Goal: Obtain resource: Obtain resource

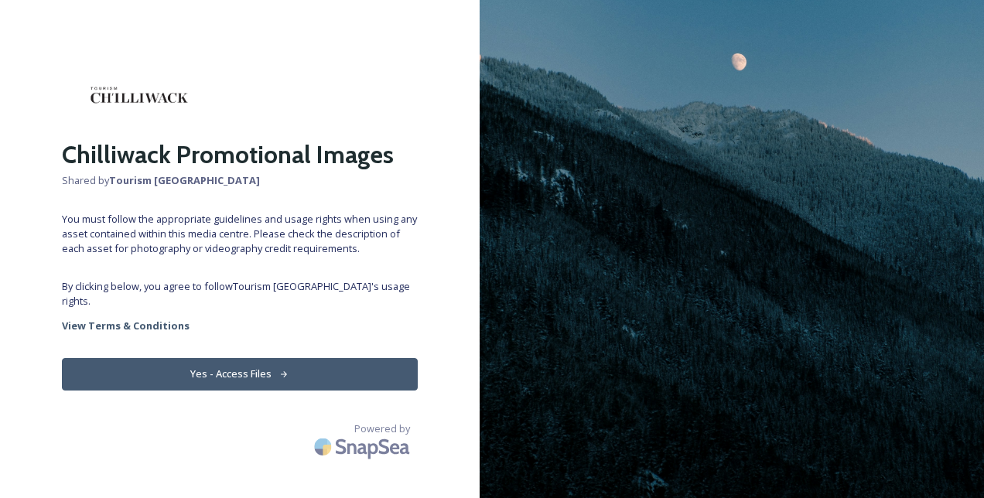
click at [190, 289] on div "Chilliwack Promotional Images Shared by Tourism Chilliwack You must follow the …" at bounding box center [240, 249] width 480 height 374
click at [226, 358] on button "Yes - Access Files" at bounding box center [240, 374] width 356 height 32
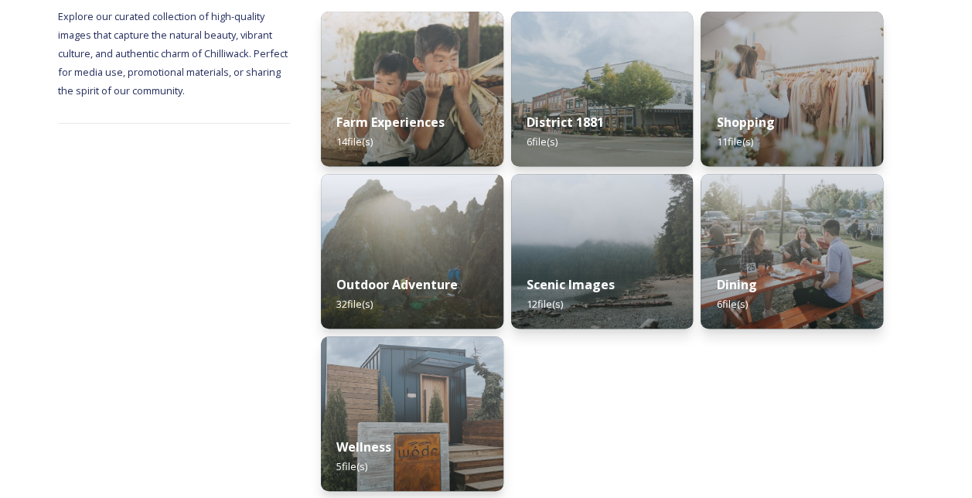
scroll to position [244, 0]
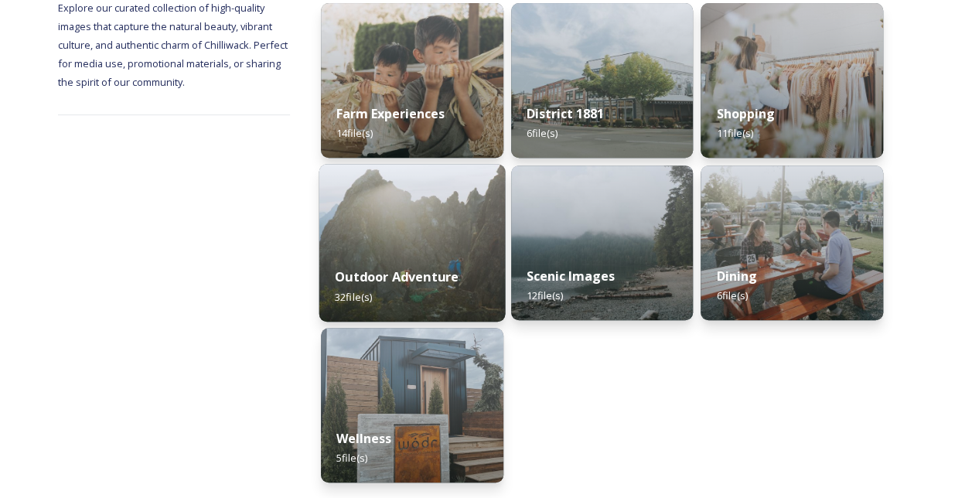
click at [347, 215] on img at bounding box center [412, 243] width 186 height 158
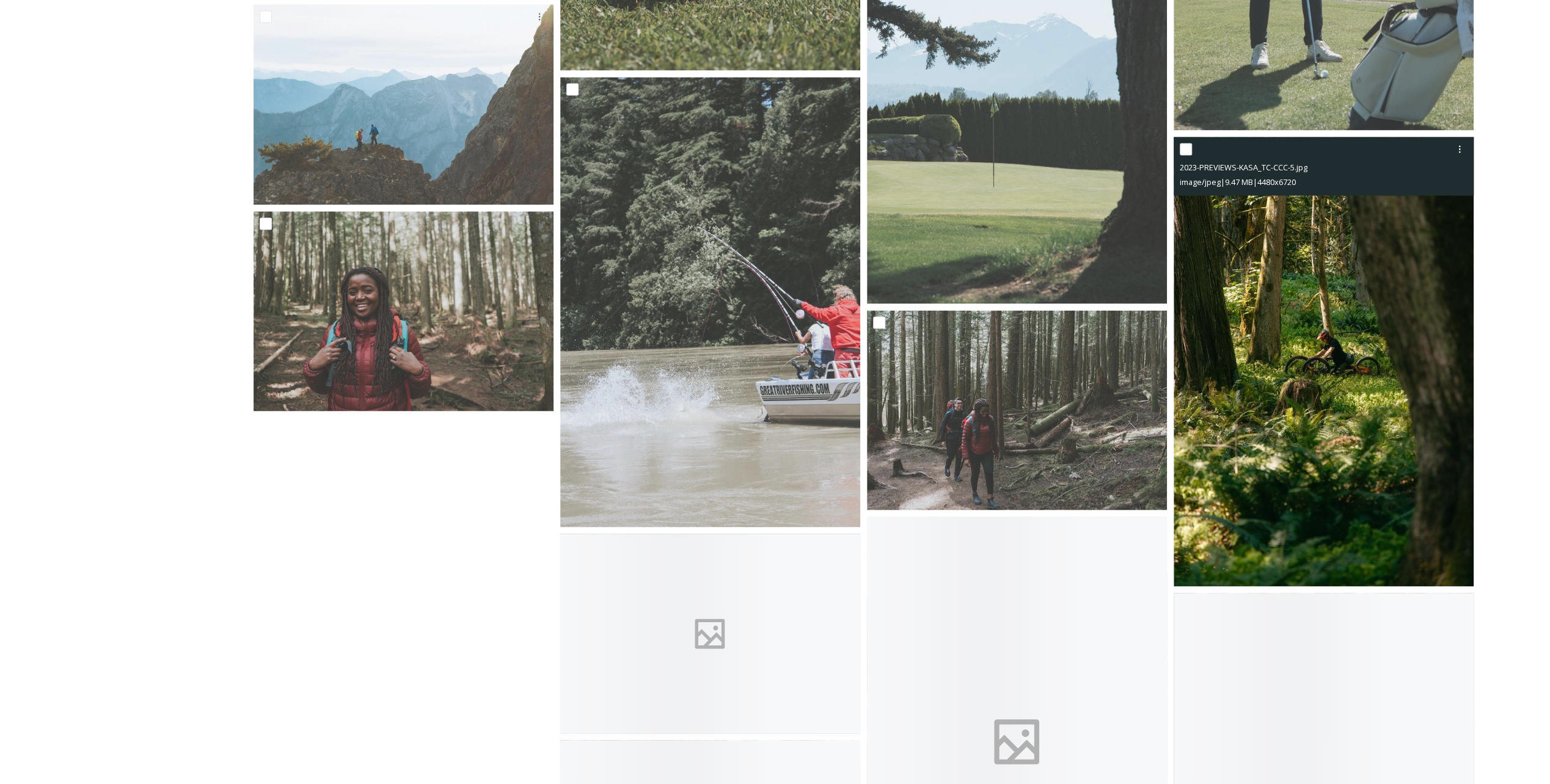
scroll to position [1893, 0]
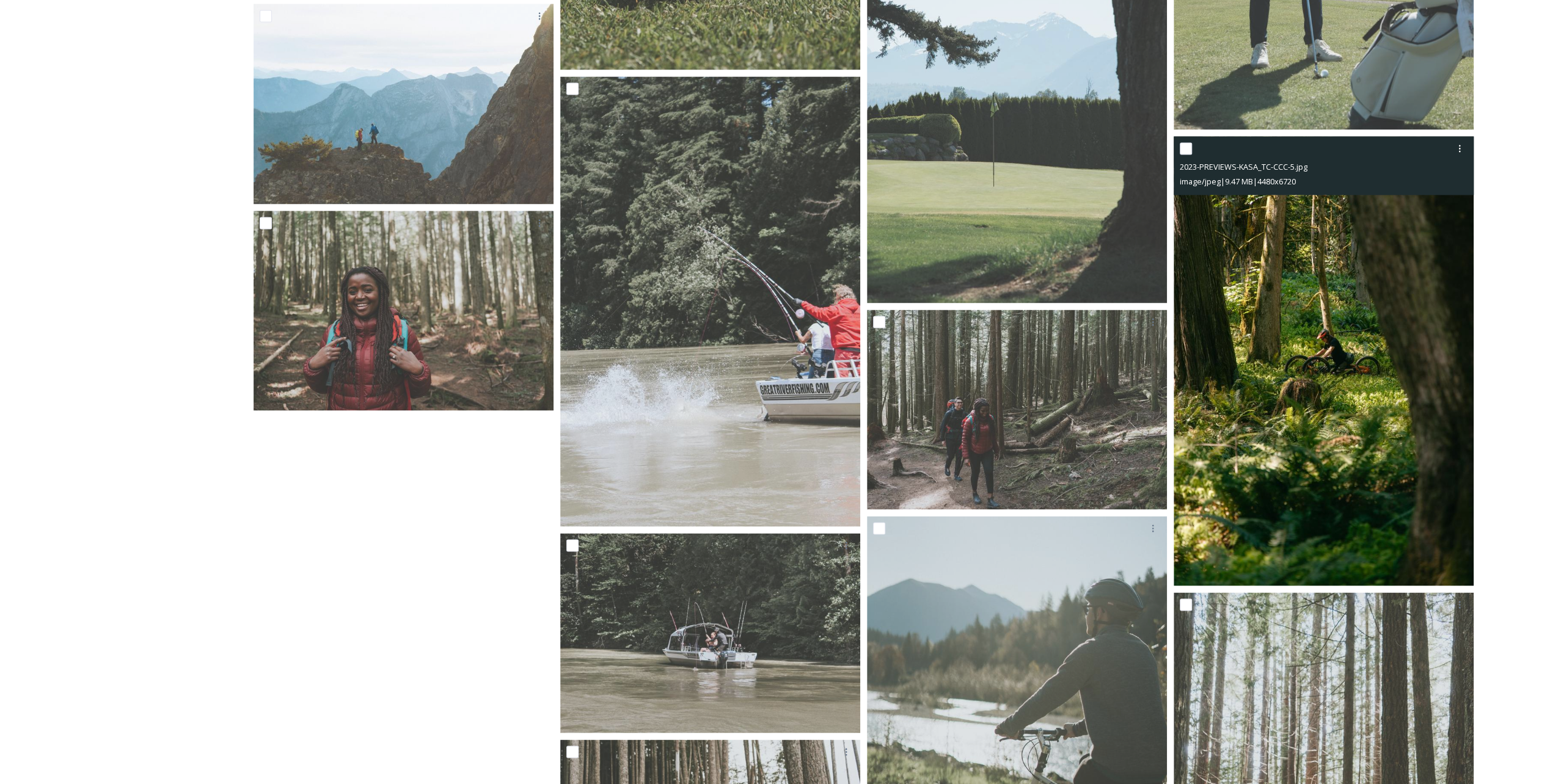
click at [777, 141] on div at bounding box center [1326, 148] width 291 height 22
click at [777, 144] on input "checkbox" at bounding box center [1186, 148] width 12 height 12
checkbox input "false"
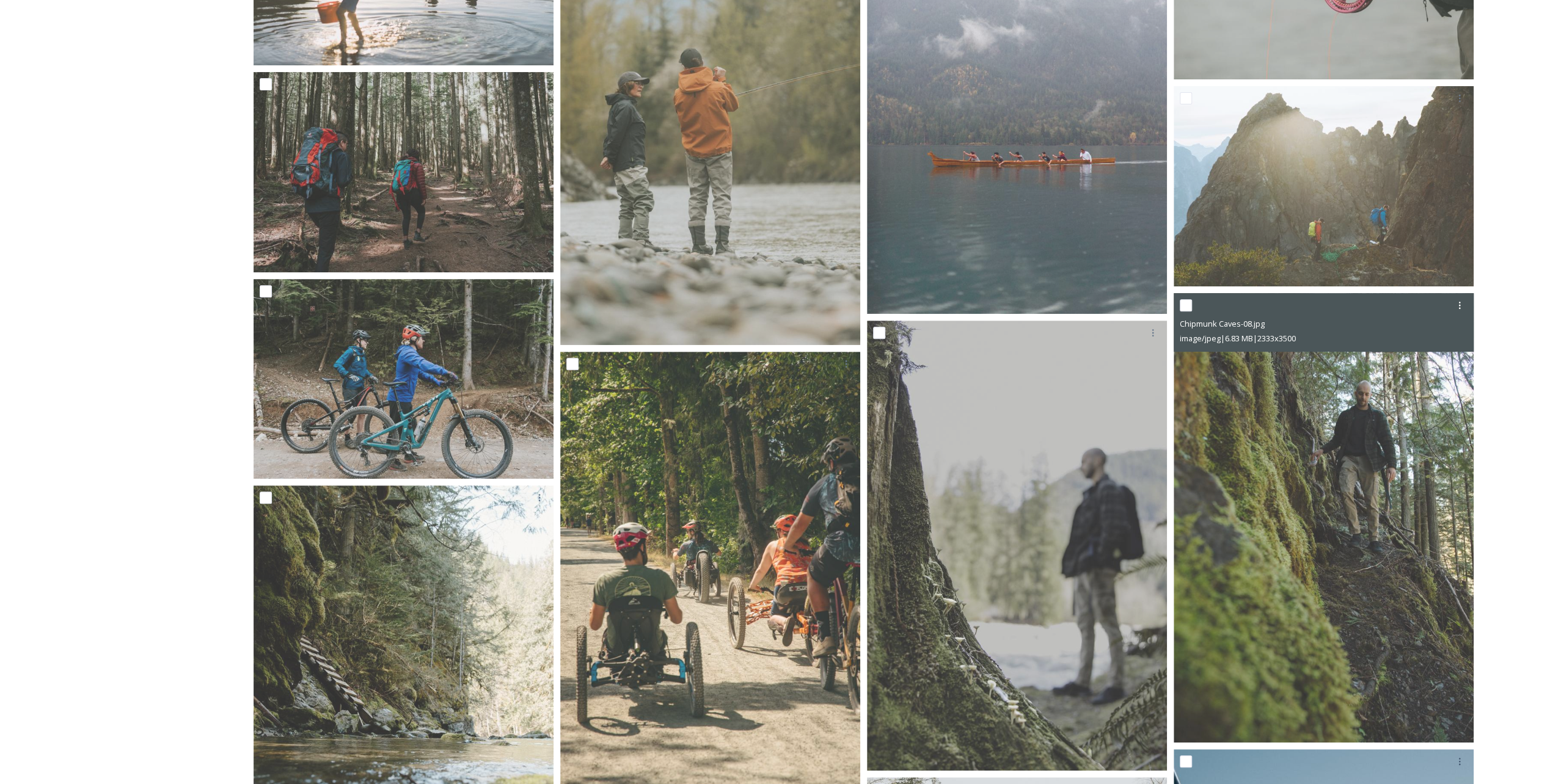
scroll to position [244, 0]
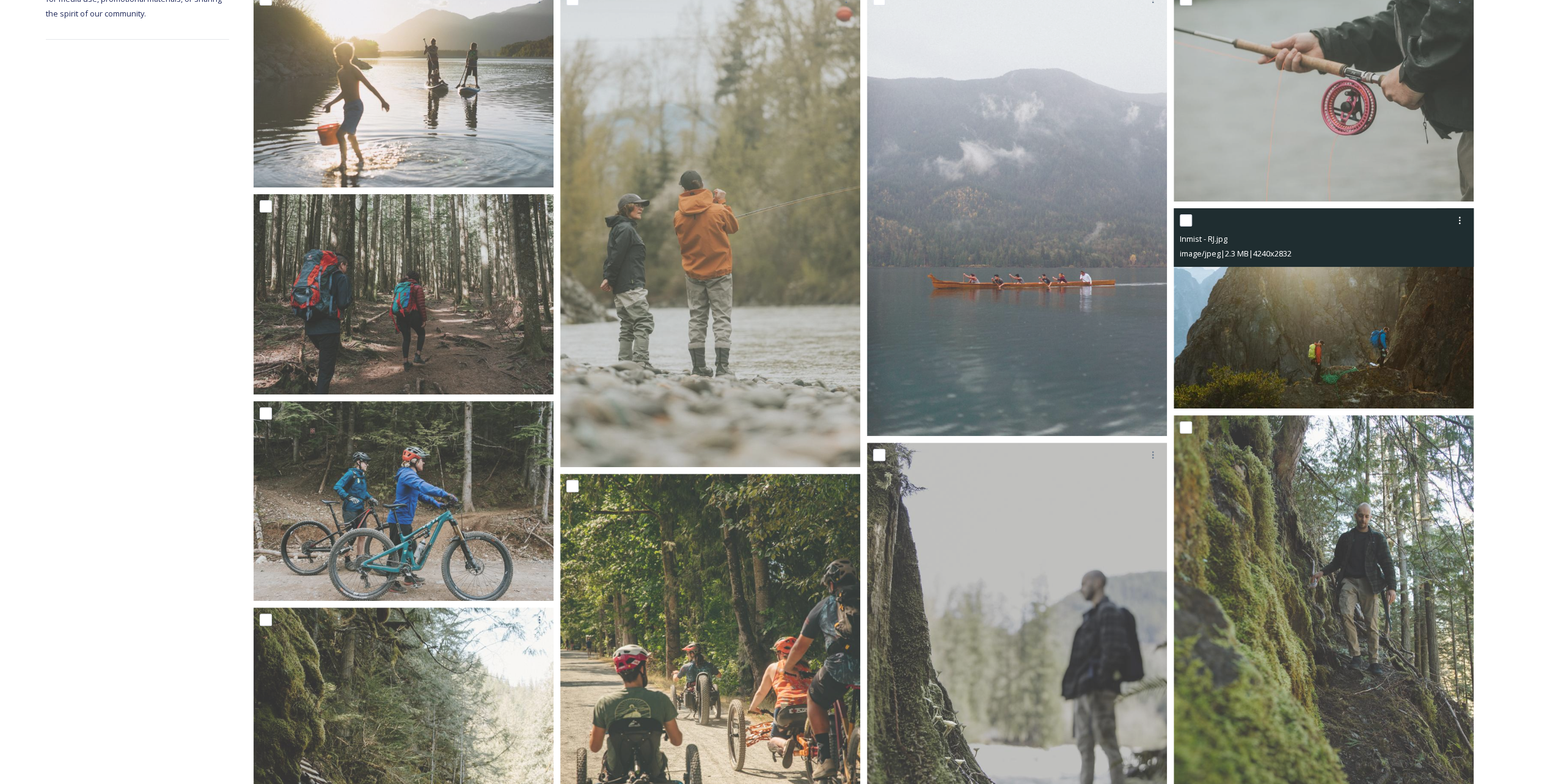
click at [777, 215] on input "checkbox" at bounding box center [1186, 219] width 12 height 12
checkbox input "true"
click at [777, 337] on img at bounding box center [1324, 309] width 300 height 201
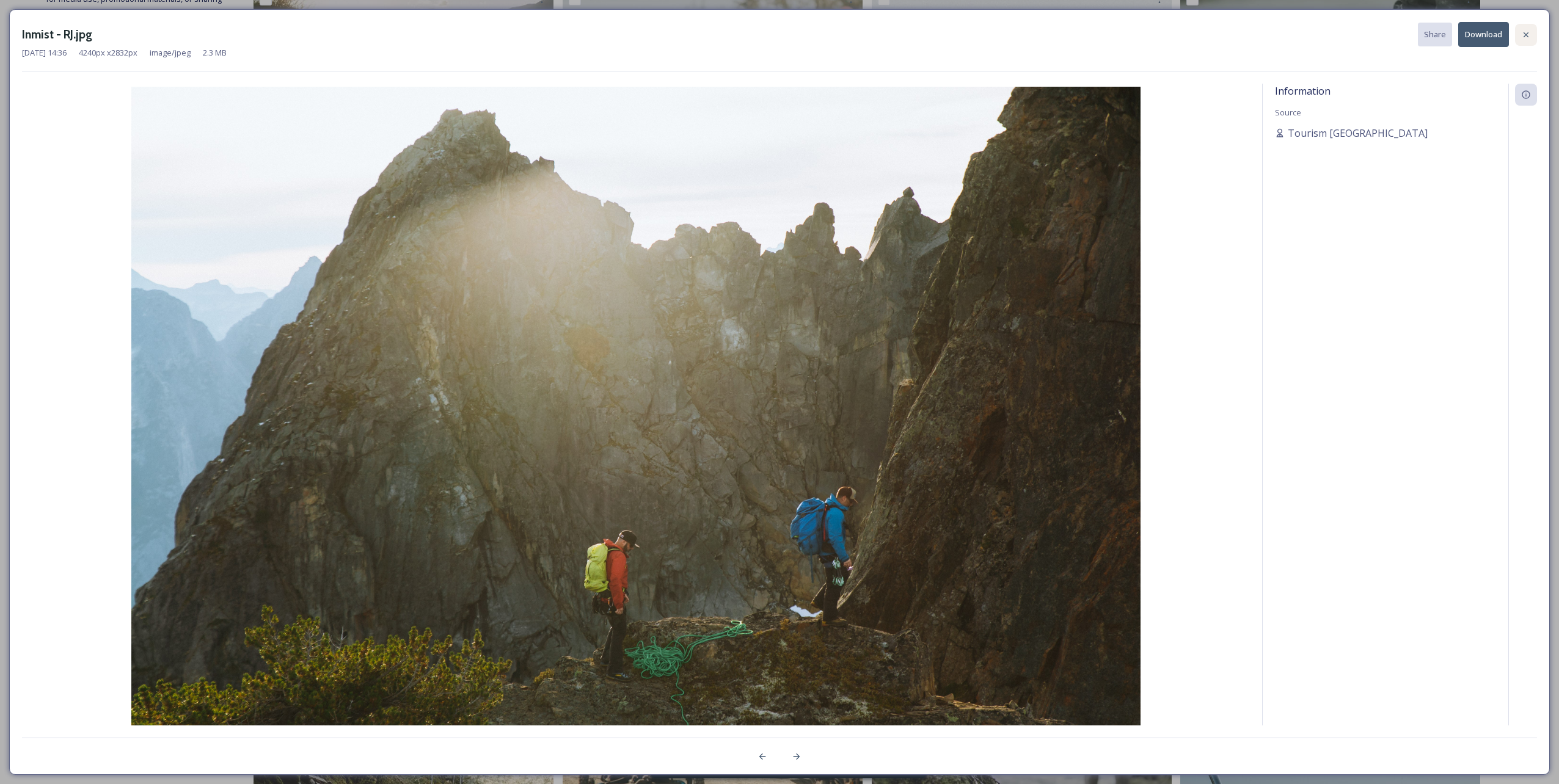
click at [776, 36] on icon at bounding box center [1526, 35] width 9 height 9
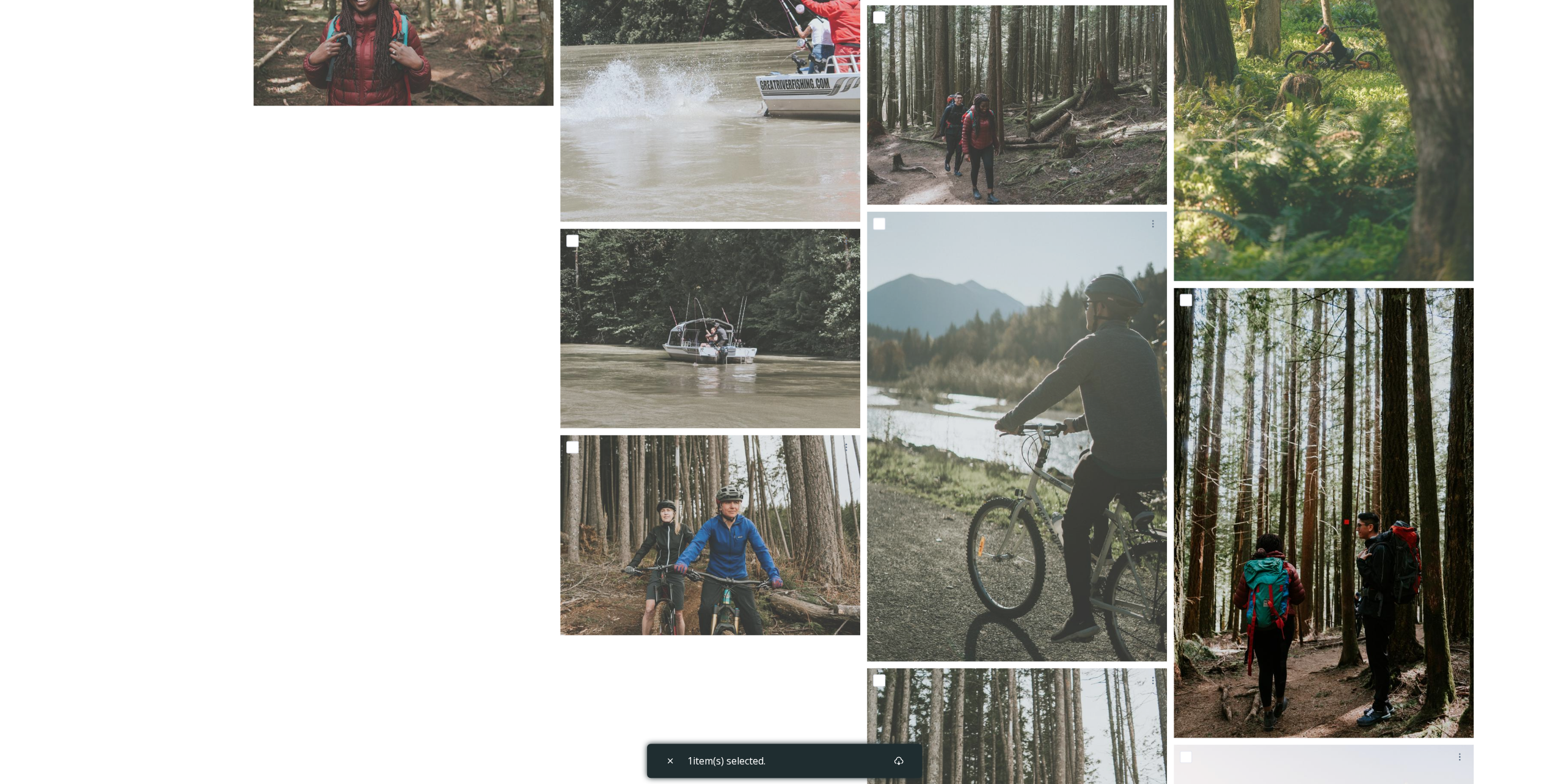
scroll to position [2253, 0]
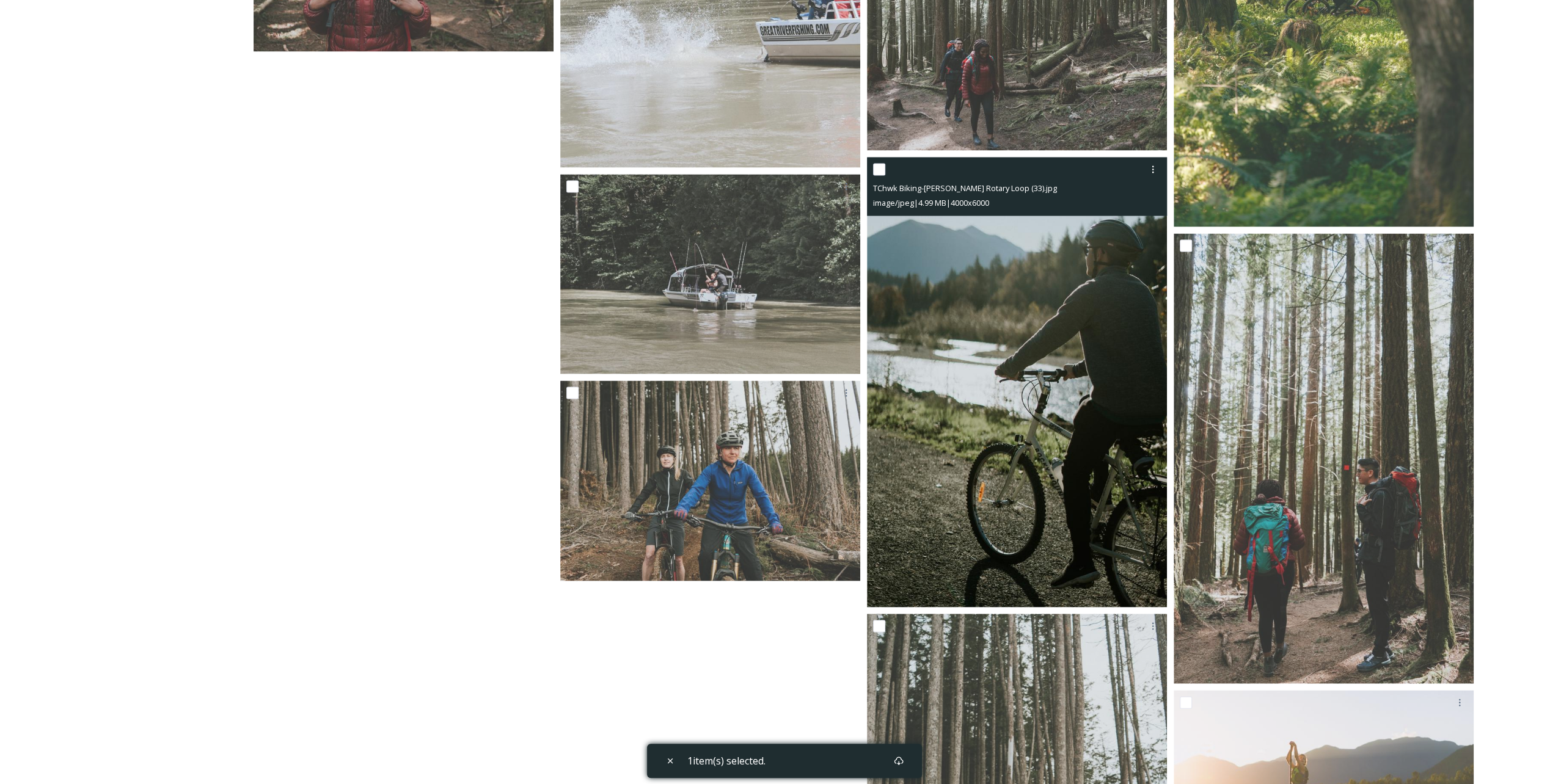
click at [777, 288] on img at bounding box center [1018, 382] width 300 height 450
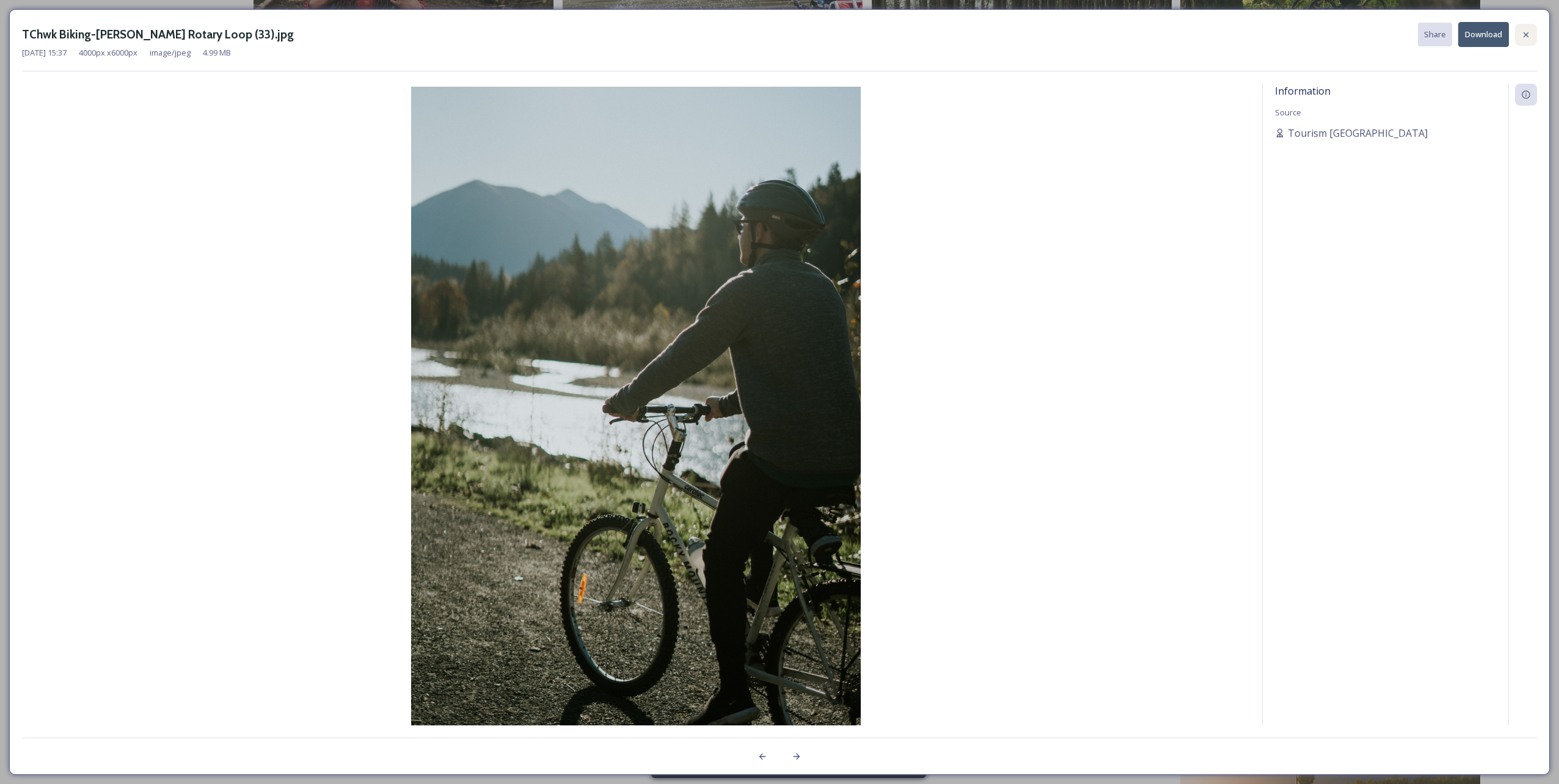
click at [776, 24] on div at bounding box center [1526, 35] width 22 height 22
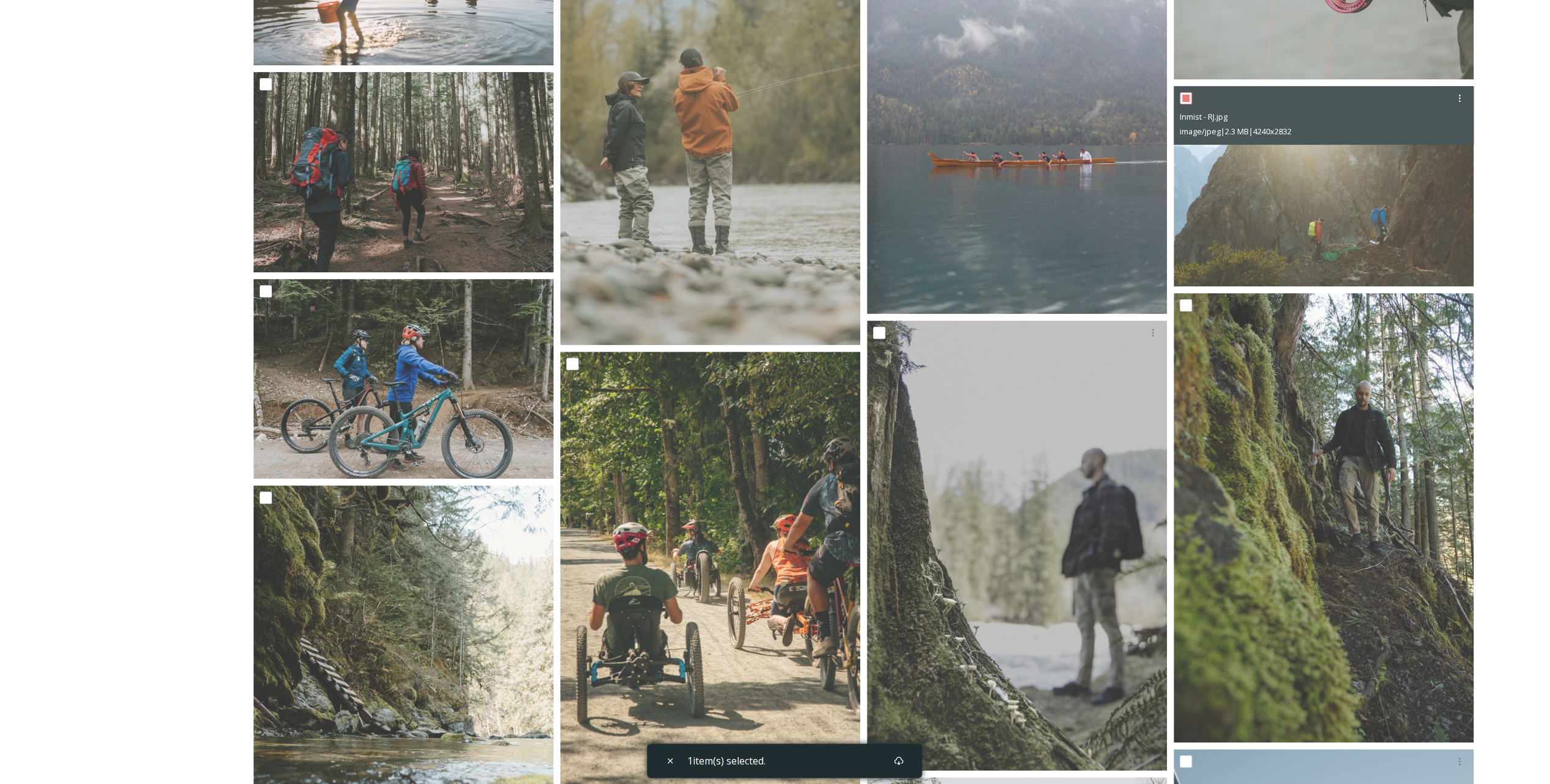
scroll to position [0, 0]
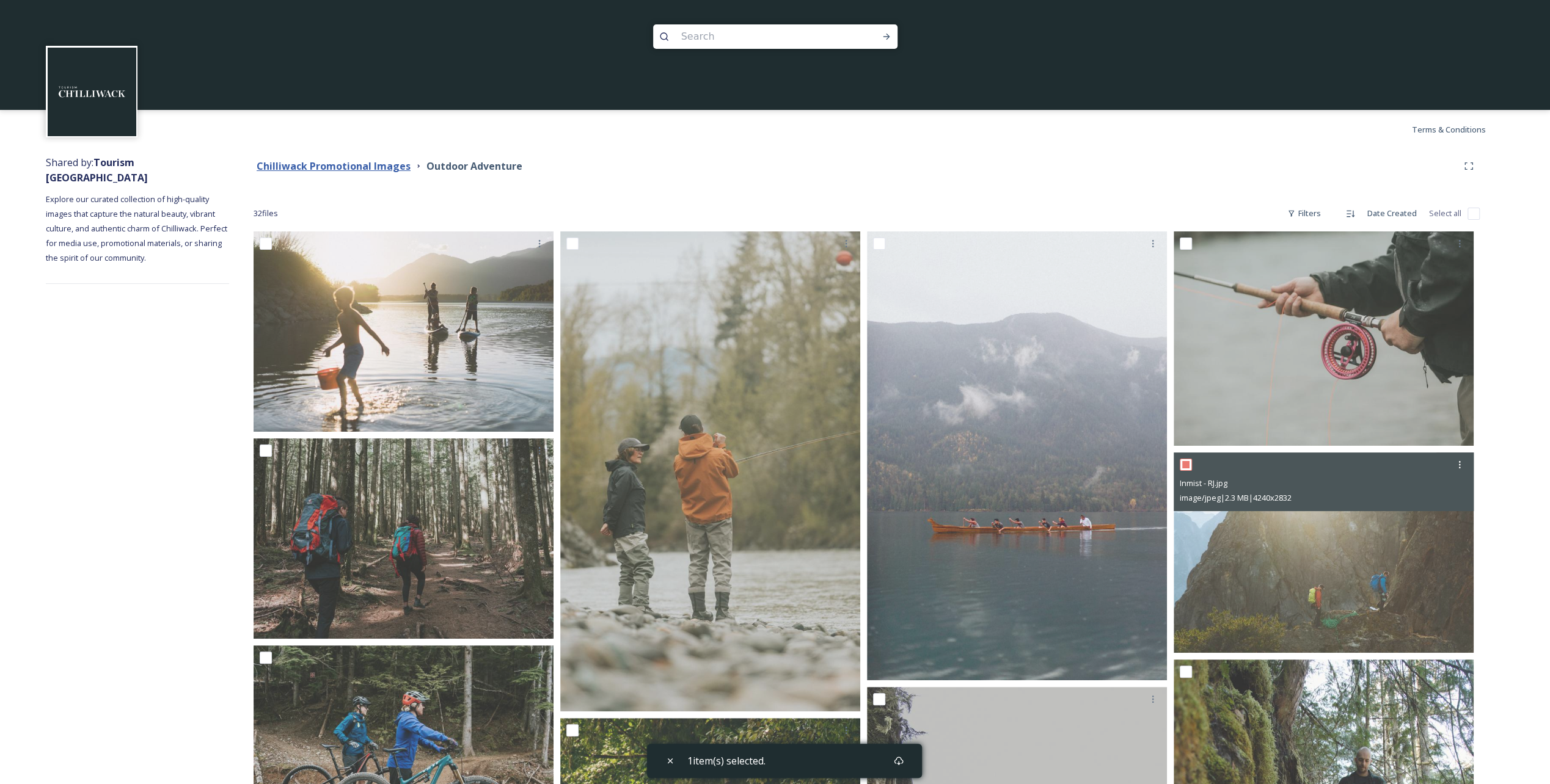
click at [314, 168] on strong "Chilliwack Promotional Images" at bounding box center [333, 166] width 154 height 13
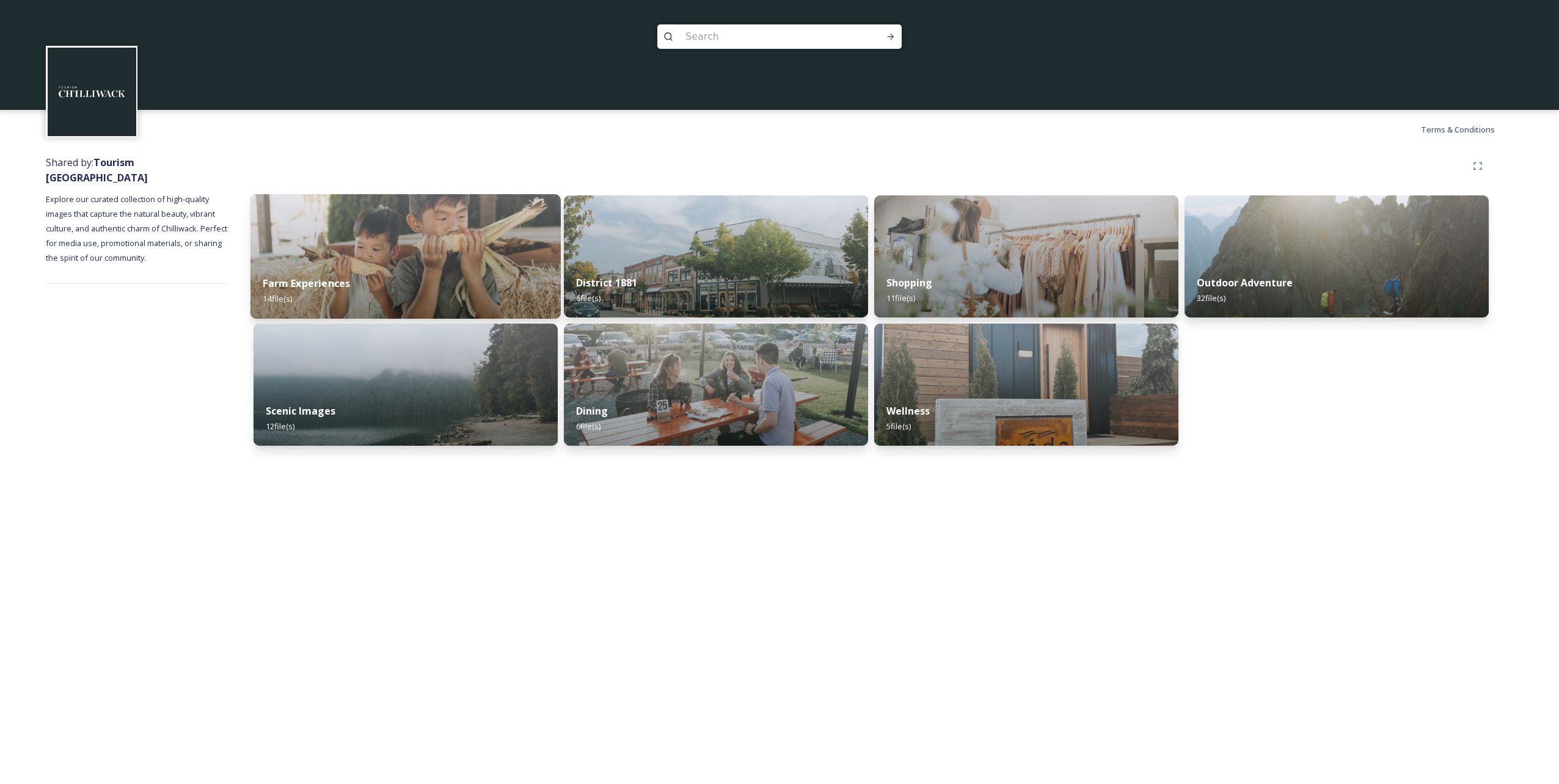
click at [344, 268] on div "Farm Experiences 14 file(s)" at bounding box center [405, 291] width 310 height 55
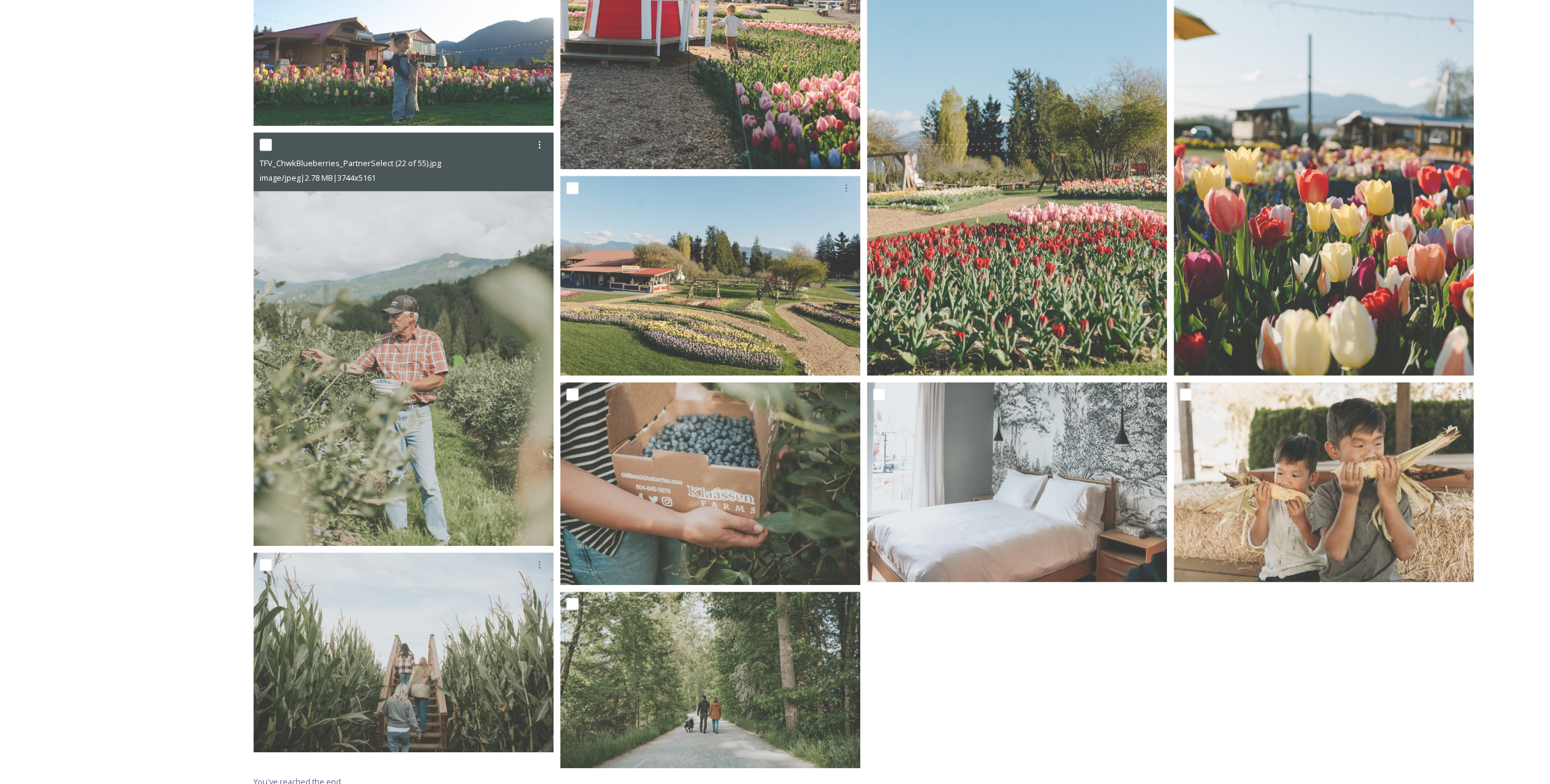
scroll to position [523, 0]
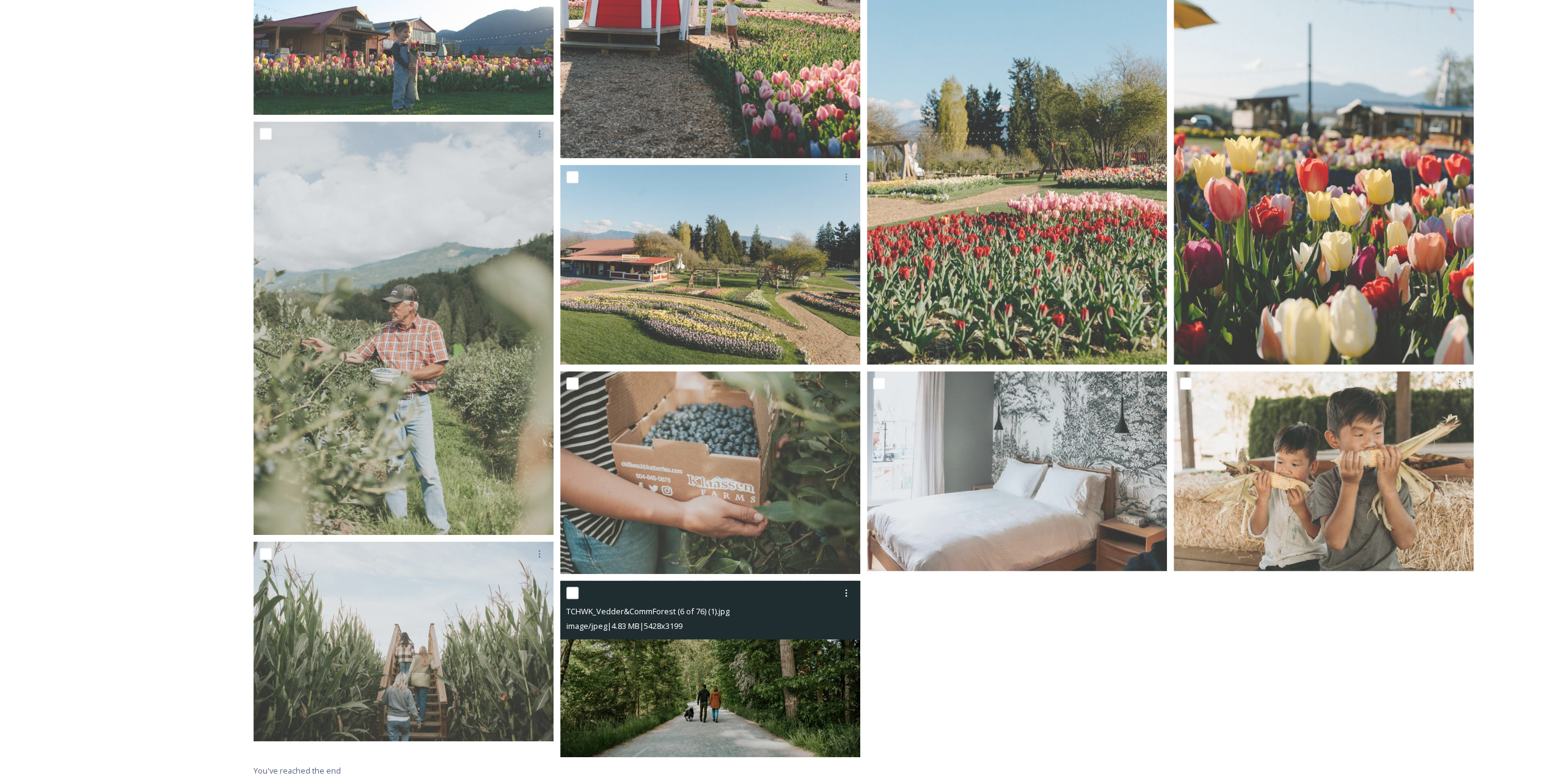
click at [706, 392] on img at bounding box center [710, 670] width 300 height 177
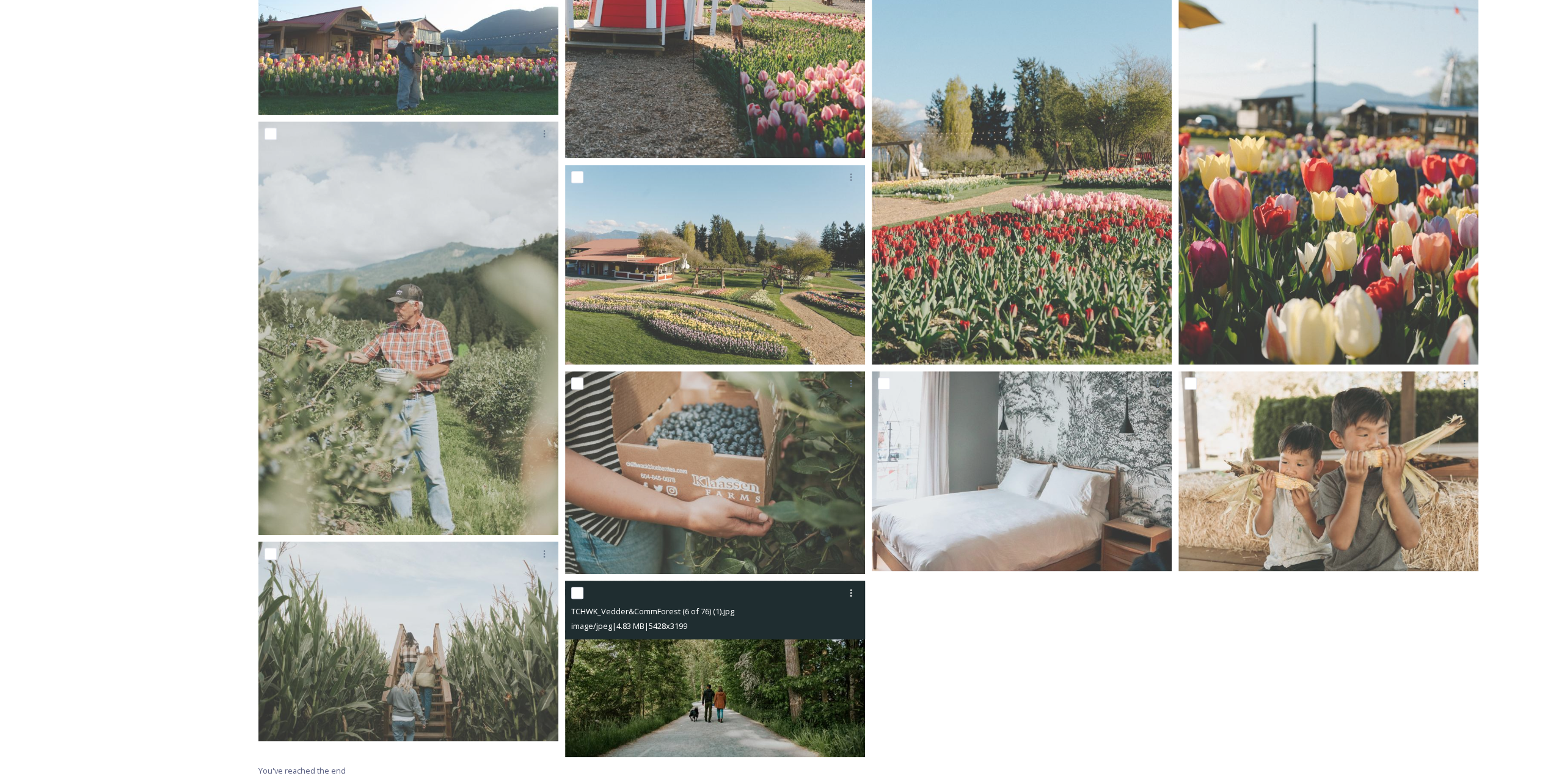
scroll to position [507, 0]
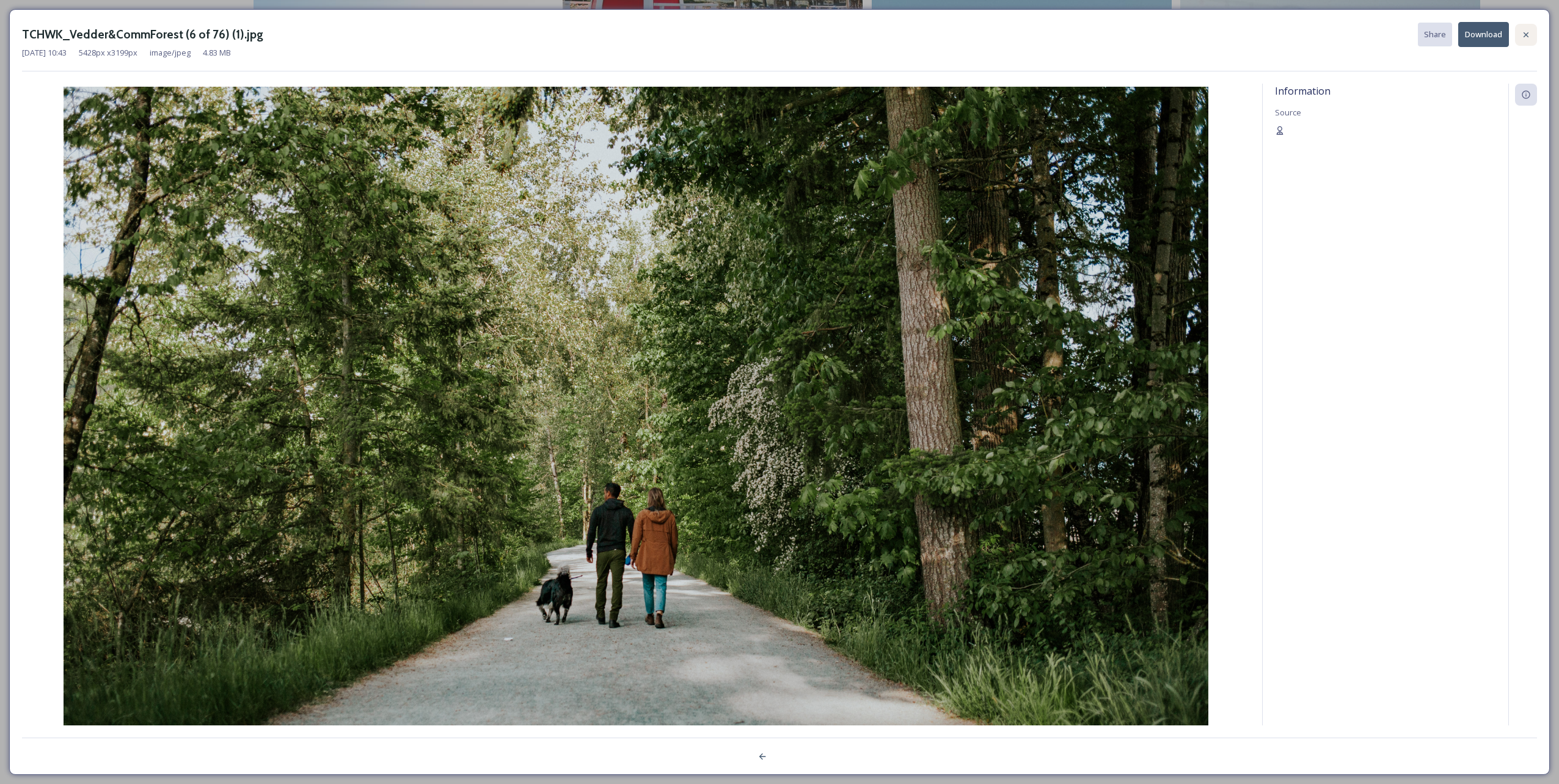
click at [776, 27] on div at bounding box center [1526, 35] width 22 height 22
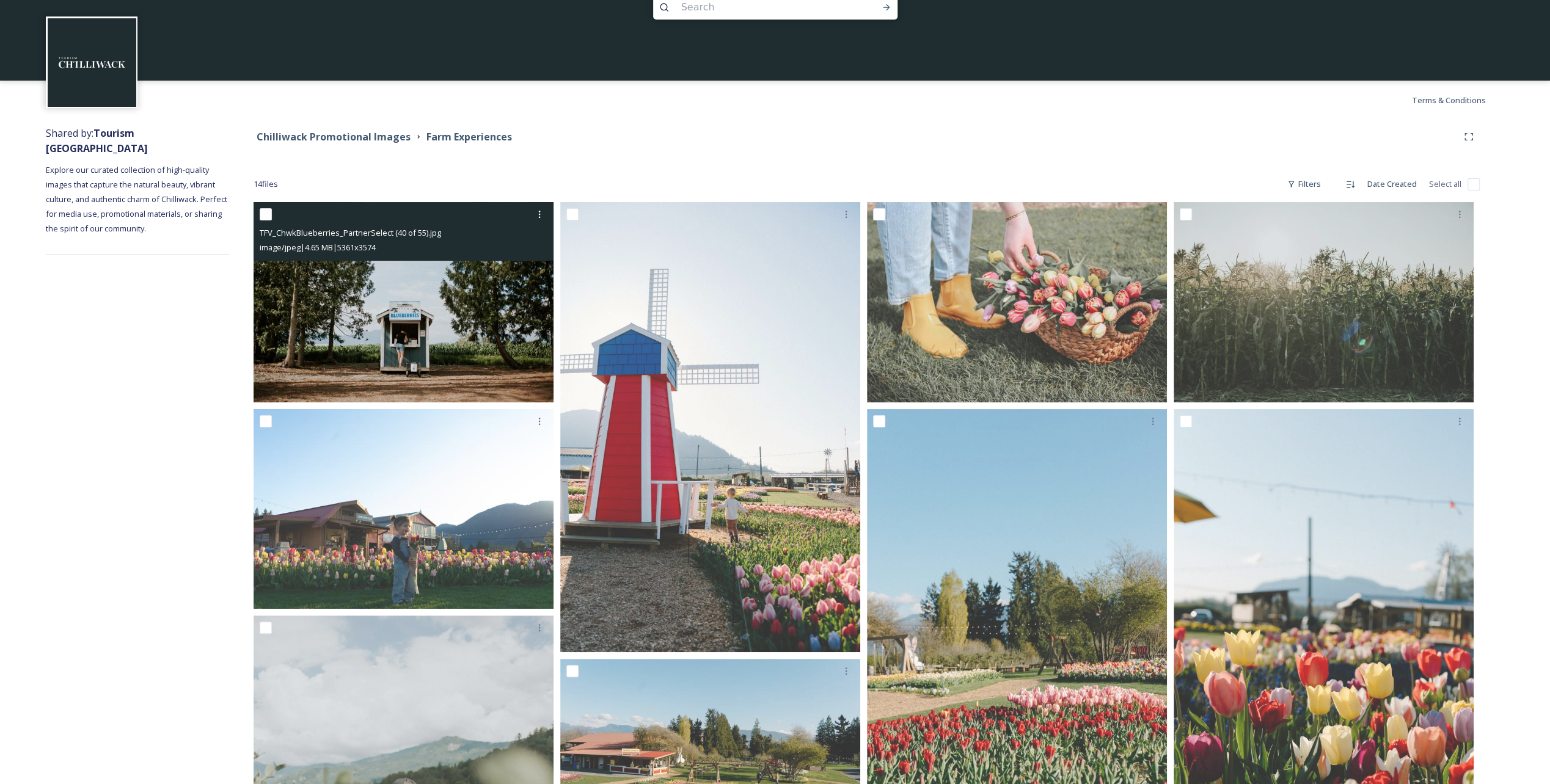
scroll to position [0, 0]
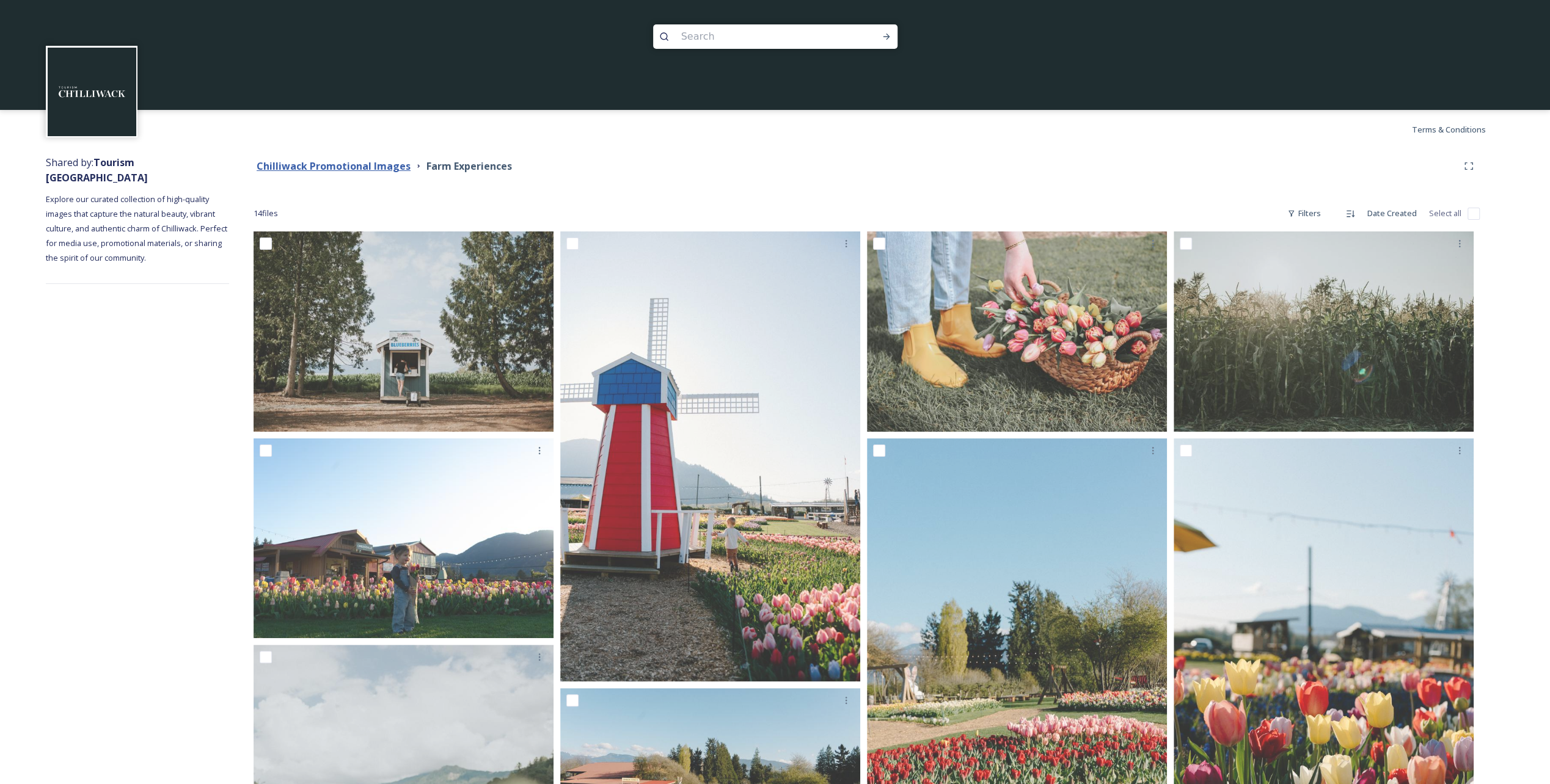
click at [384, 170] on strong "Chilliwack Promotional Images" at bounding box center [333, 166] width 154 height 13
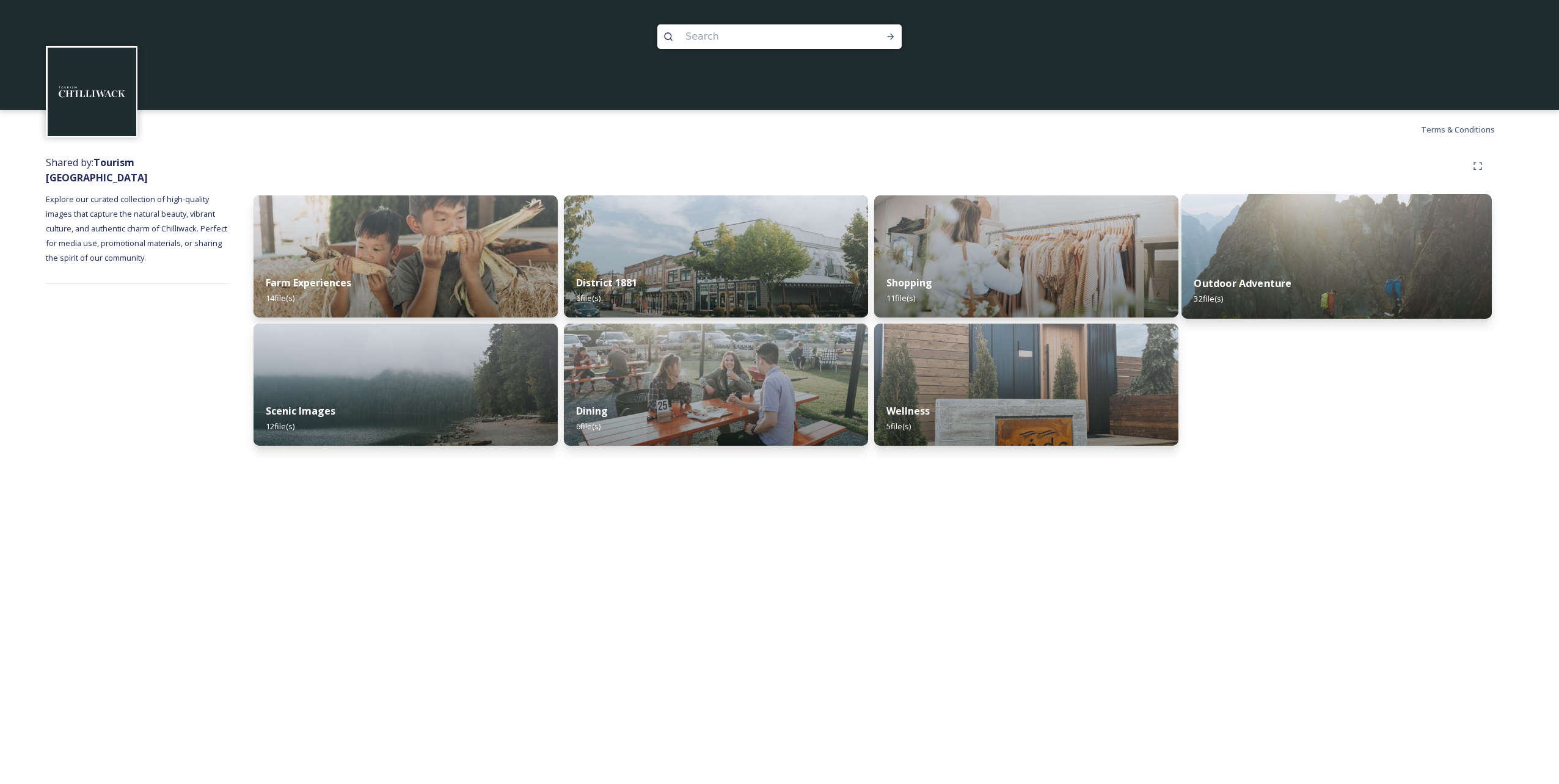
click at [776, 284] on strong "Outdoor Adventure" at bounding box center [1242, 283] width 98 height 13
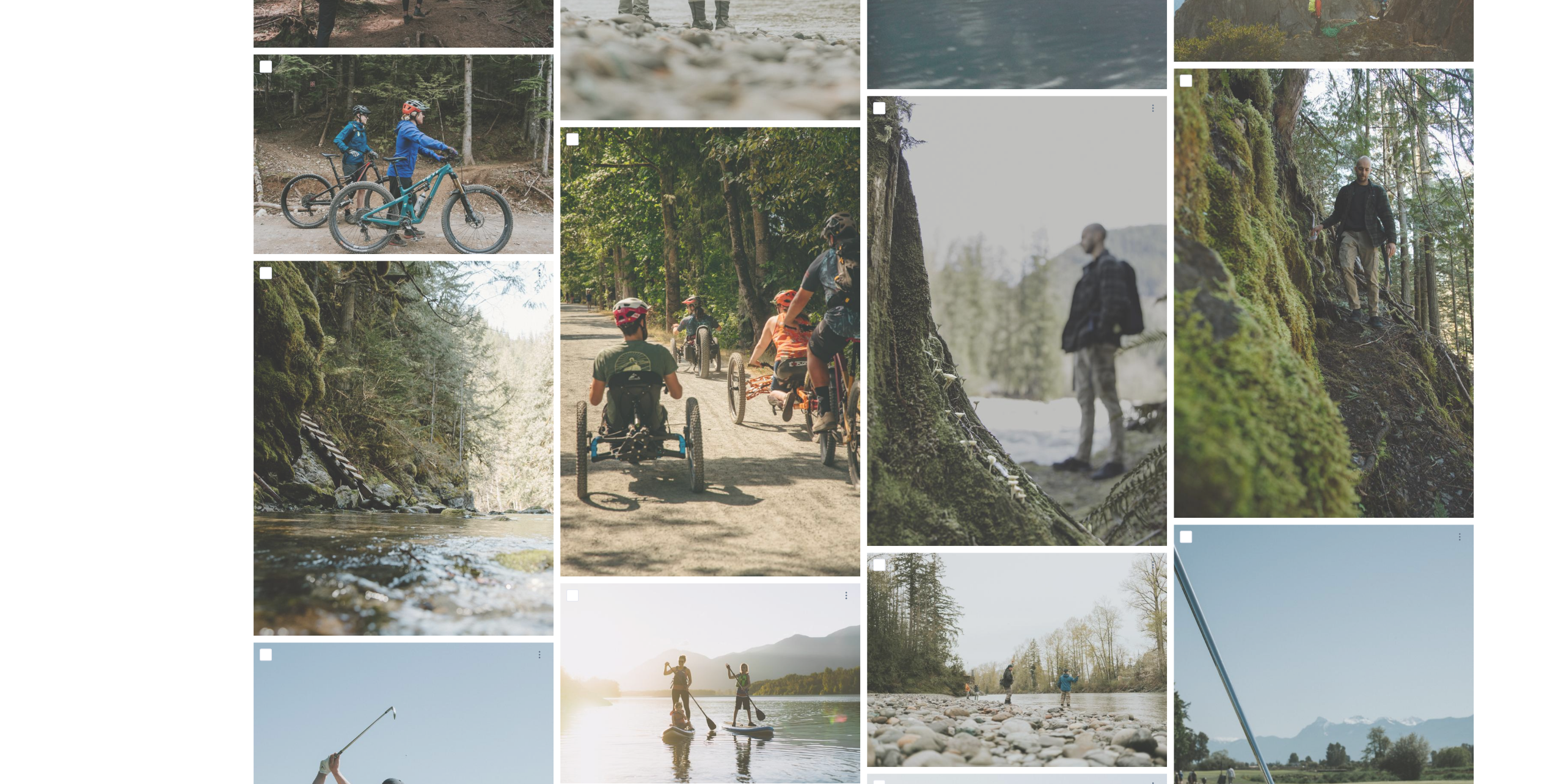
scroll to position [611, 0]
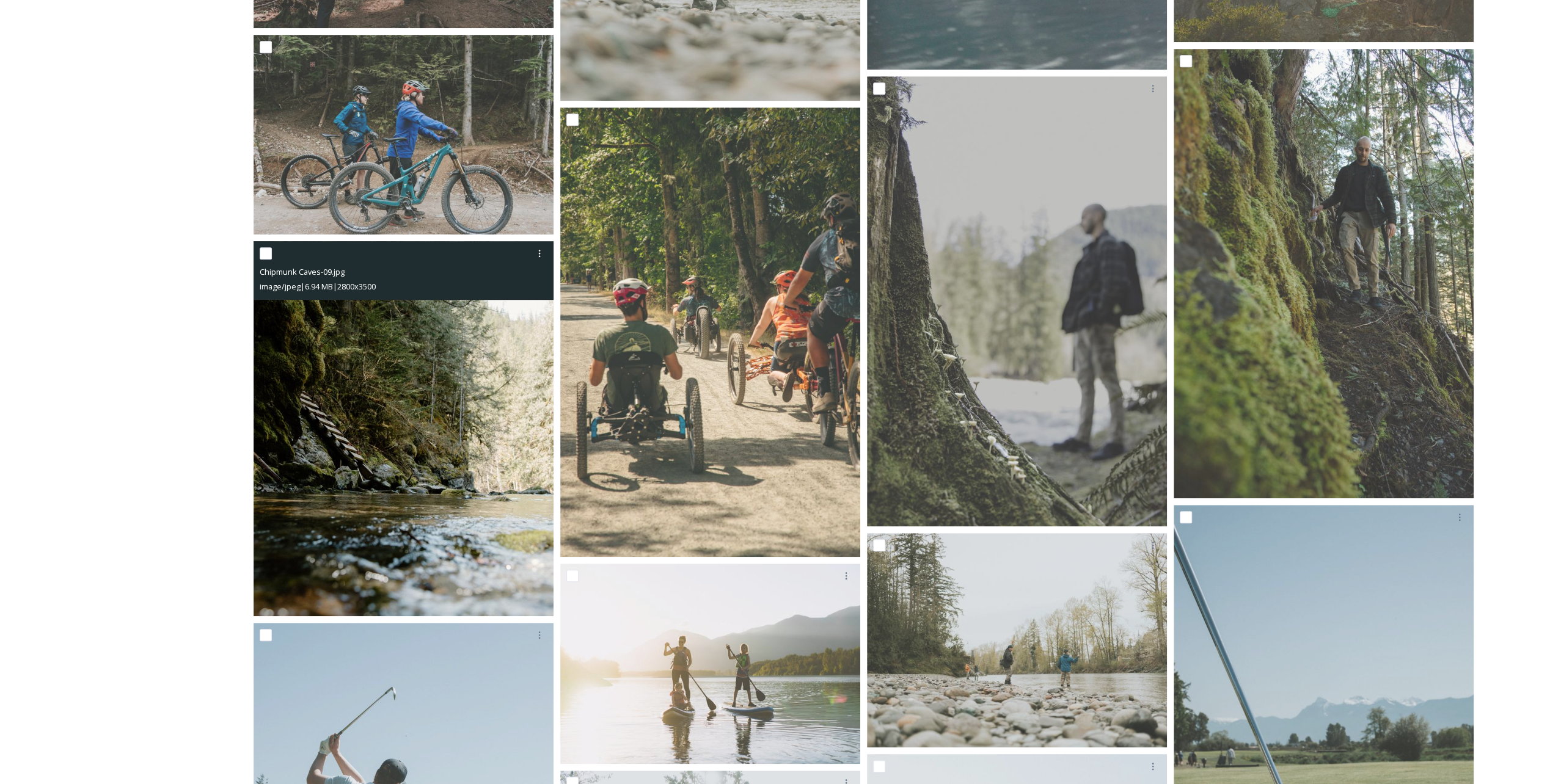
click at [431, 392] on img at bounding box center [404, 429] width 300 height 375
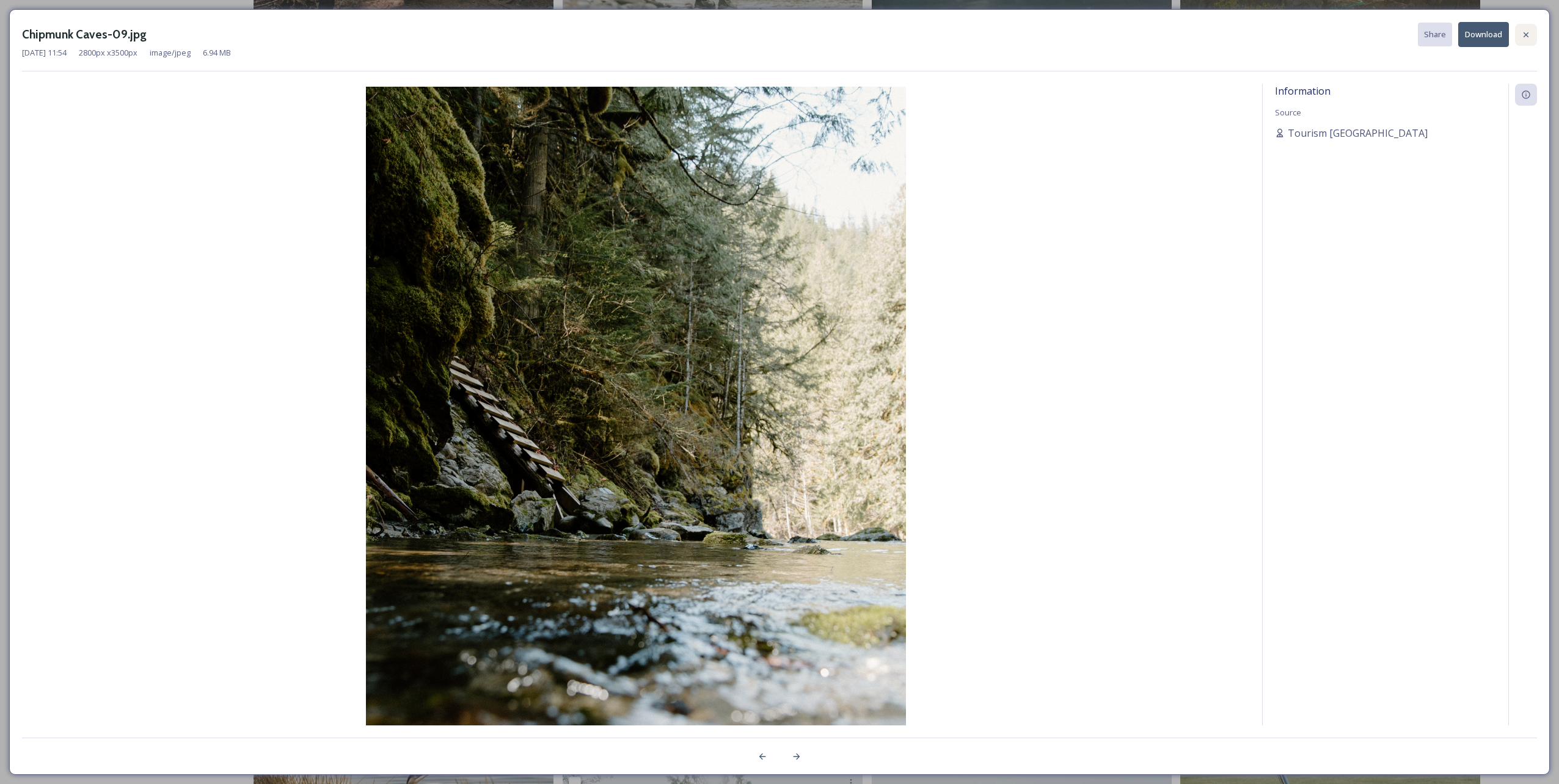
click at [776, 28] on div at bounding box center [1526, 35] width 22 height 22
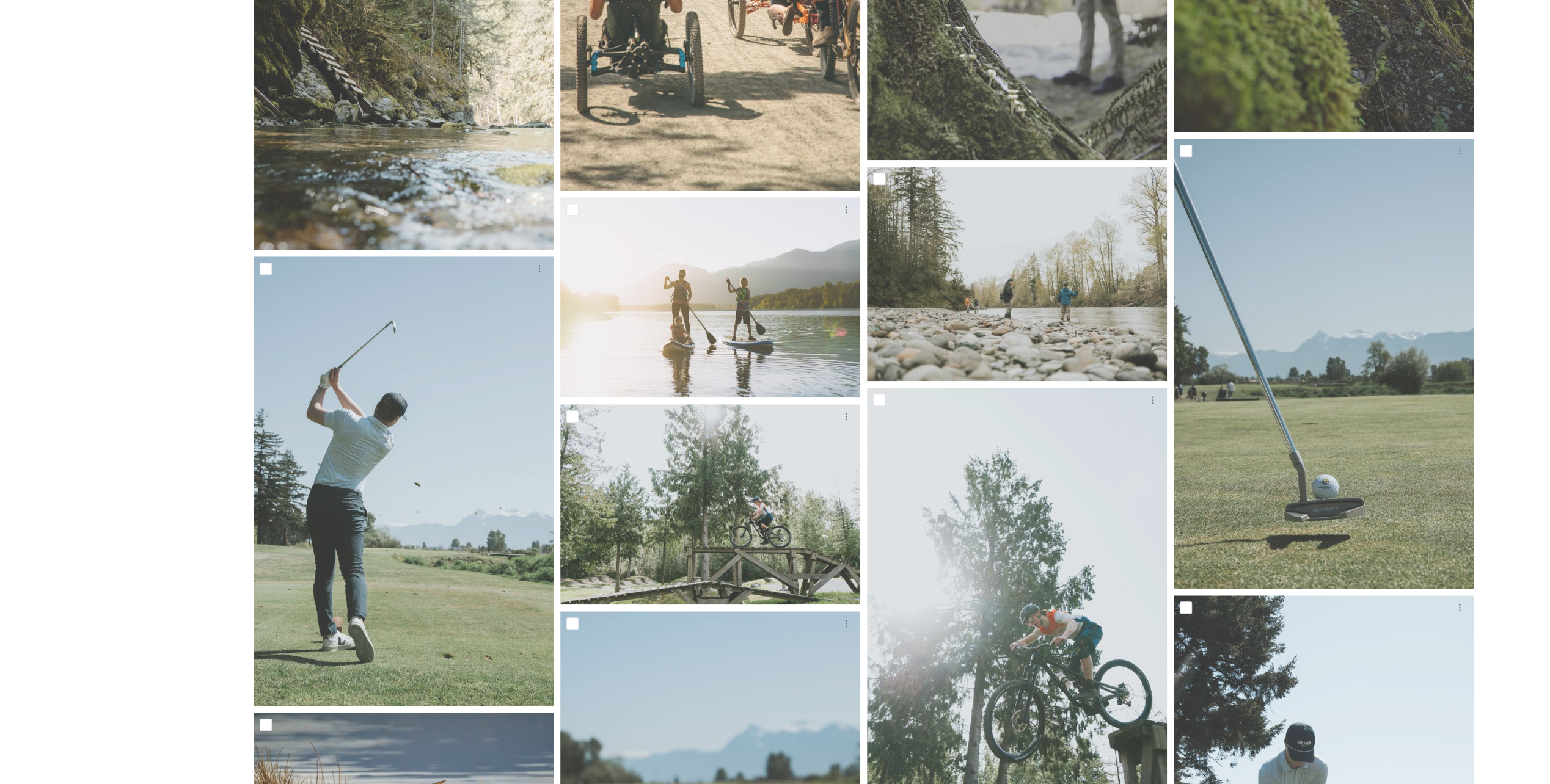
scroll to position [1038, 0]
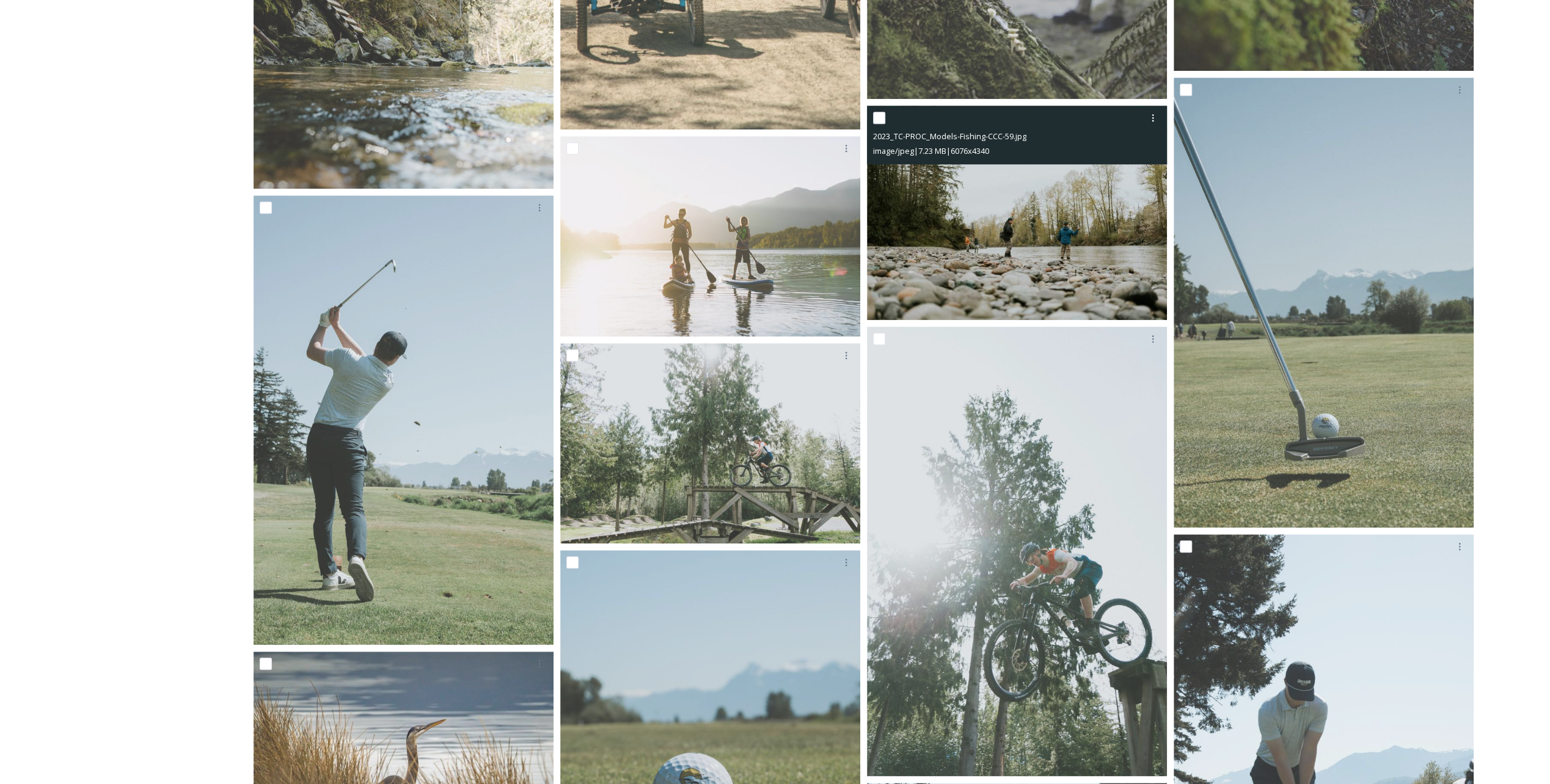
click at [777, 279] on img at bounding box center [1018, 212] width 300 height 214
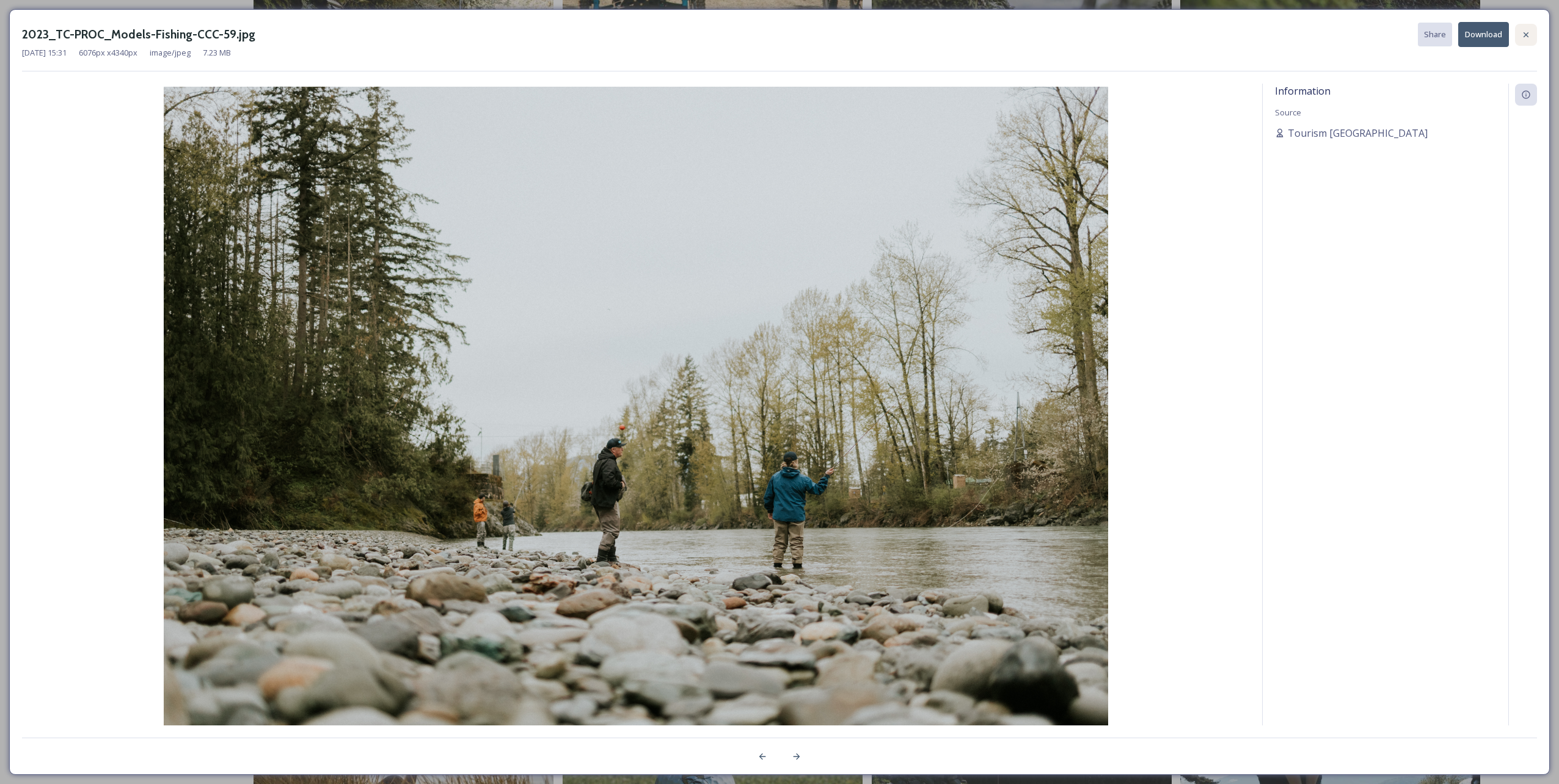
click at [776, 30] on icon at bounding box center [1526, 35] width 9 height 9
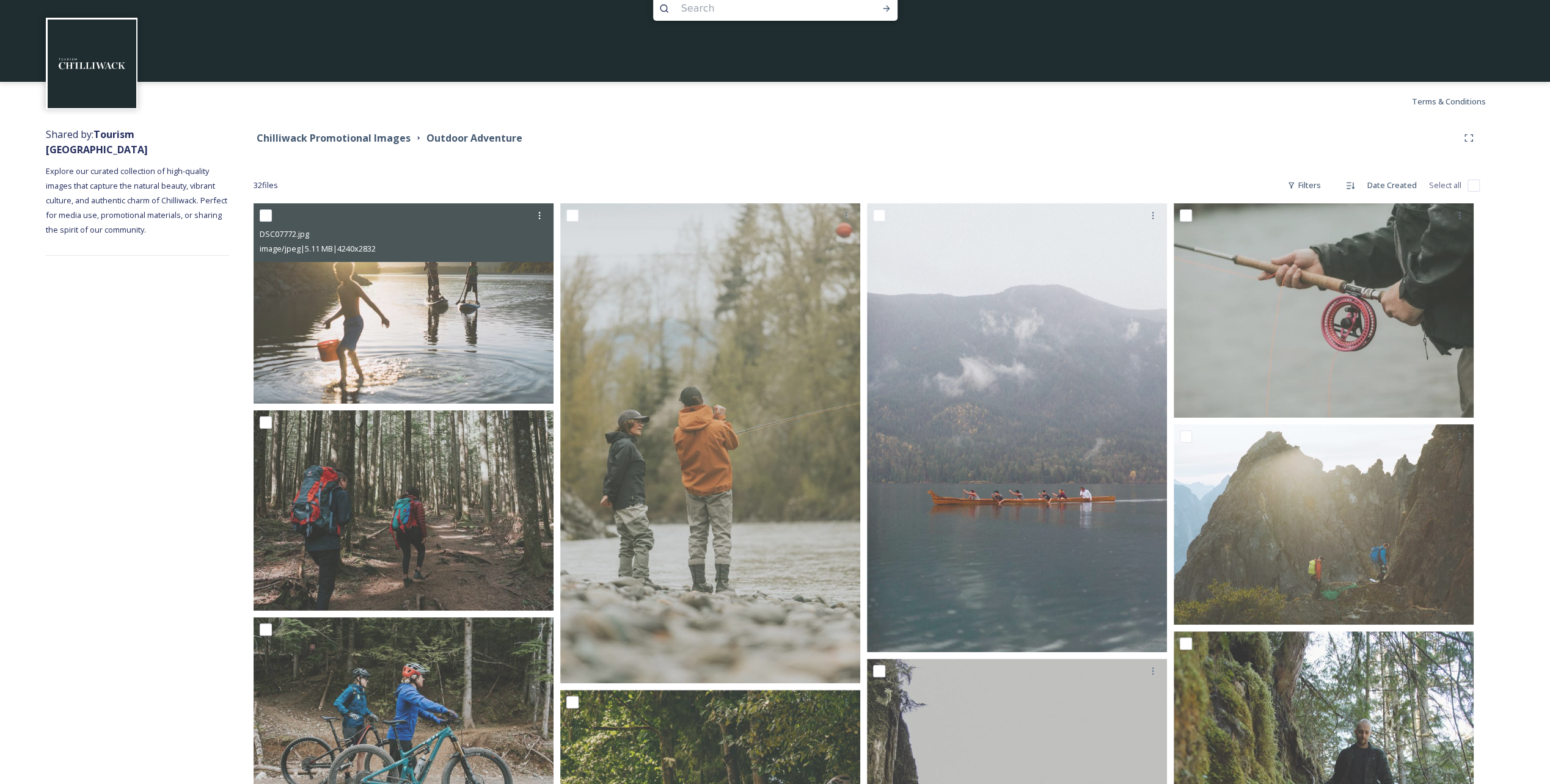
scroll to position [0, 0]
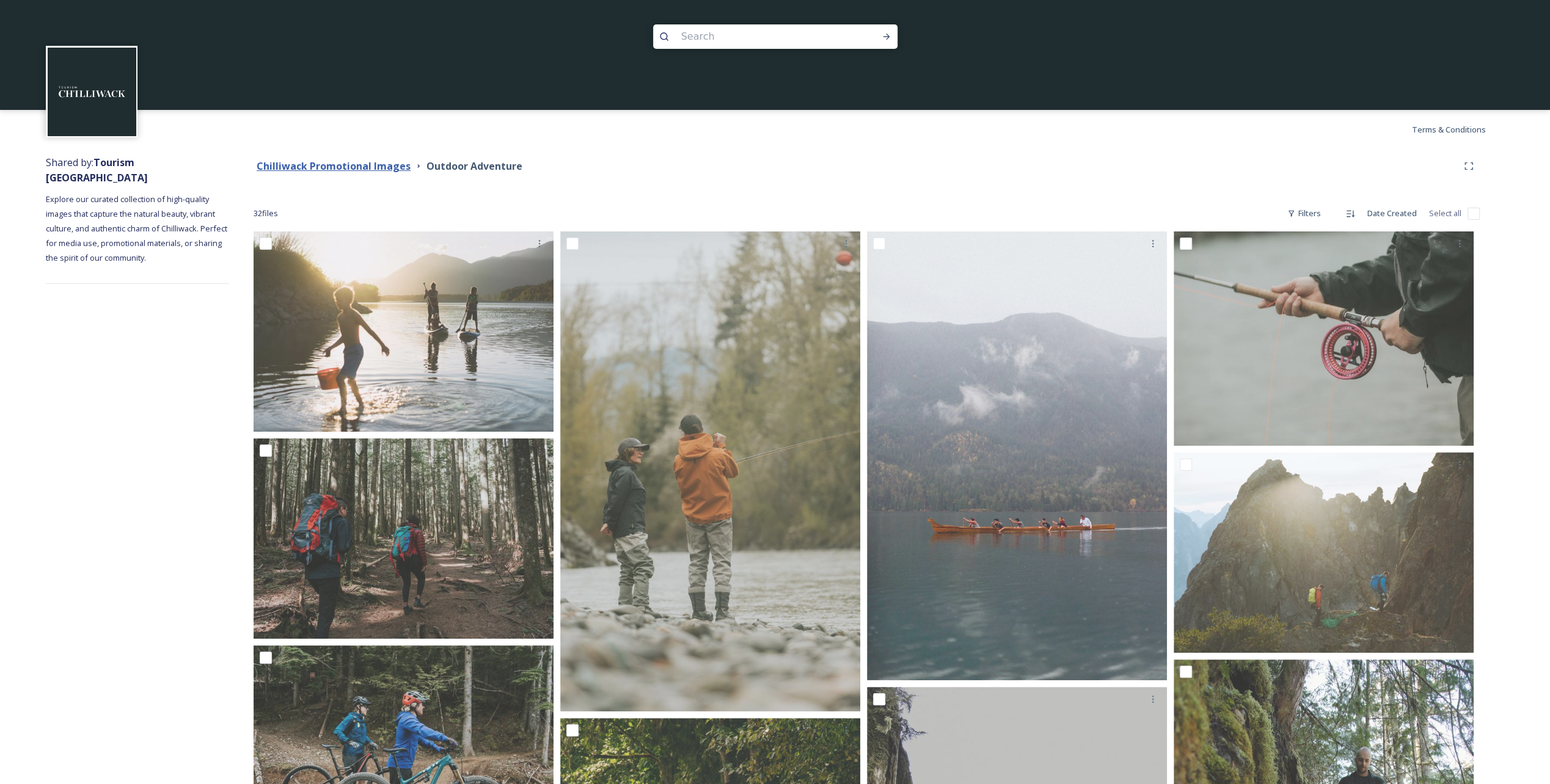
click at [364, 162] on strong "Chilliwack Promotional Images" at bounding box center [333, 166] width 154 height 13
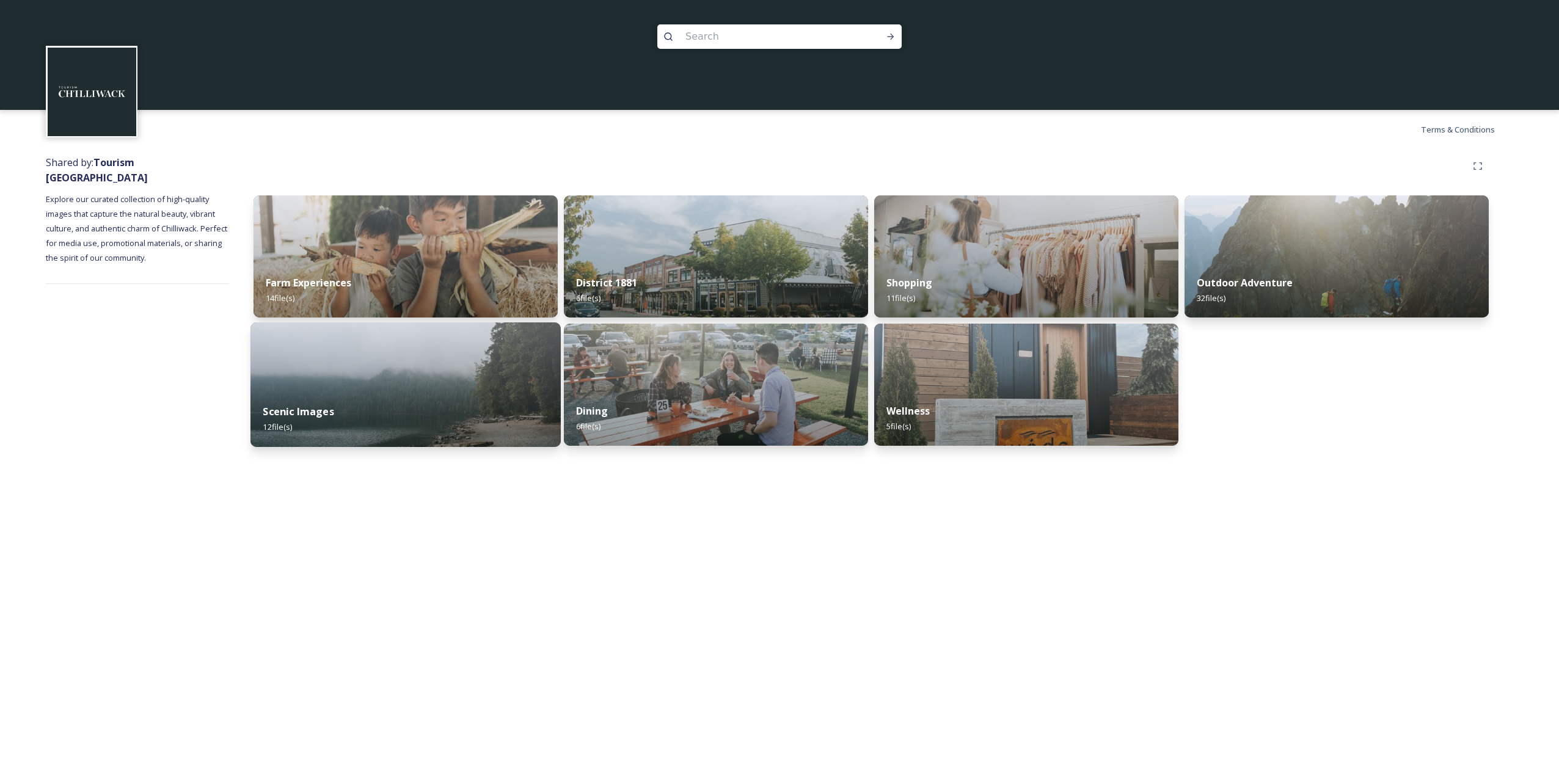
click at [381, 392] on div "Scenic Images 12 file(s)" at bounding box center [405, 419] width 310 height 55
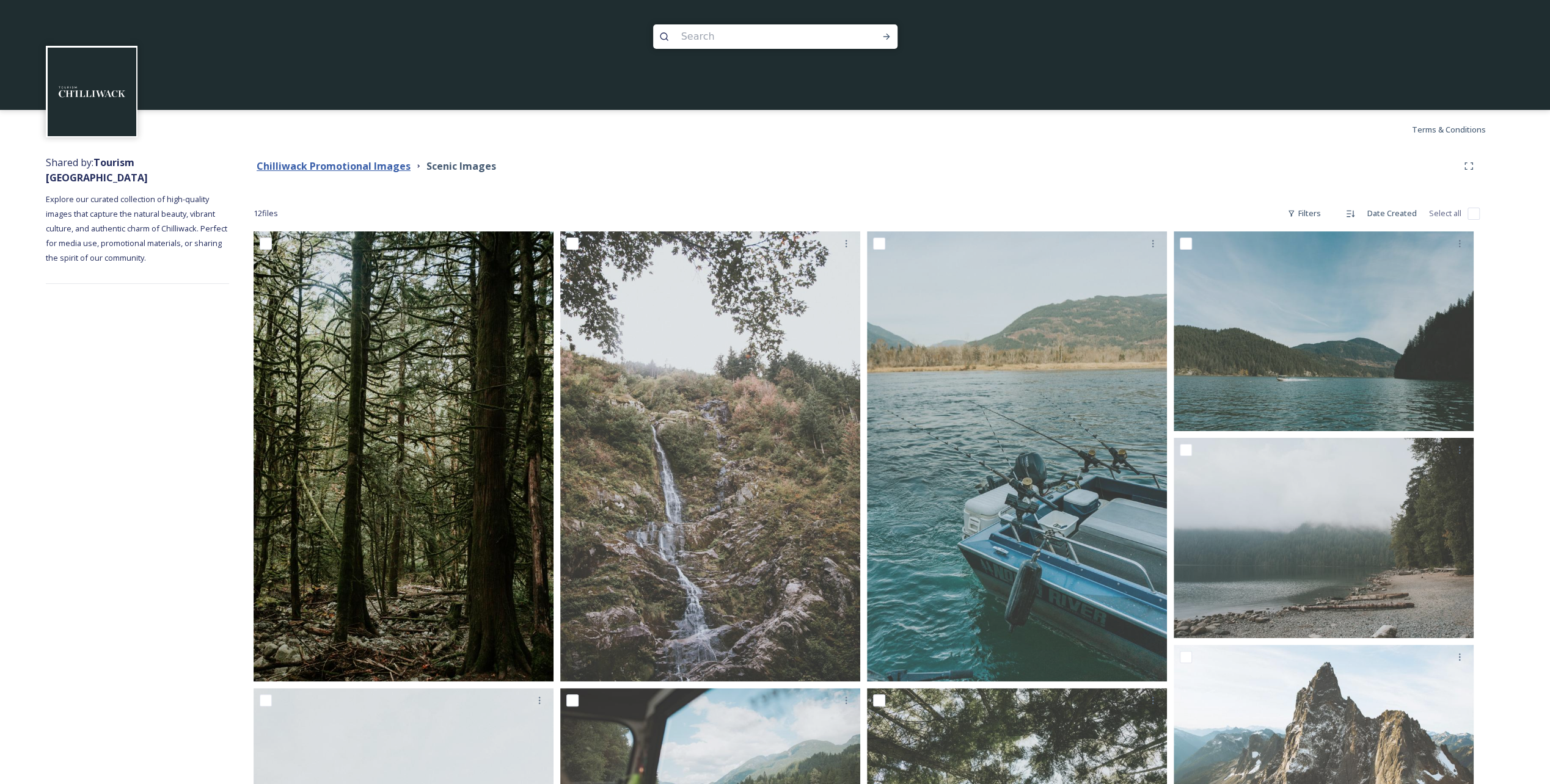
click at [358, 167] on strong "Chilliwack Promotional Images" at bounding box center [333, 166] width 154 height 13
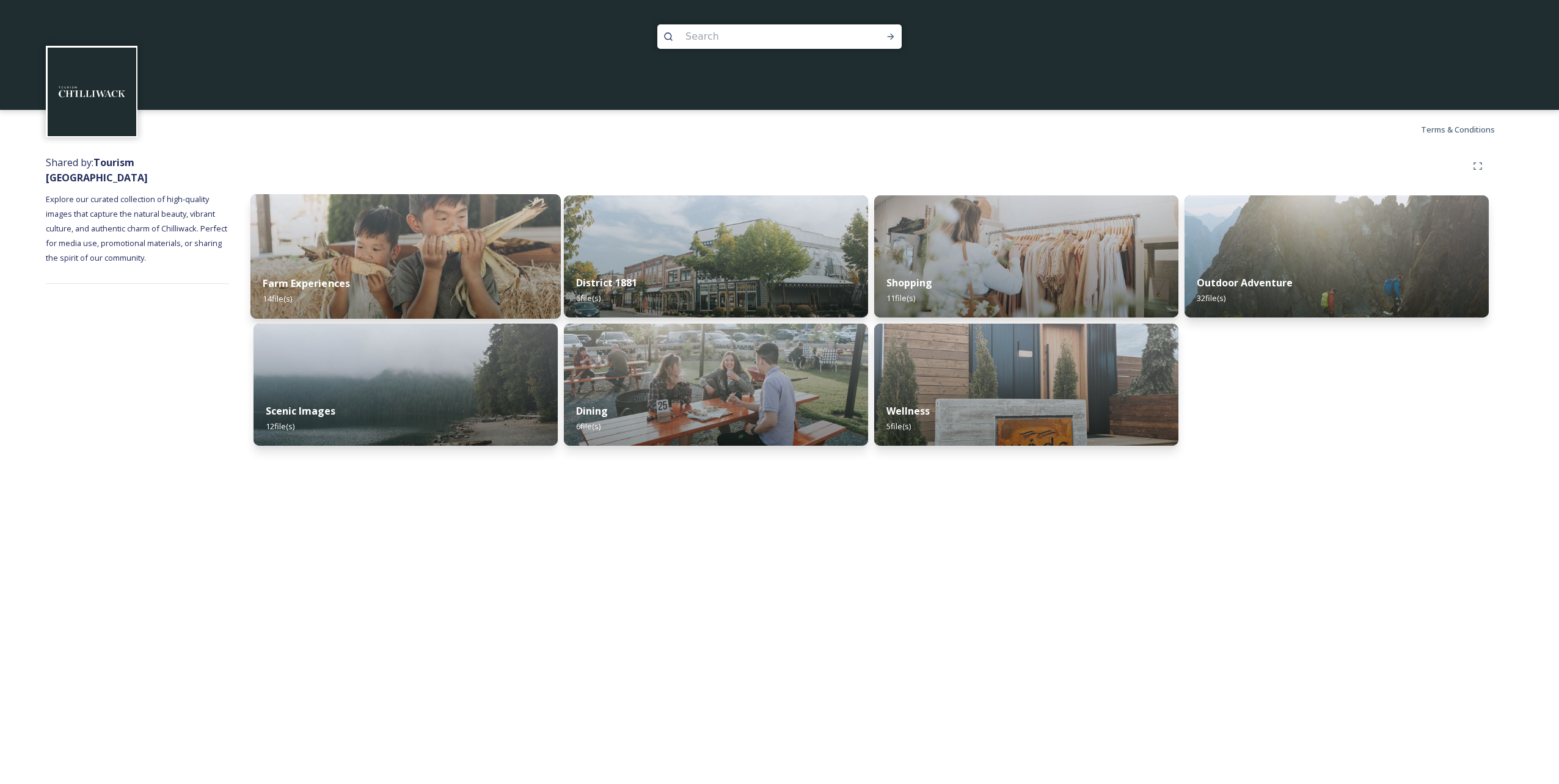
click at [396, 255] on img at bounding box center [405, 257] width 310 height 125
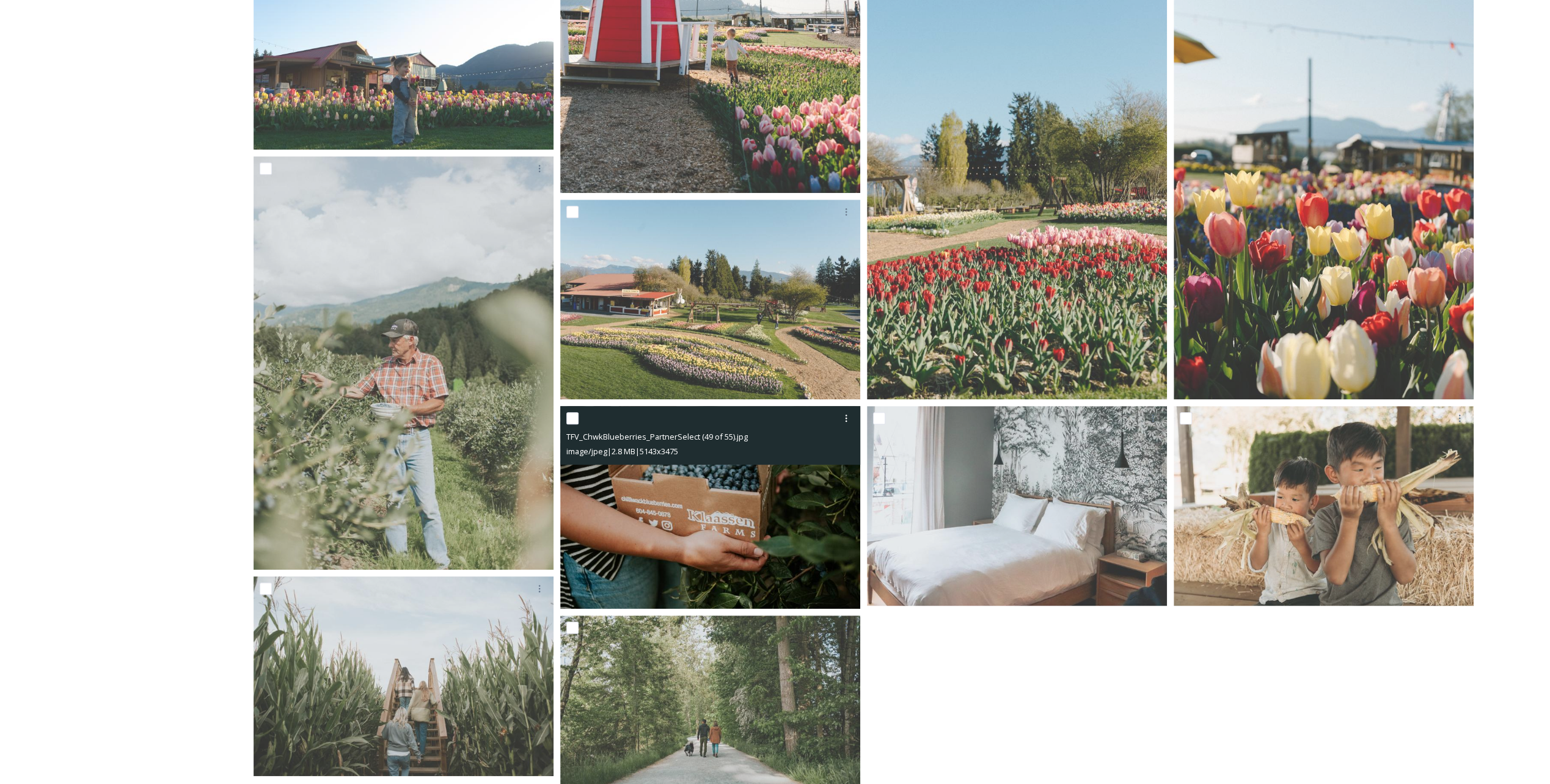
scroll to position [523, 0]
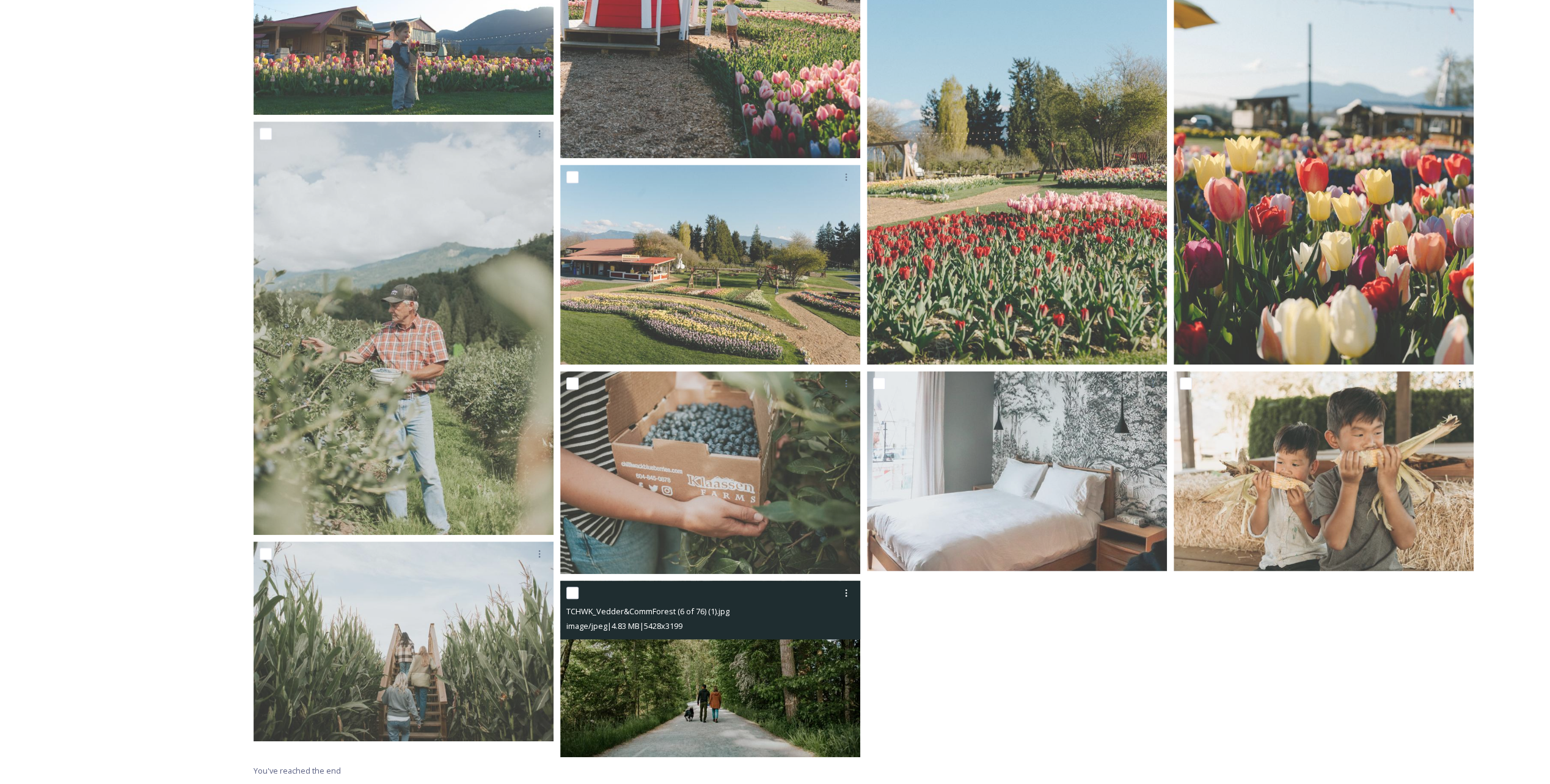
click at [776, 392] on img at bounding box center [710, 670] width 300 height 177
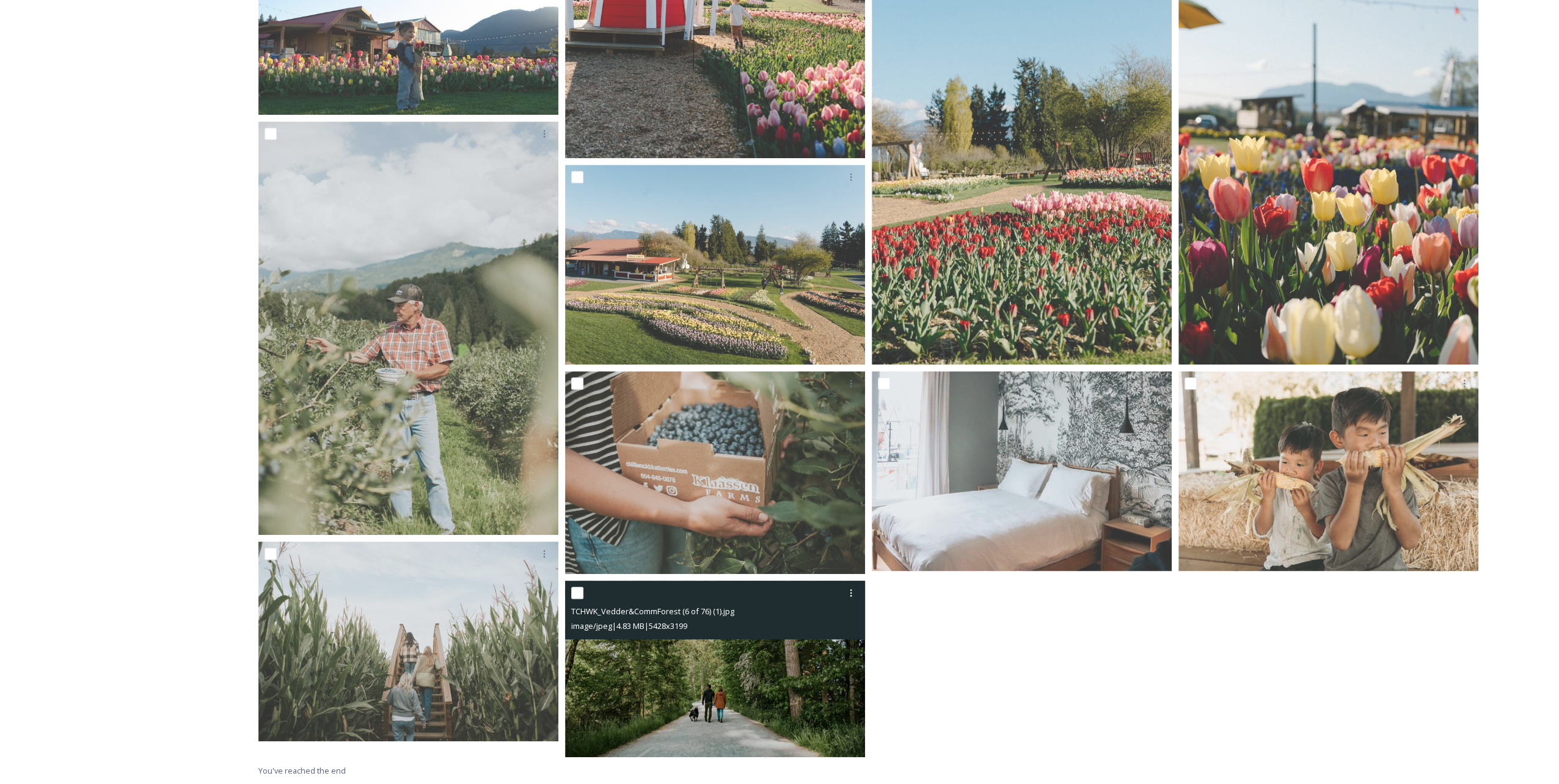
scroll to position [507, 0]
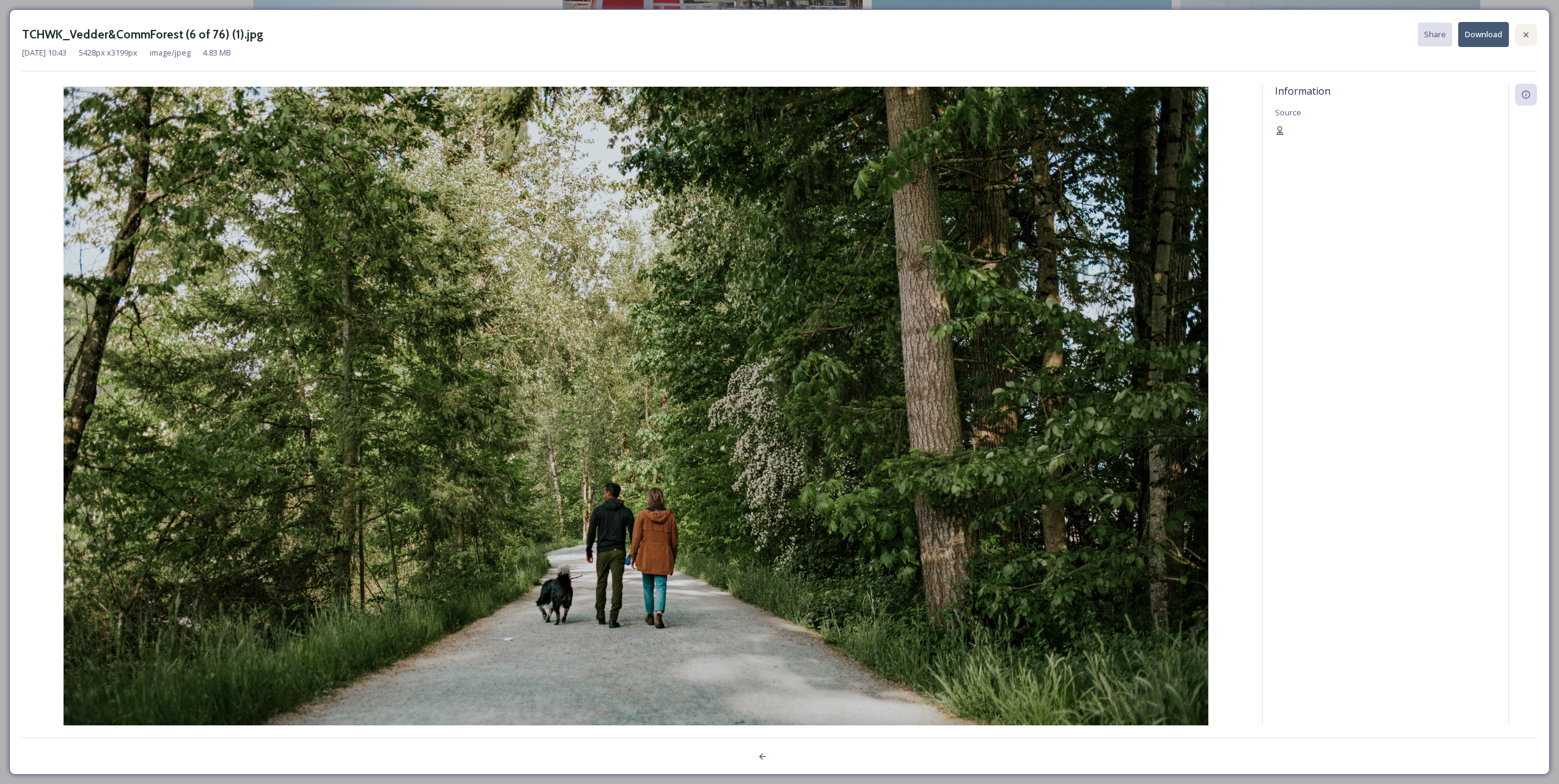
click at [776, 32] on icon at bounding box center [1526, 35] width 9 height 9
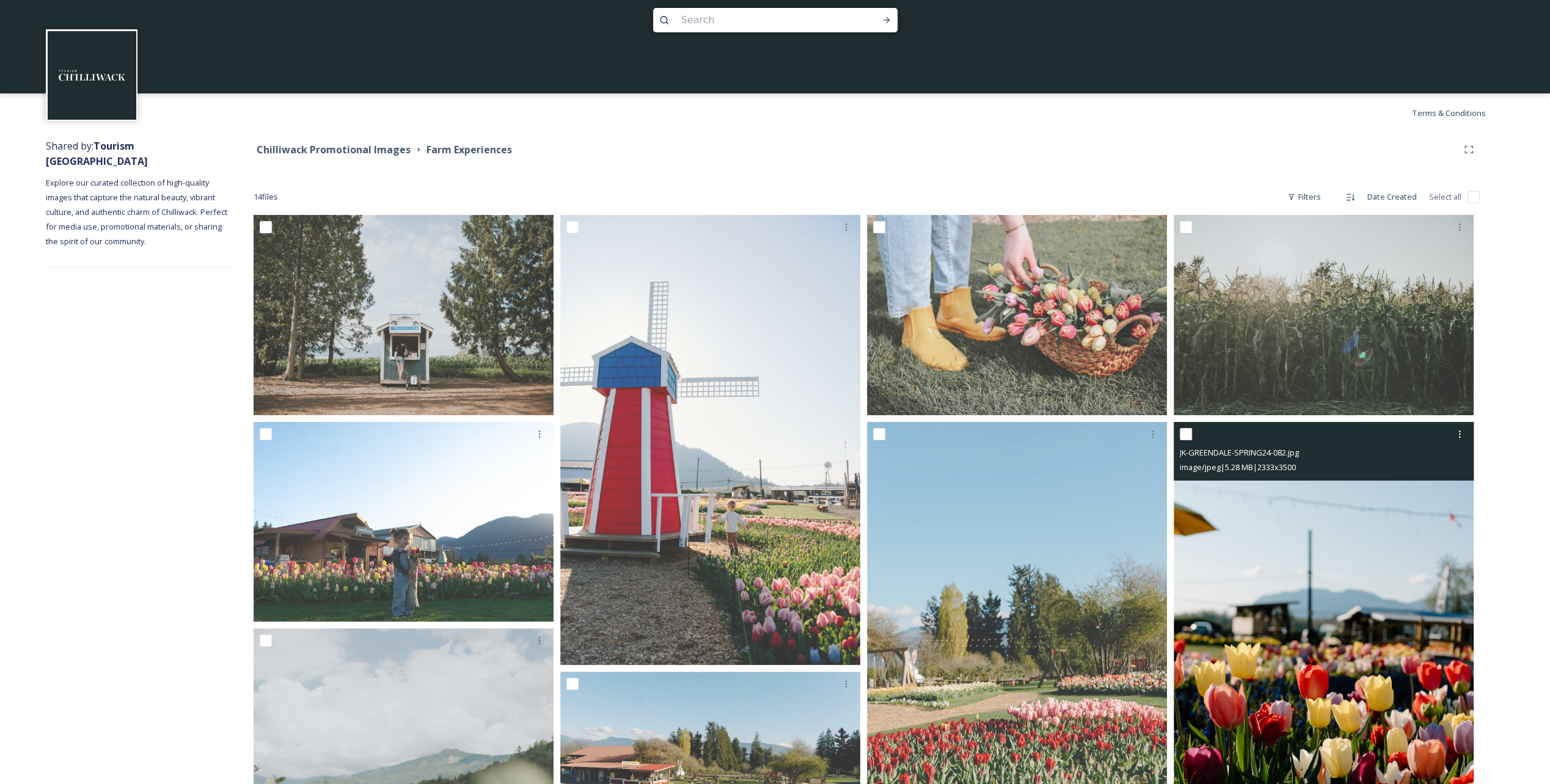
scroll to position [0, 0]
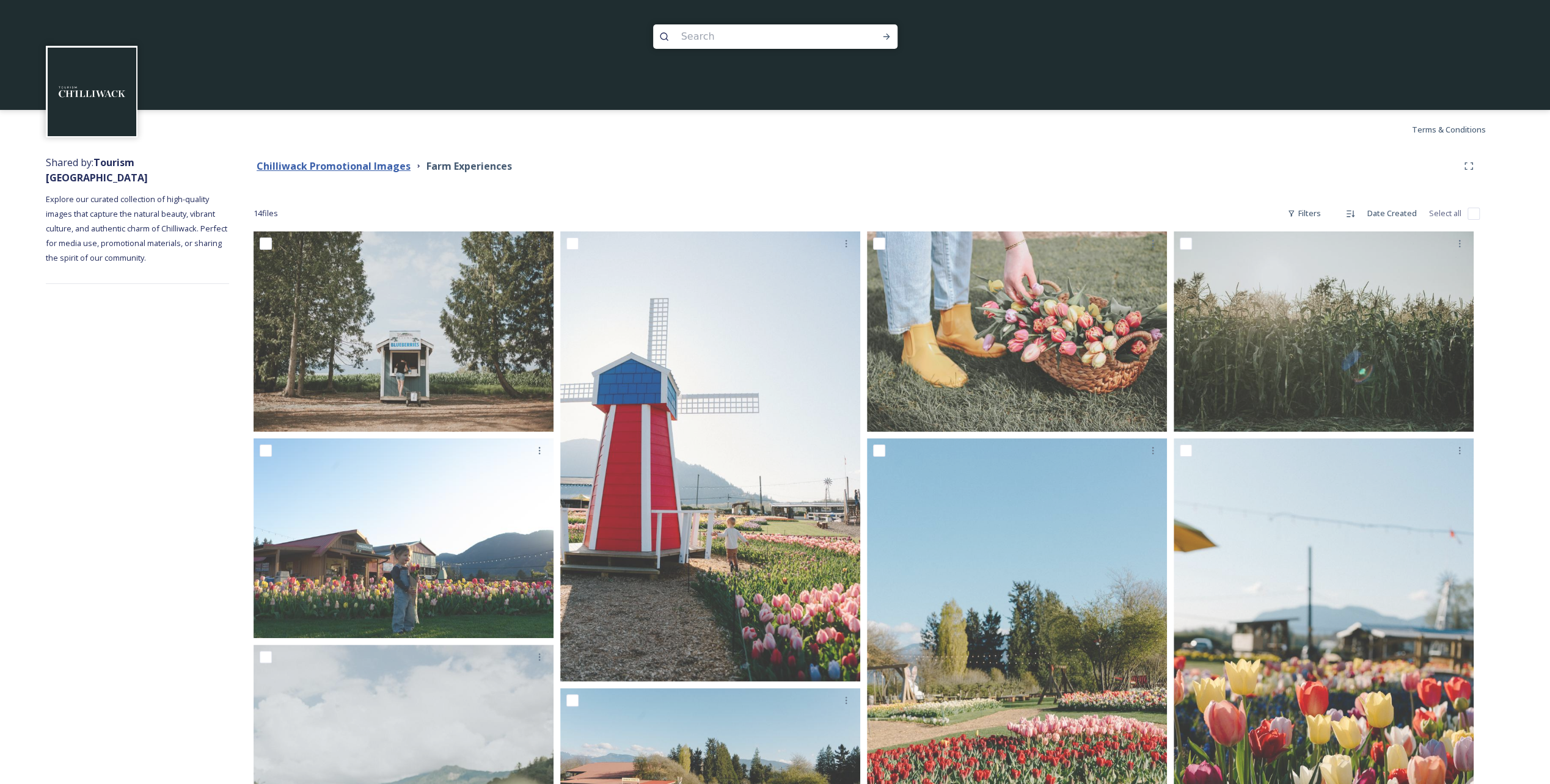
click at [356, 167] on strong "Chilliwack Promotional Images" at bounding box center [333, 166] width 154 height 13
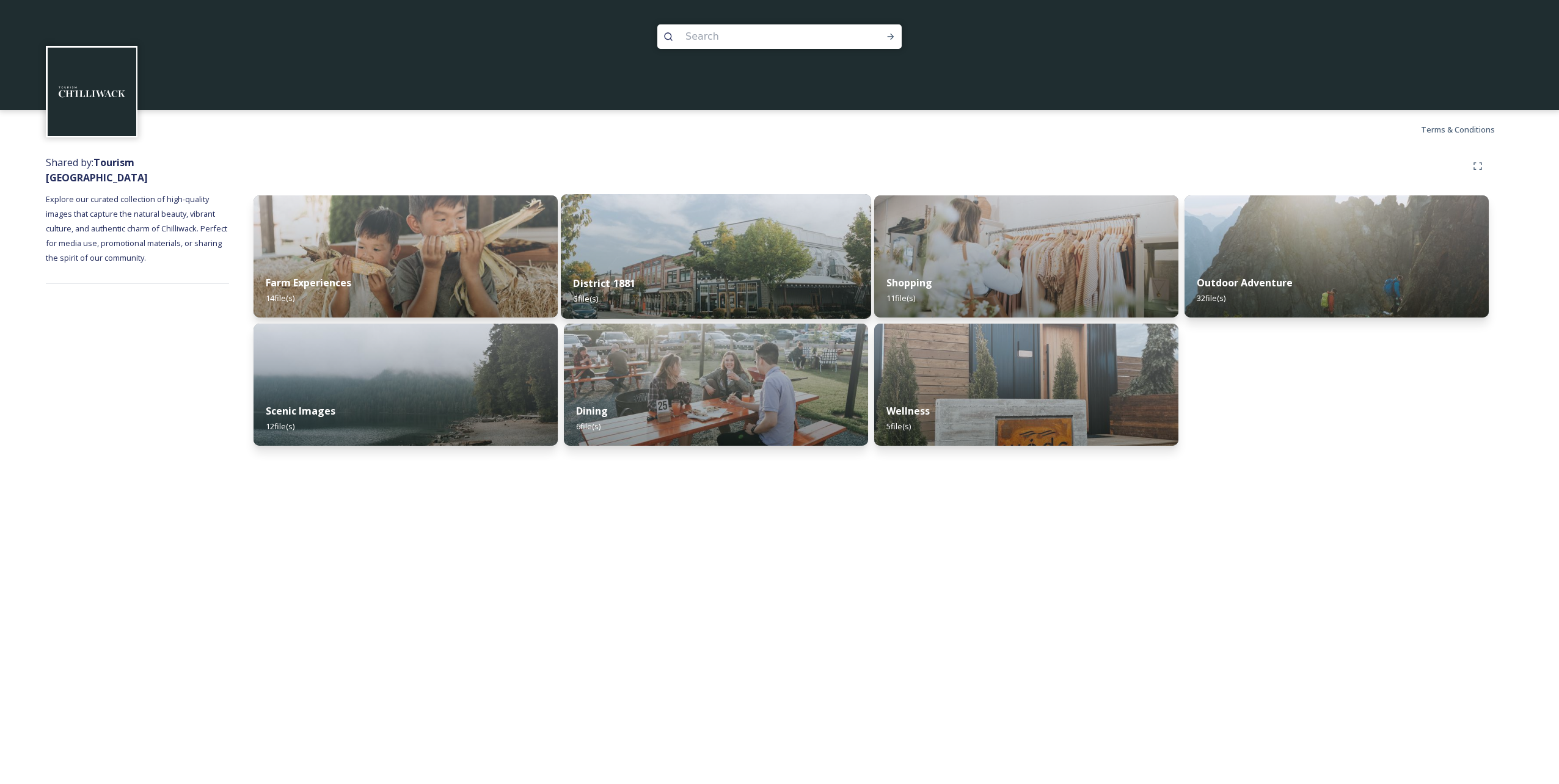
click at [665, 249] on img at bounding box center [716, 257] width 310 height 125
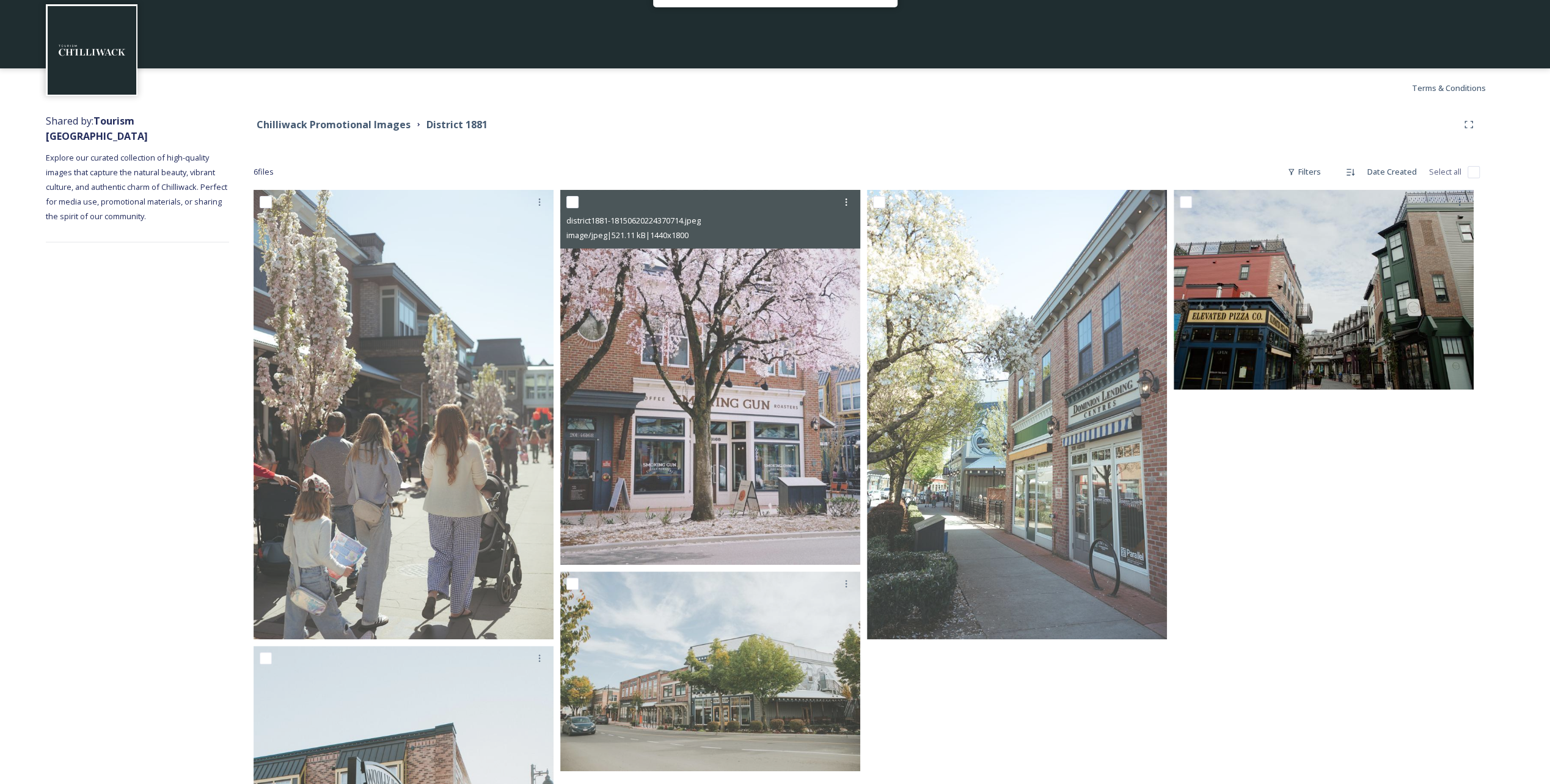
scroll to position [61, 0]
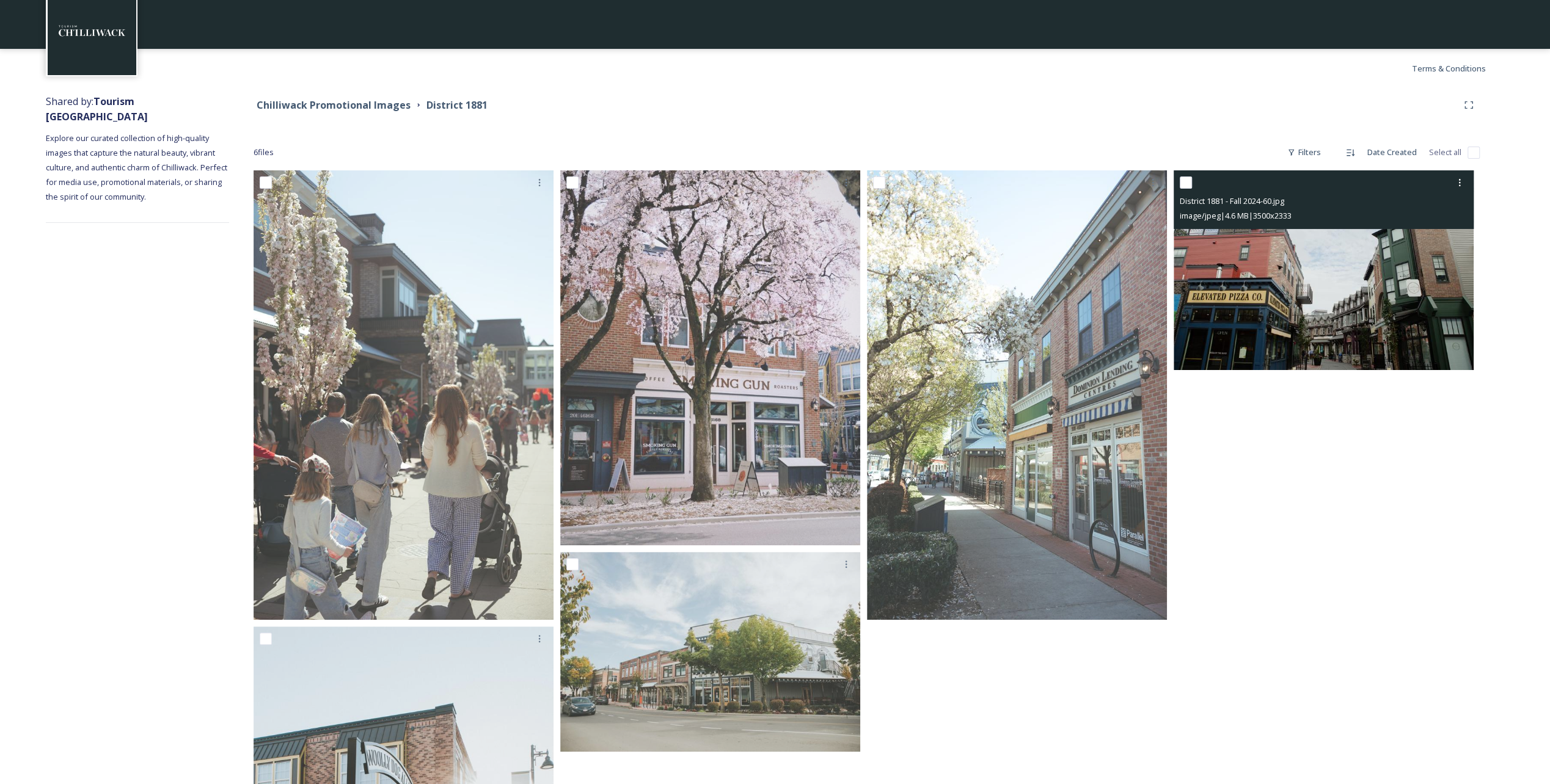
click at [777, 291] on img at bounding box center [1324, 271] width 300 height 201
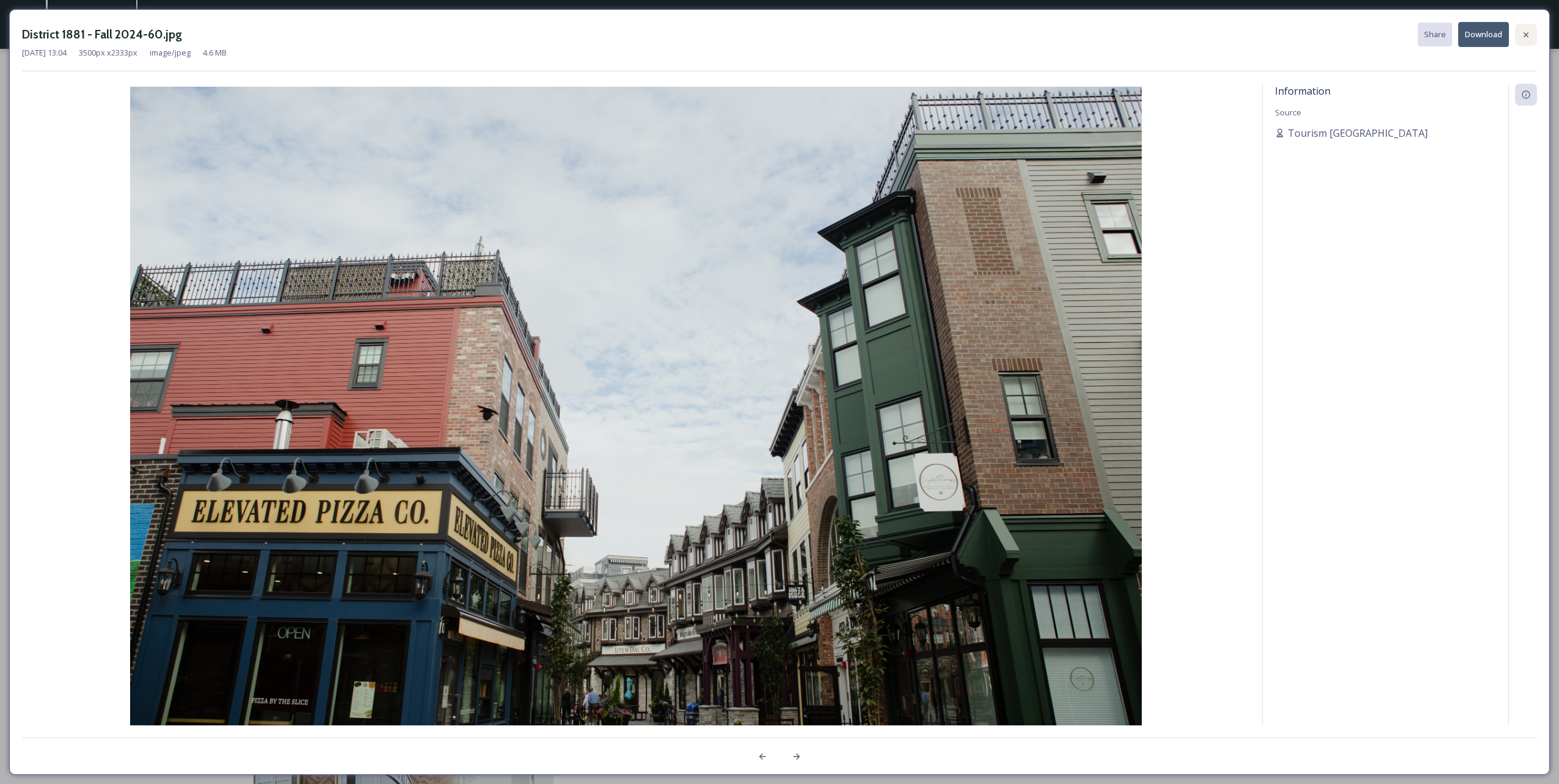
click at [776, 31] on icon at bounding box center [1526, 35] width 9 height 9
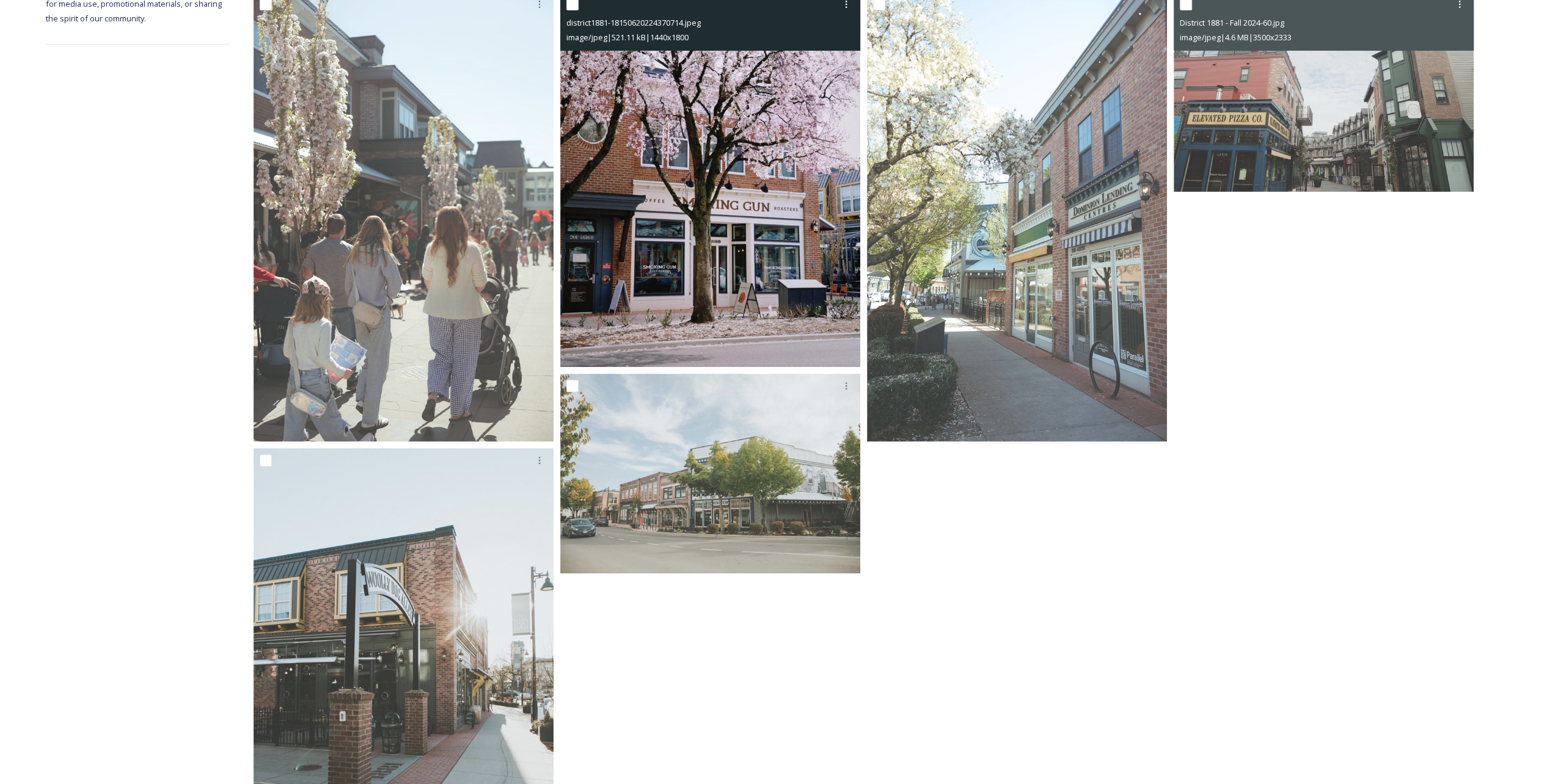
scroll to position [244, 0]
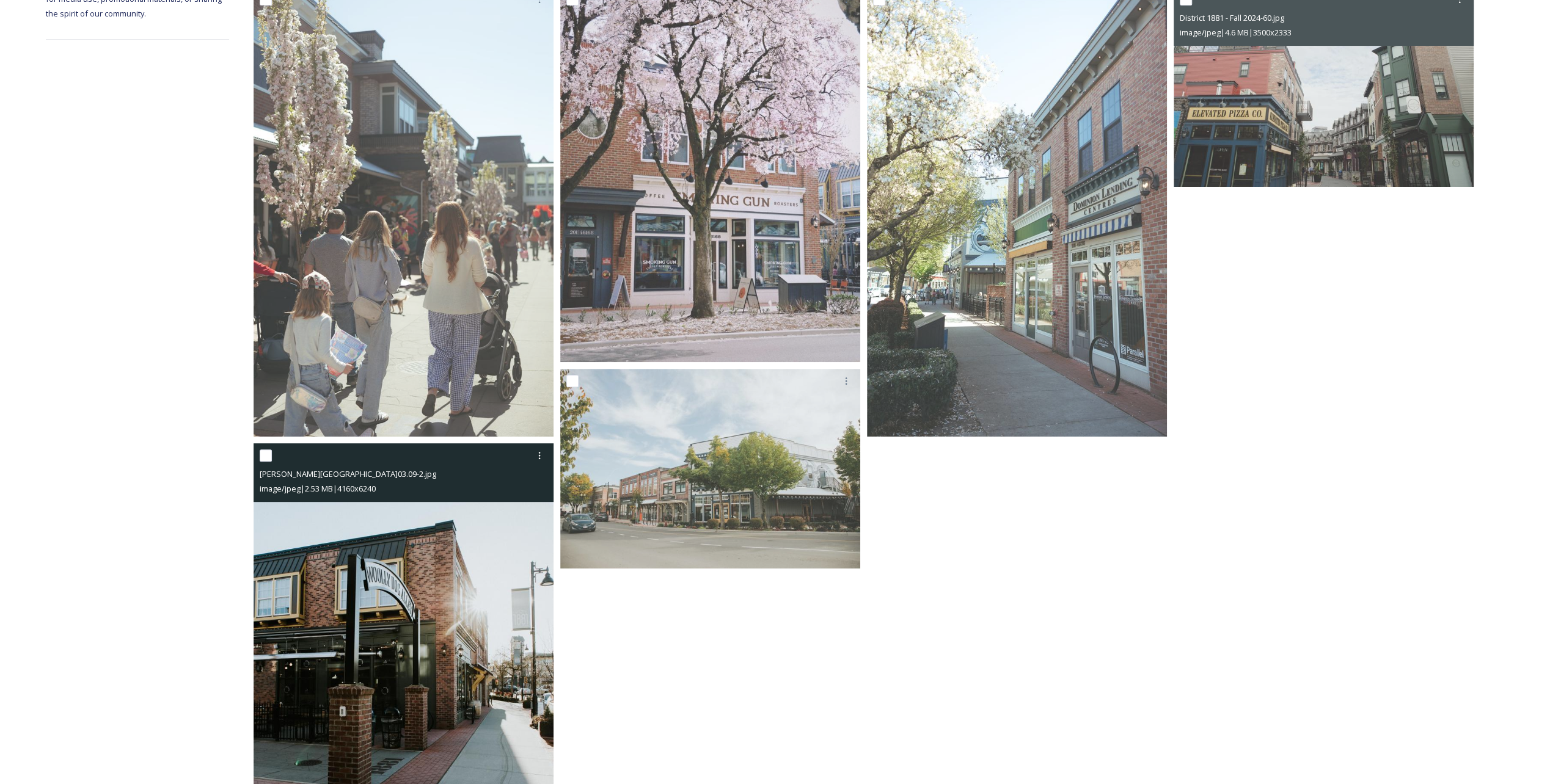
click at [479, 392] on img at bounding box center [404, 669] width 300 height 450
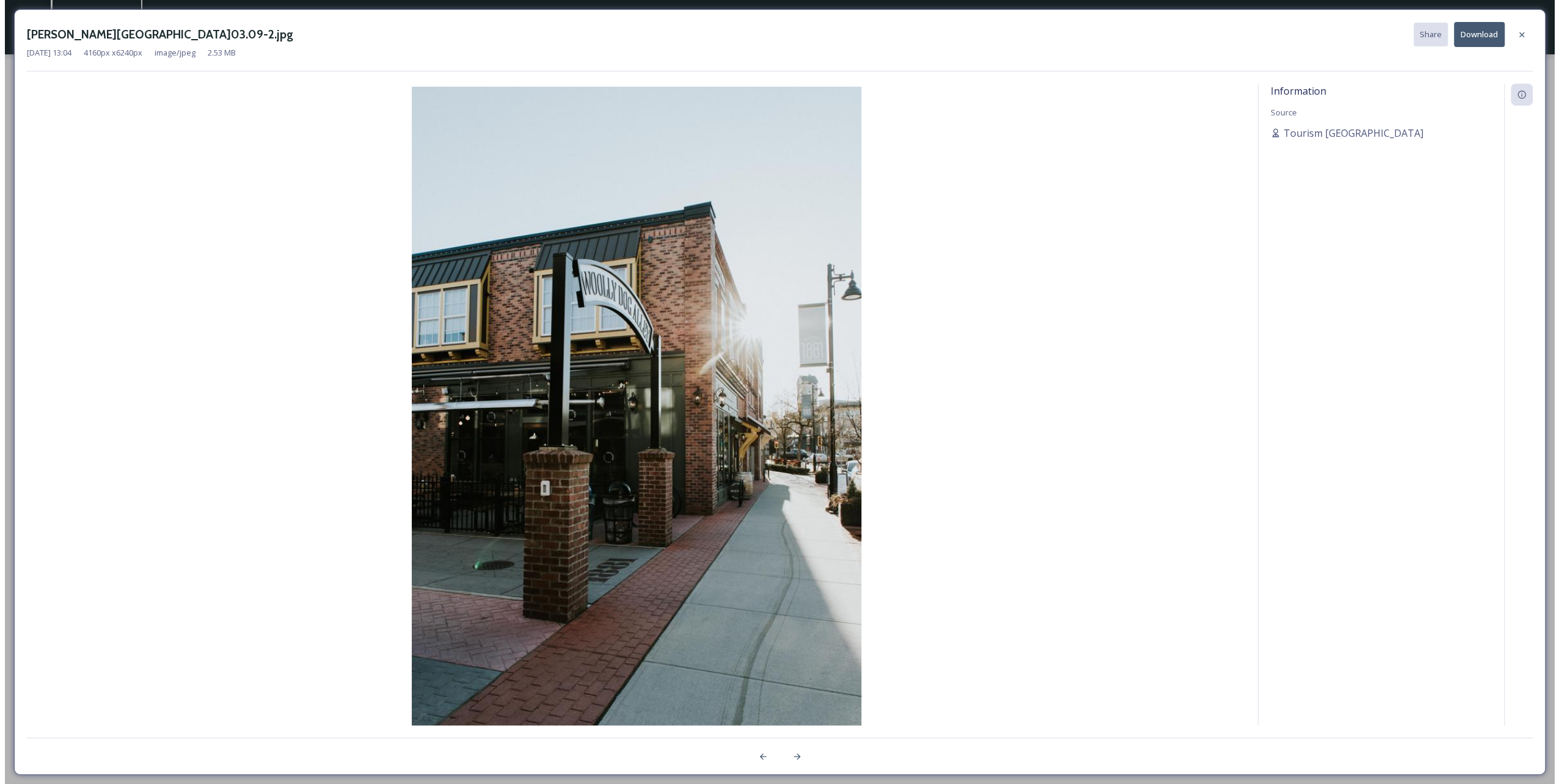
scroll to position [55, 0]
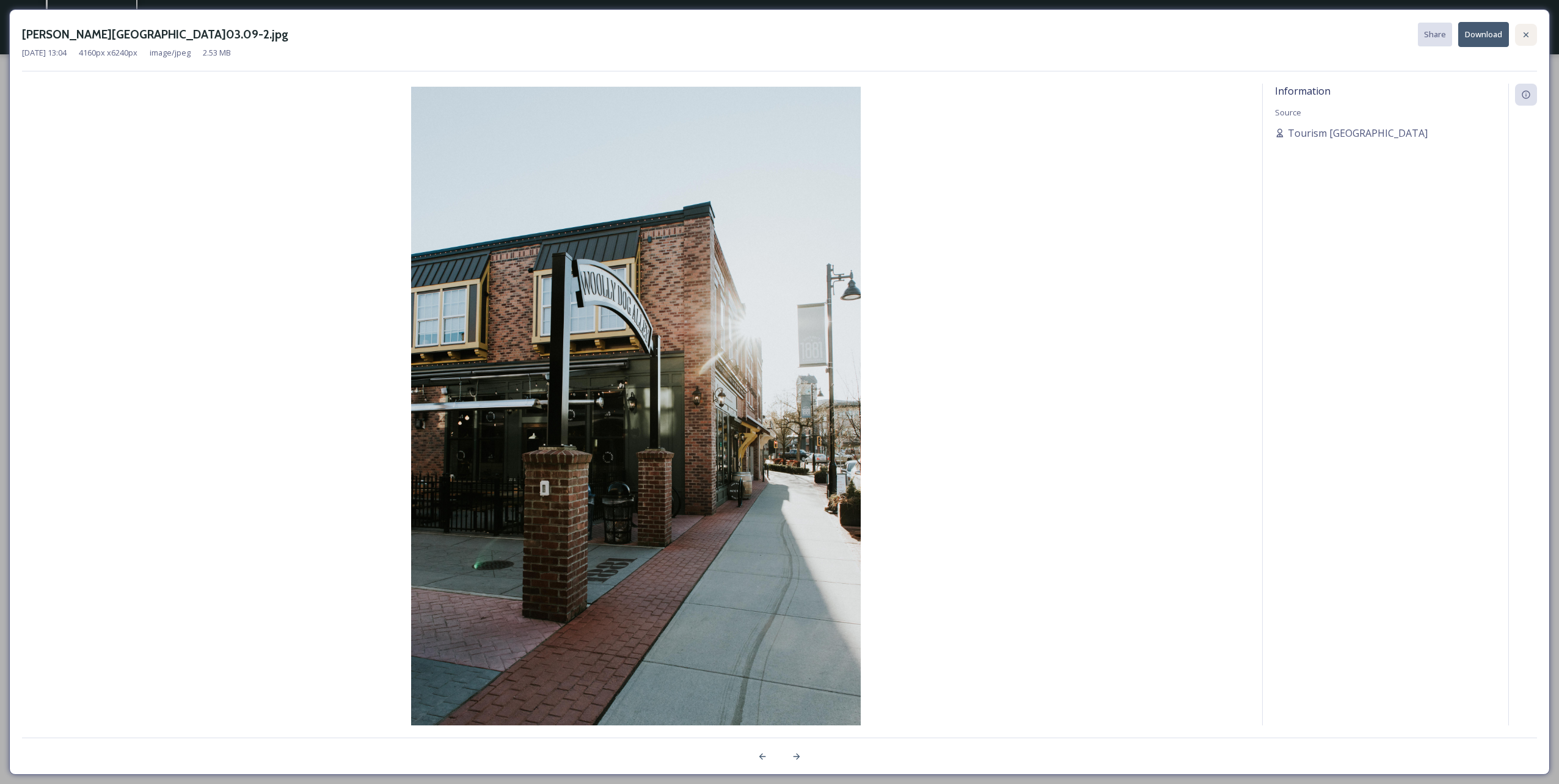
click at [776, 32] on div at bounding box center [1526, 35] width 22 height 22
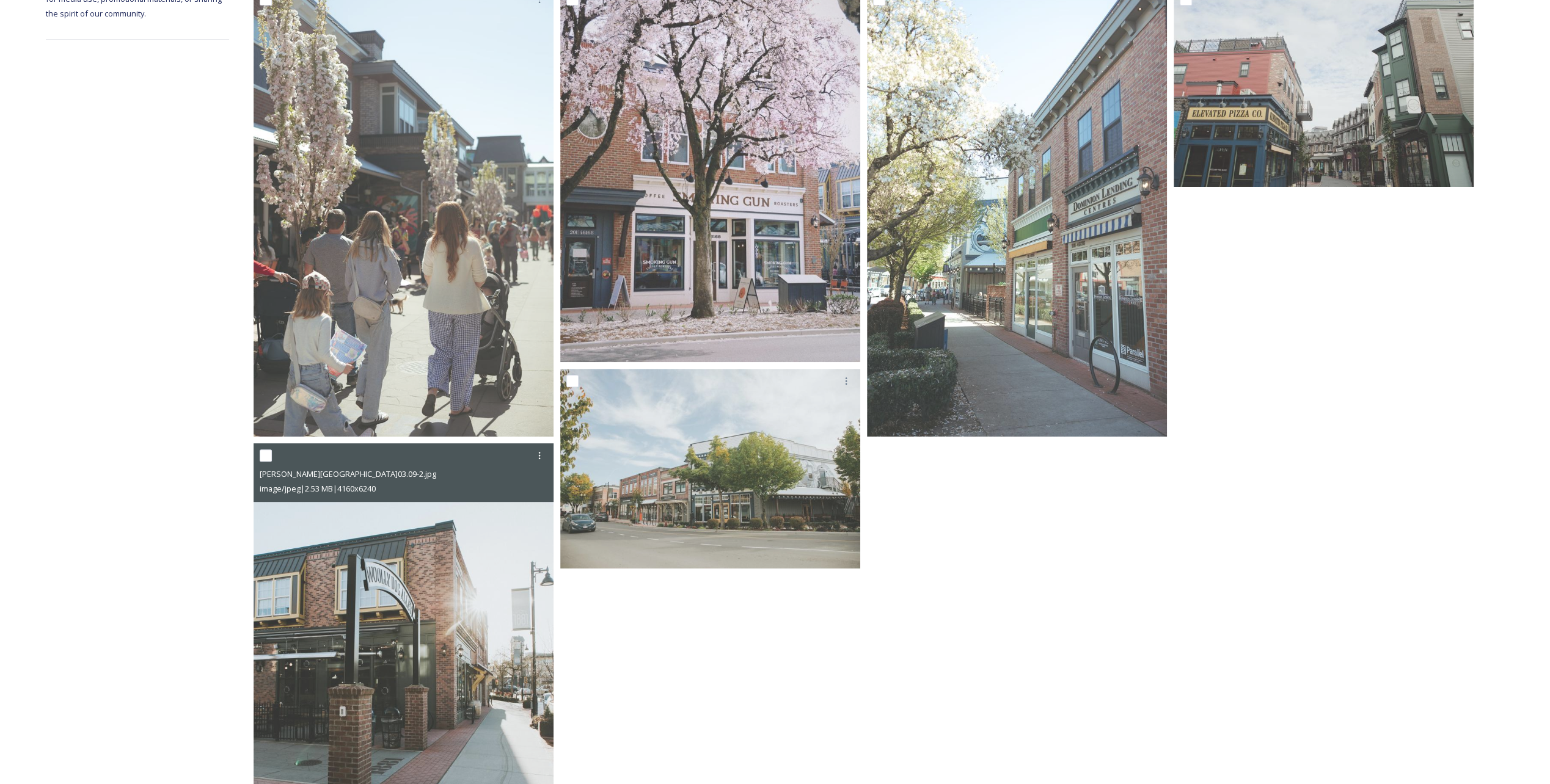
scroll to position [183, 0]
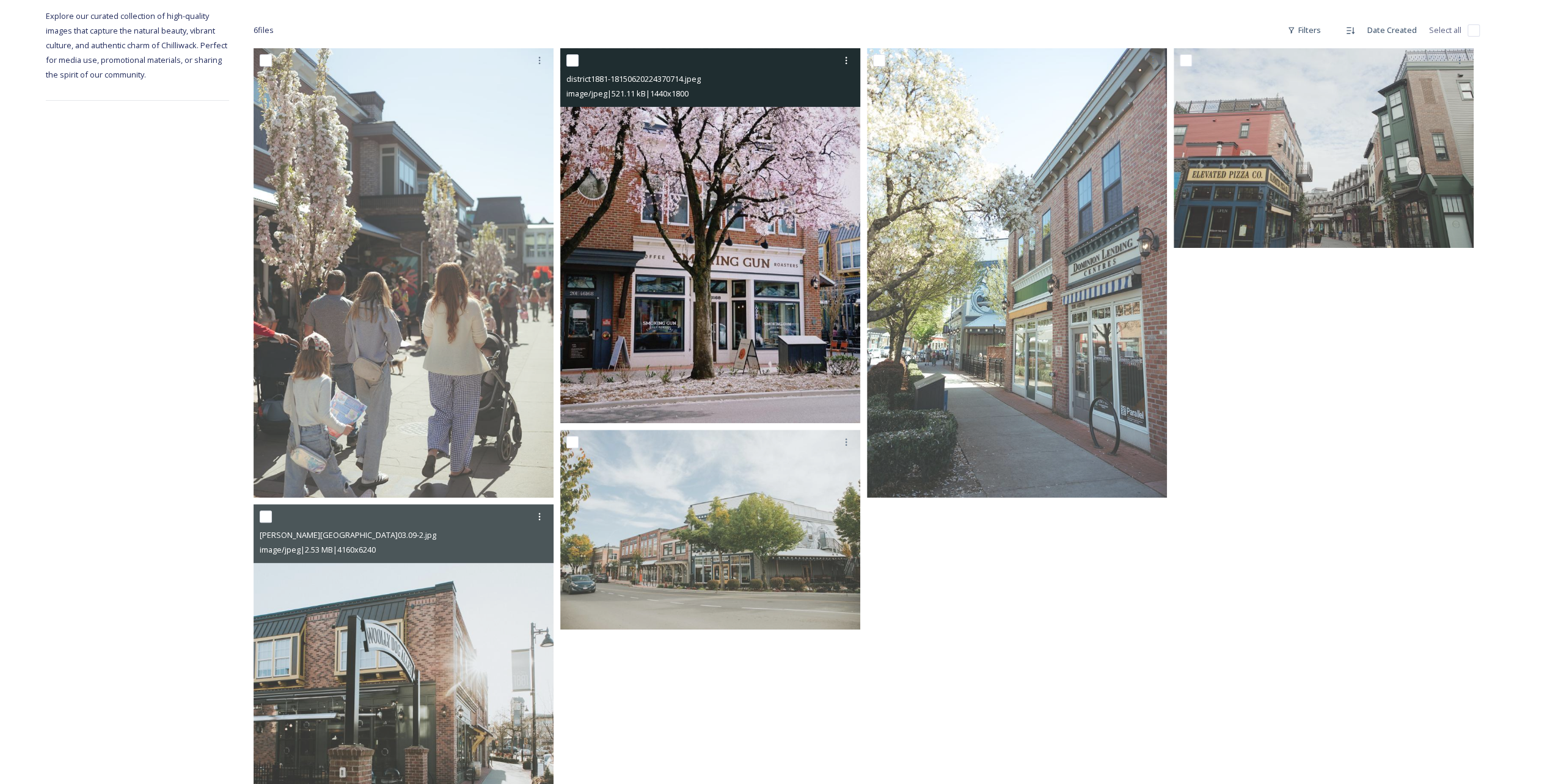
click at [726, 165] on img at bounding box center [710, 235] width 300 height 375
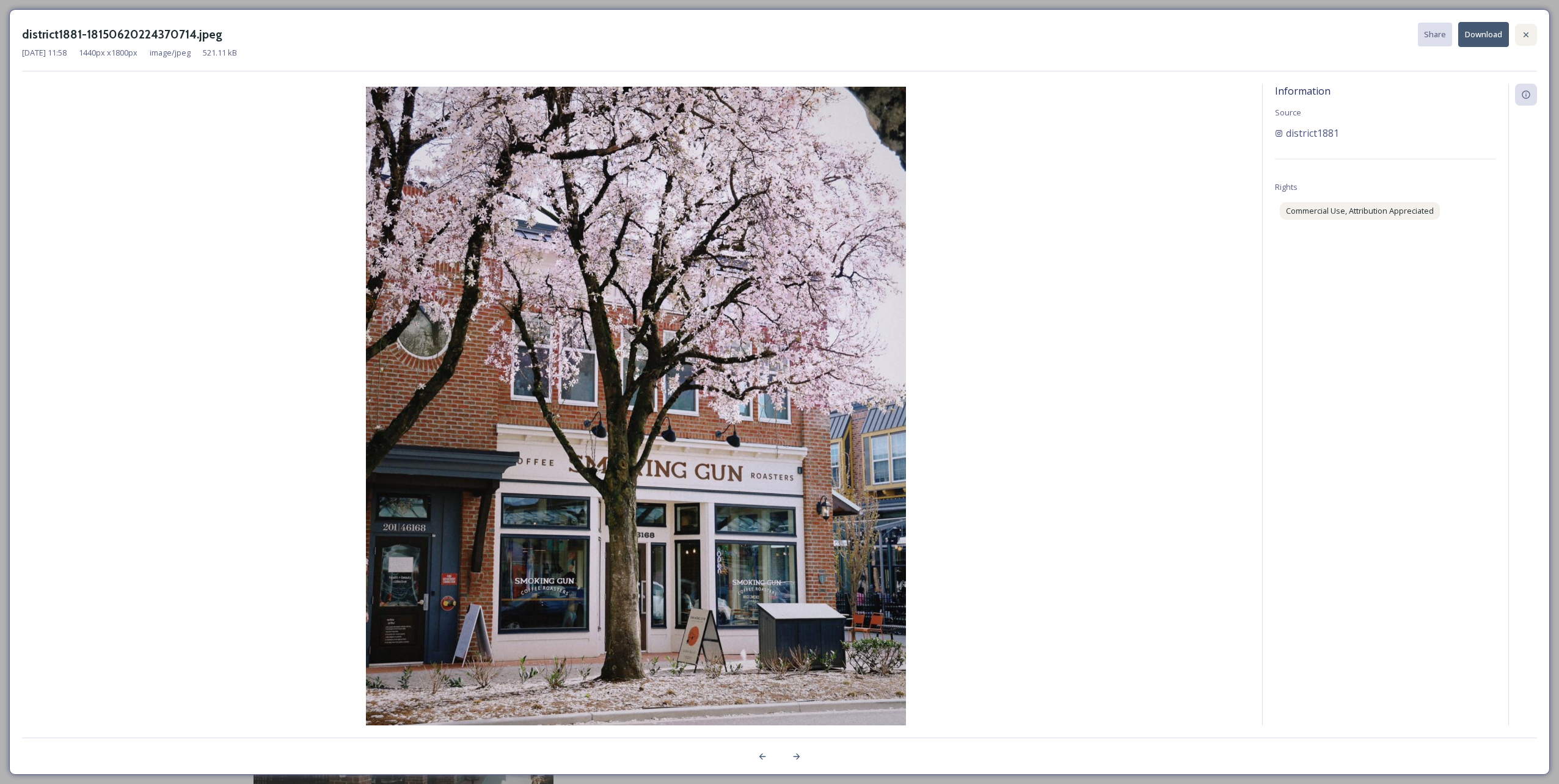
click at [776, 29] on div at bounding box center [1526, 35] width 22 height 22
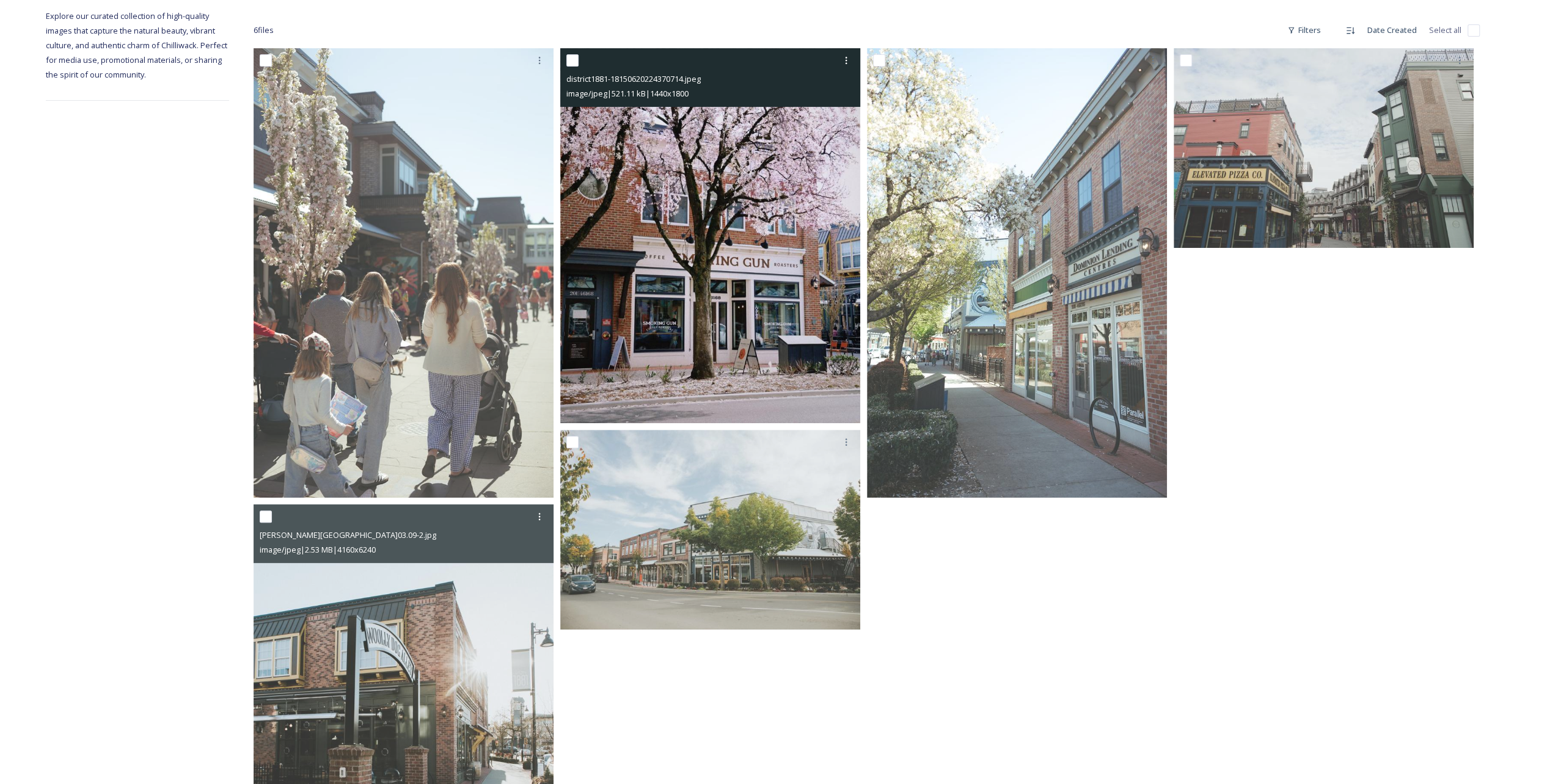
click at [653, 316] on img at bounding box center [710, 235] width 300 height 375
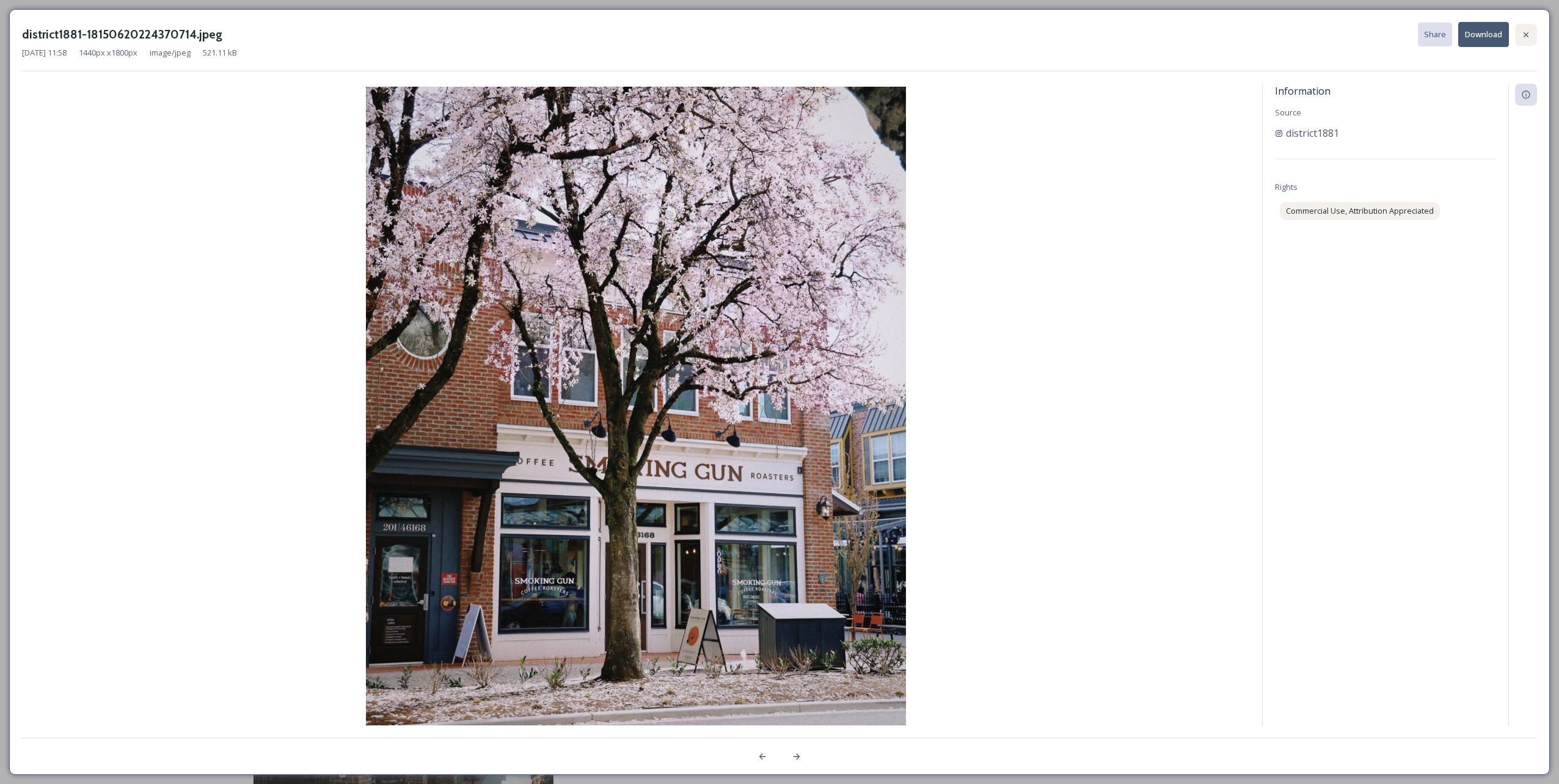
click at [776, 27] on div at bounding box center [1526, 35] width 22 height 22
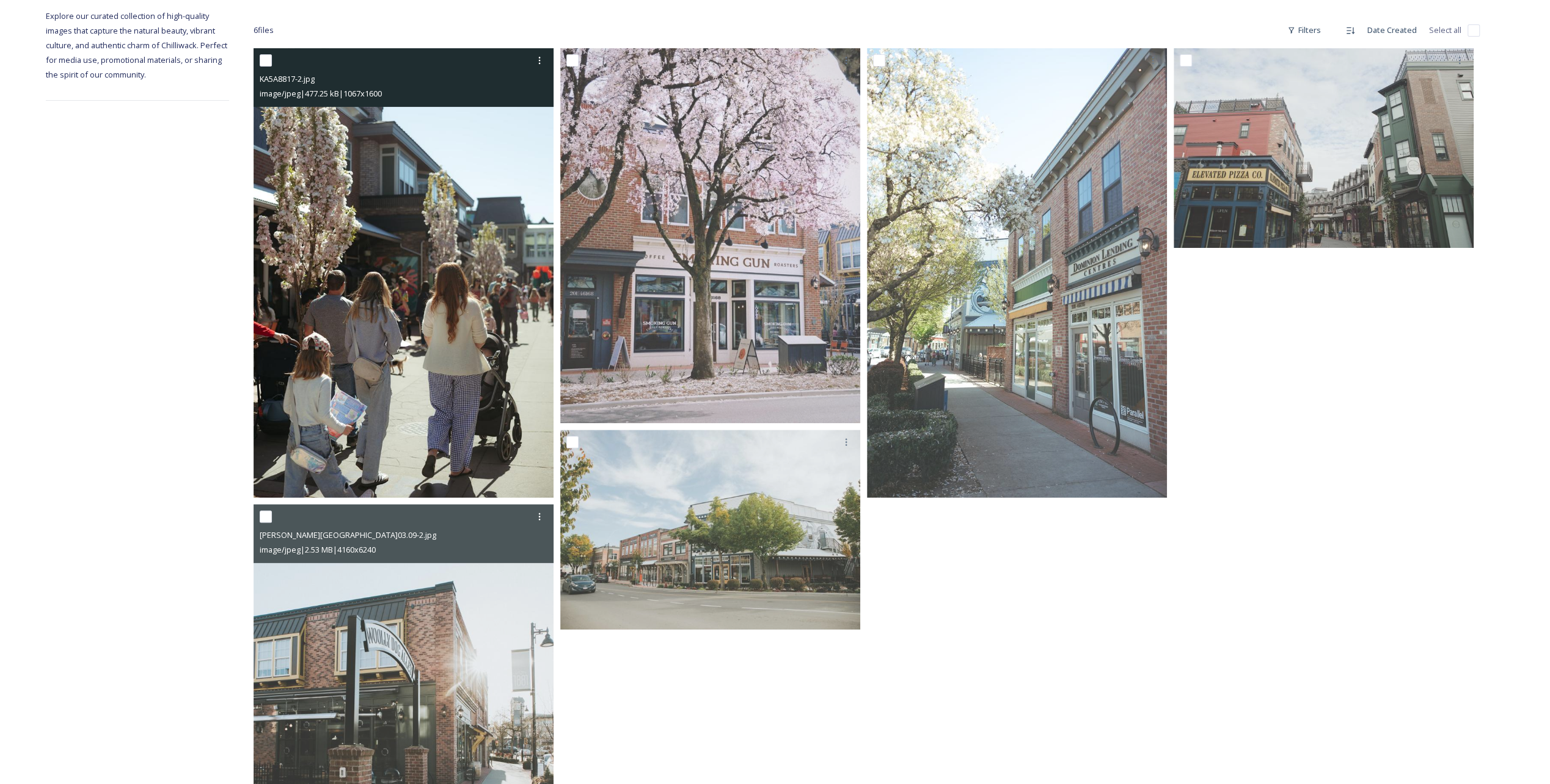
click at [418, 303] on img at bounding box center [404, 272] width 300 height 449
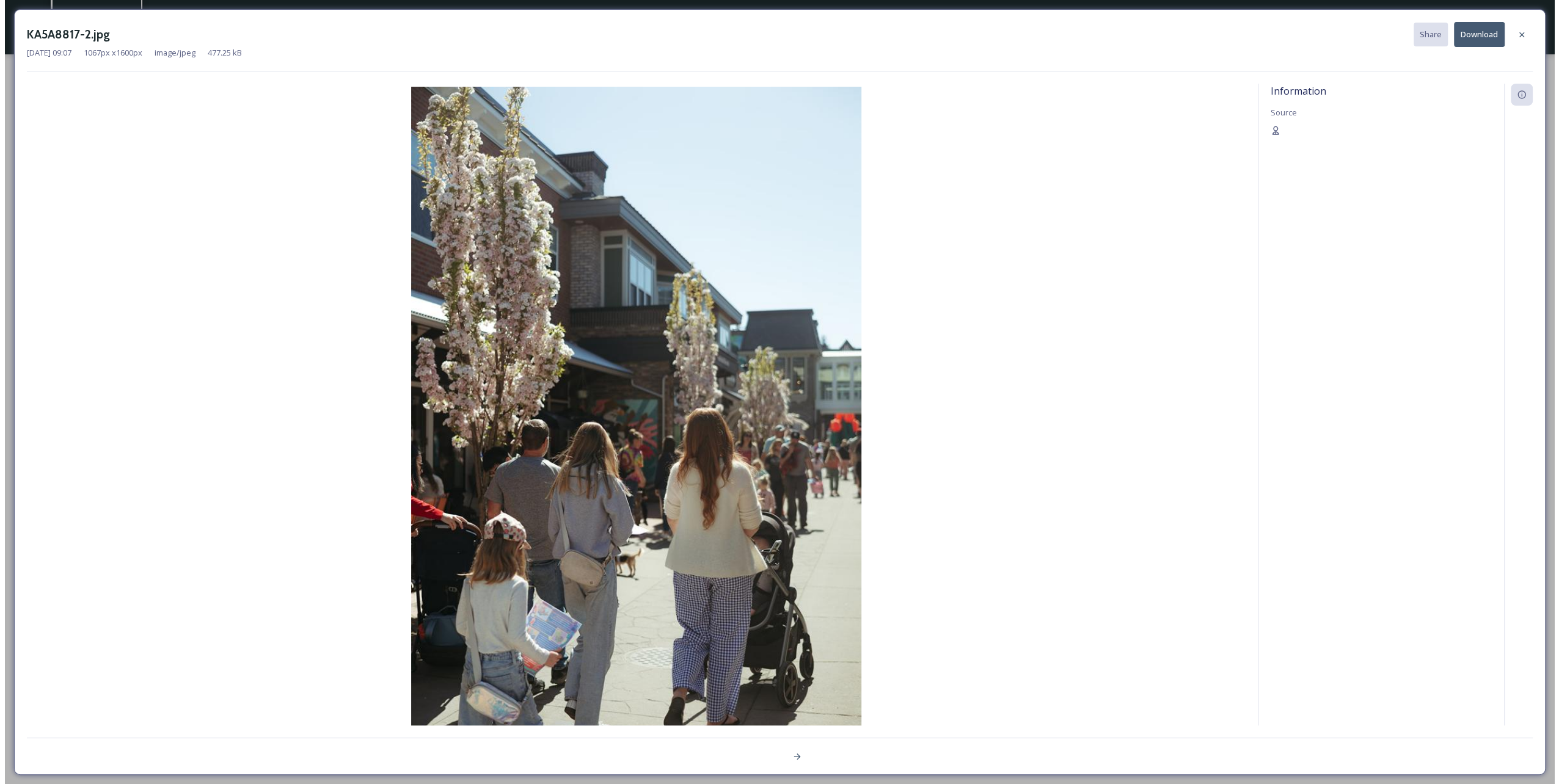
scroll to position [55, 0]
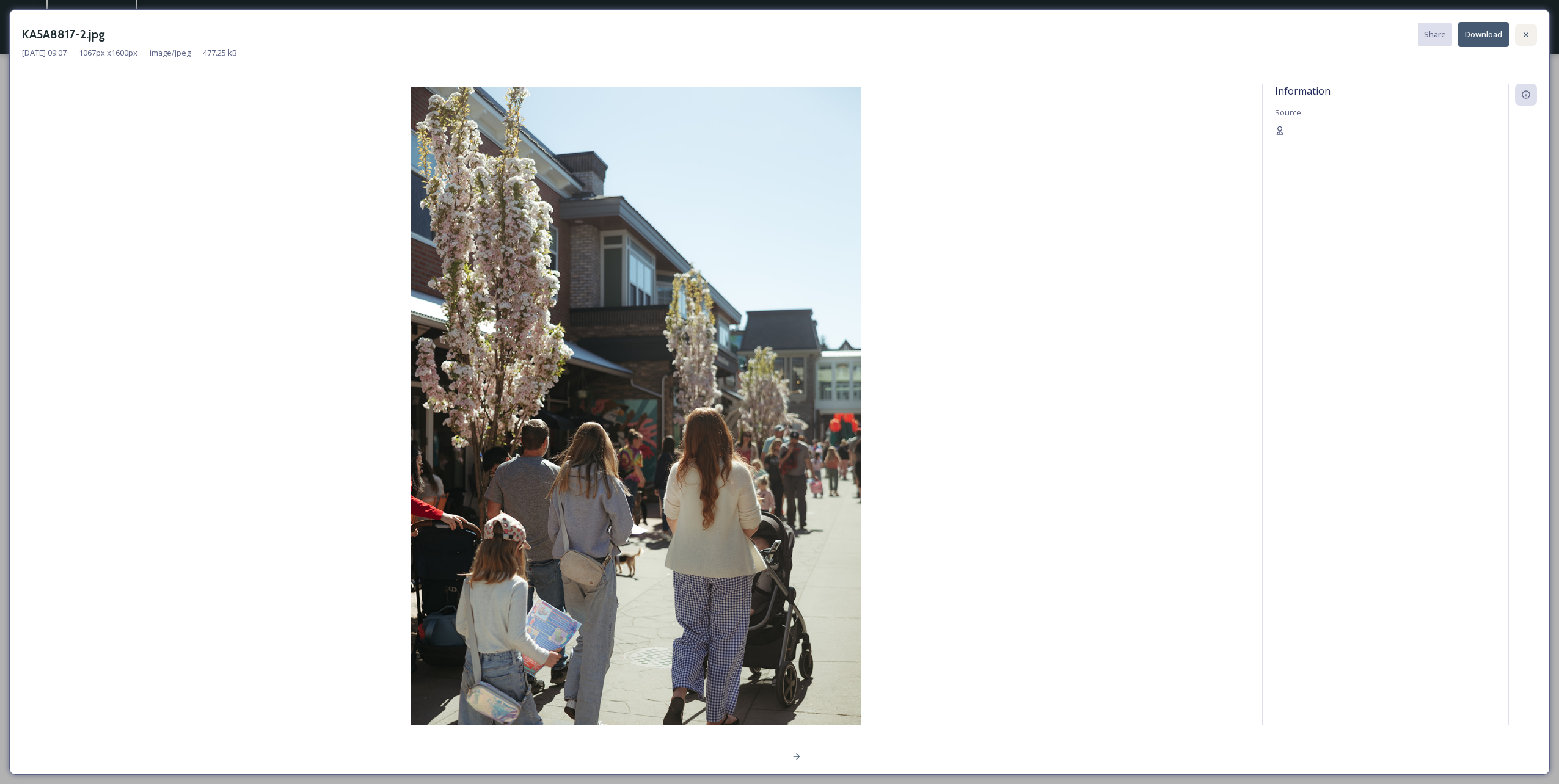
click at [776, 36] on div at bounding box center [1526, 35] width 22 height 22
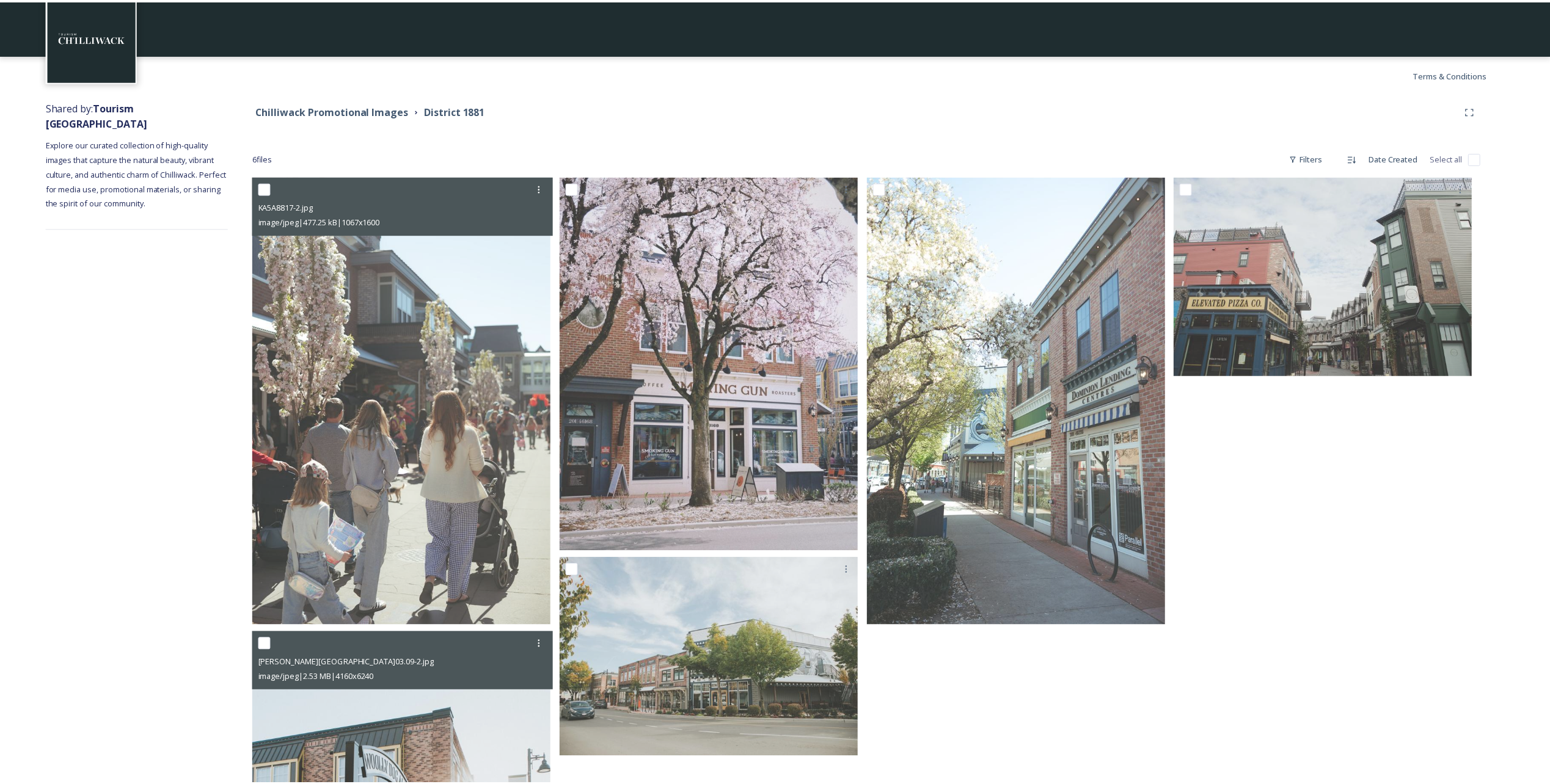
scroll to position [183, 0]
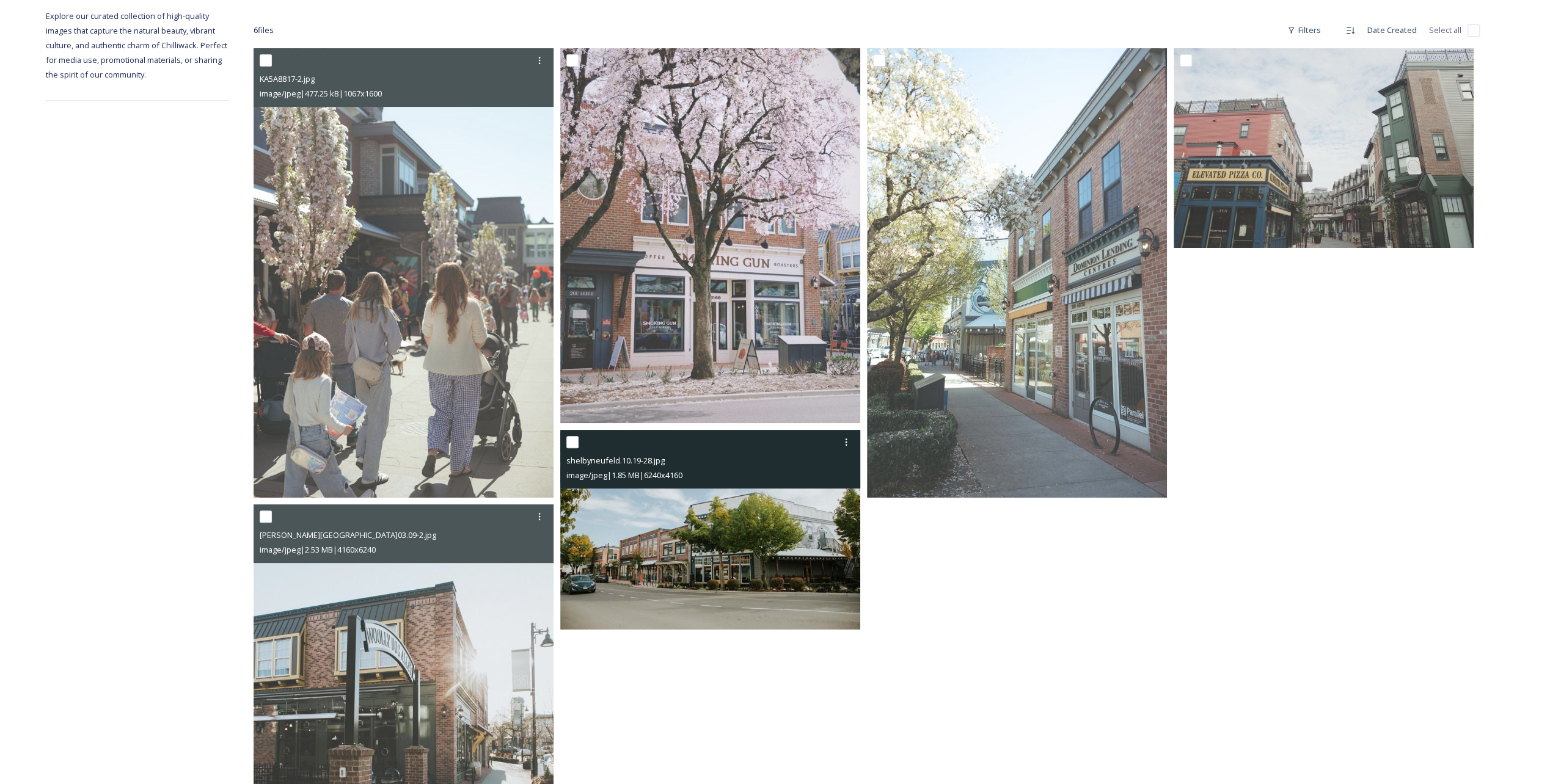
click at [661, 392] on img at bounding box center [710, 531] width 300 height 201
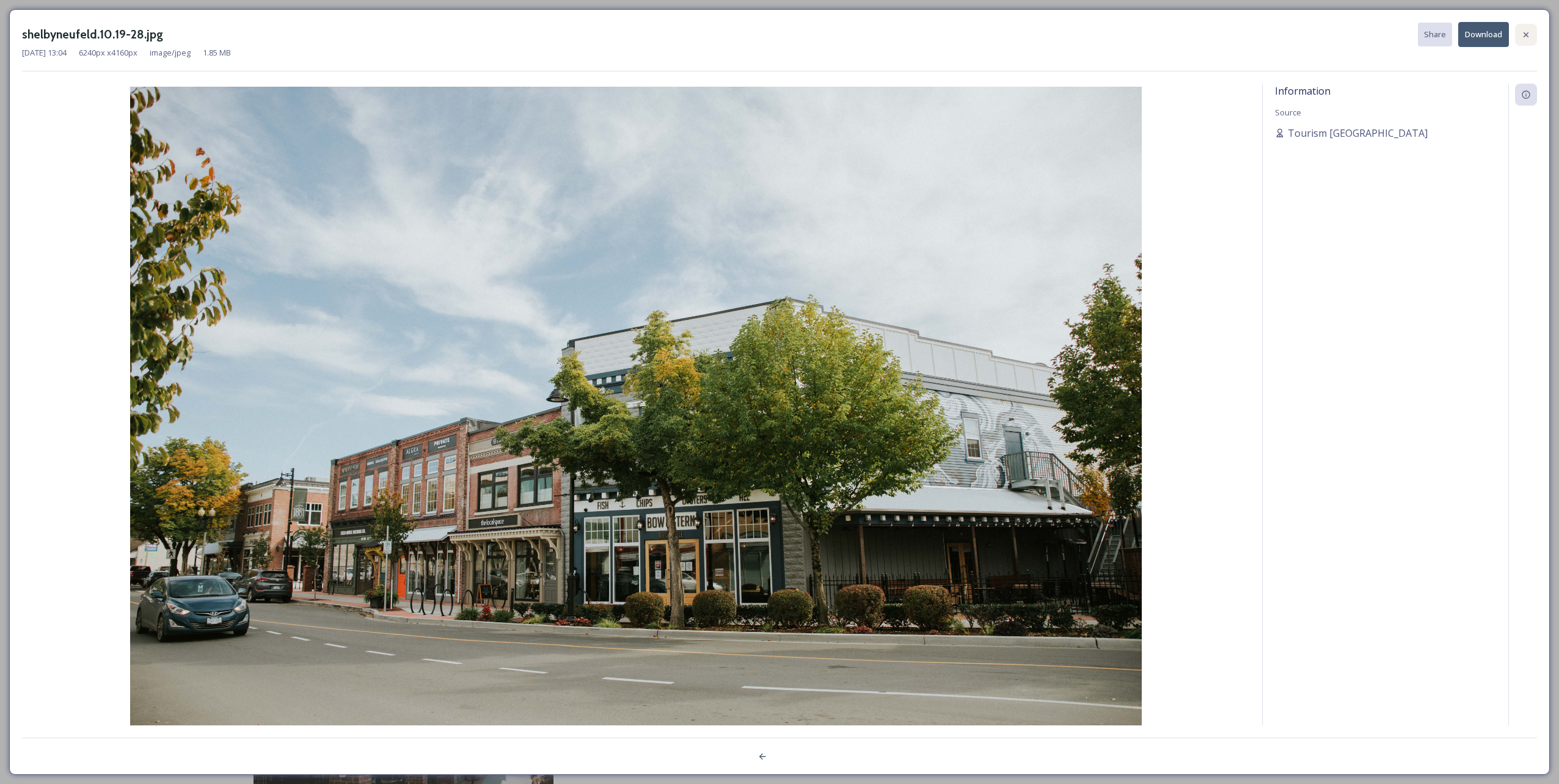
click at [776, 36] on icon at bounding box center [1526, 35] width 9 height 9
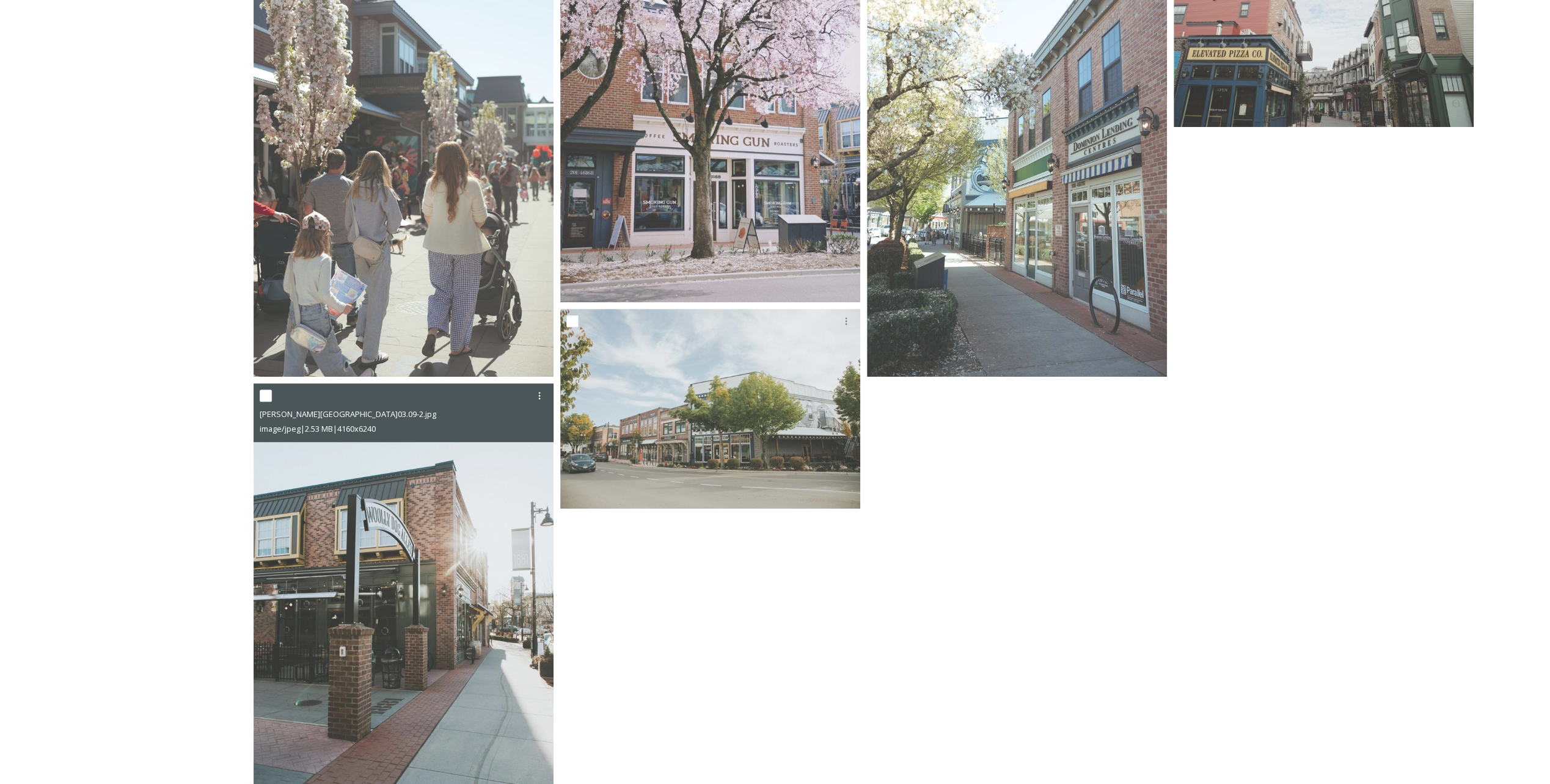
scroll to position [306, 0]
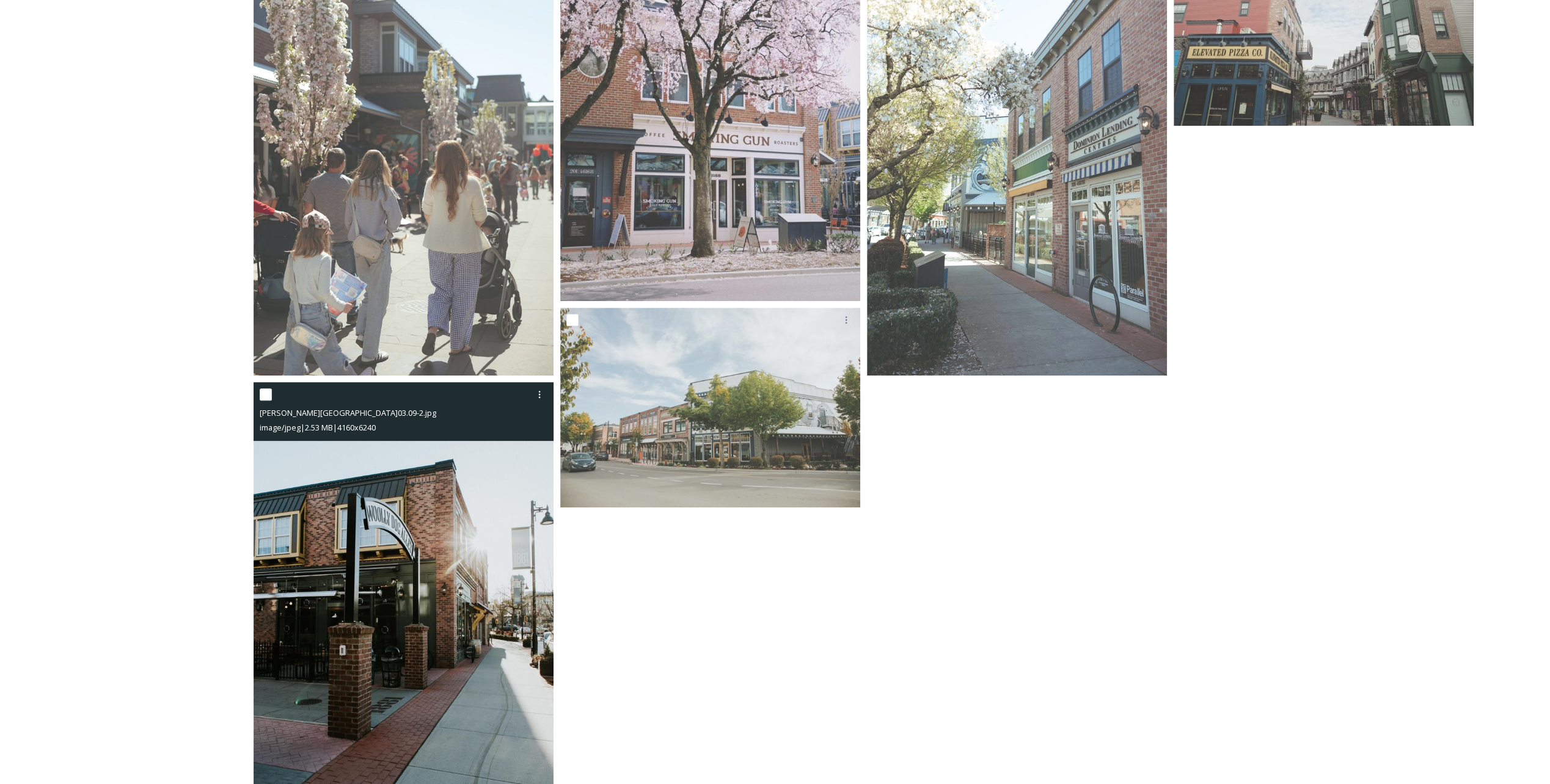
click at [422, 392] on img at bounding box center [404, 607] width 300 height 450
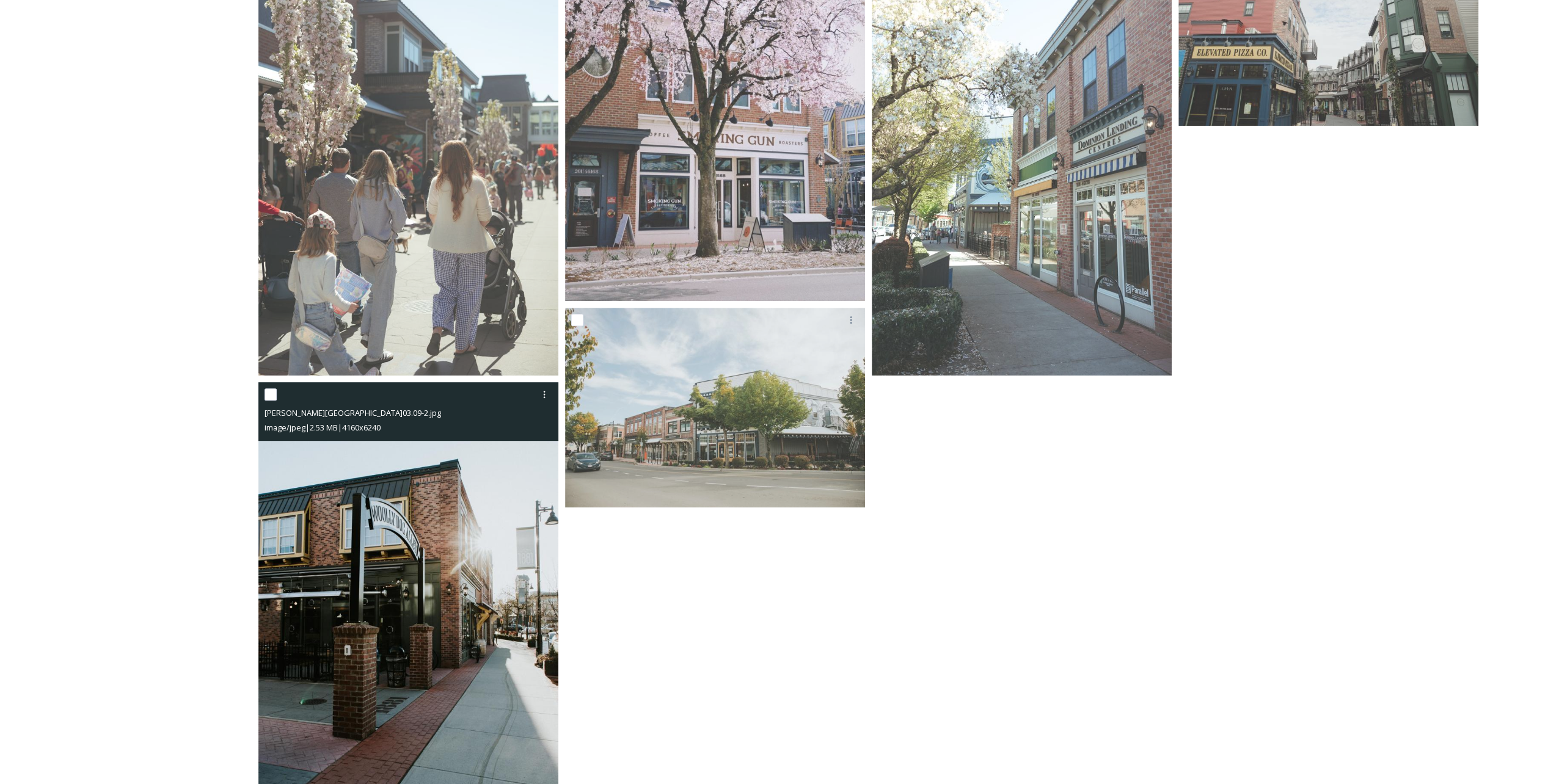
scroll to position [55, 0]
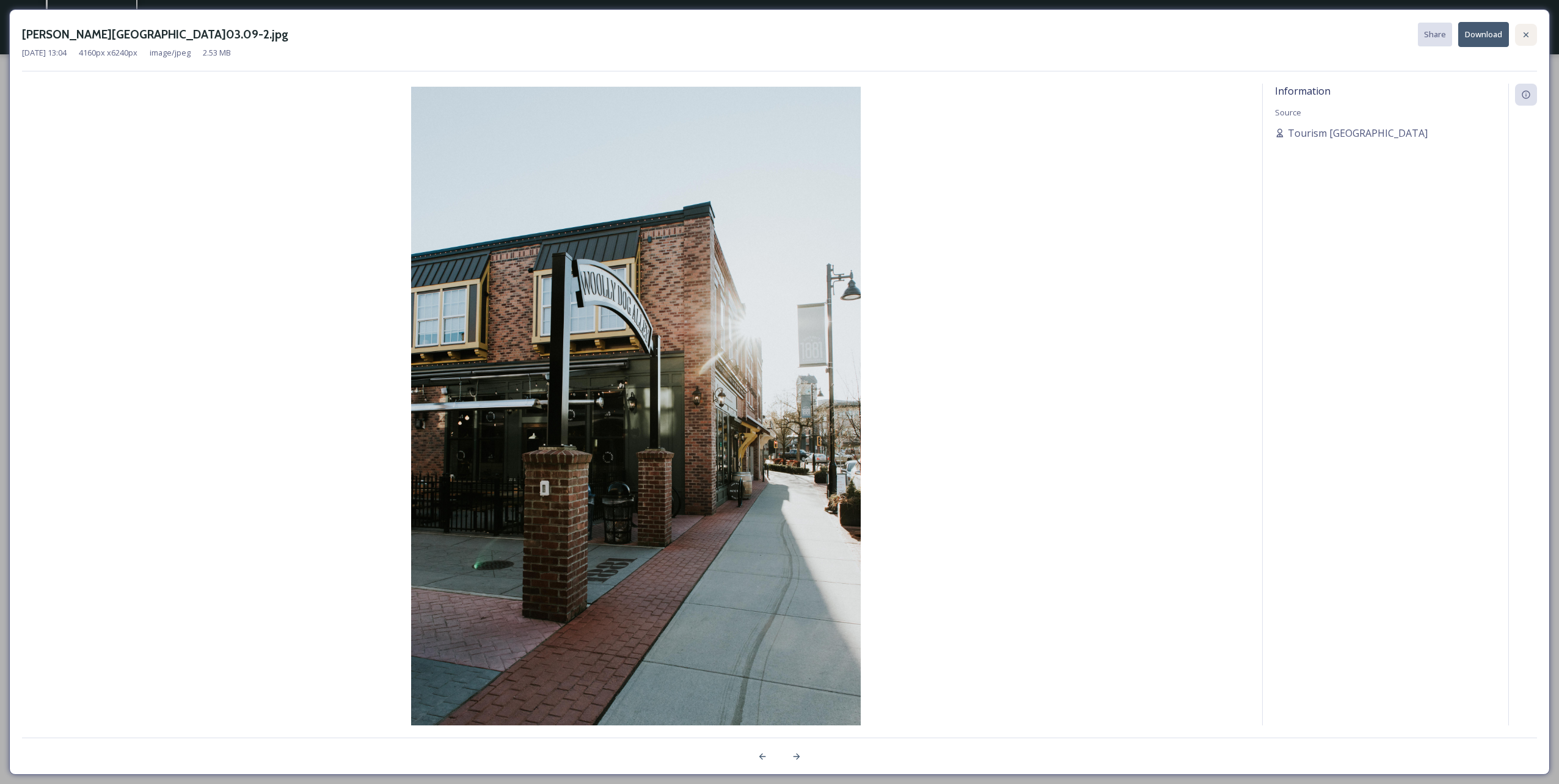
click at [776, 32] on icon at bounding box center [1526, 35] width 9 height 9
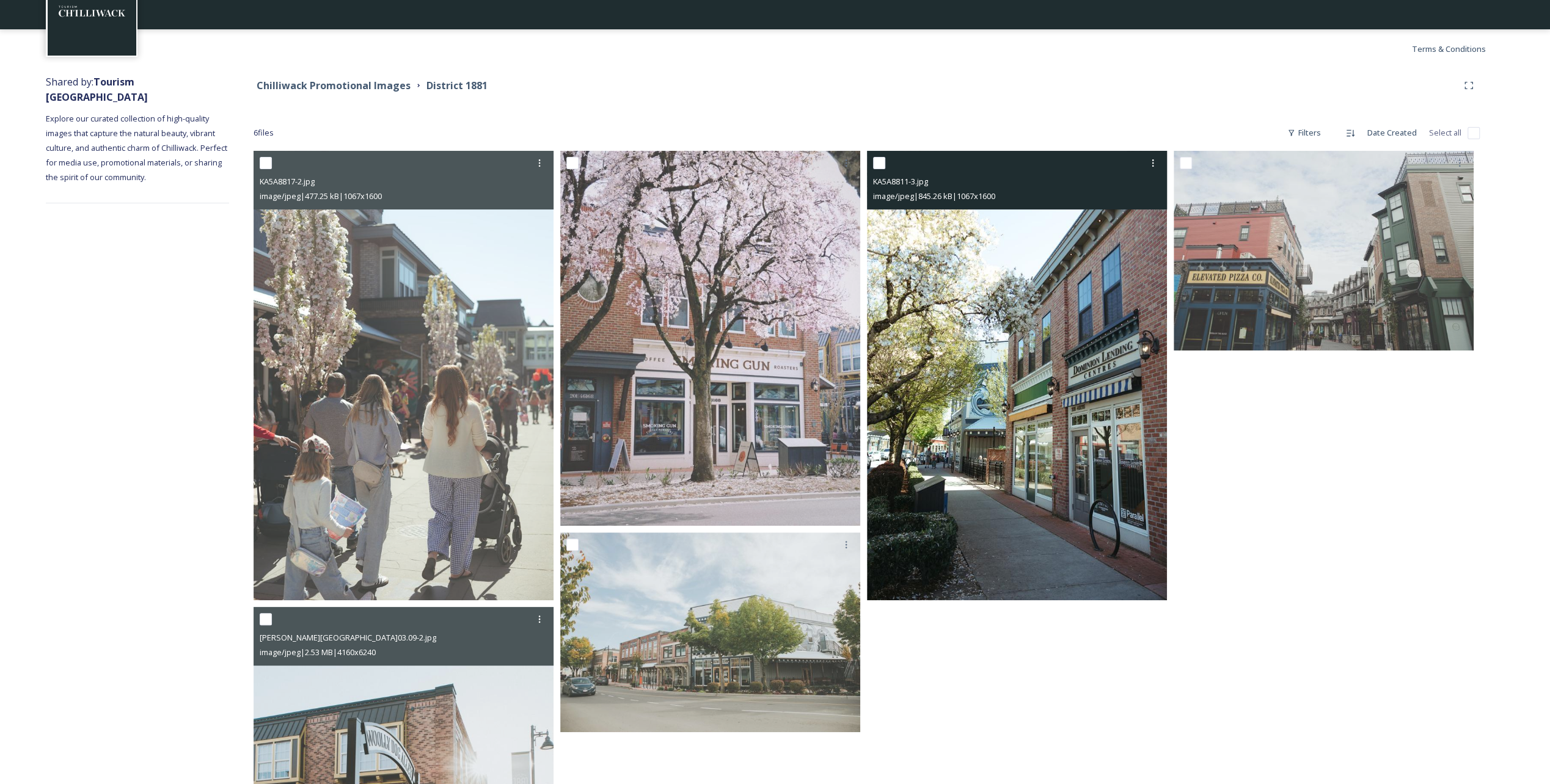
scroll to position [183, 0]
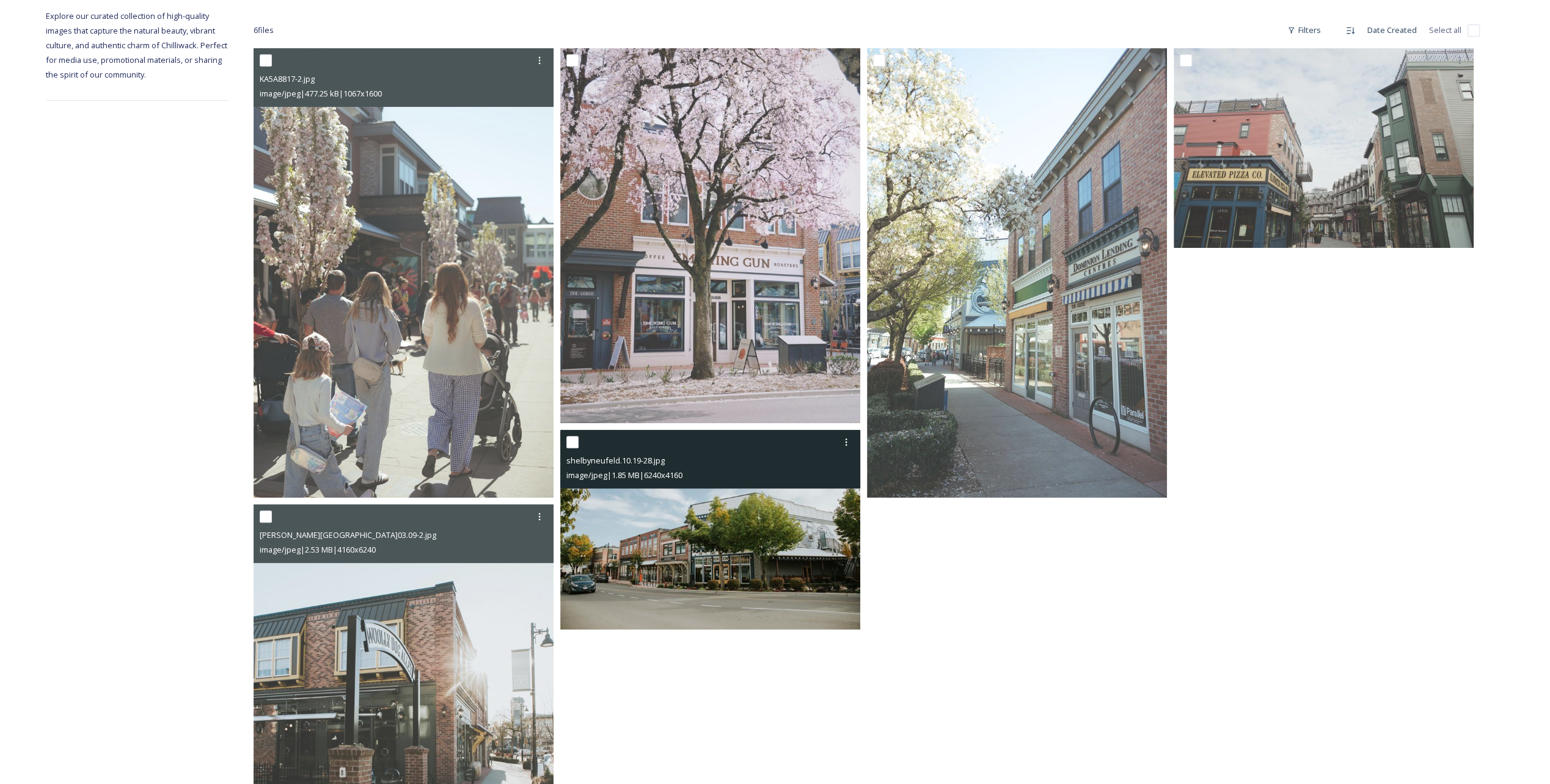
click at [687, 392] on img at bounding box center [710, 531] width 300 height 201
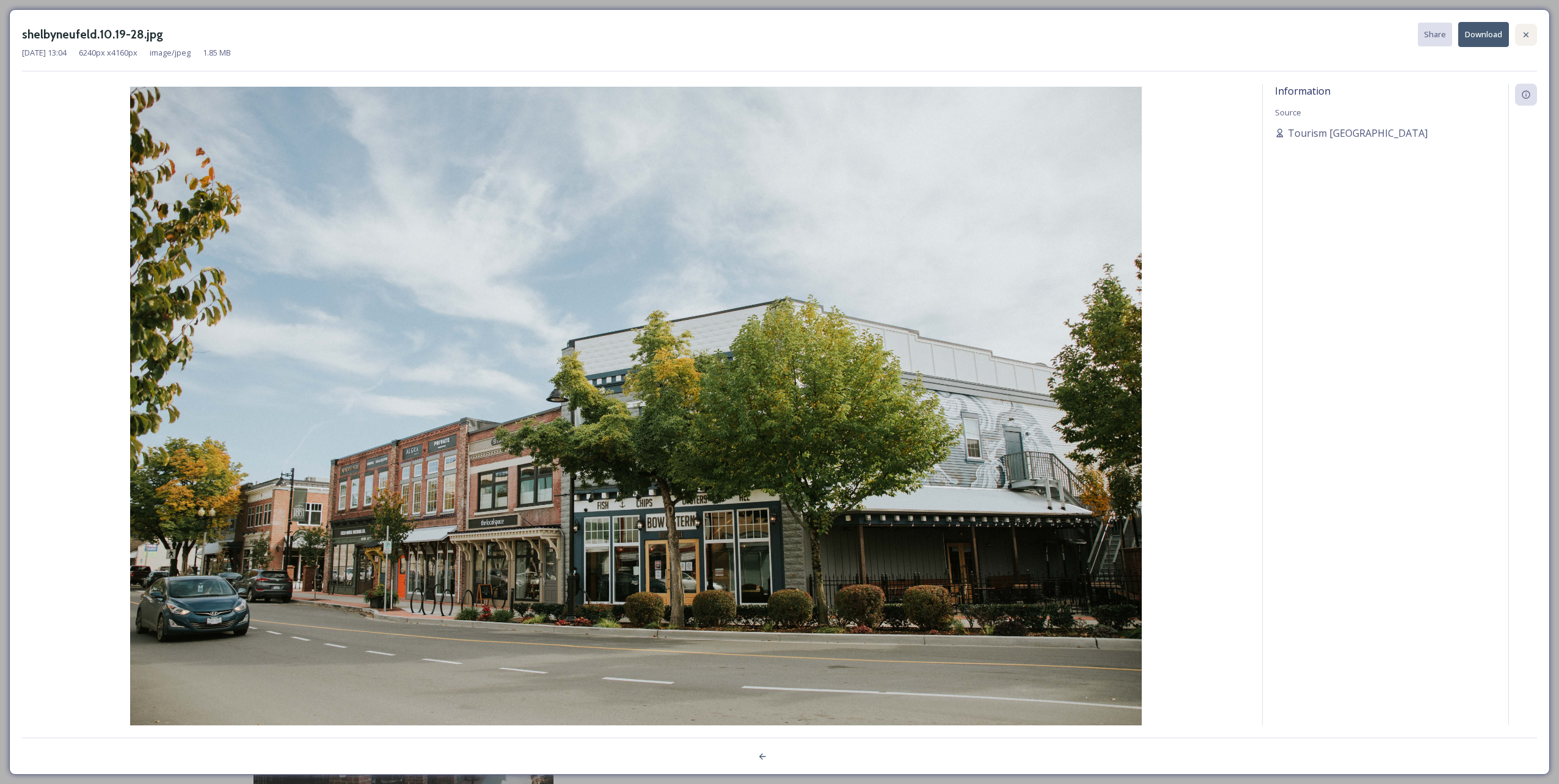
click at [776, 31] on icon at bounding box center [1526, 35] width 9 height 9
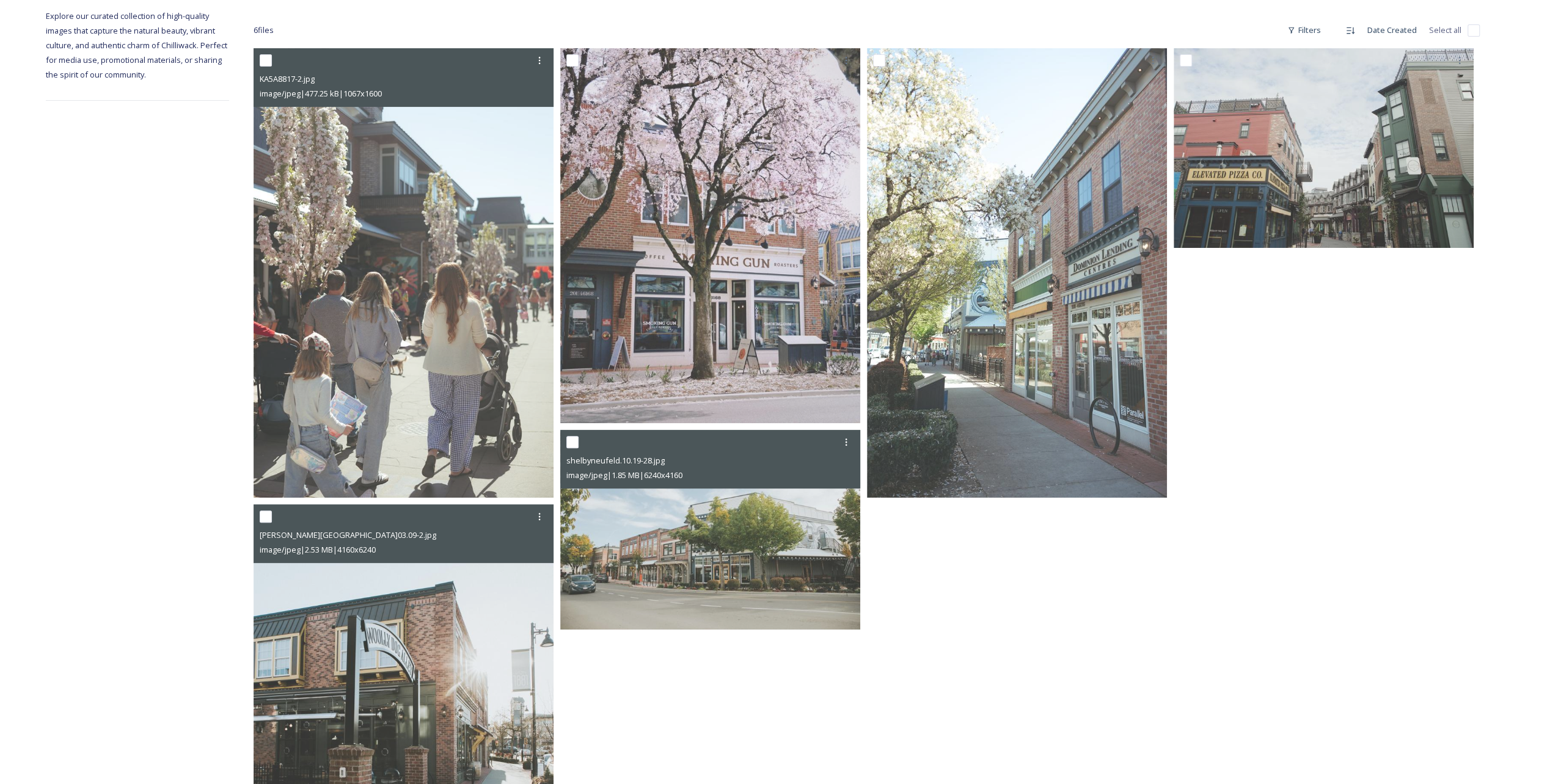
scroll to position [0, 0]
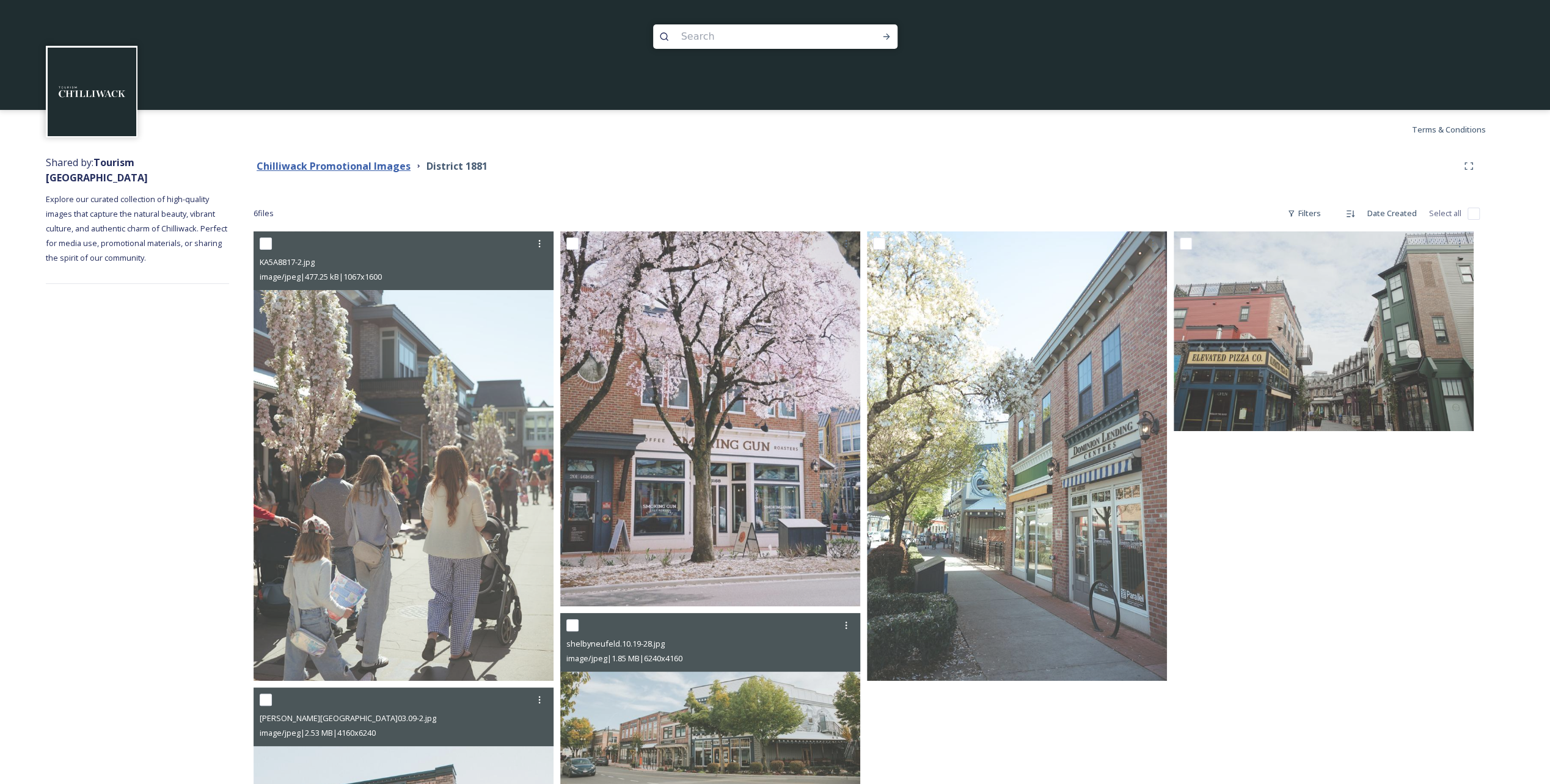
click at [392, 171] on strong "Chilliwack Promotional Images" at bounding box center [333, 166] width 154 height 13
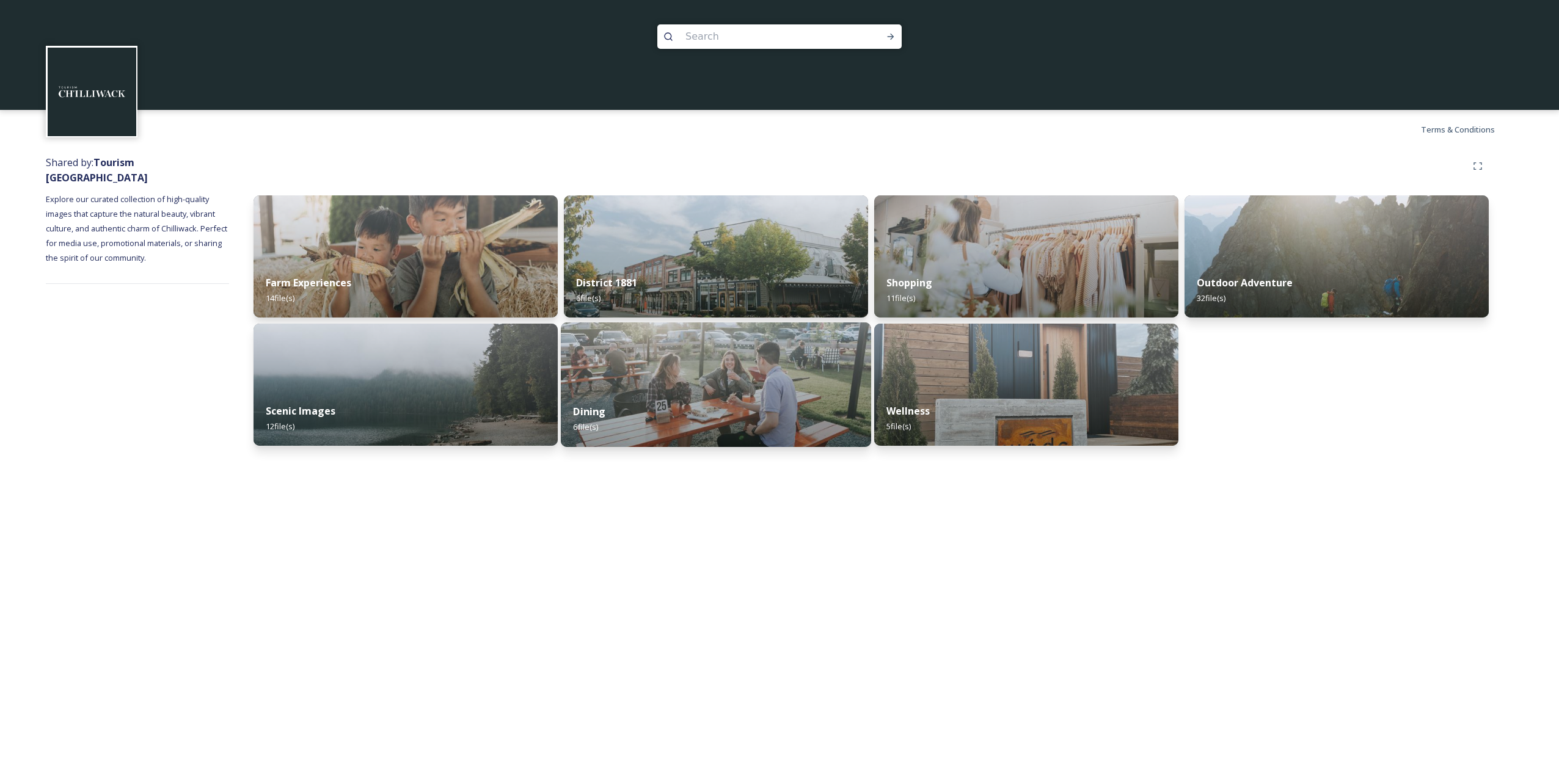
click at [690, 372] on img at bounding box center [716, 384] width 310 height 125
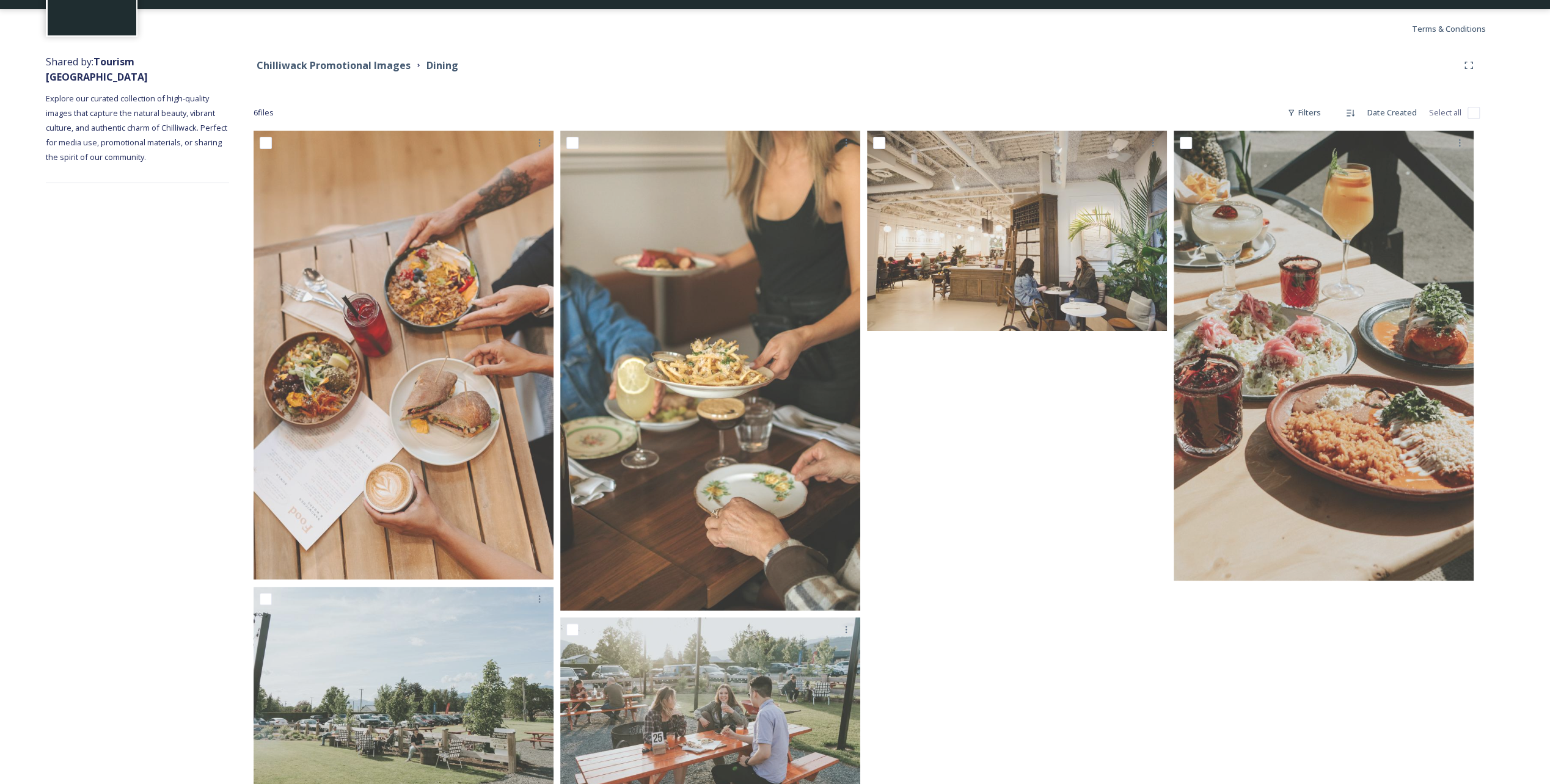
scroll to position [160, 0]
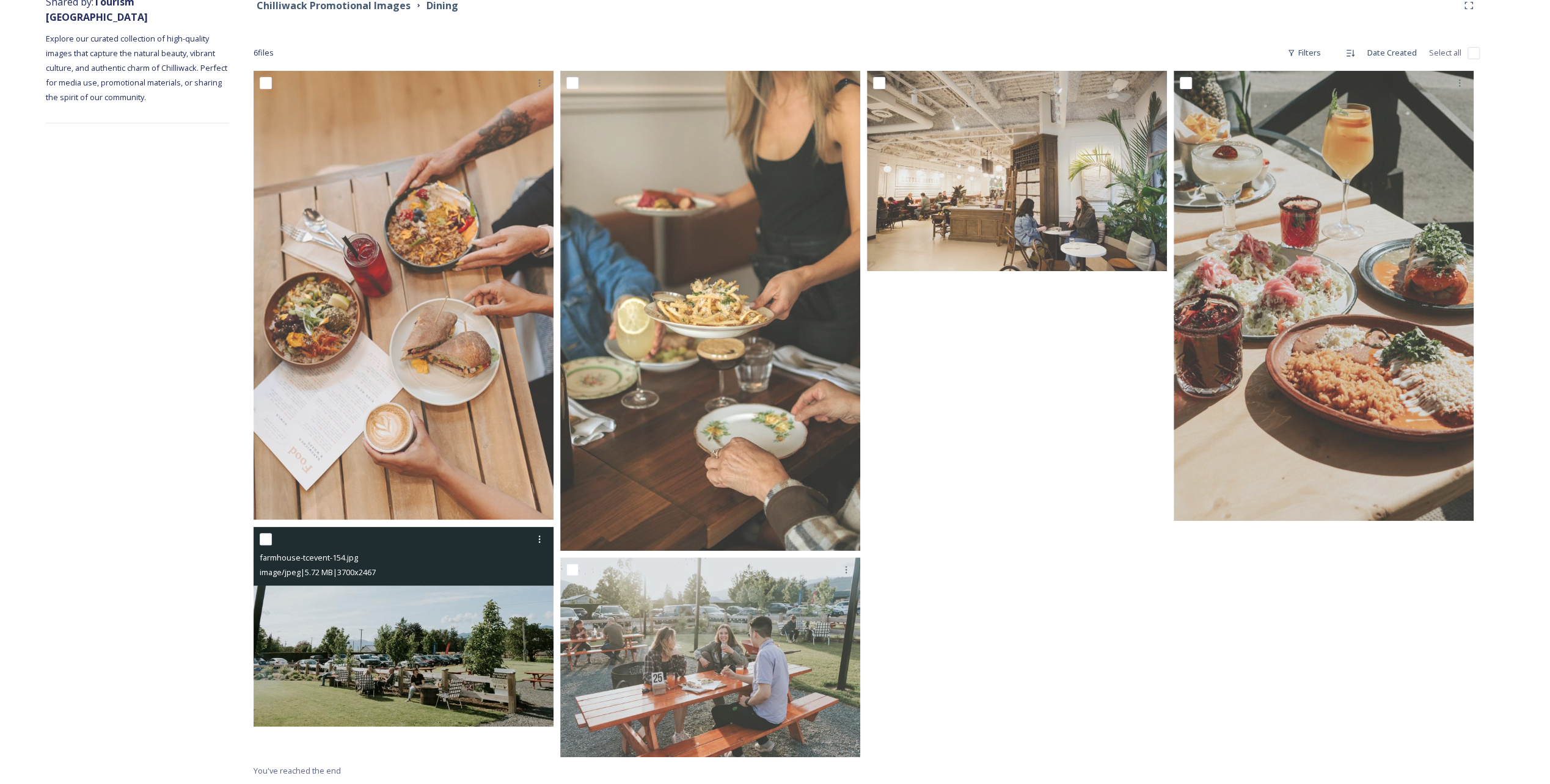
click at [431, 392] on img at bounding box center [404, 628] width 300 height 201
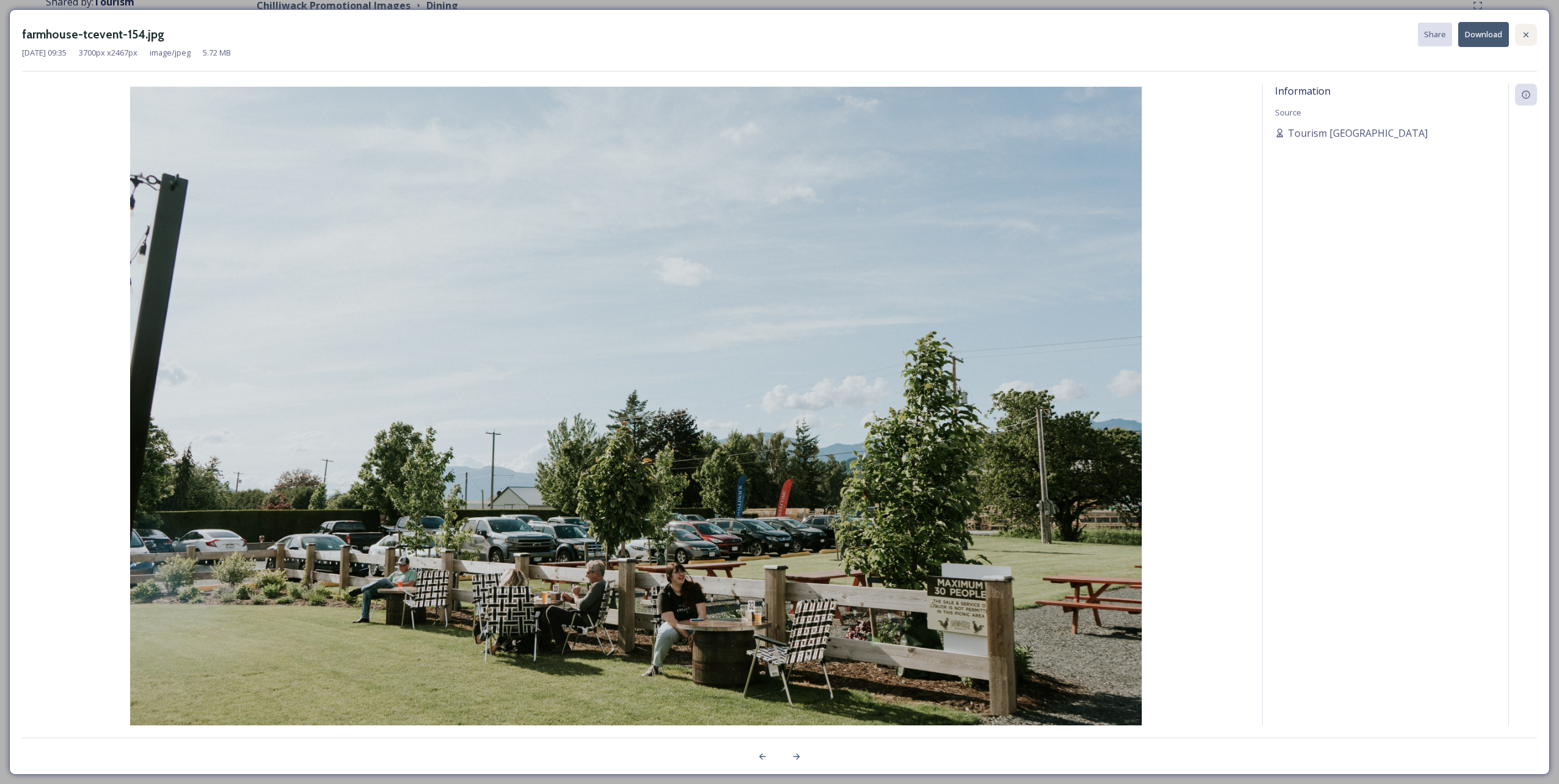
click at [776, 34] on icon at bounding box center [1526, 35] width 9 height 9
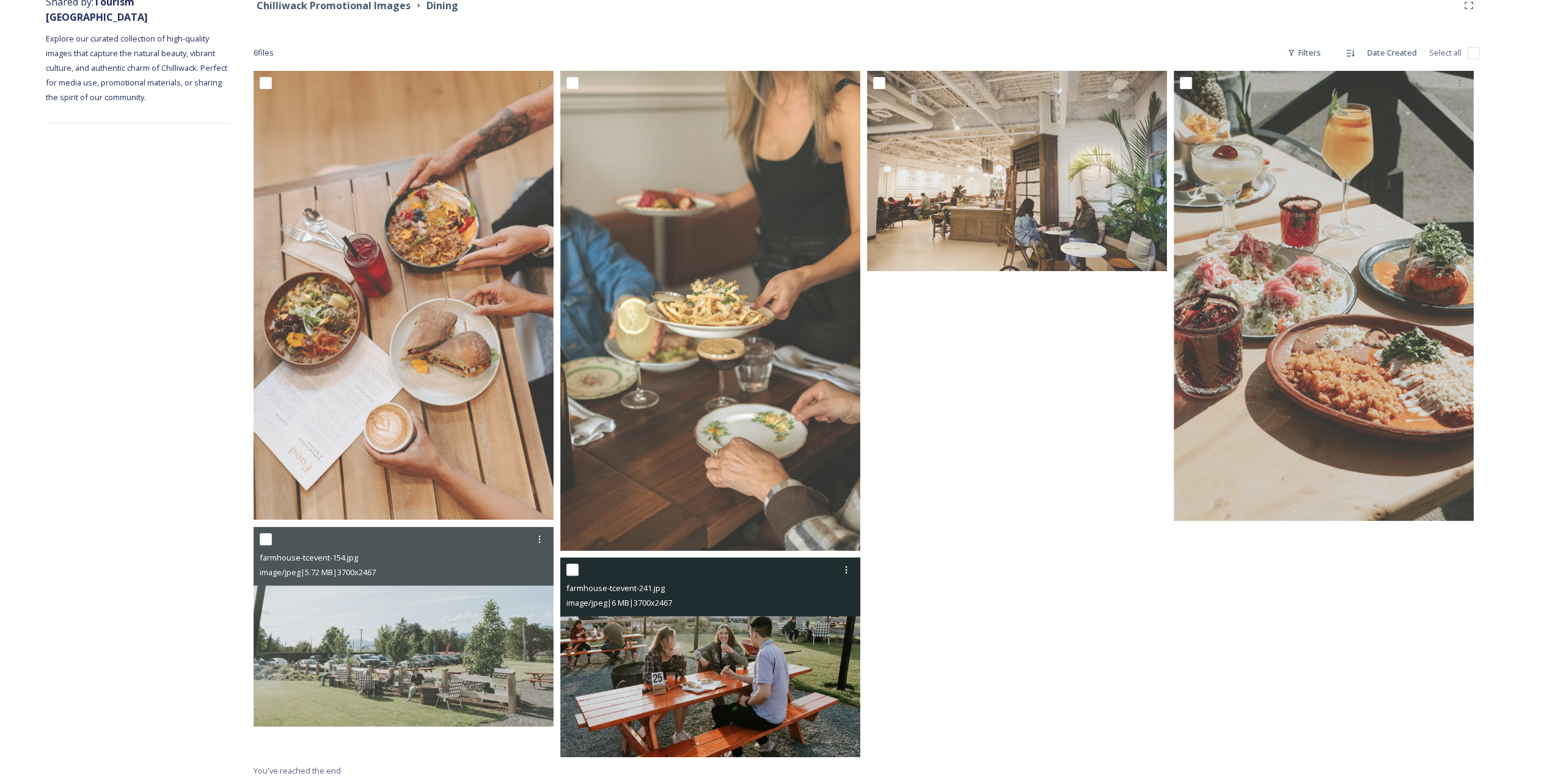
click at [730, 392] on img at bounding box center [710, 658] width 300 height 201
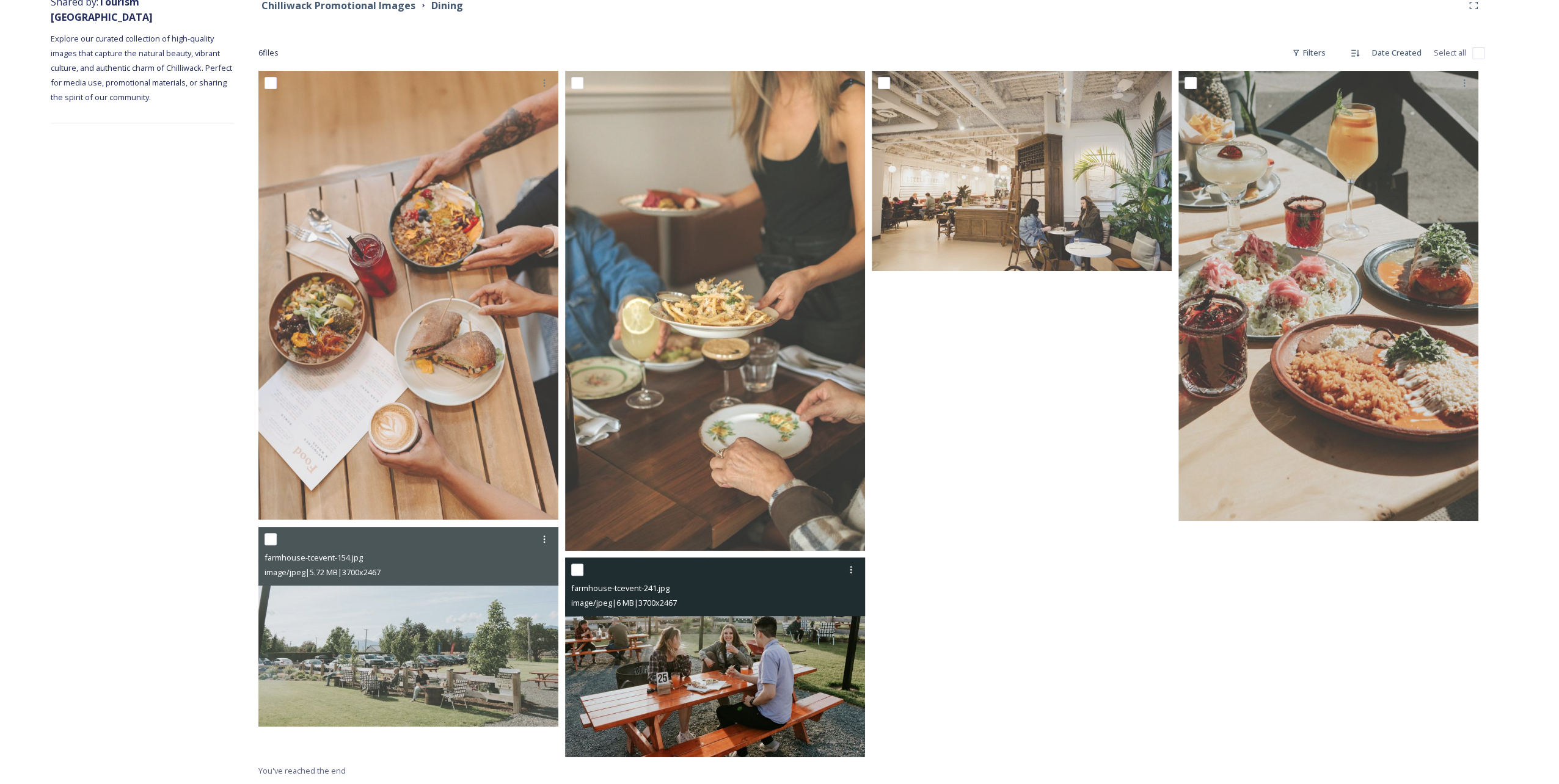
scroll to position [130, 0]
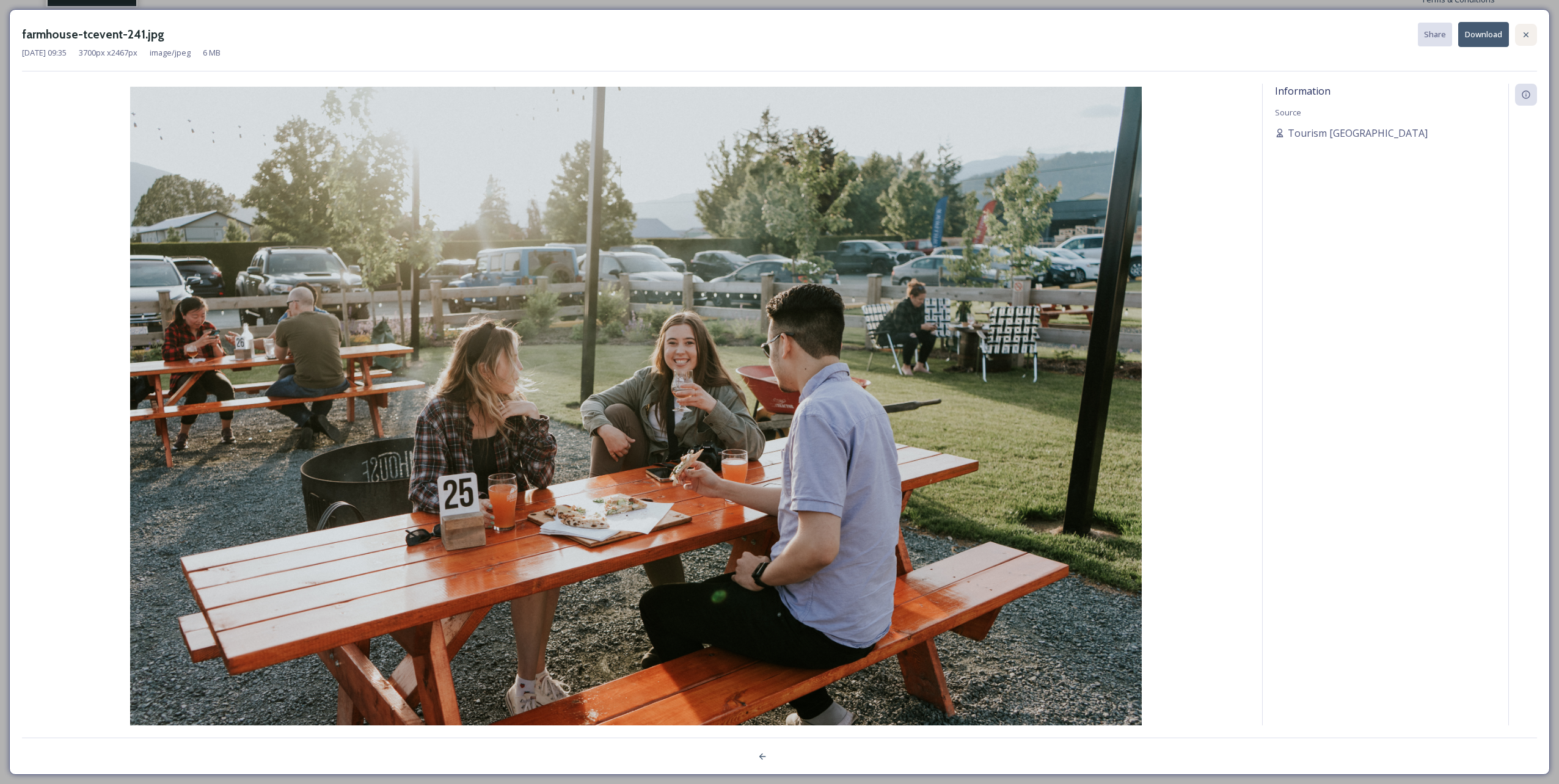
click at [776, 33] on icon at bounding box center [1526, 35] width 9 height 9
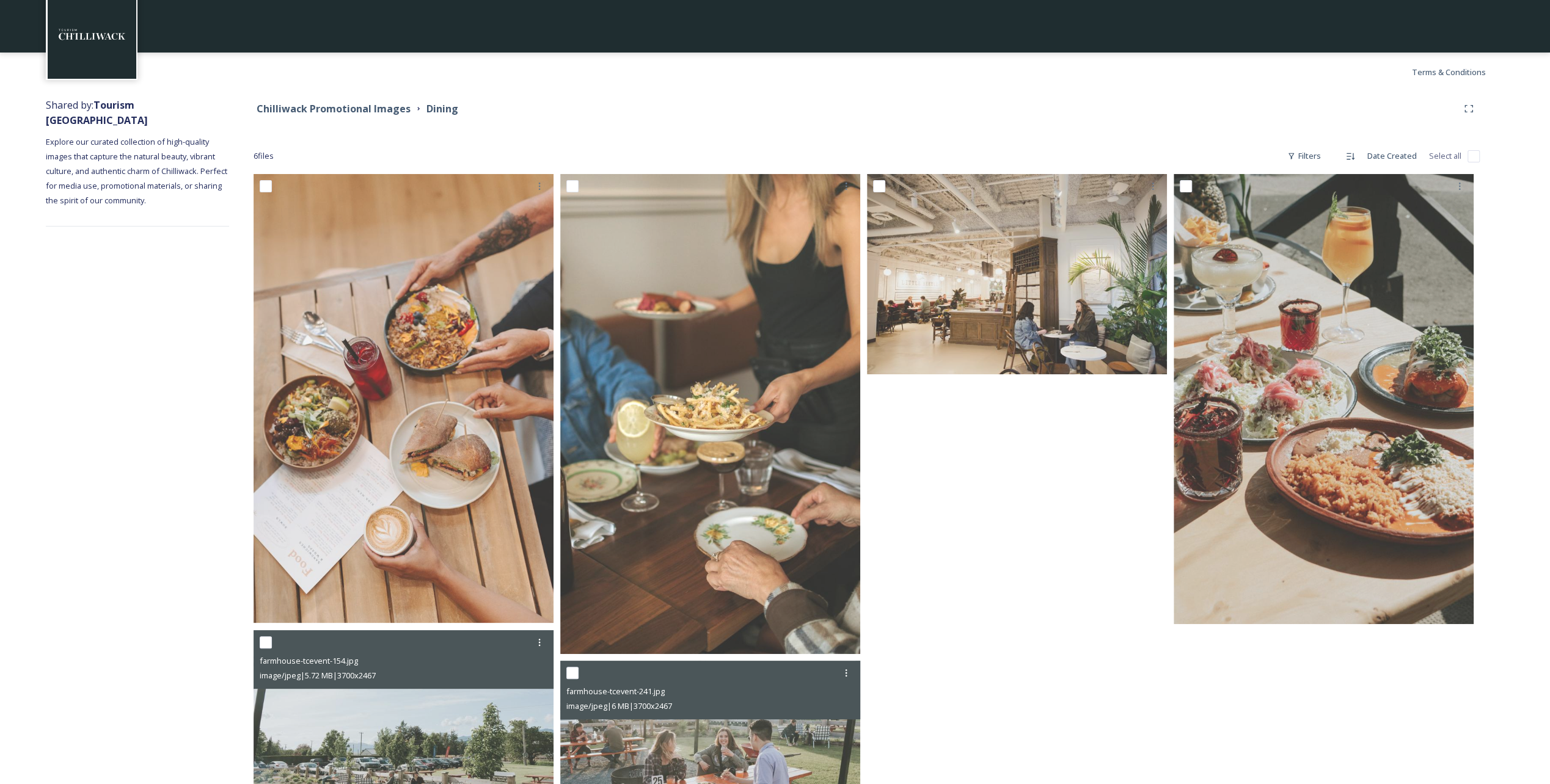
scroll to position [39, 0]
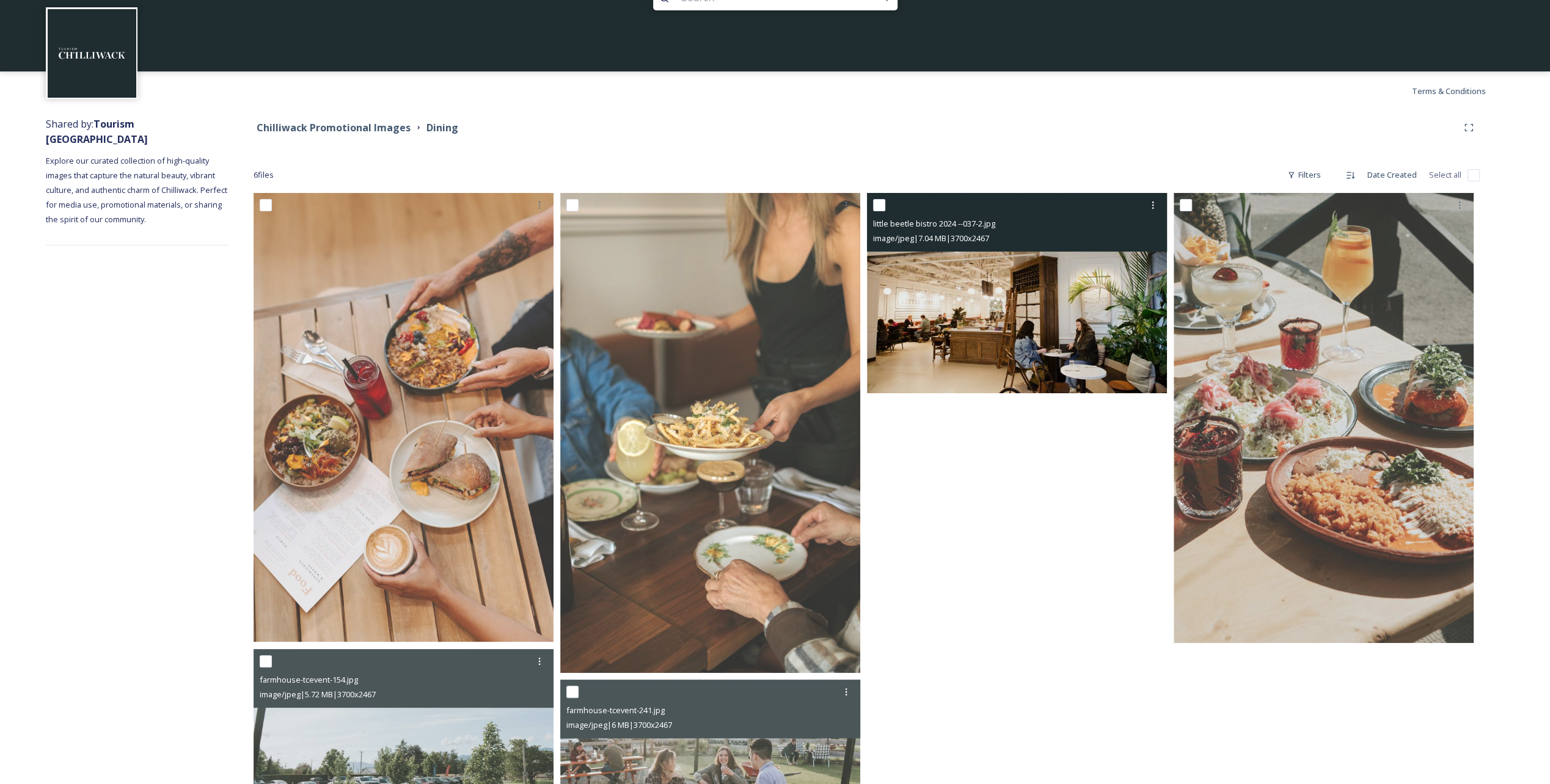
click at [777, 342] on img at bounding box center [1018, 293] width 300 height 201
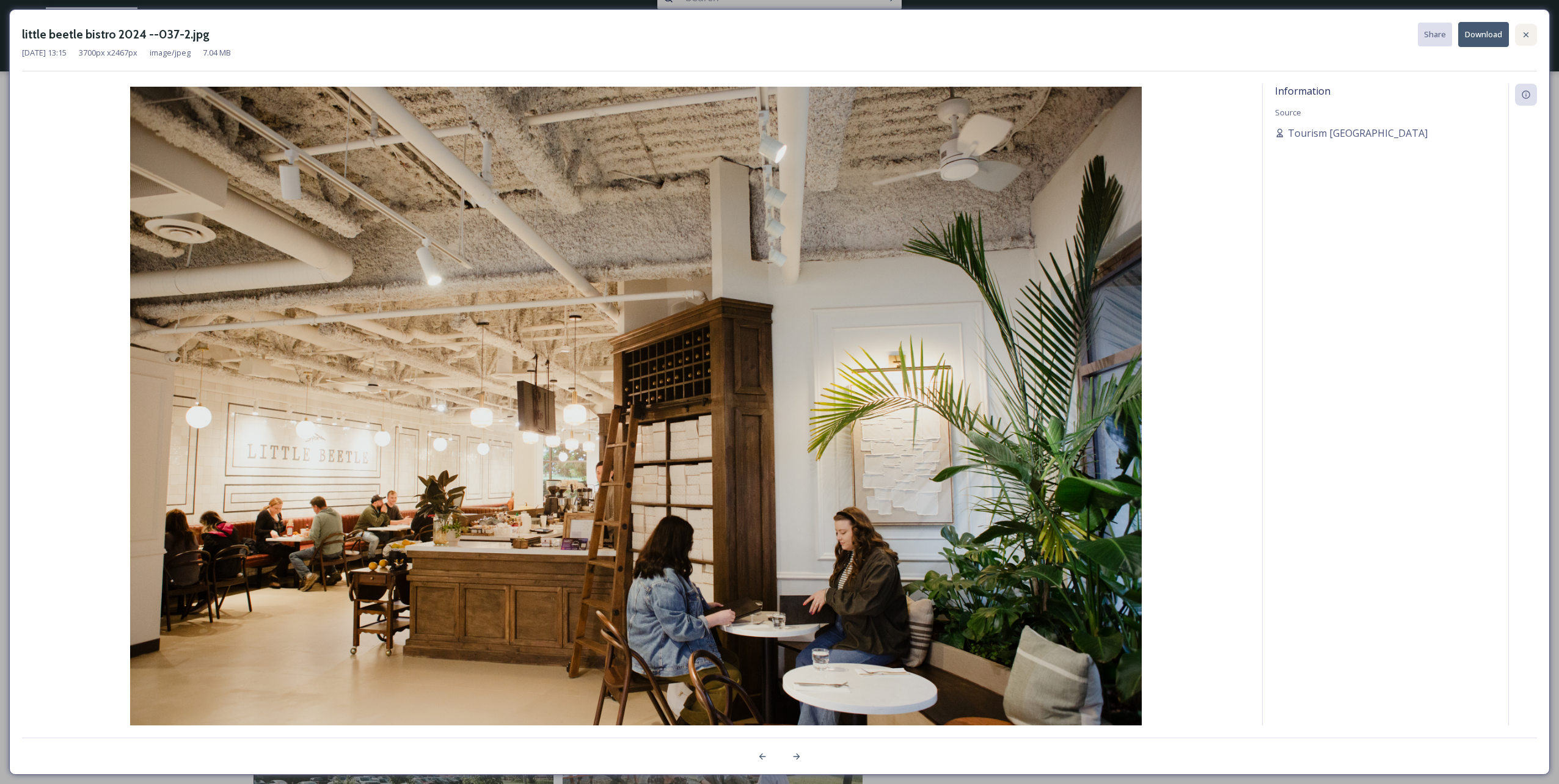
click at [776, 39] on icon at bounding box center [1526, 35] width 9 height 9
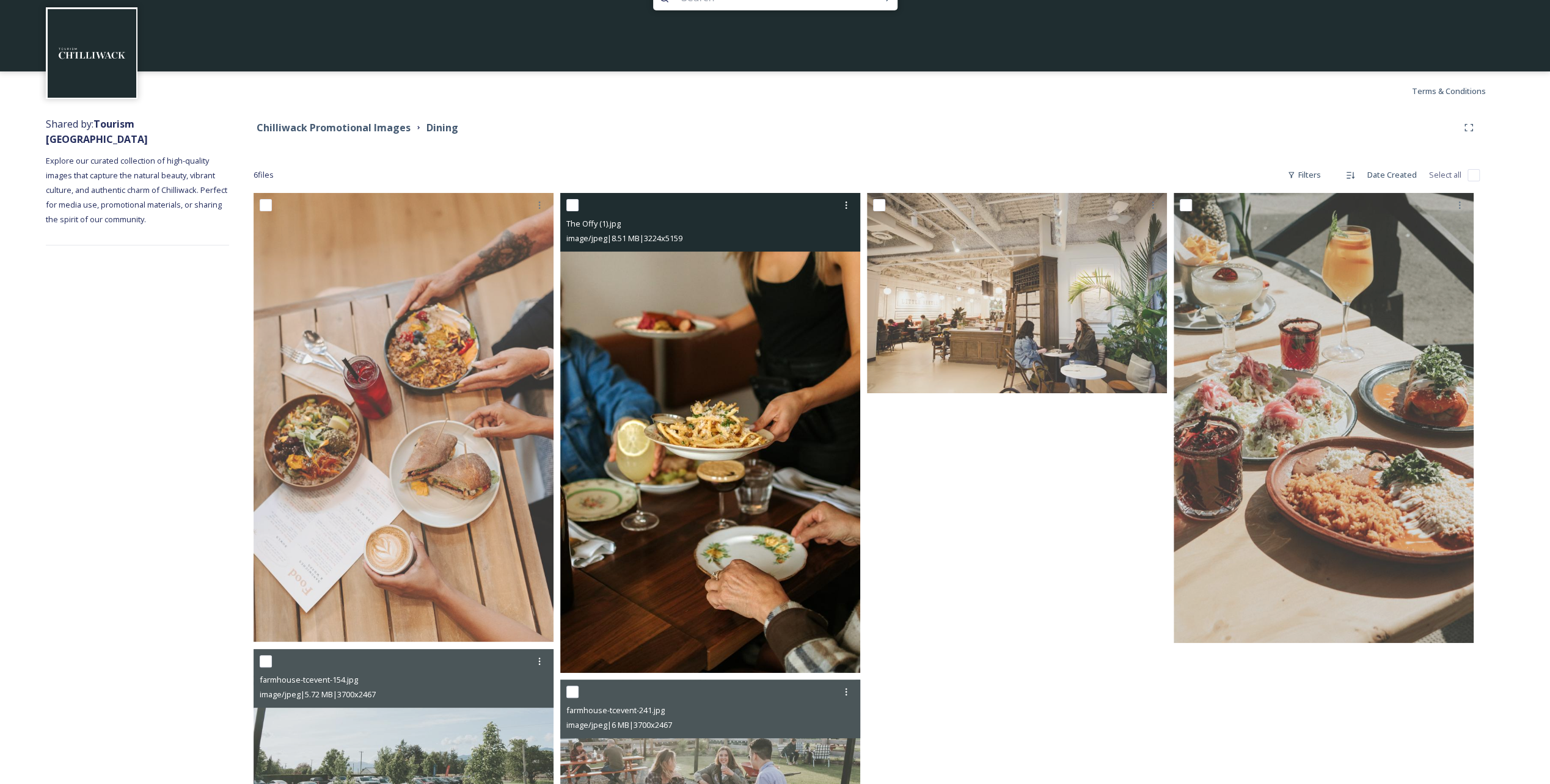
scroll to position [99, 0]
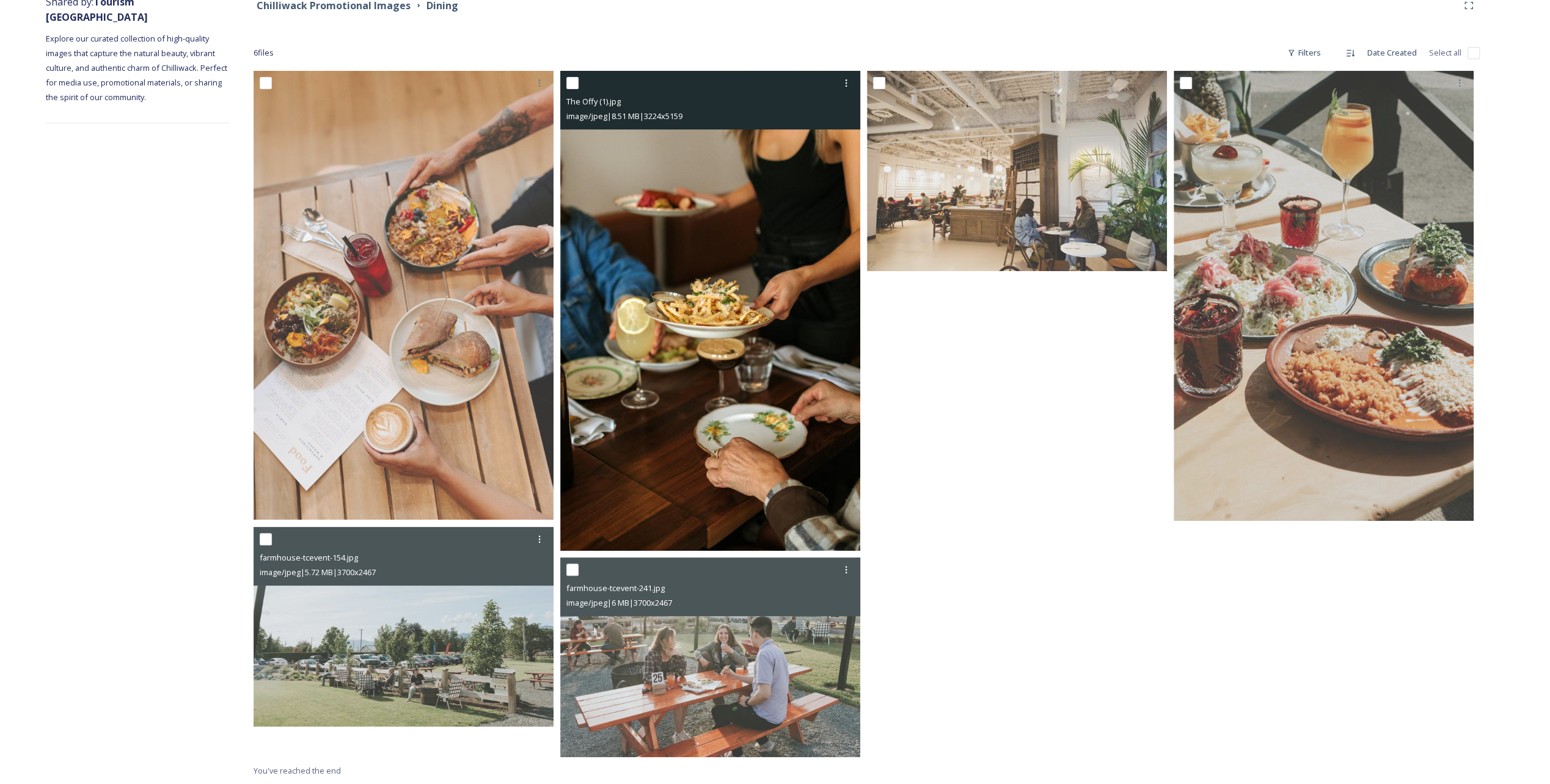
click at [650, 392] on img at bounding box center [710, 311] width 300 height 480
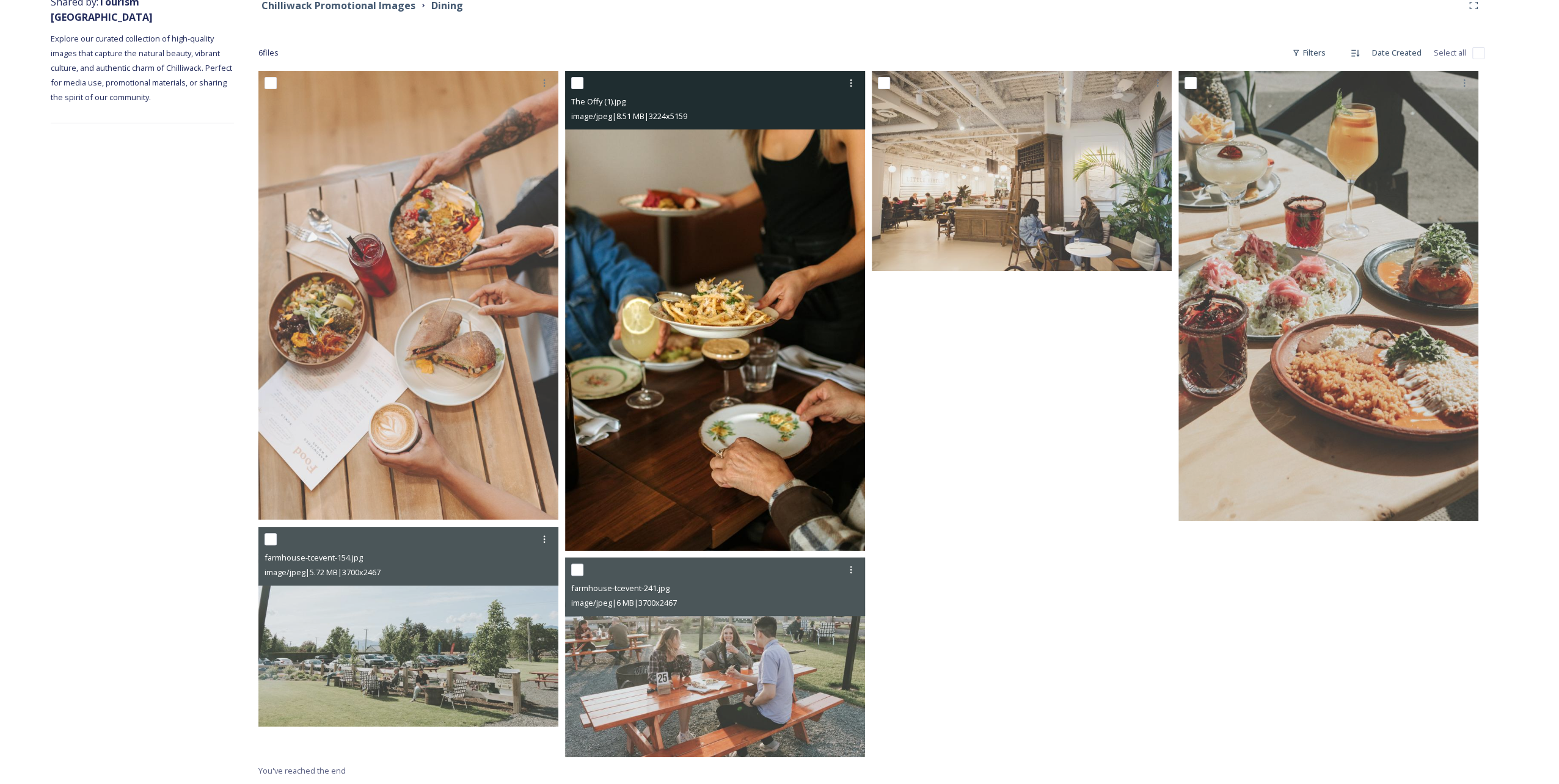
scroll to position [130, 0]
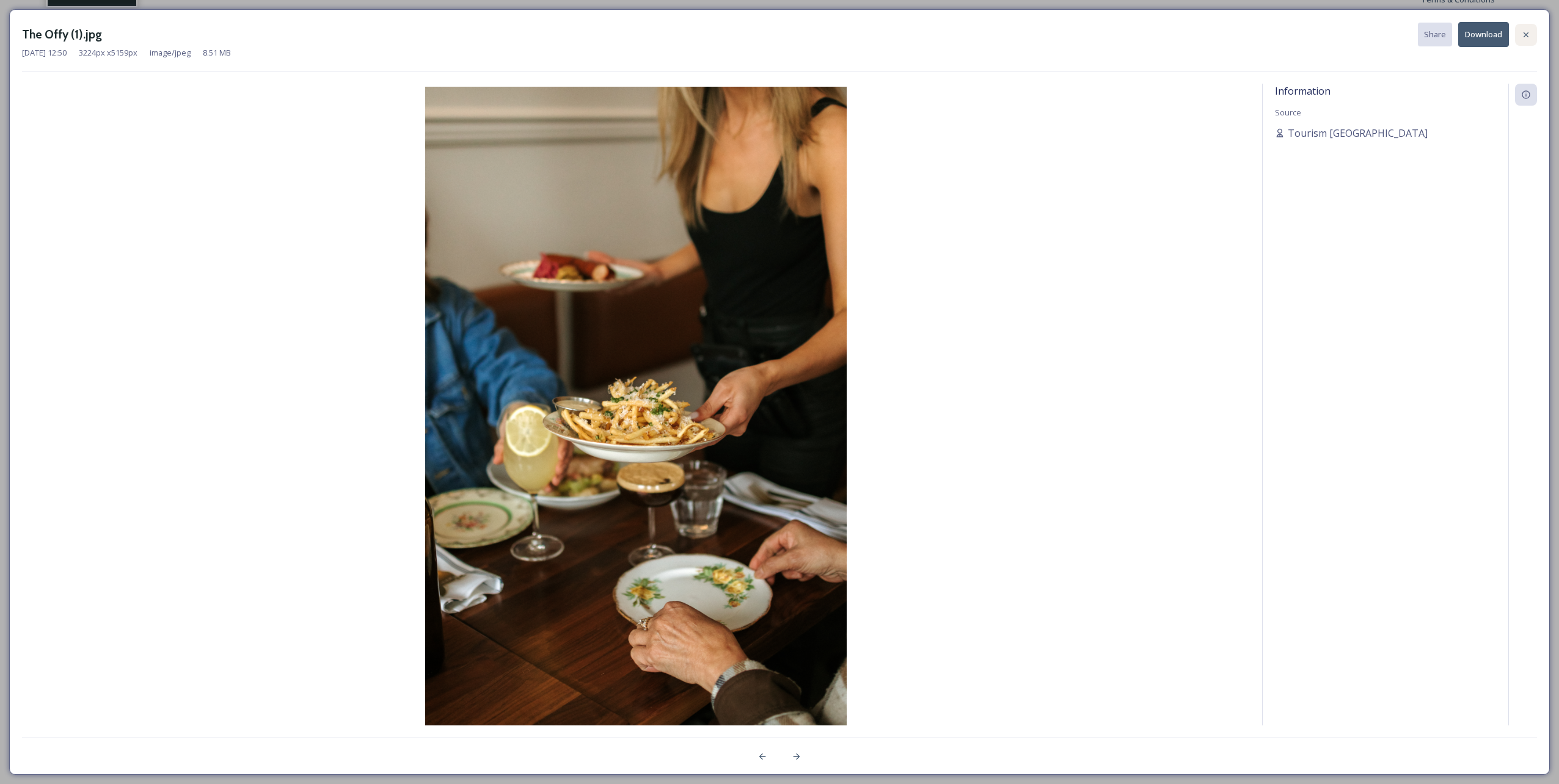
click at [776, 32] on icon at bounding box center [1526, 35] width 9 height 9
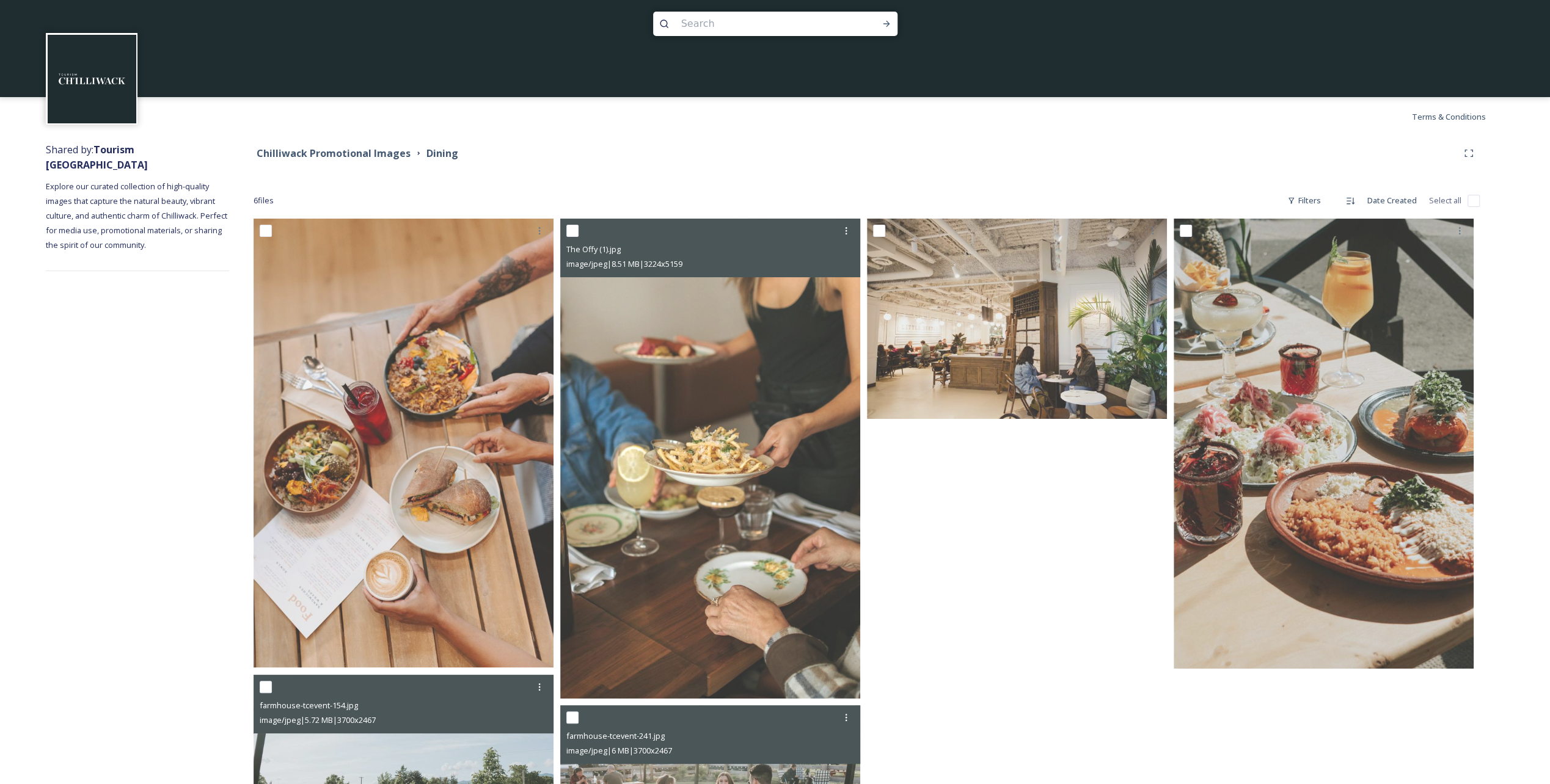
scroll to position [0, 0]
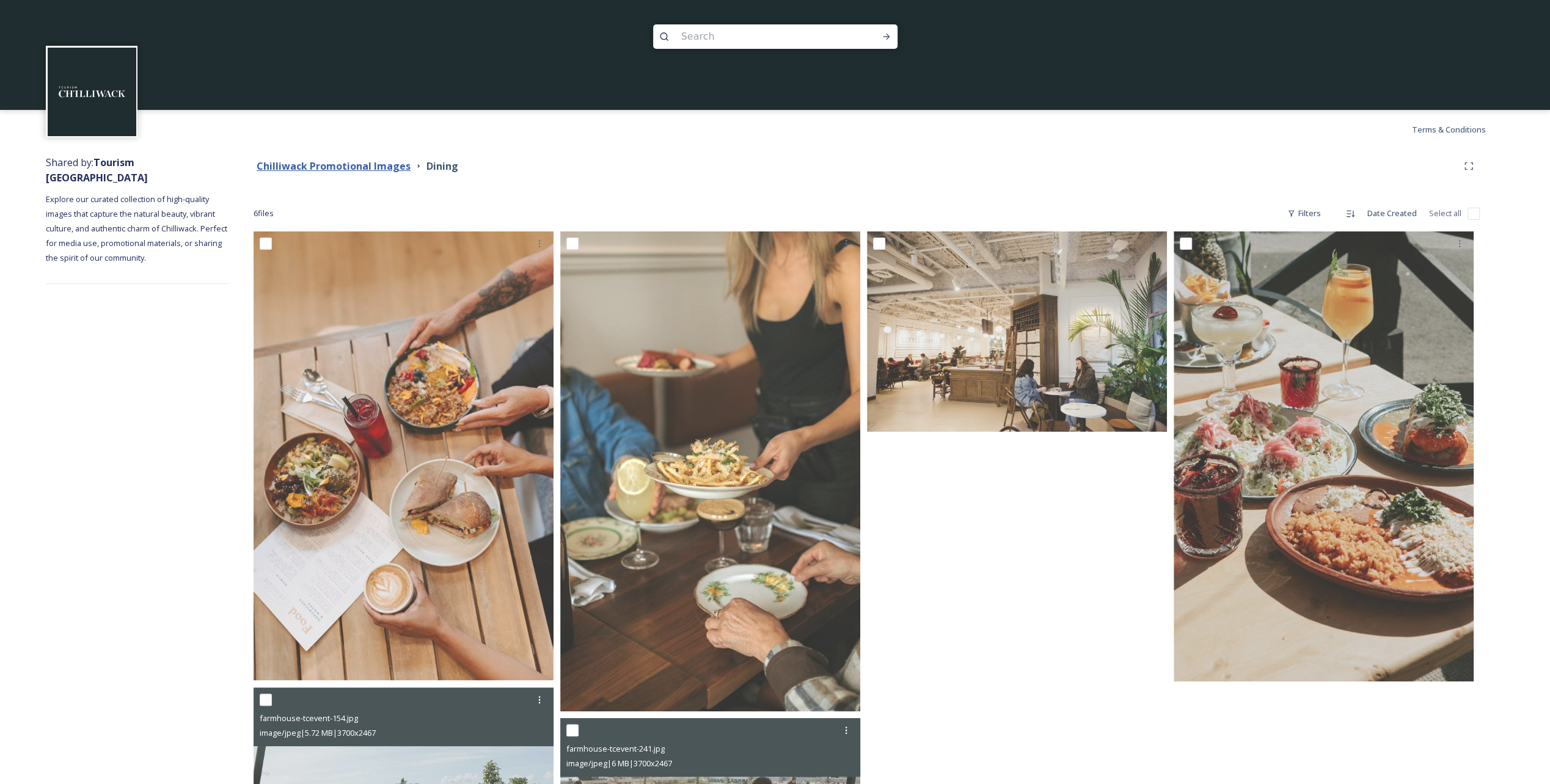
click at [363, 168] on strong "Chilliwack Promotional Images" at bounding box center [333, 166] width 154 height 13
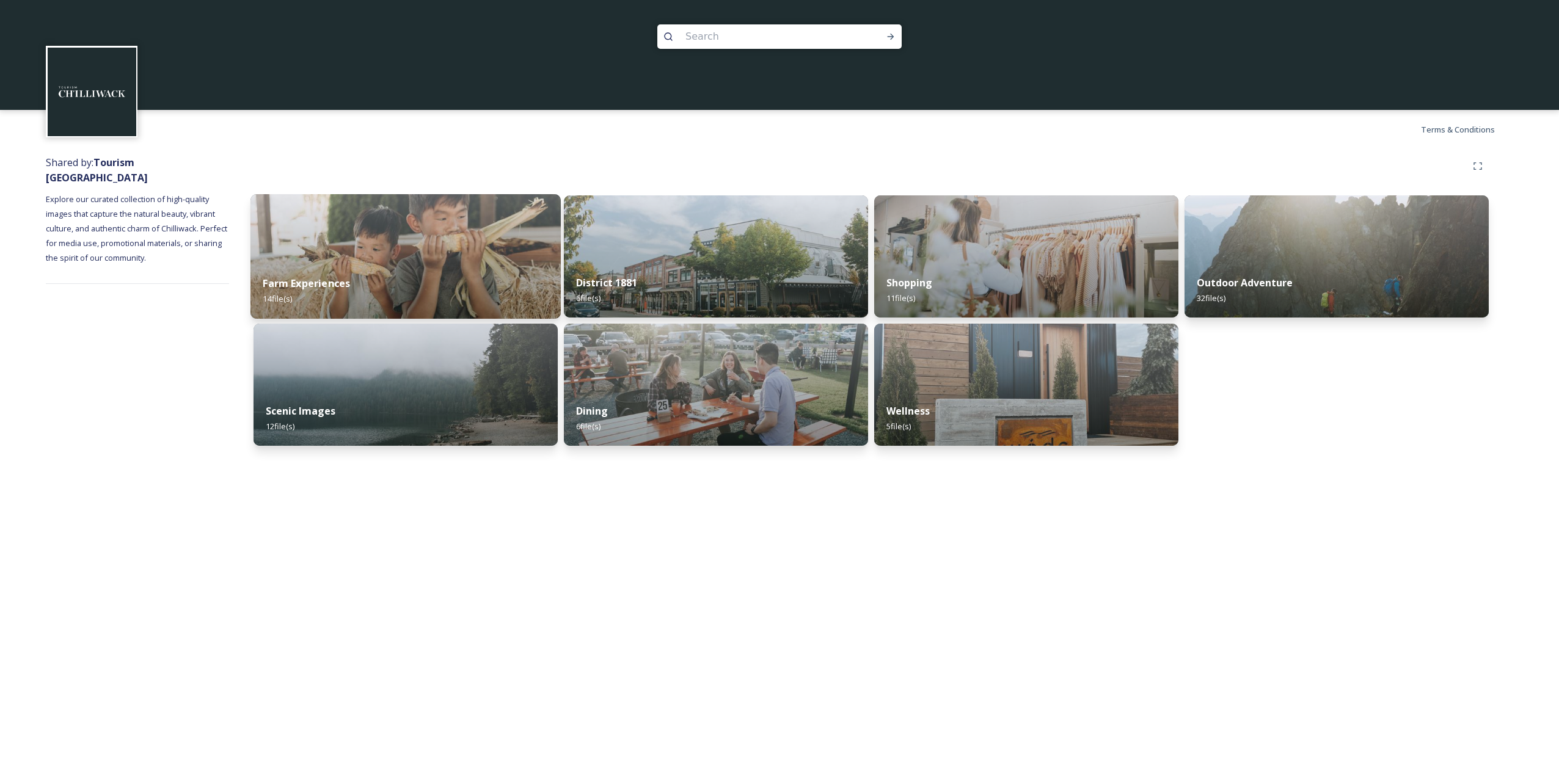
click at [414, 245] on img at bounding box center [405, 257] width 310 height 125
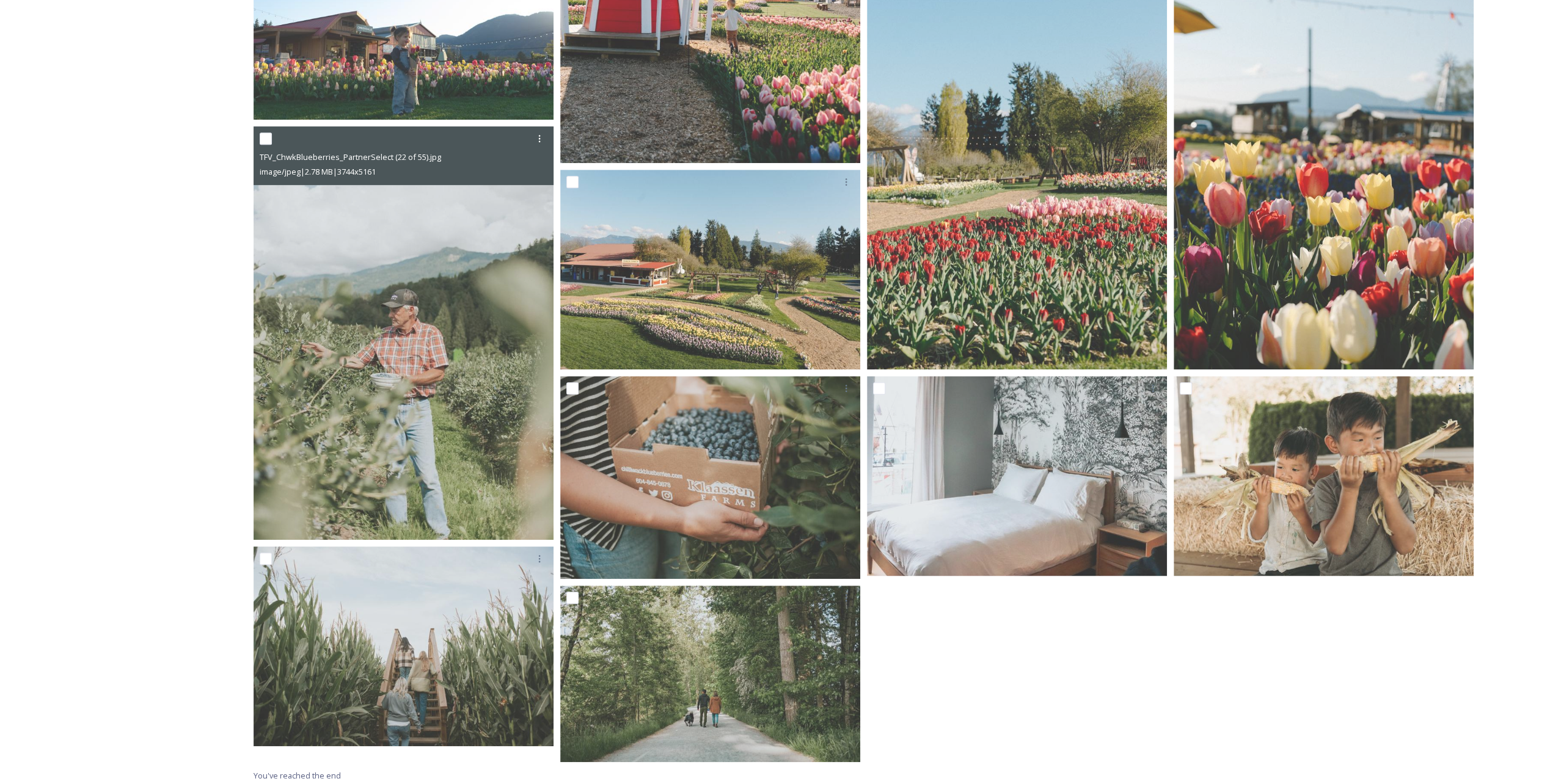
scroll to position [523, 0]
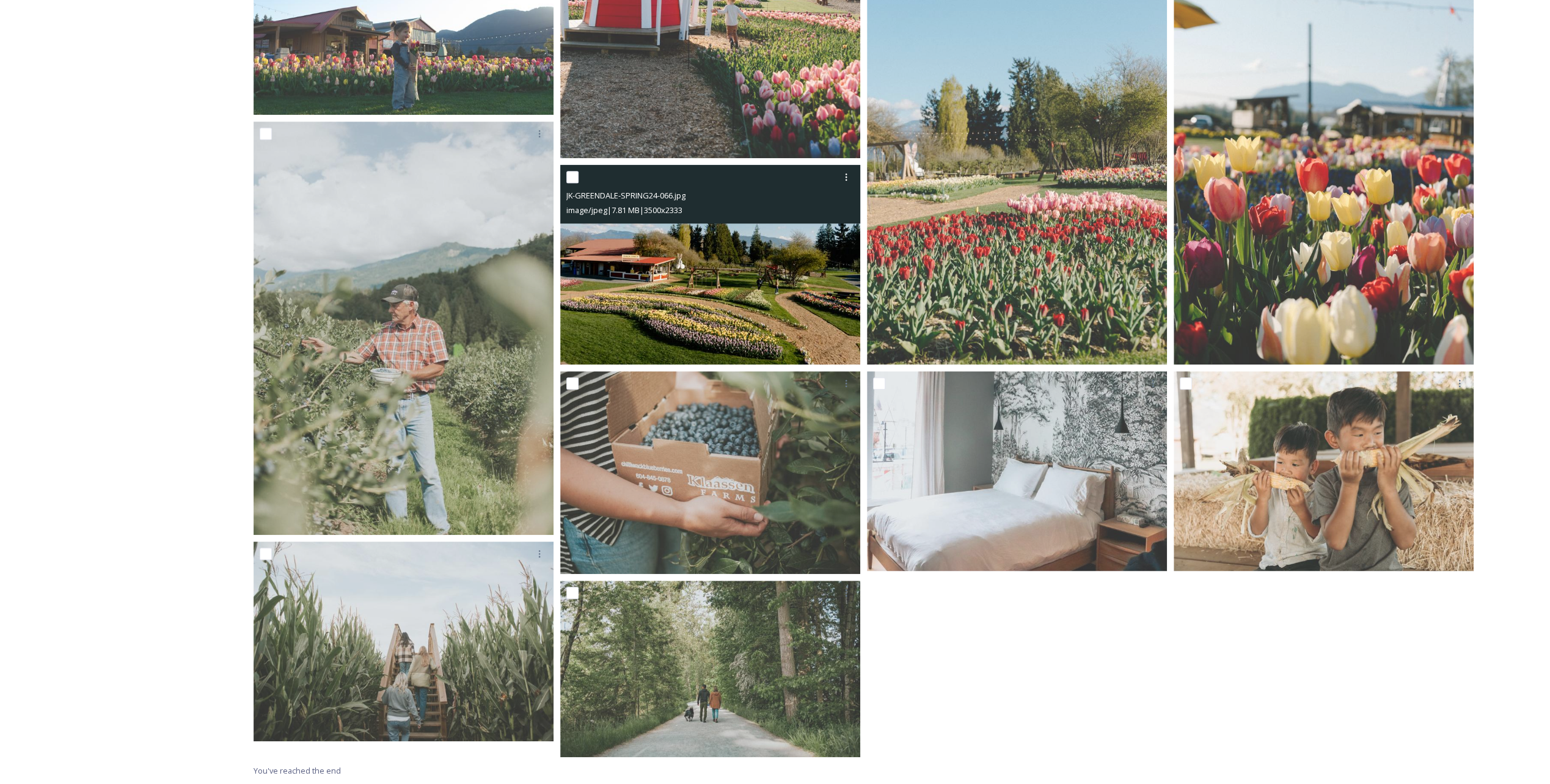
click at [777, 283] on img at bounding box center [710, 265] width 300 height 201
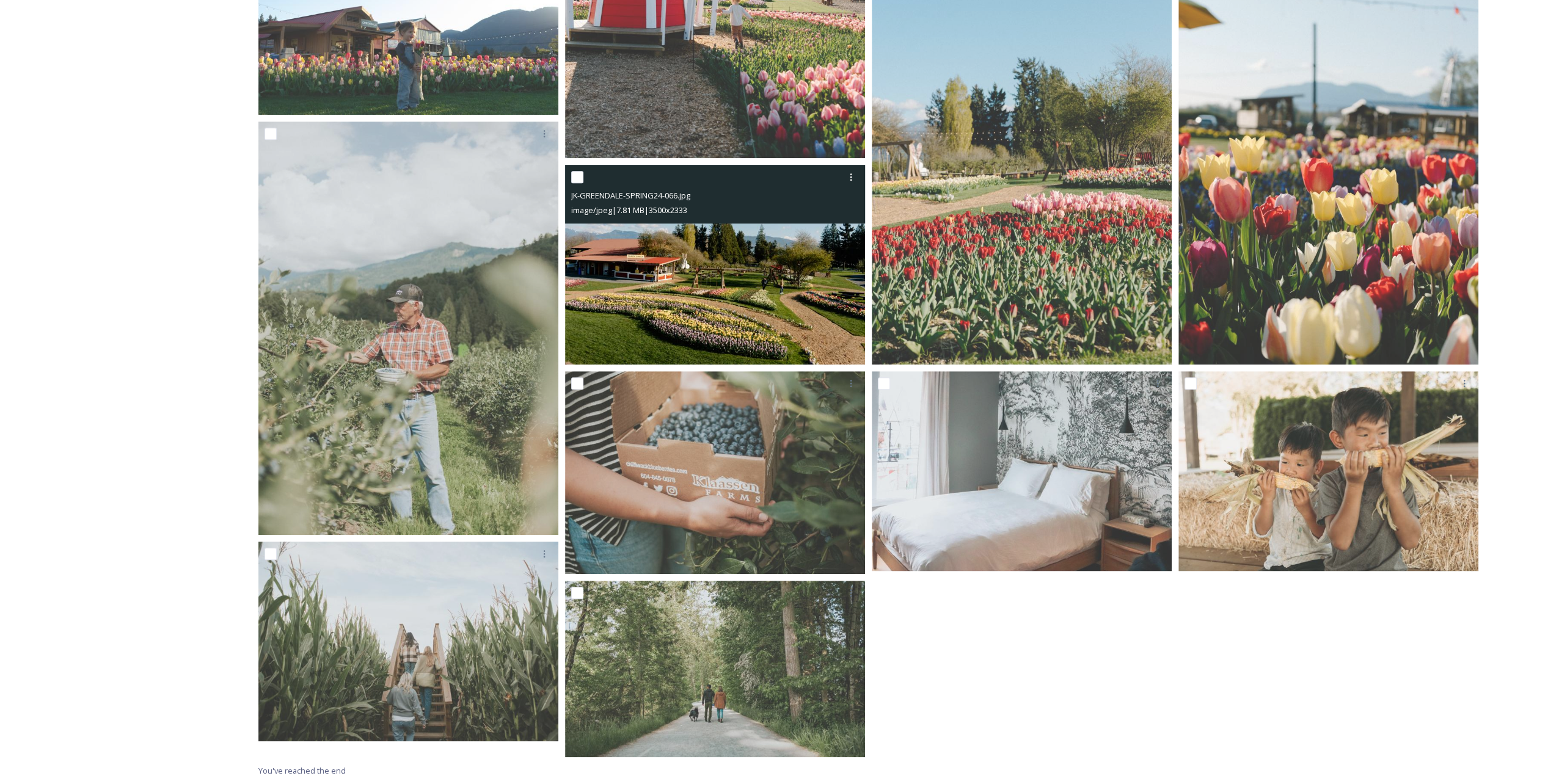
scroll to position [507, 0]
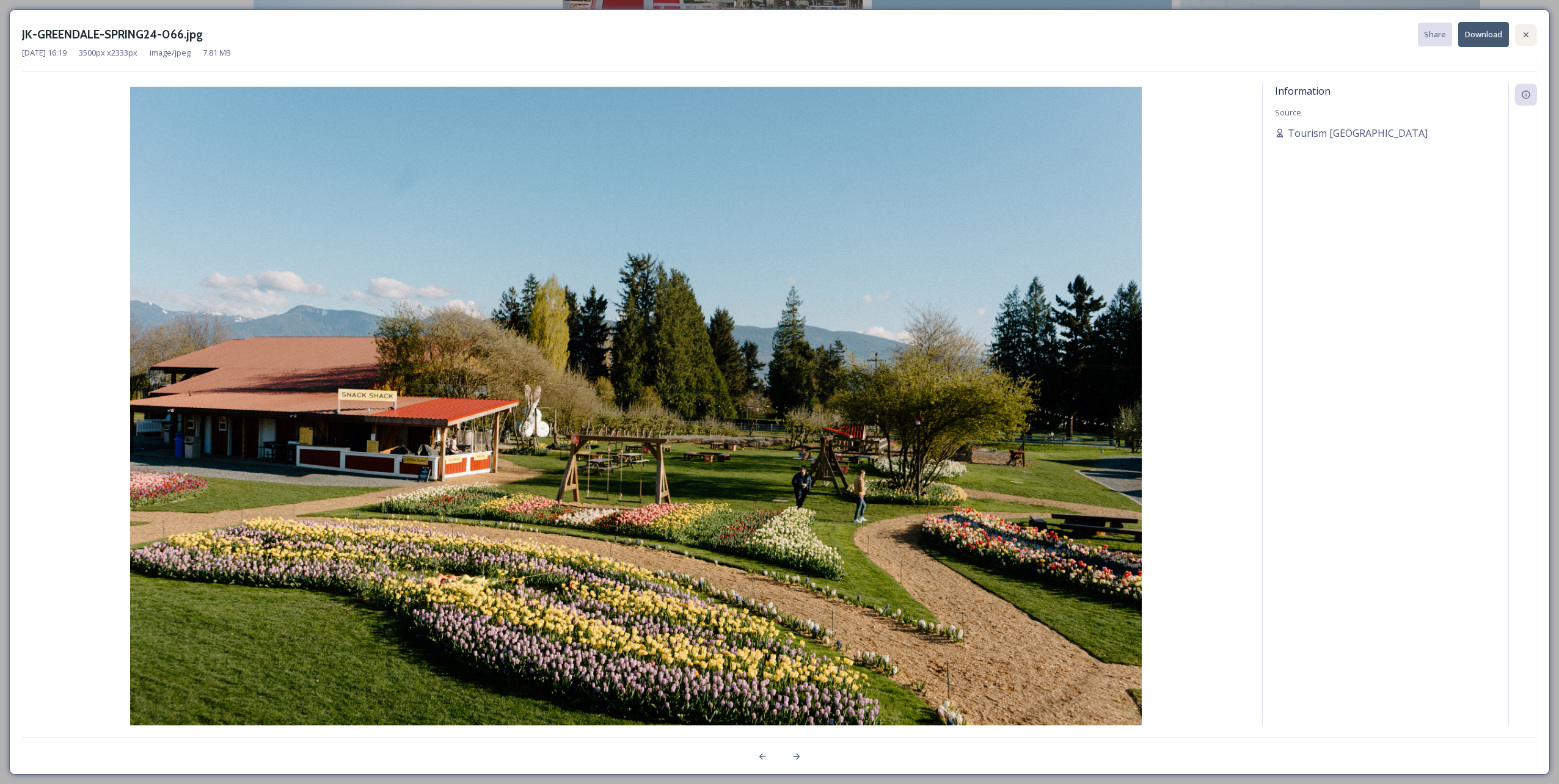
click at [776, 31] on icon at bounding box center [1526, 35] width 9 height 9
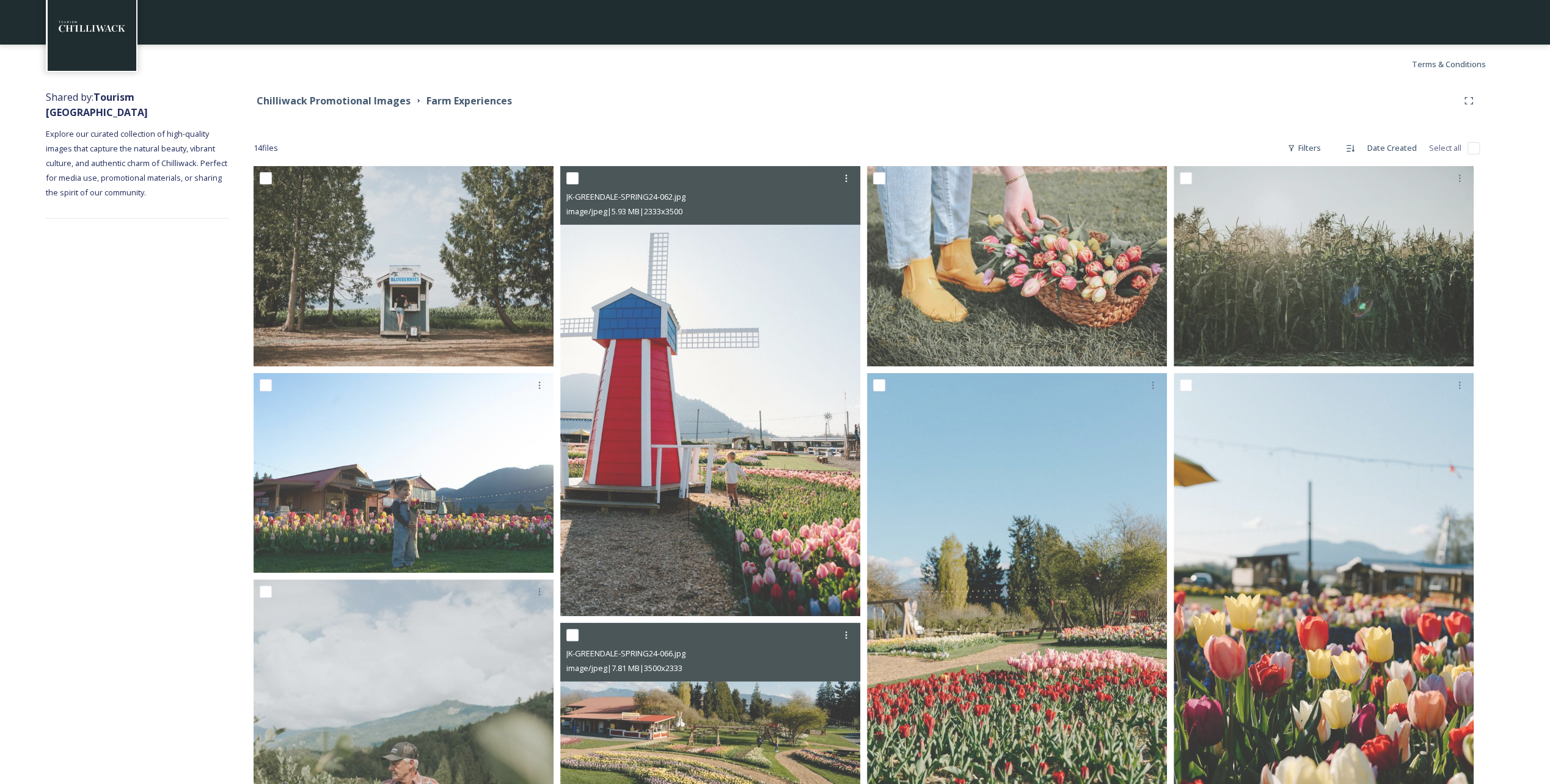
scroll to position [35, 0]
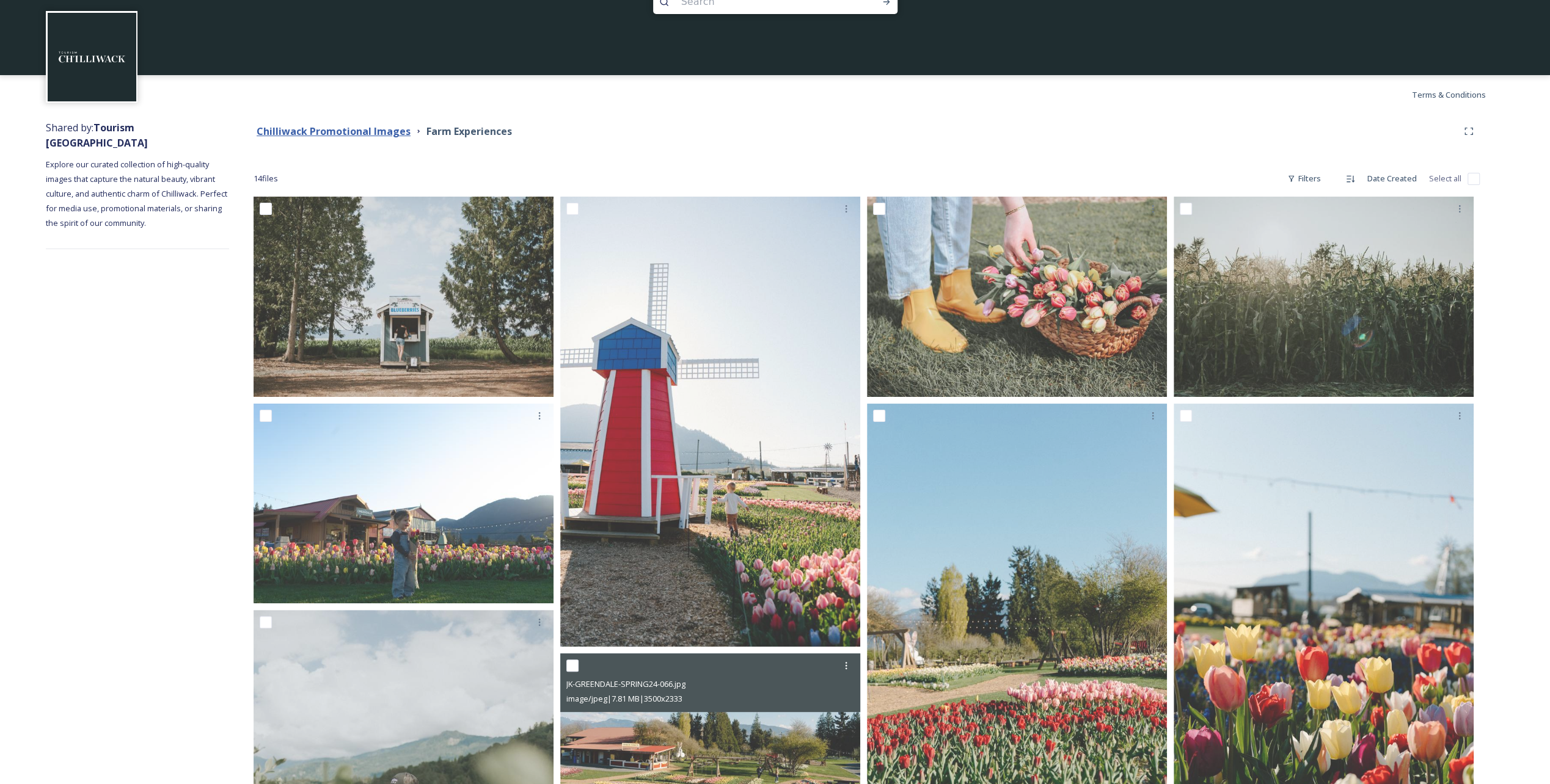
click at [361, 128] on strong "Chilliwack Promotional Images" at bounding box center [333, 131] width 154 height 13
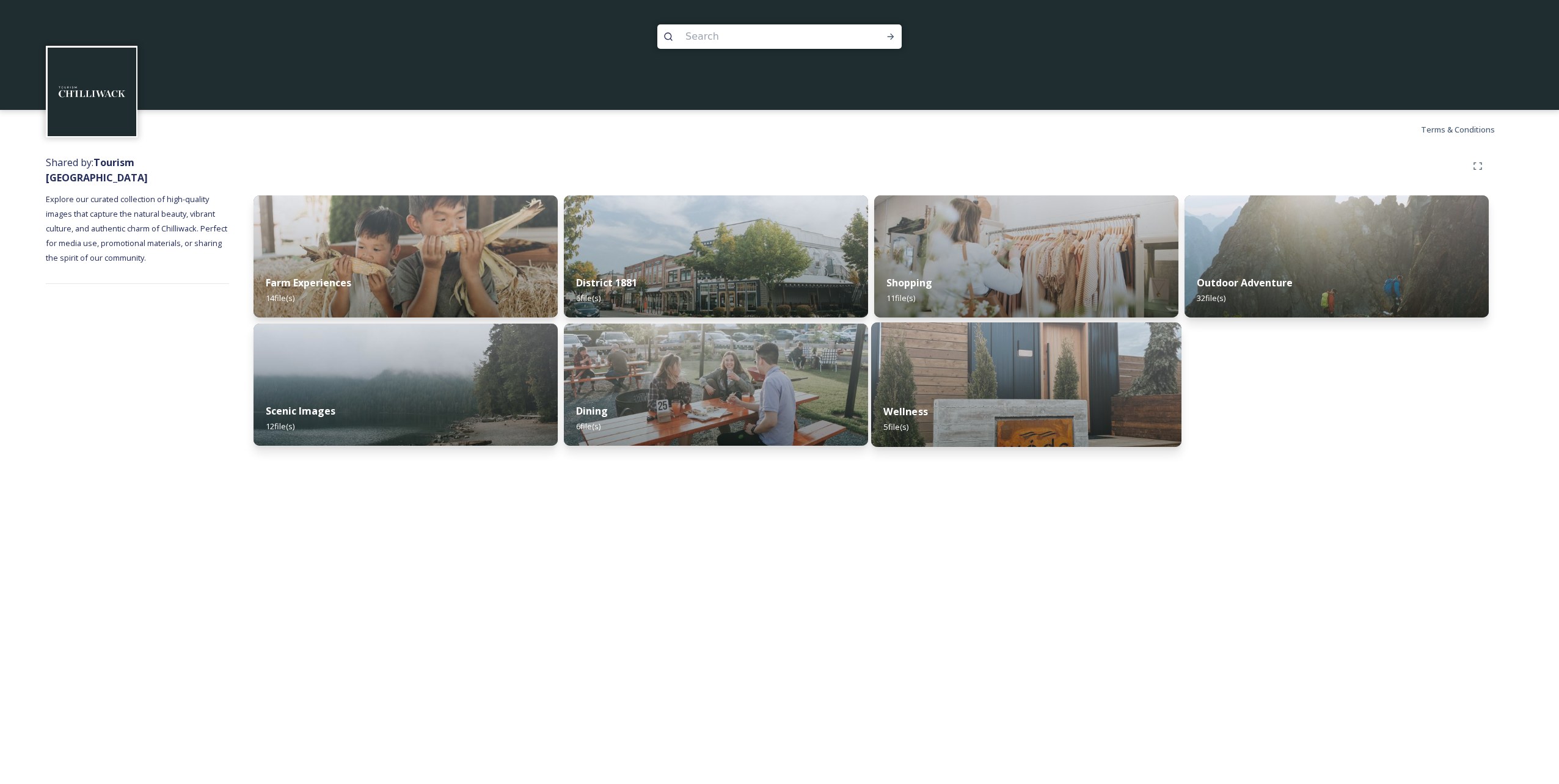
click at [776, 342] on img at bounding box center [1026, 384] width 310 height 125
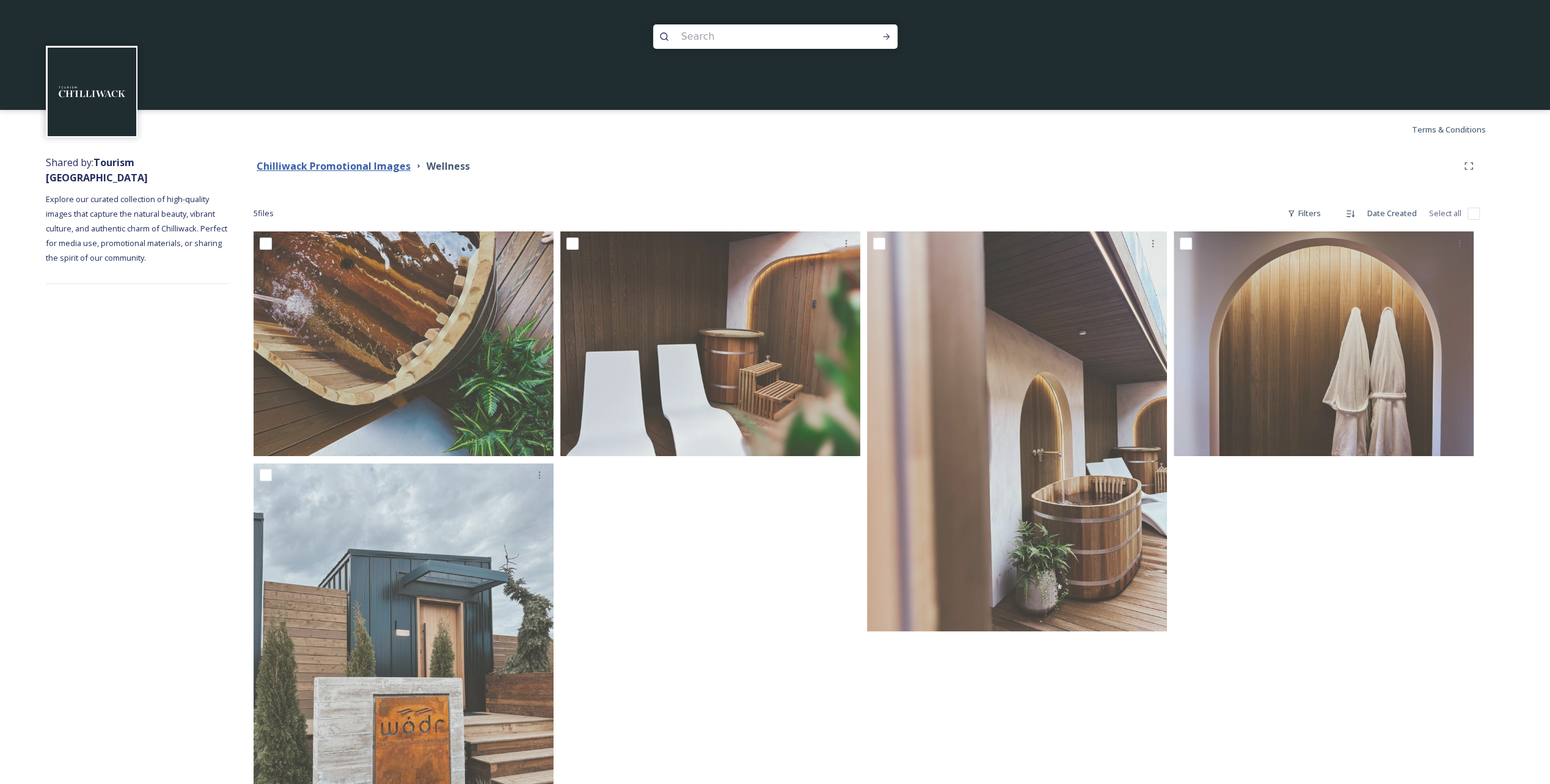
click at [337, 165] on strong "Chilliwack Promotional Images" at bounding box center [333, 166] width 154 height 13
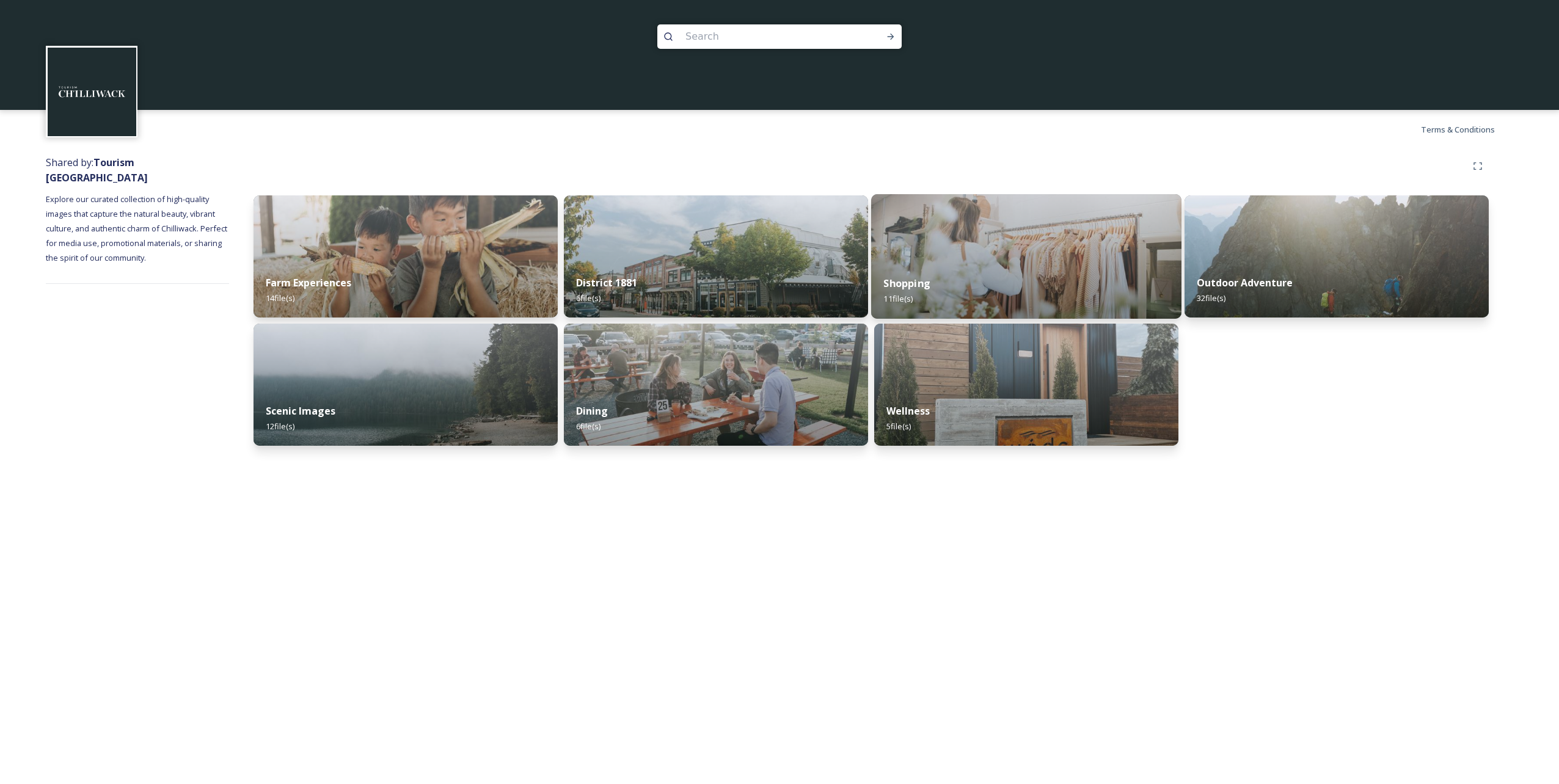
click at [776, 236] on img at bounding box center [1026, 257] width 310 height 125
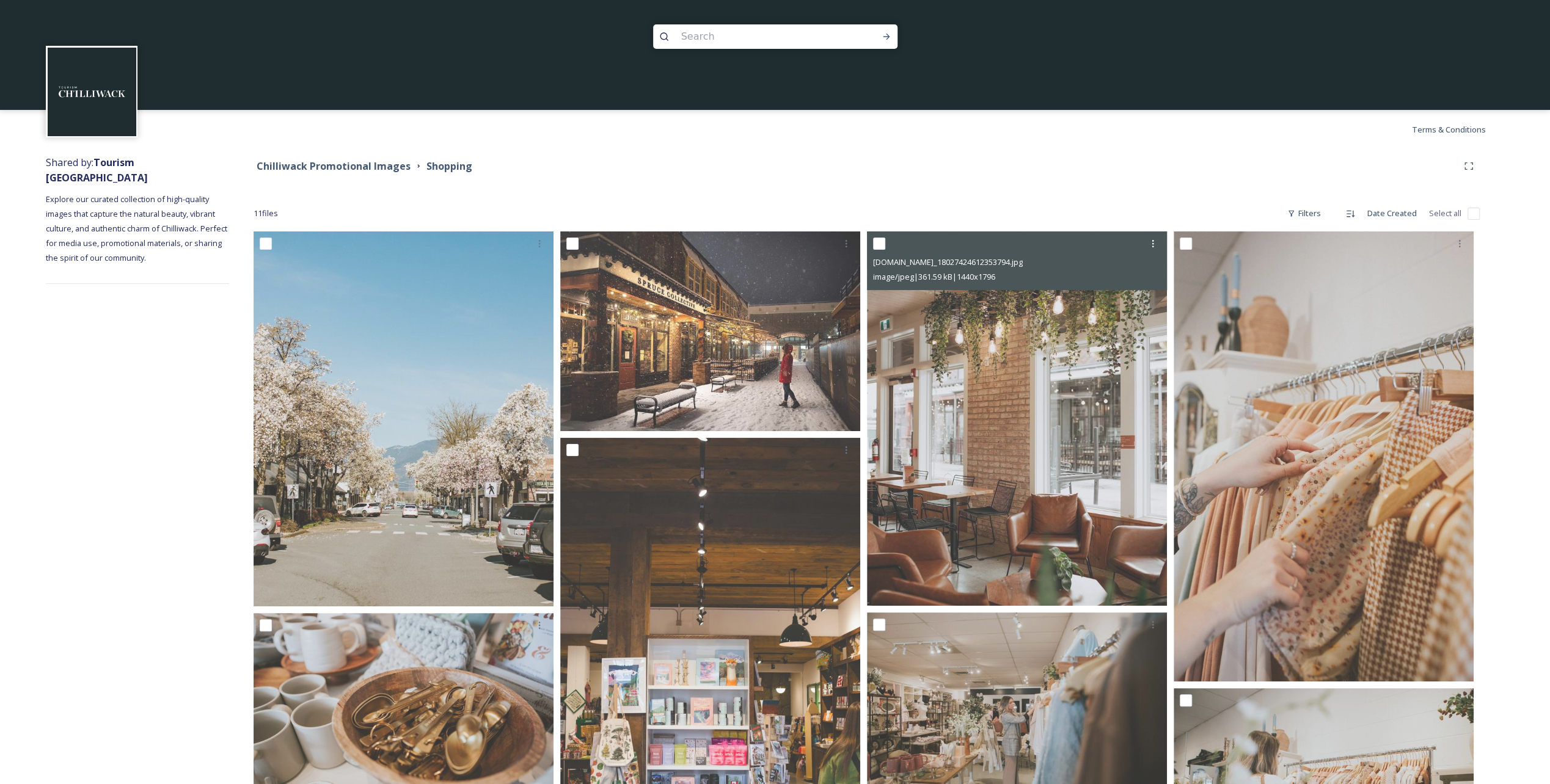
scroll to position [61, 0]
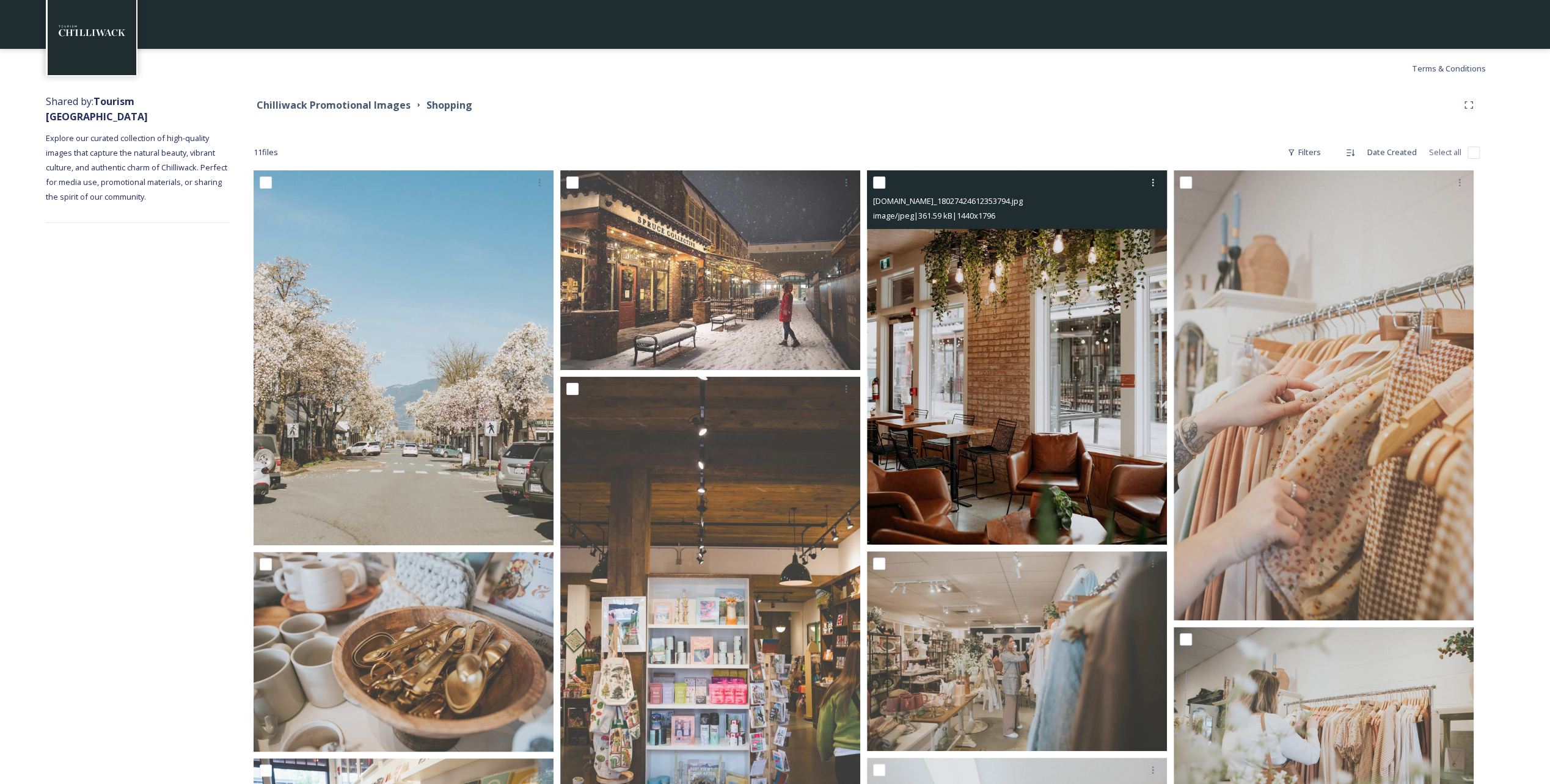
click at [777, 377] on img at bounding box center [1018, 357] width 300 height 373
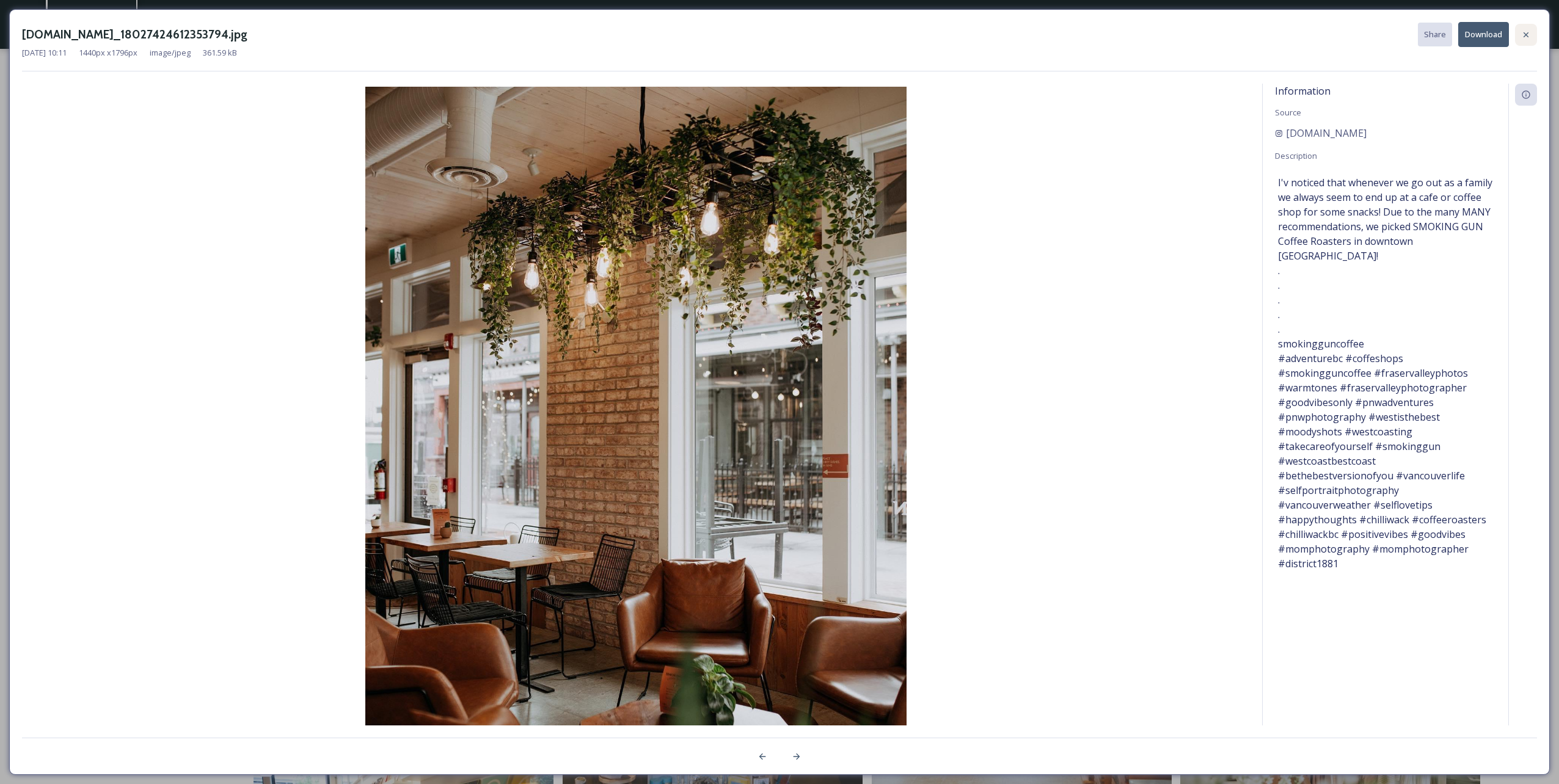
click at [776, 34] on icon at bounding box center [1526, 34] width 5 height 5
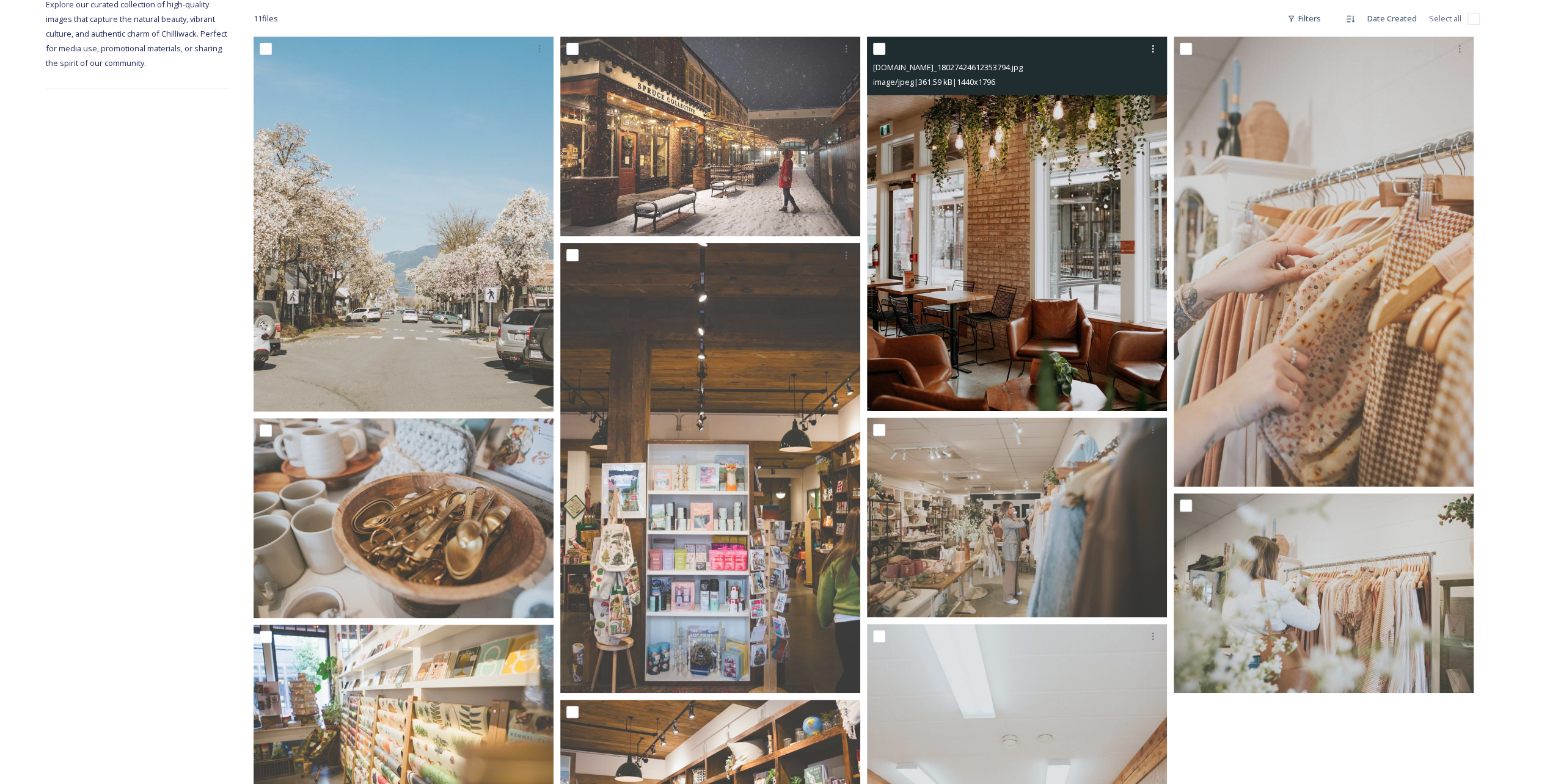
scroll to position [244, 0]
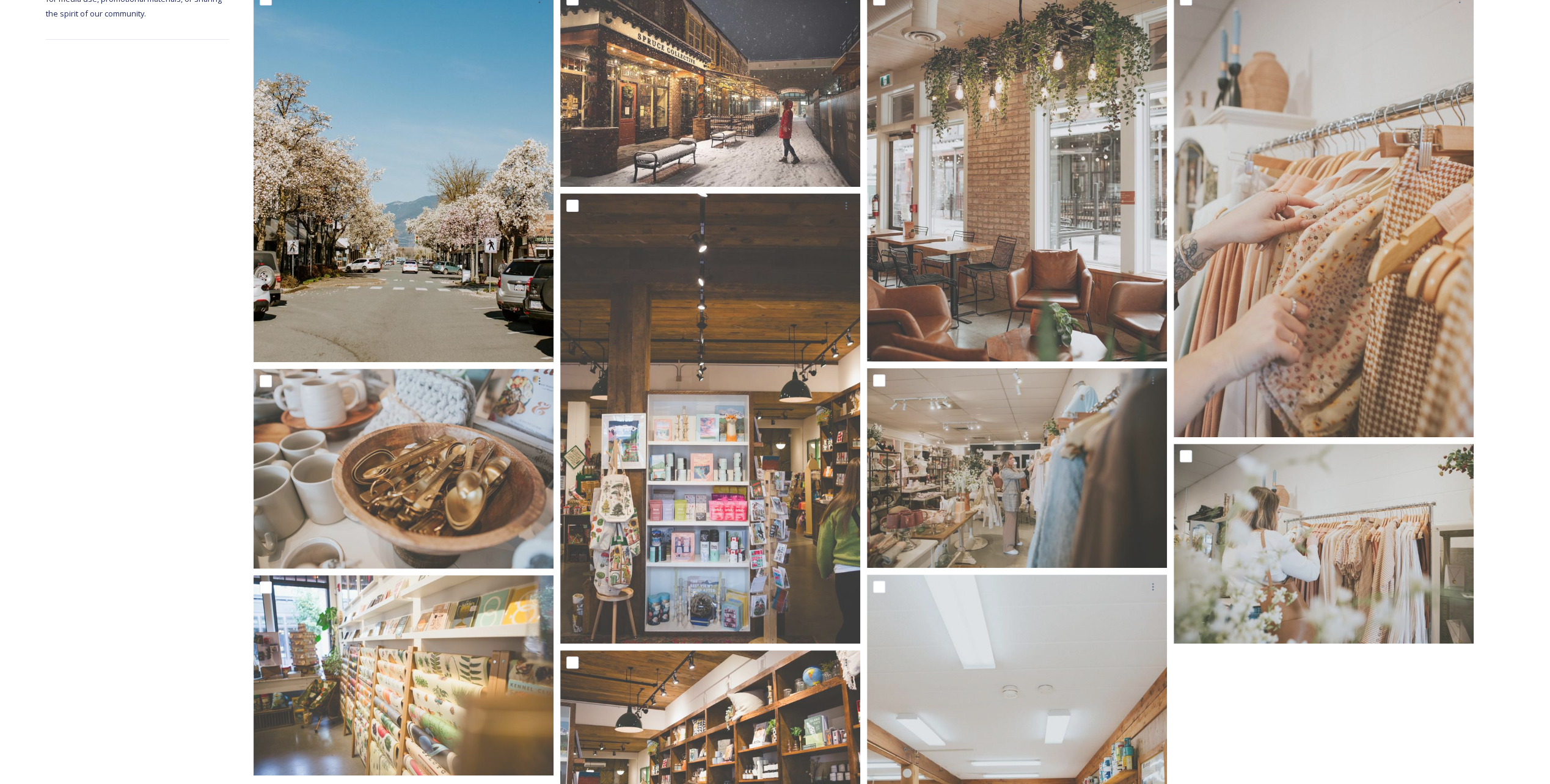
click at [414, 196] on img at bounding box center [404, 174] width 300 height 375
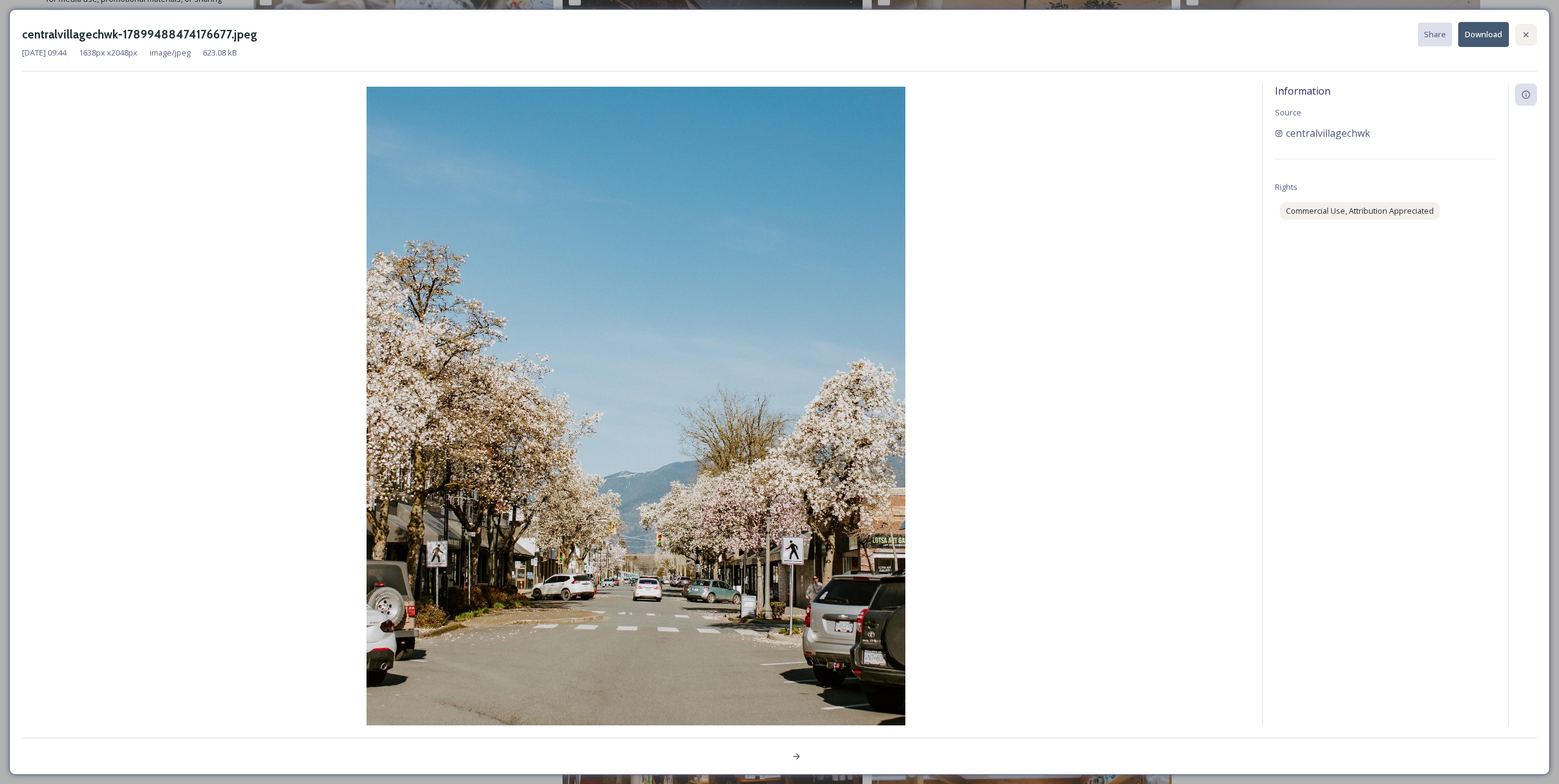
click at [776, 32] on icon at bounding box center [1526, 35] width 9 height 9
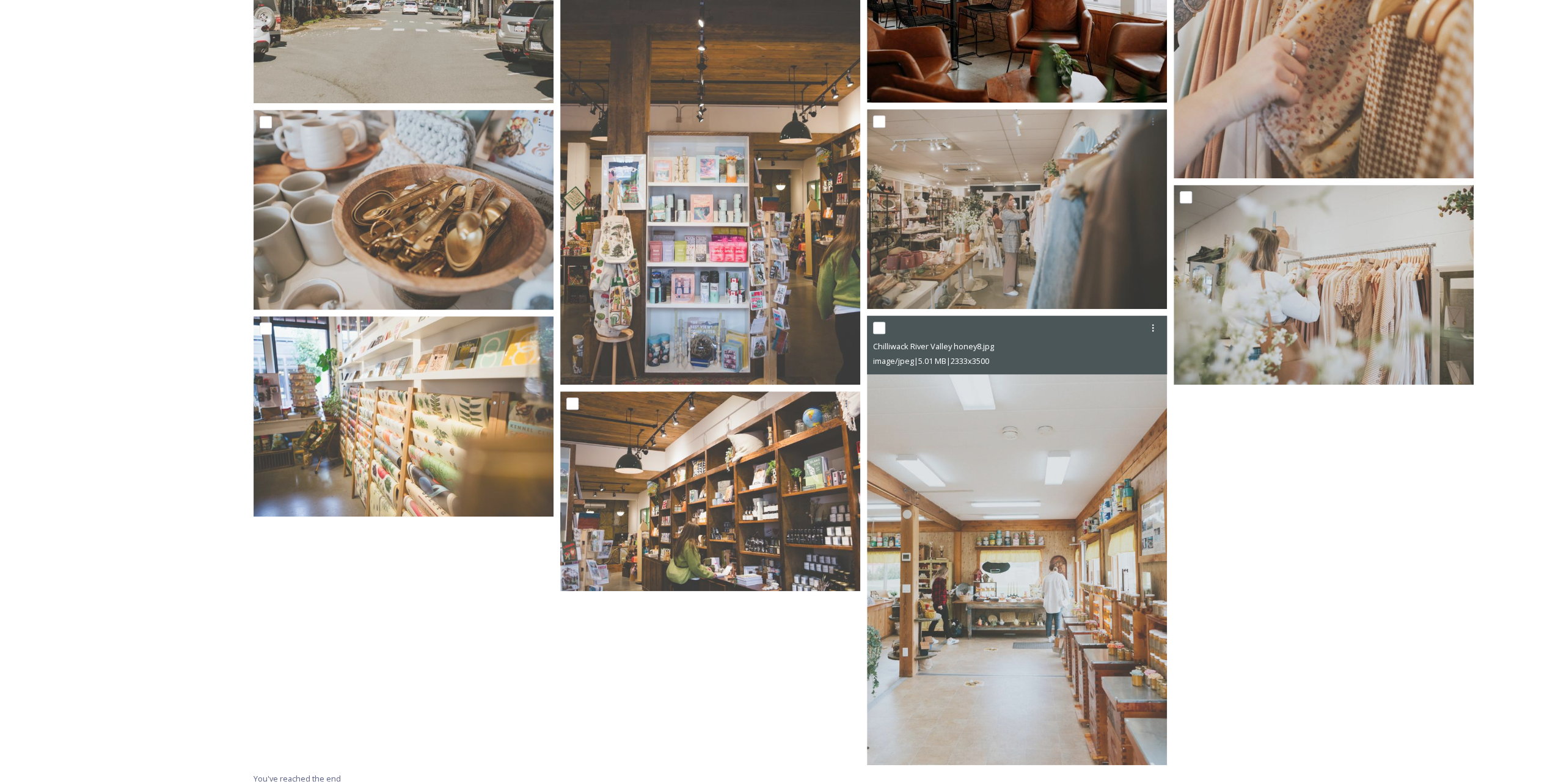
scroll to position [511, 0]
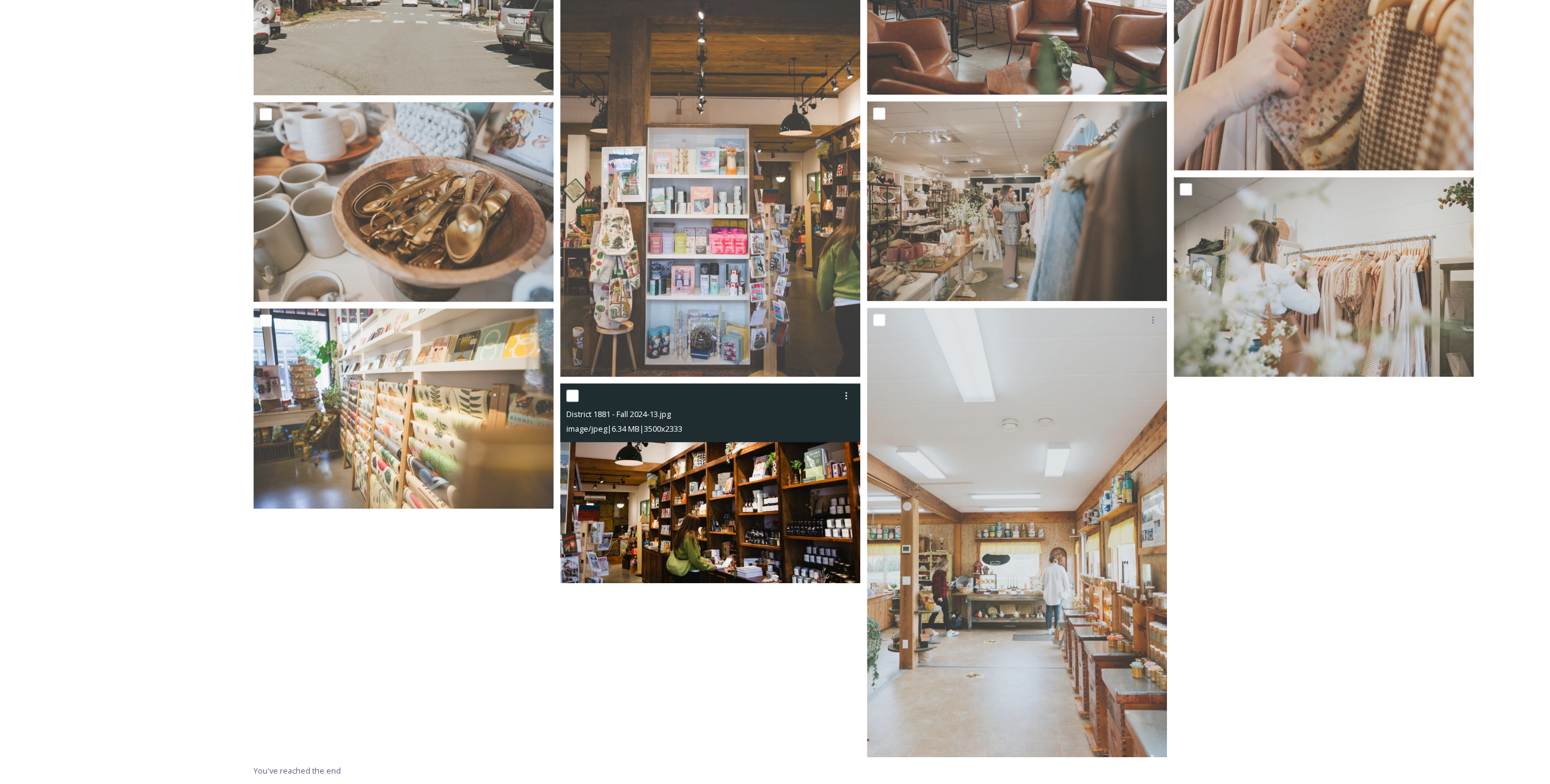
click at [683, 392] on img at bounding box center [710, 484] width 300 height 201
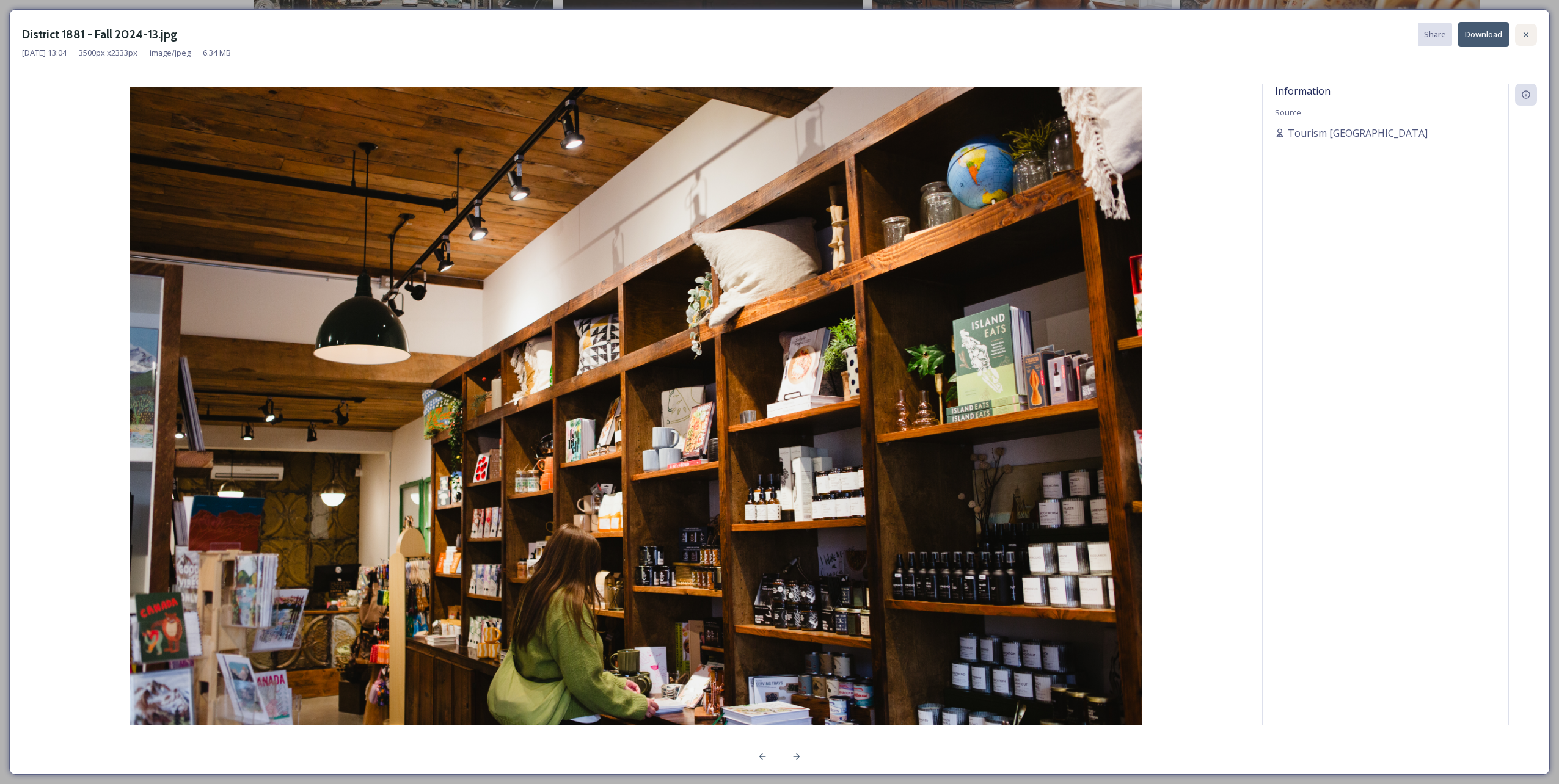
click at [776, 38] on icon at bounding box center [1526, 35] width 9 height 9
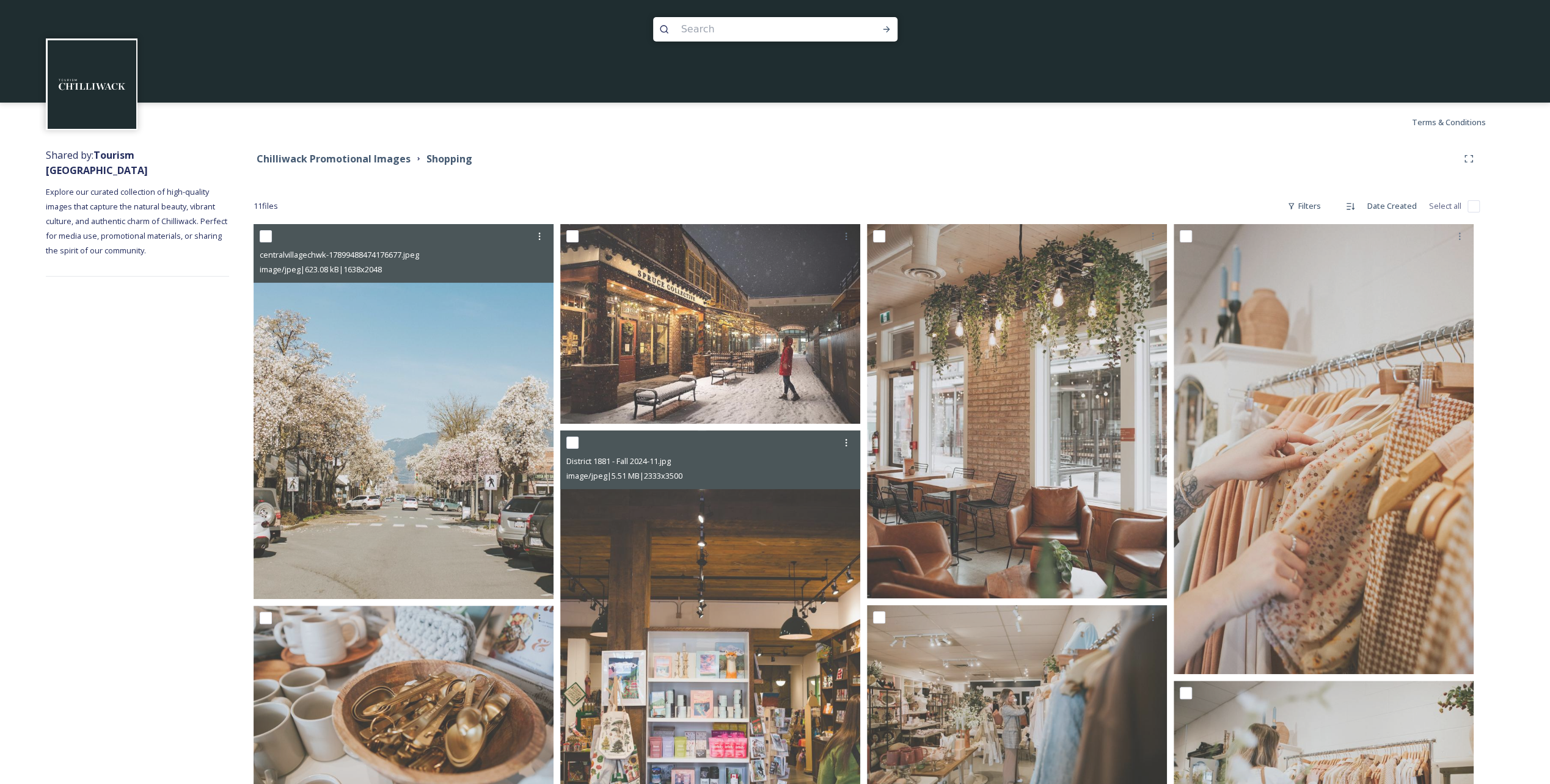
scroll to position [0, 0]
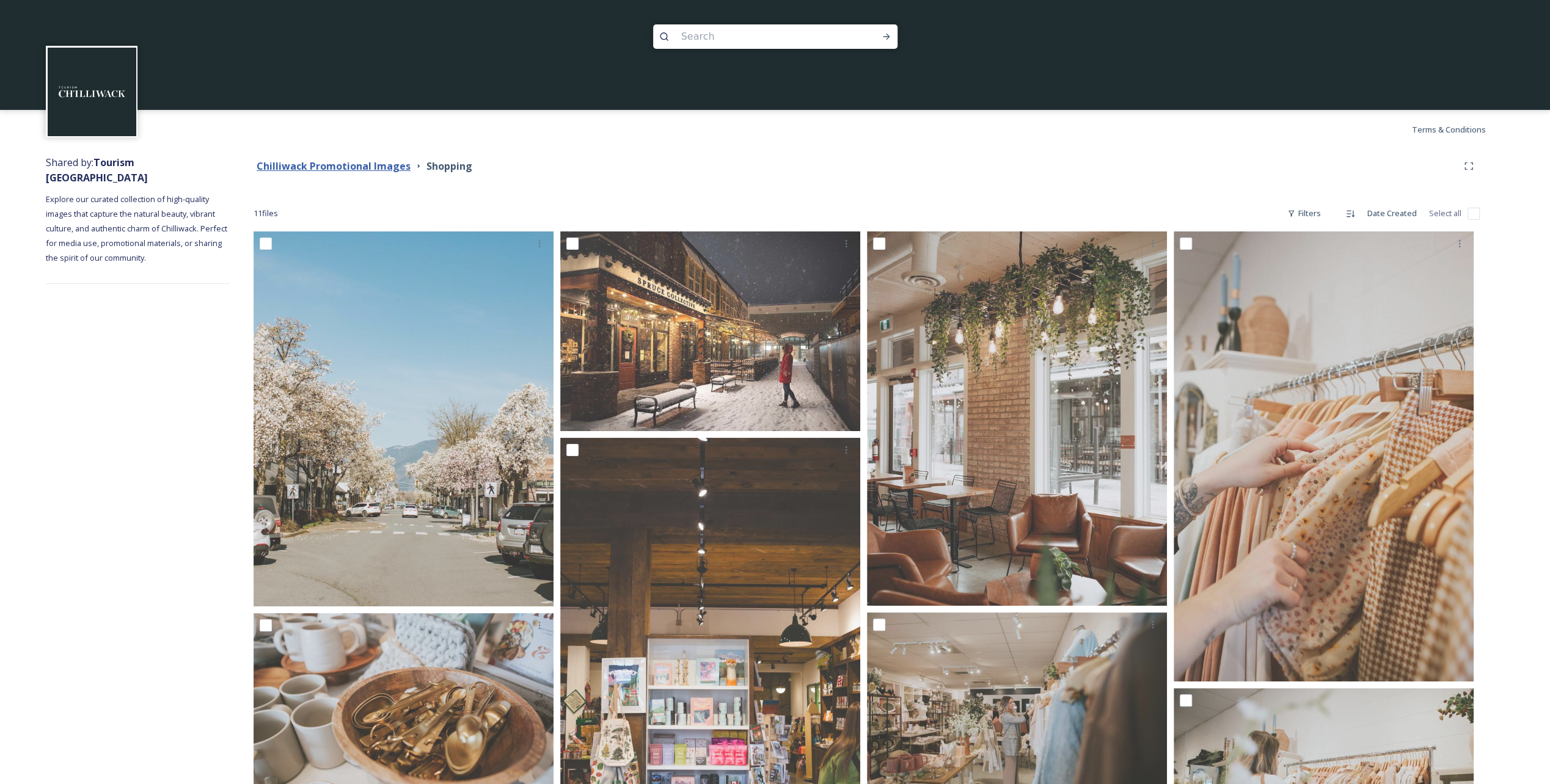
click at [358, 162] on strong "Chilliwack Promotional Images" at bounding box center [333, 166] width 154 height 13
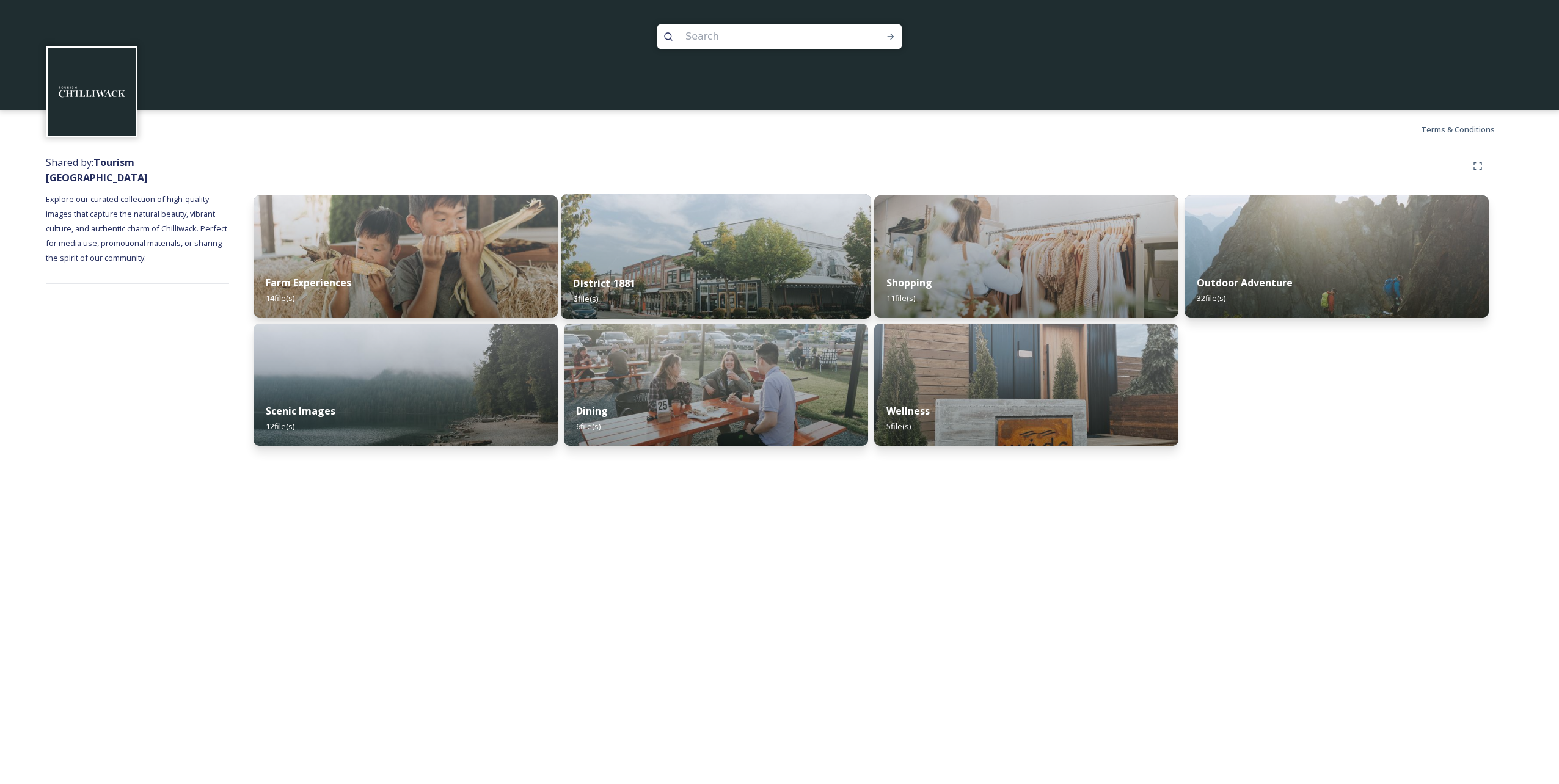
click at [643, 271] on div "District 1881 6 file(s)" at bounding box center [716, 291] width 310 height 55
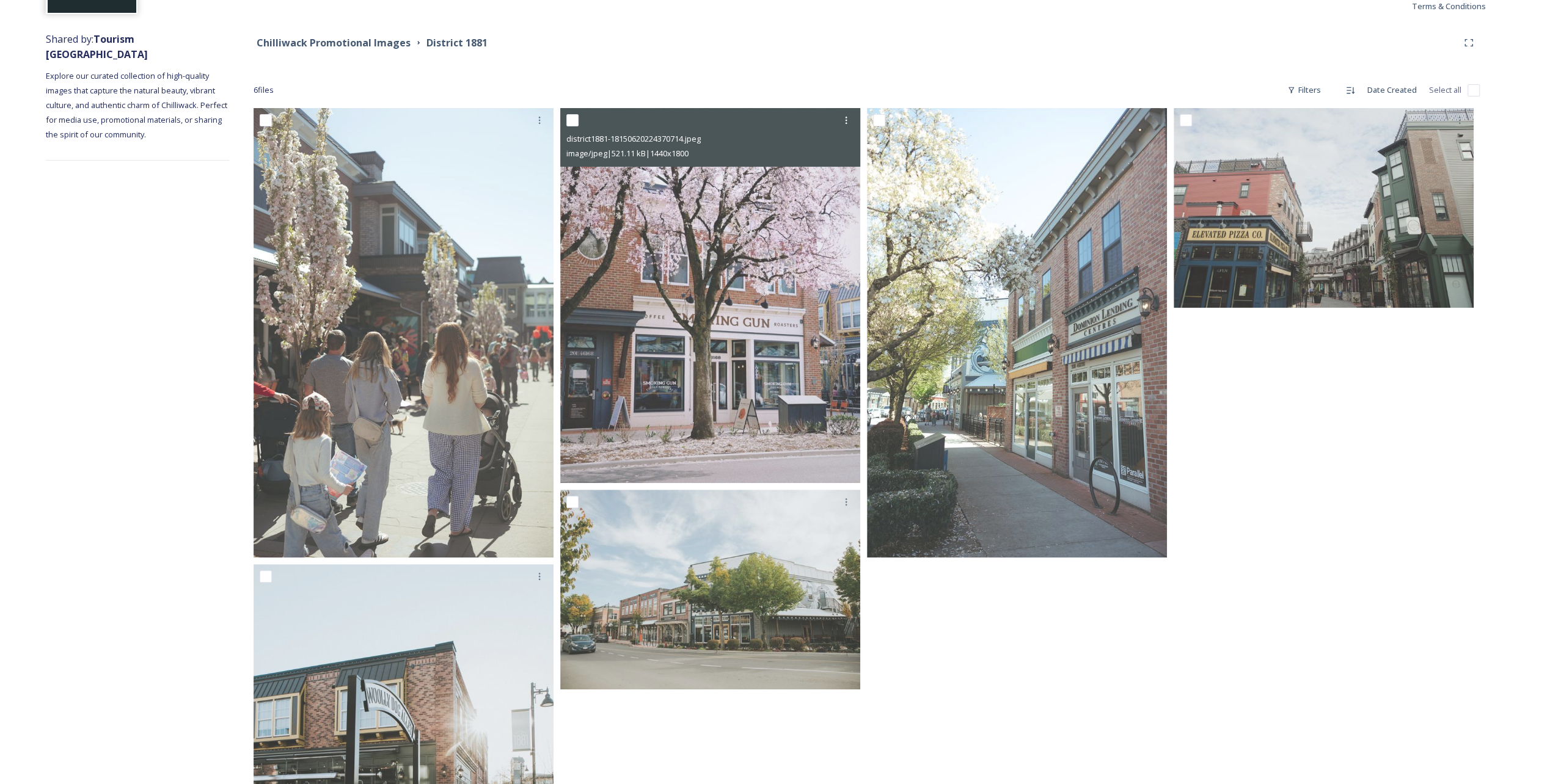
scroll to position [122, 0]
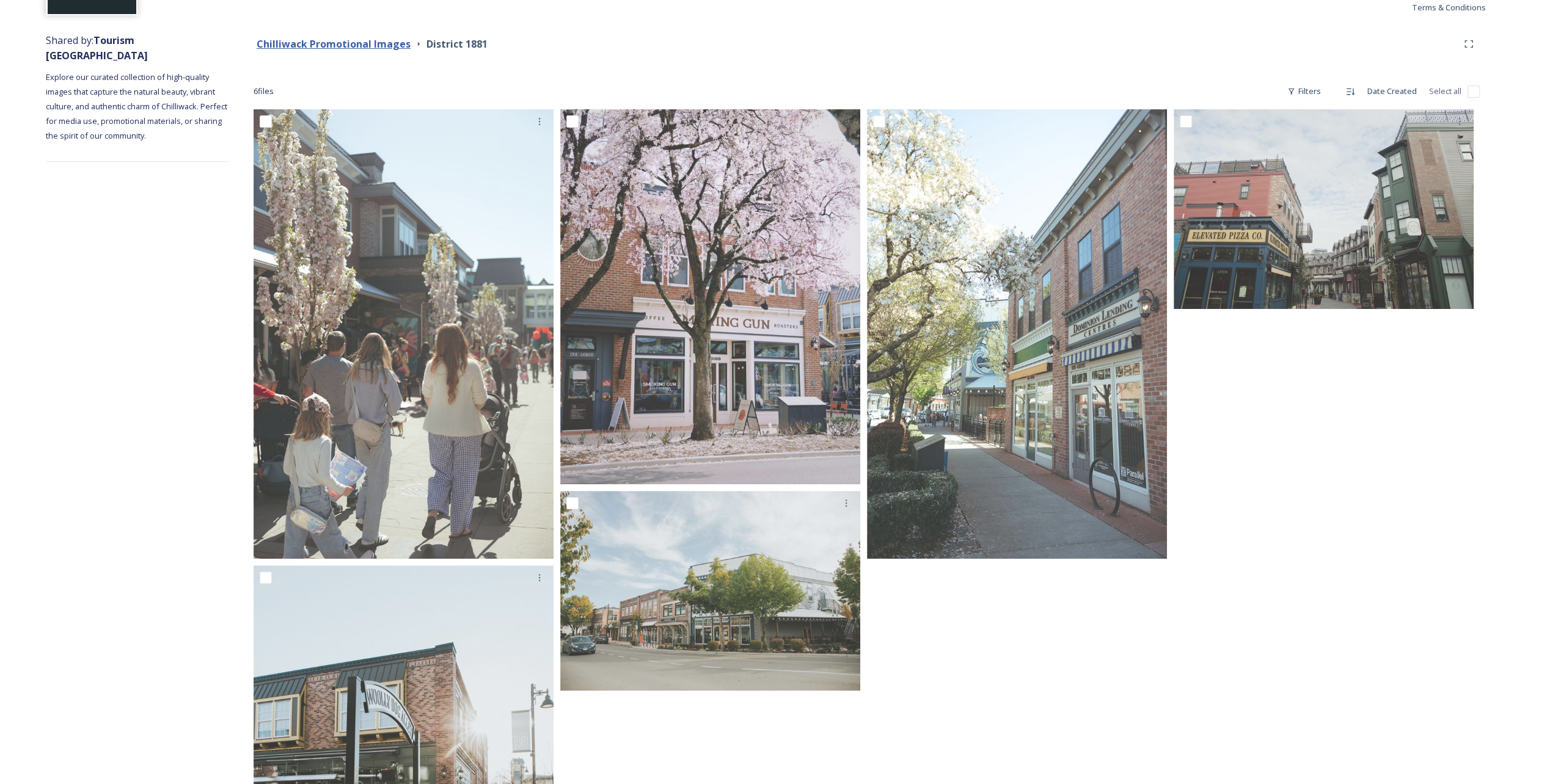
click at [328, 44] on strong "Chilliwack Promotional Images" at bounding box center [333, 43] width 154 height 13
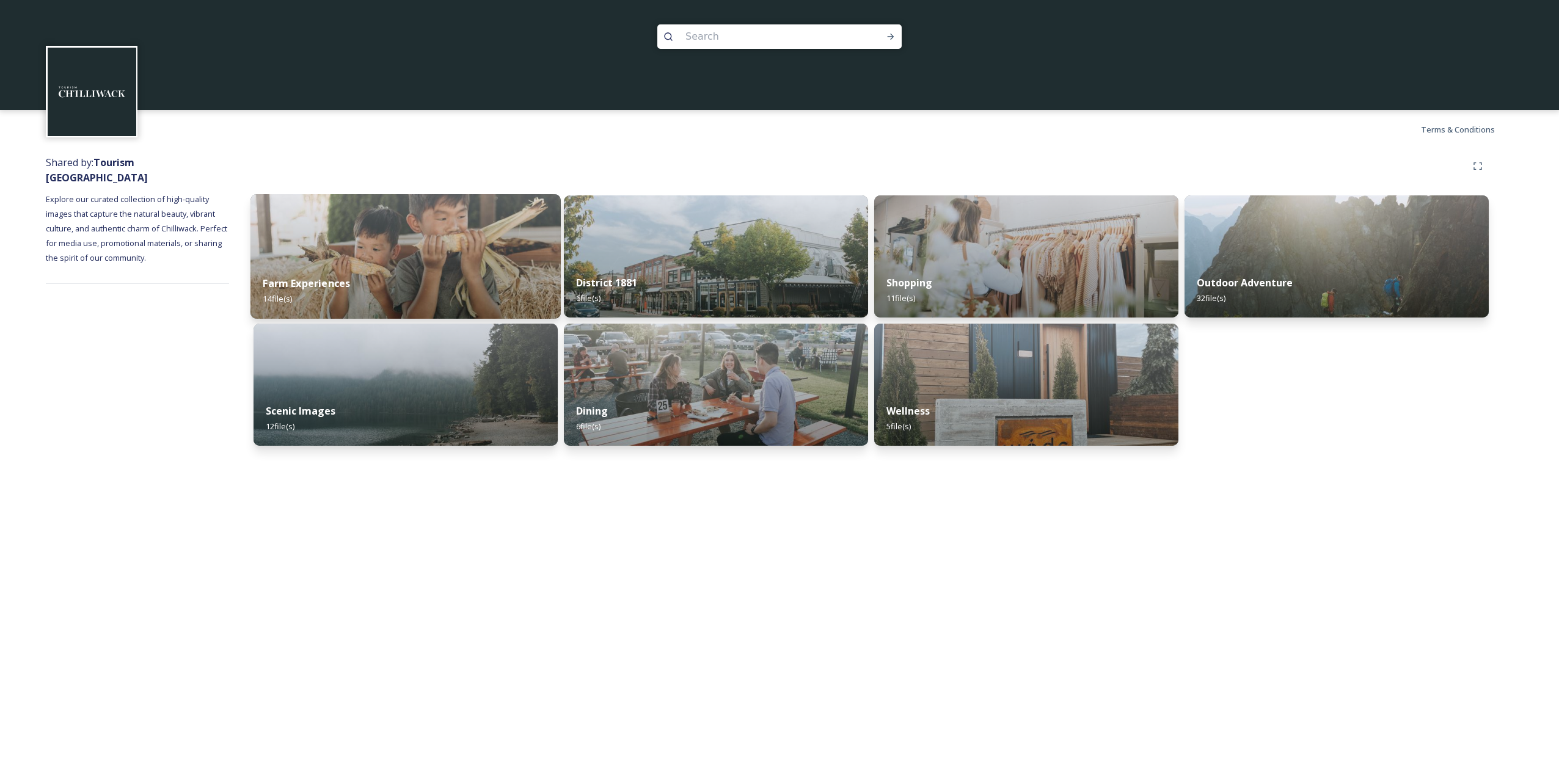
click at [464, 242] on img at bounding box center [405, 257] width 310 height 125
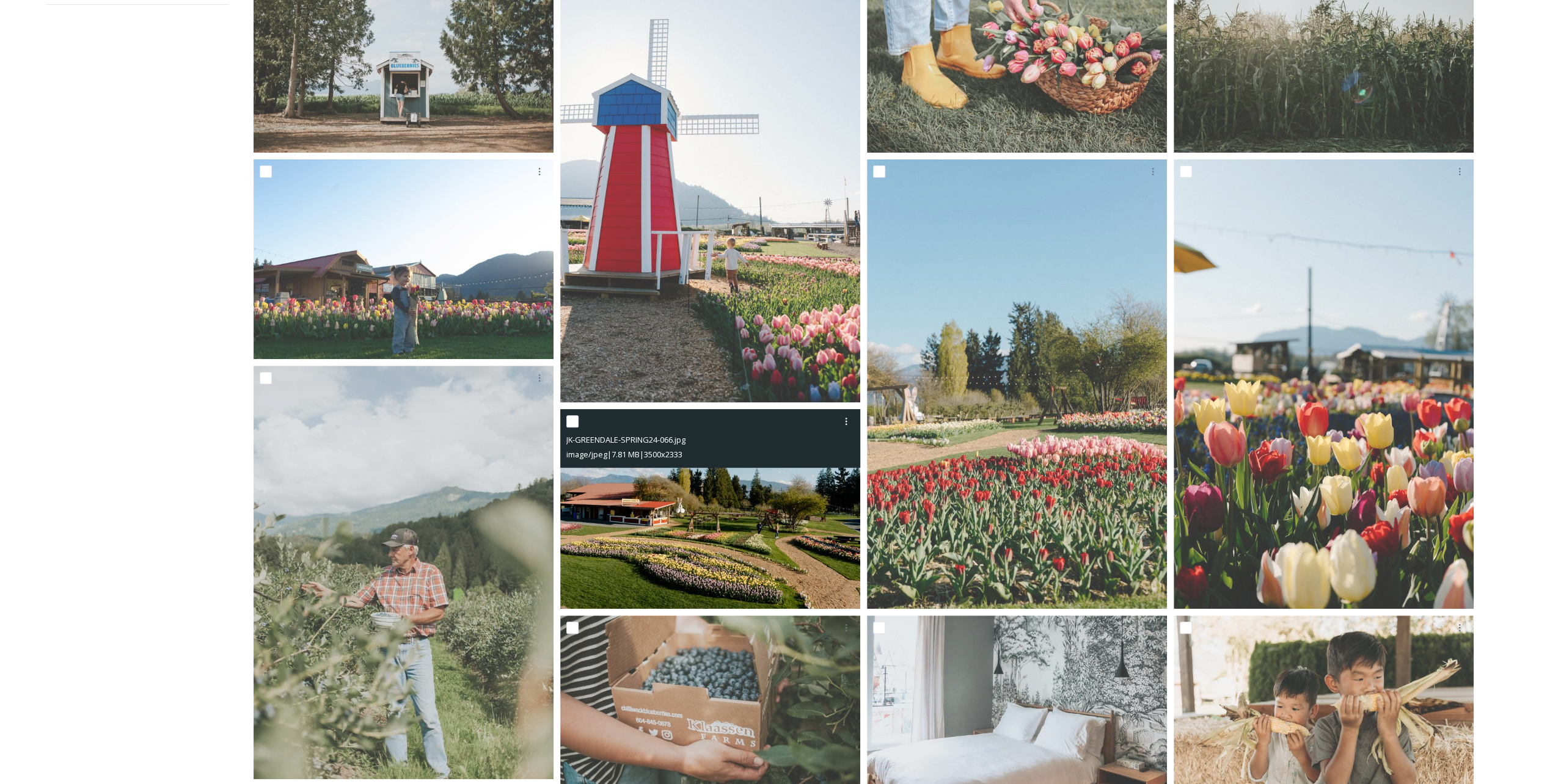
scroll to position [35, 0]
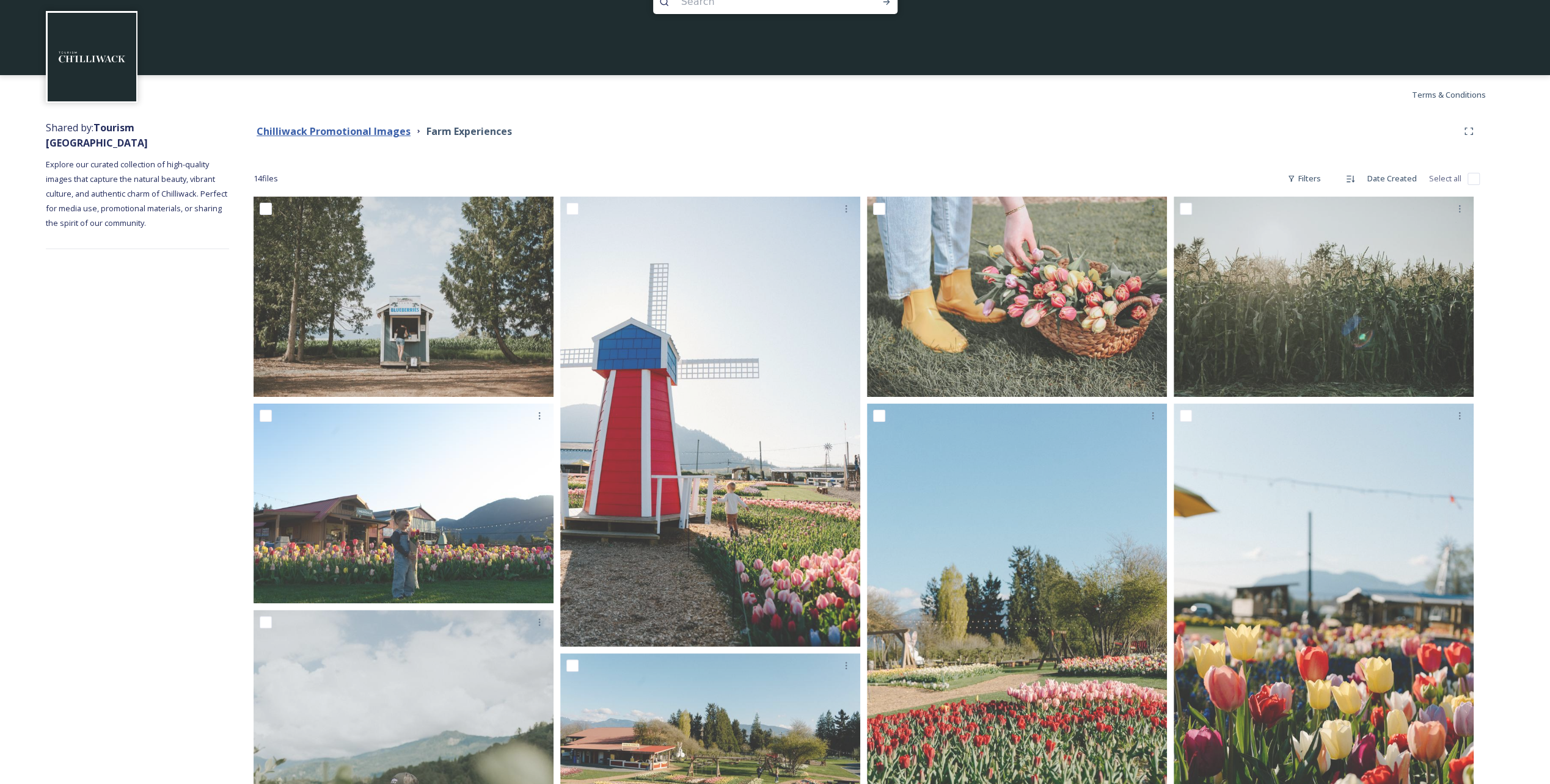
click at [378, 133] on strong "Chilliwack Promotional Images" at bounding box center [333, 131] width 154 height 13
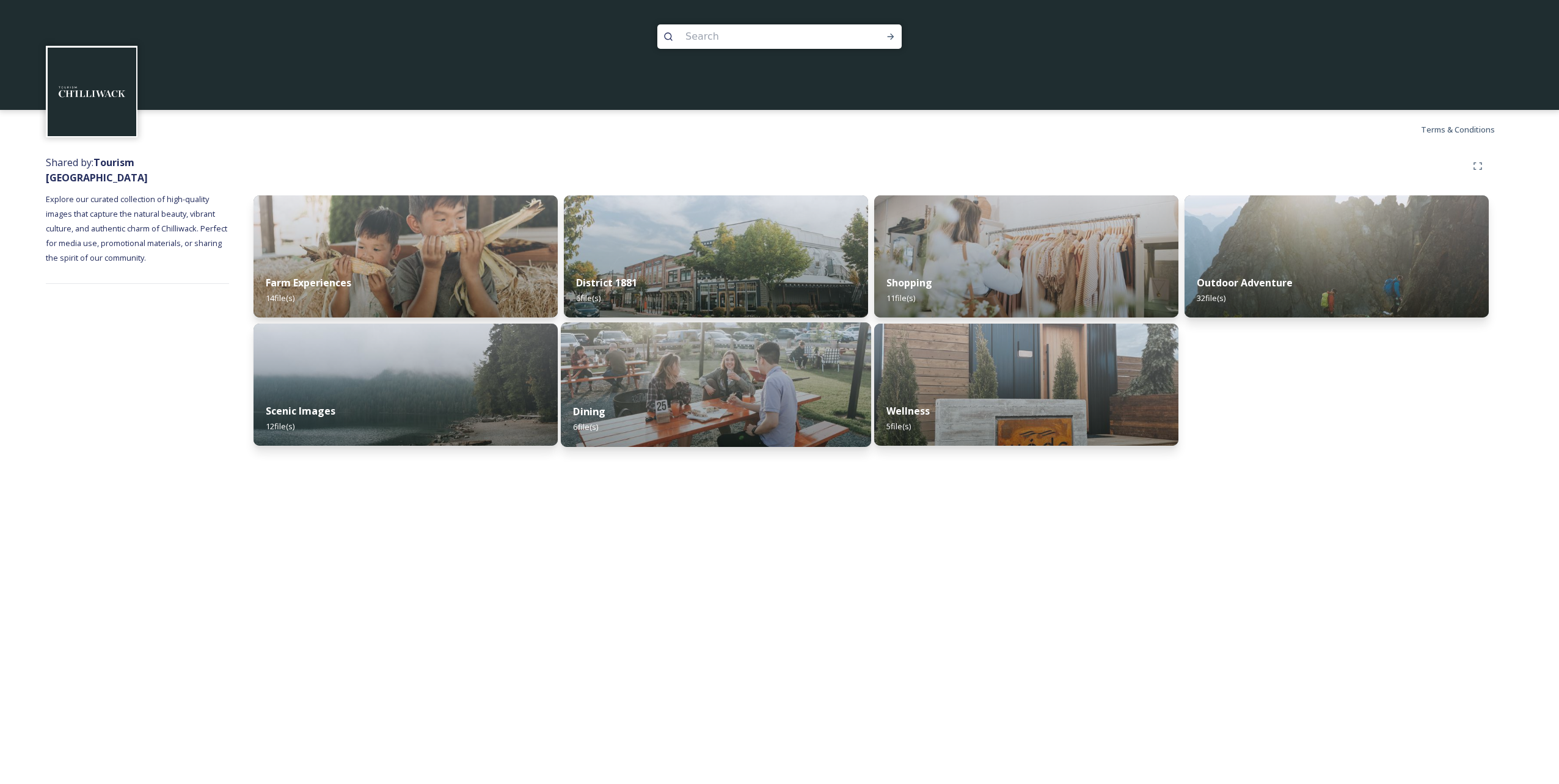
click at [684, 378] on img at bounding box center [716, 384] width 310 height 125
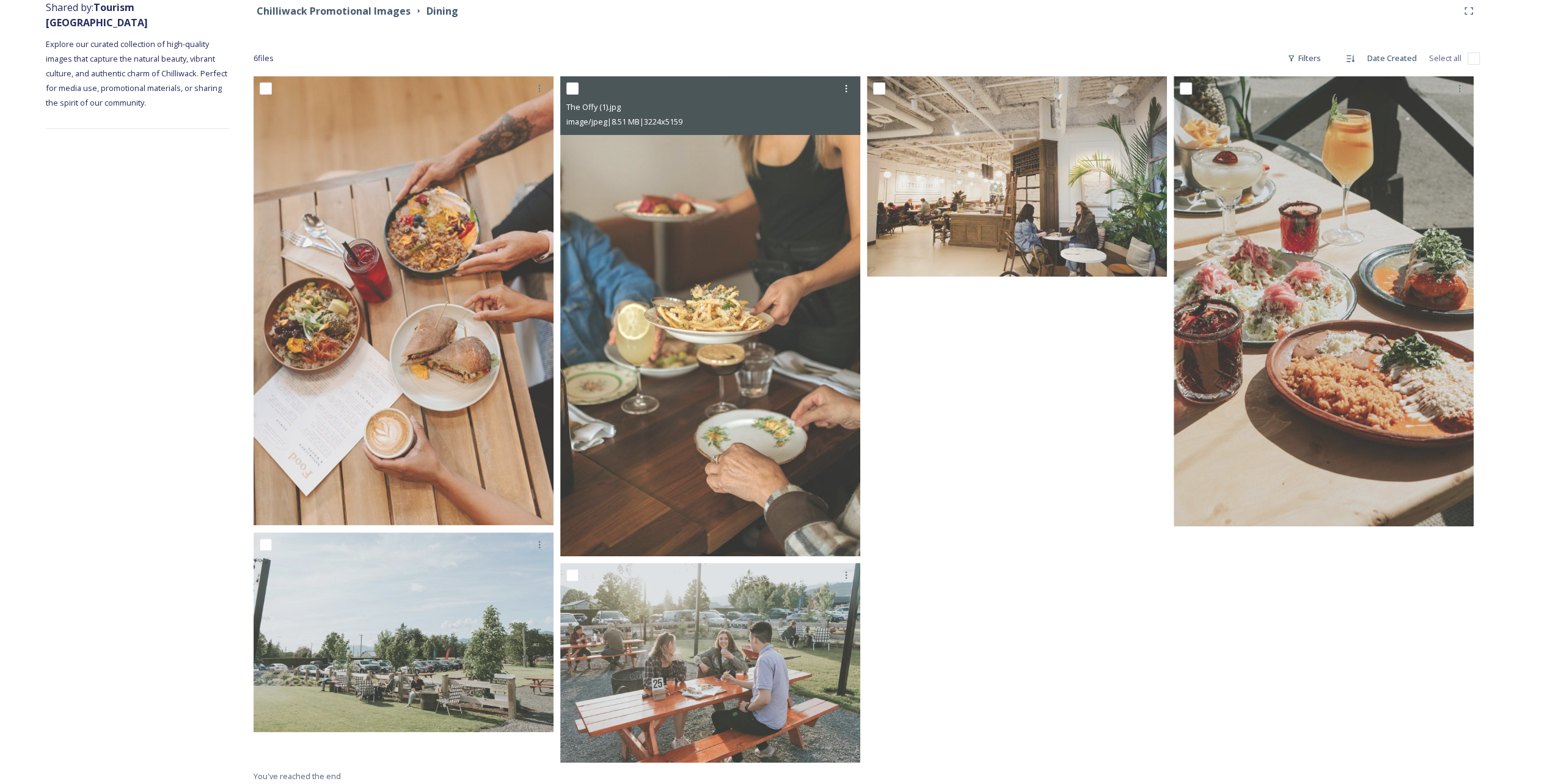
scroll to position [160, 0]
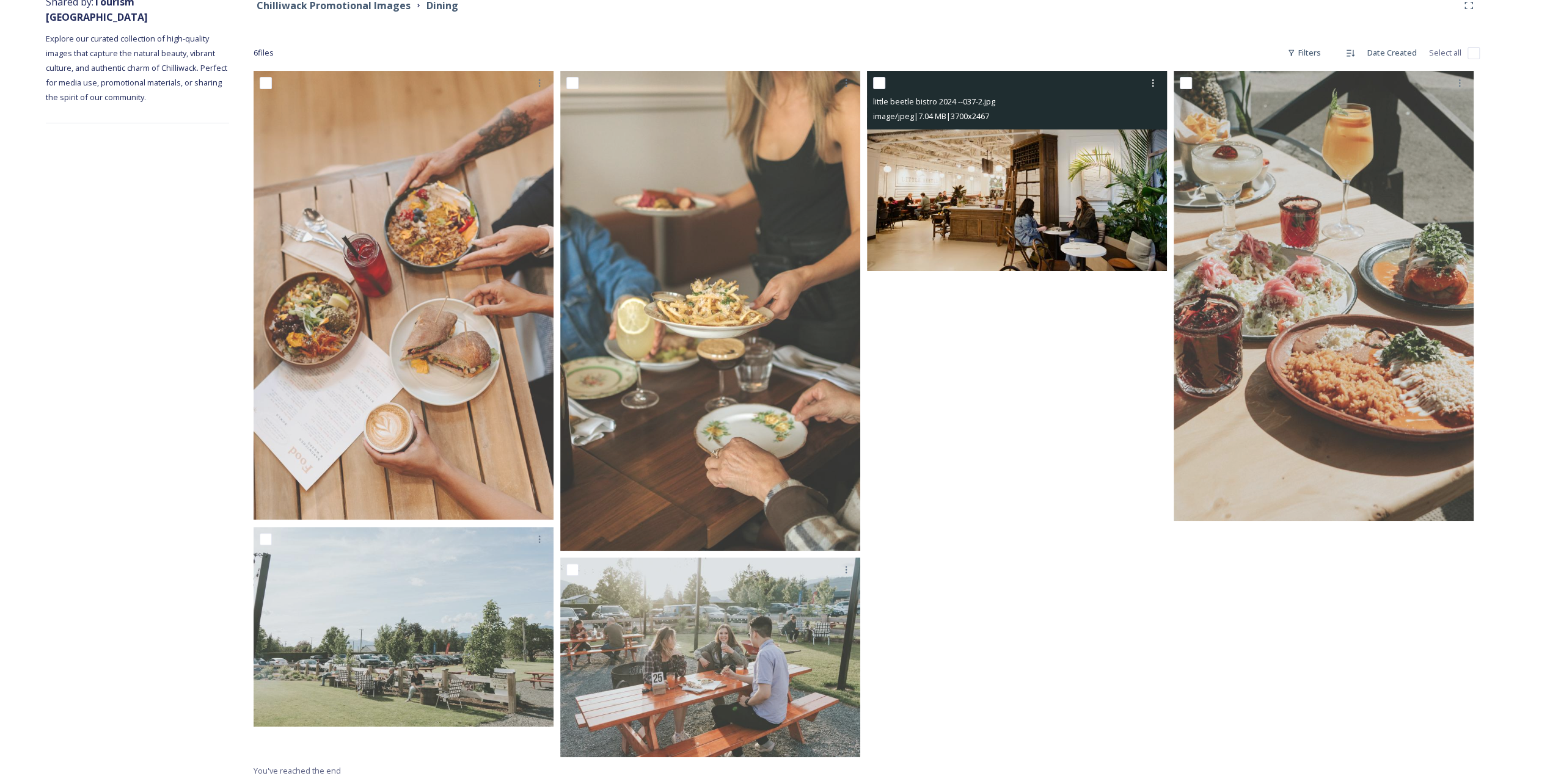
click at [777, 133] on img at bounding box center [1018, 171] width 300 height 201
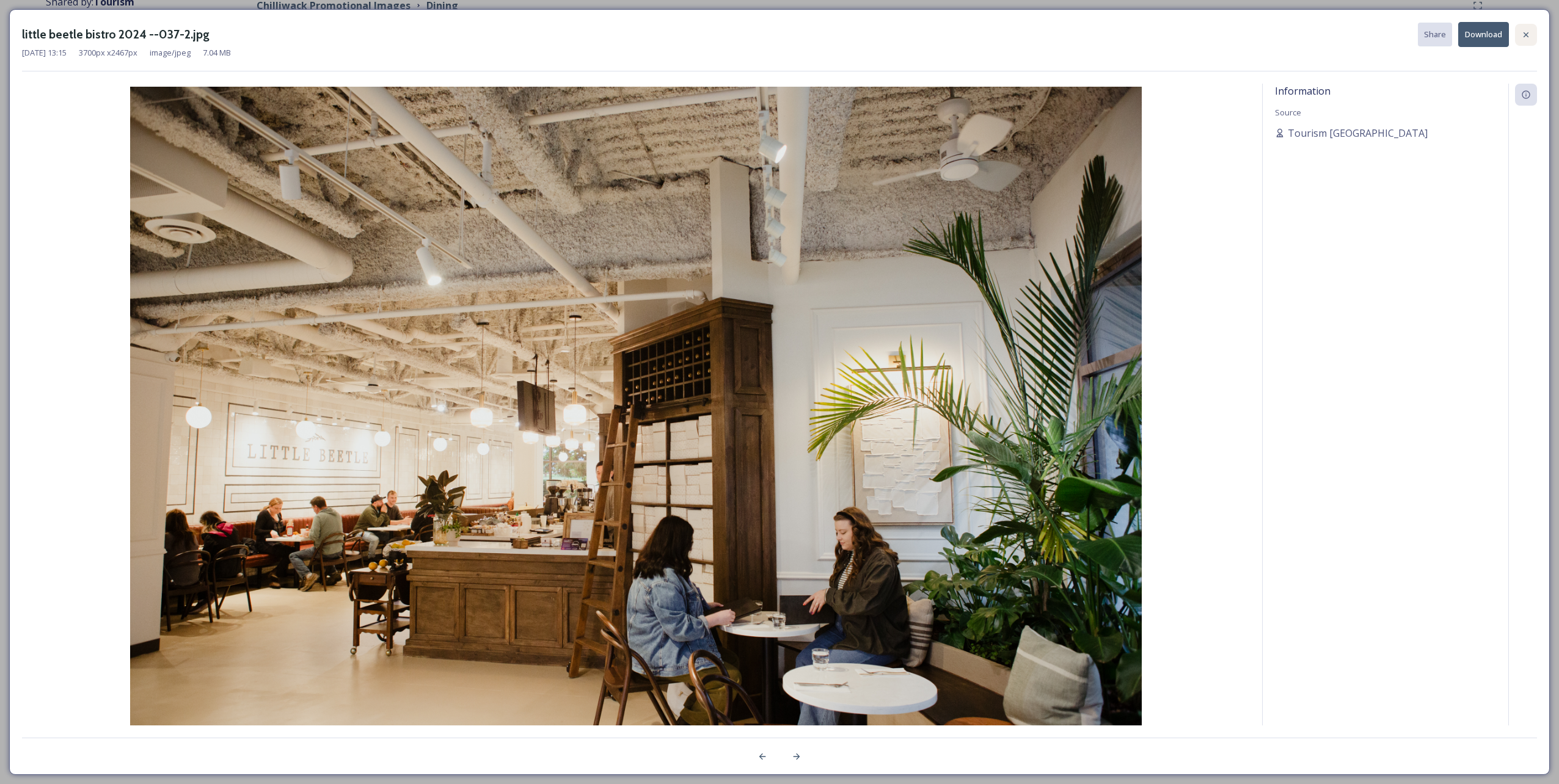
click at [776, 33] on icon at bounding box center [1526, 35] width 9 height 9
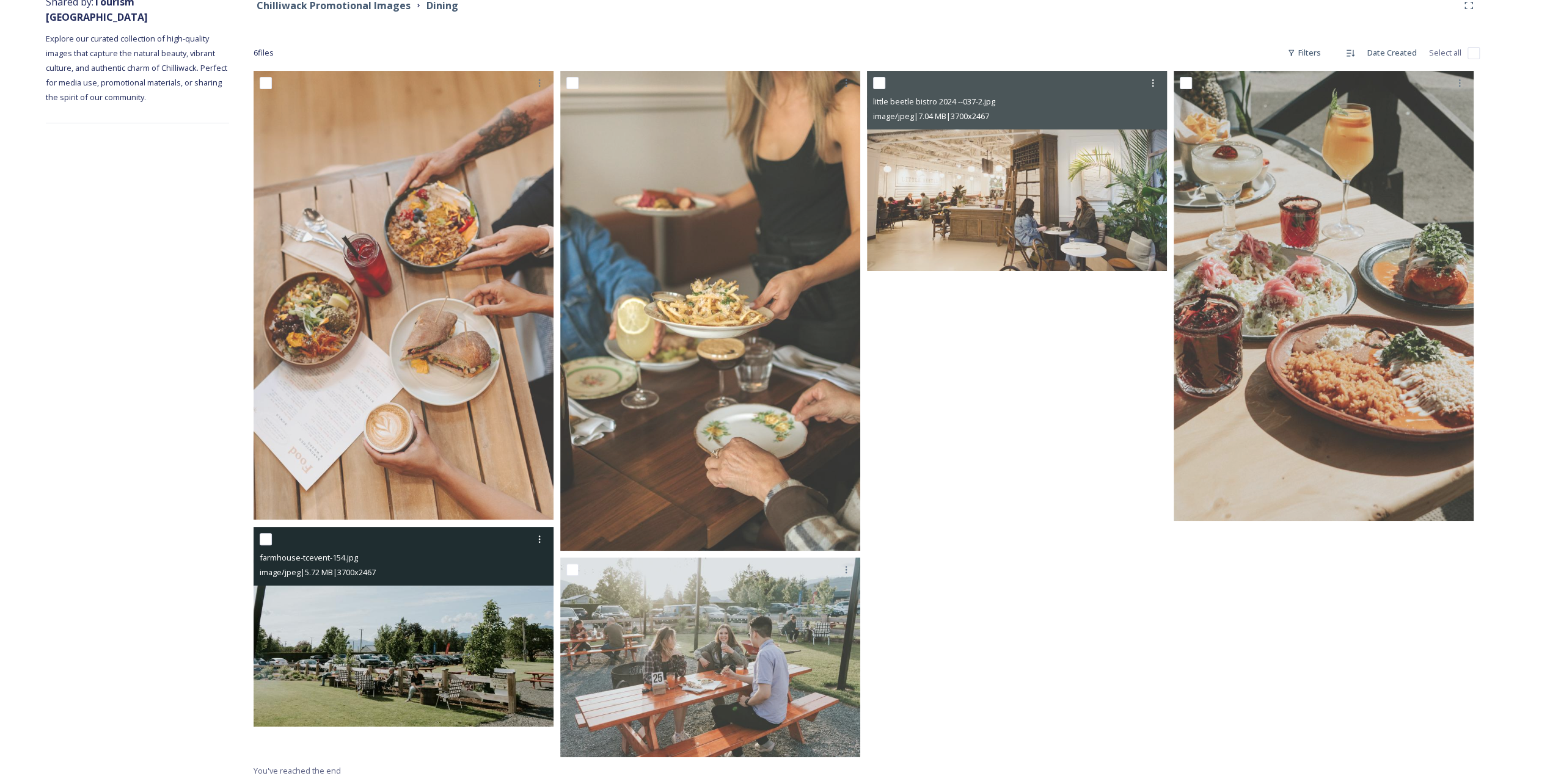
click at [362, 392] on img at bounding box center [404, 628] width 300 height 201
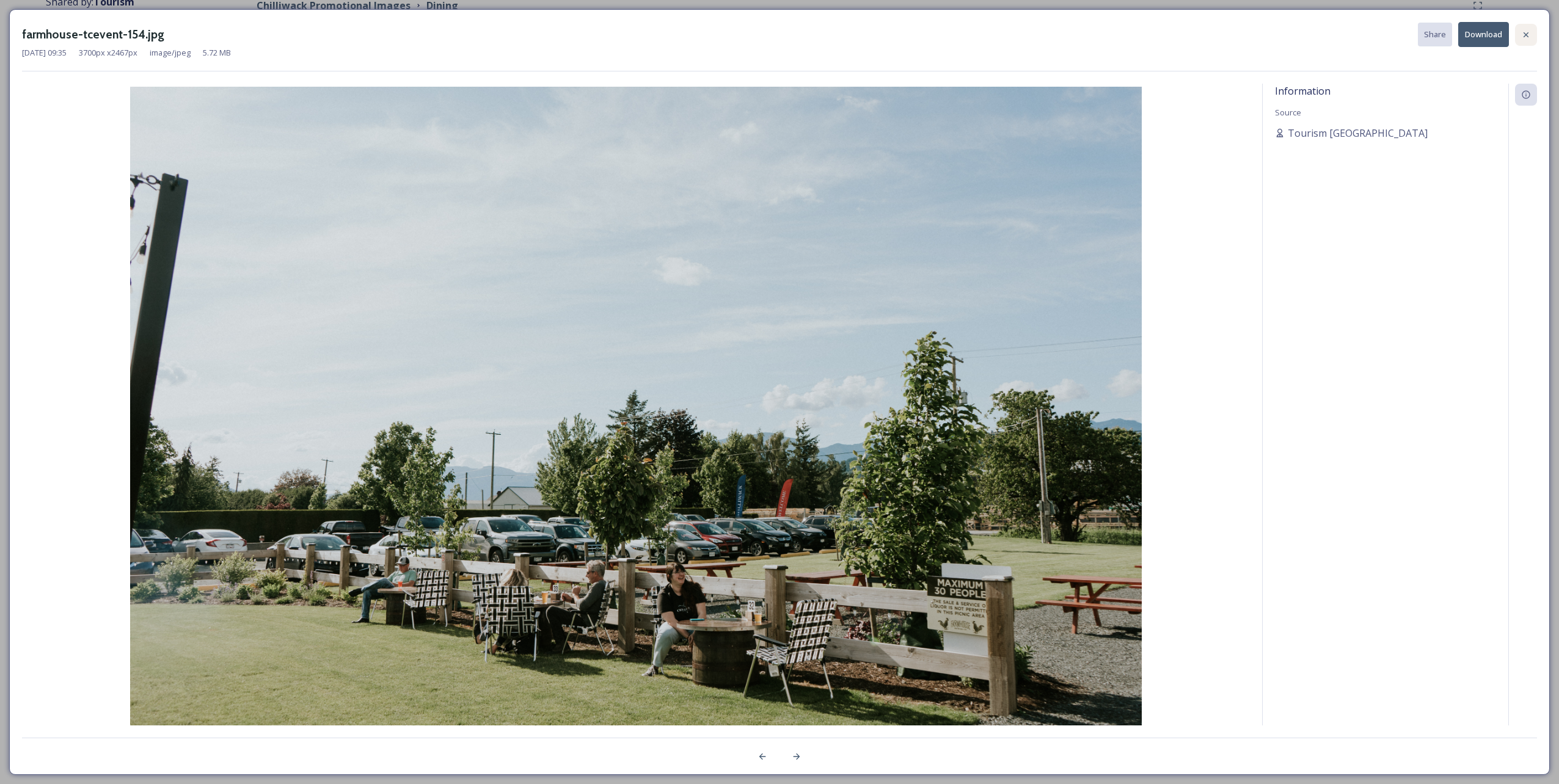
click at [776, 27] on div at bounding box center [1526, 35] width 22 height 22
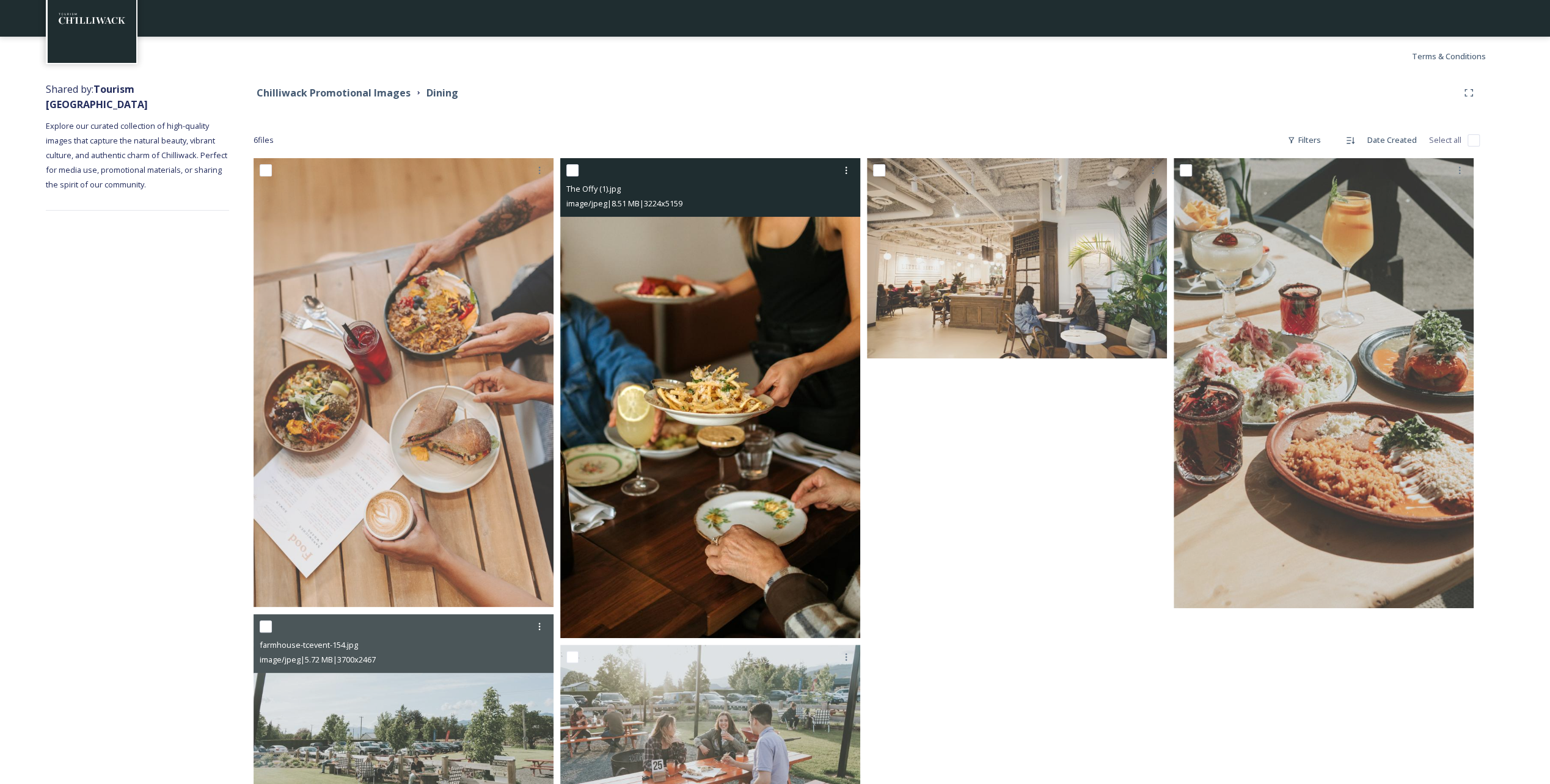
scroll to position [0, 0]
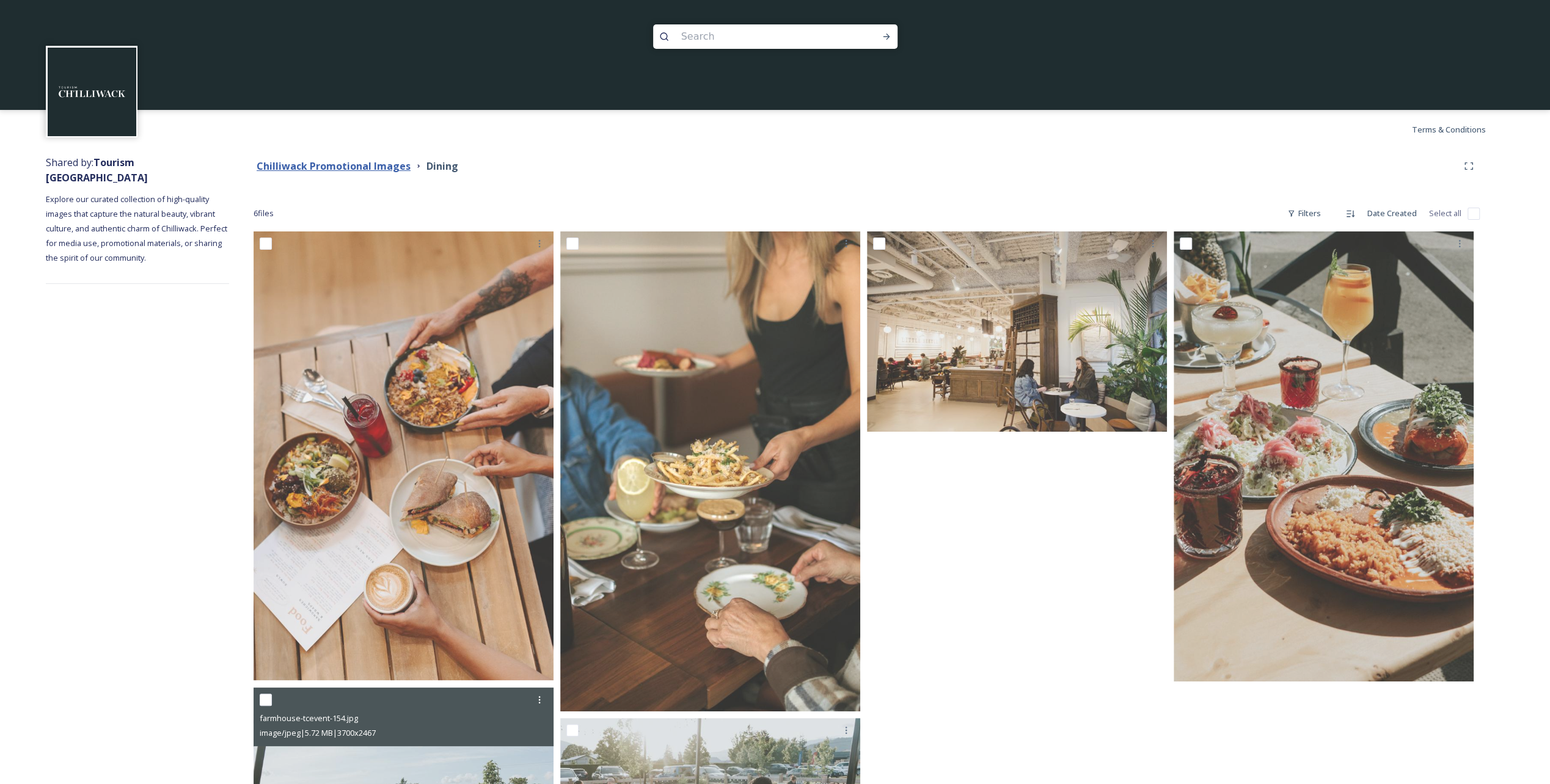
click at [288, 161] on strong "Chilliwack Promotional Images" at bounding box center [333, 166] width 154 height 13
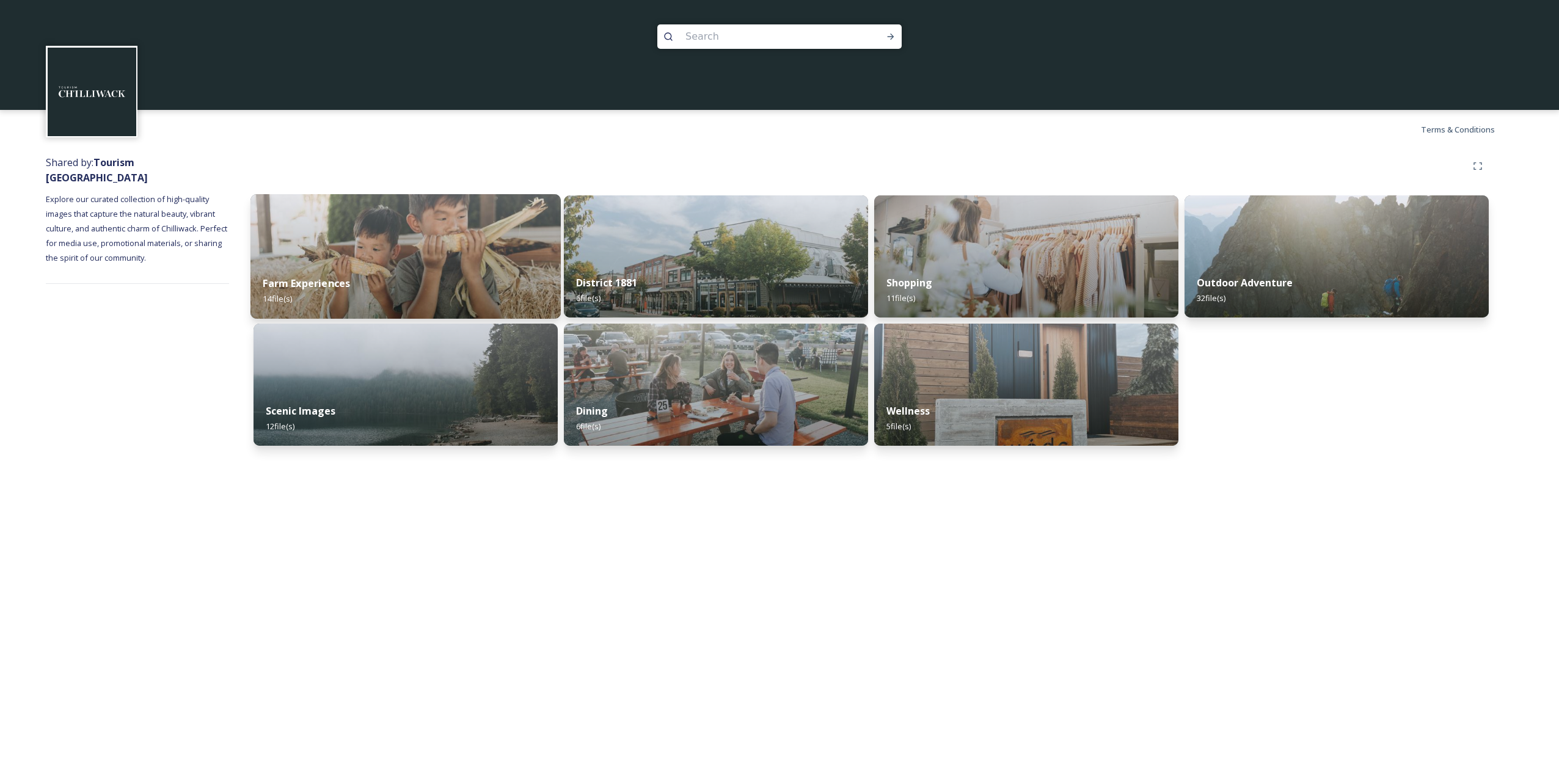
click at [355, 268] on div "Farm Experiences 14 file(s)" at bounding box center [405, 291] width 310 height 55
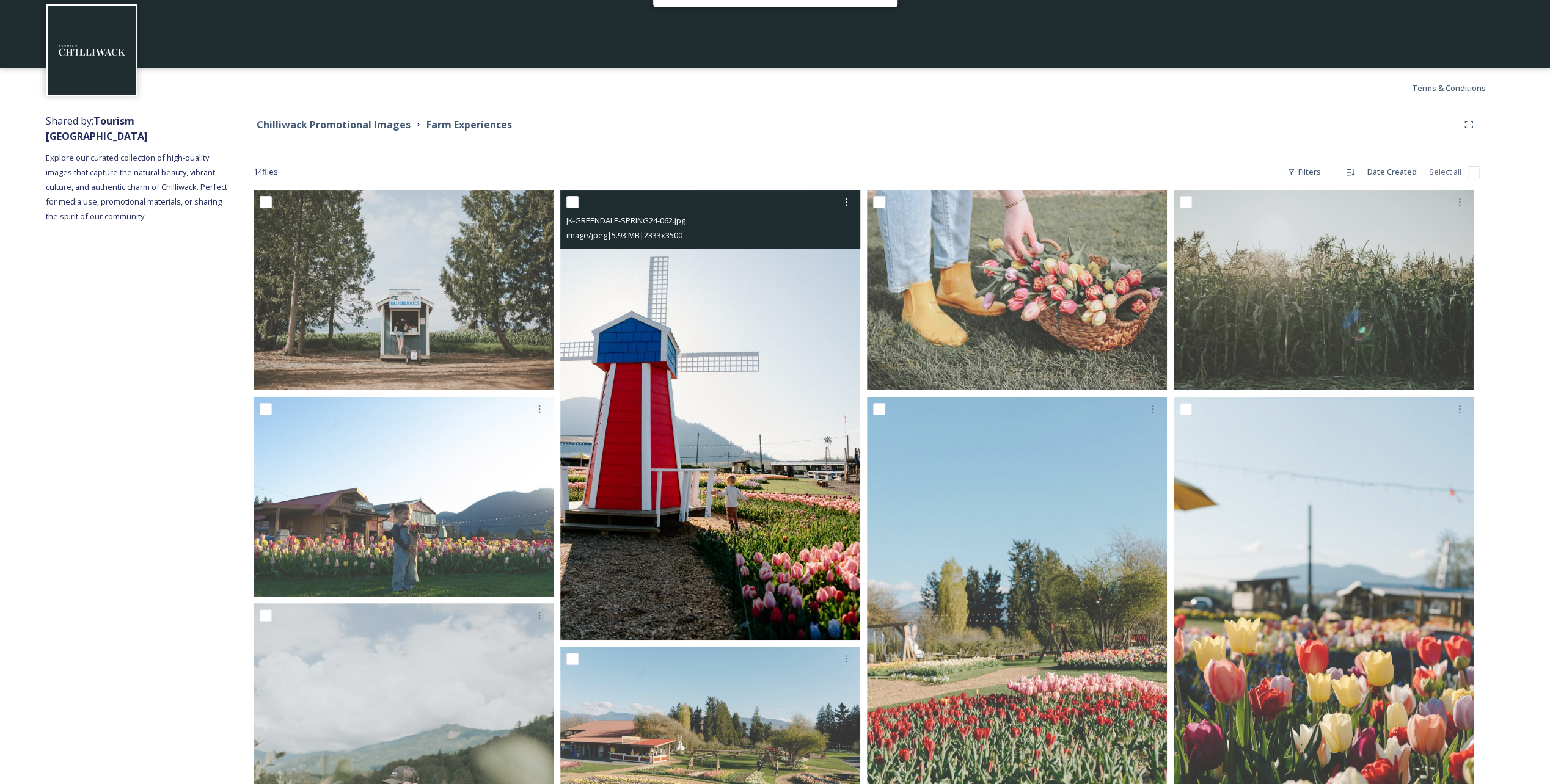
scroll to position [61, 0]
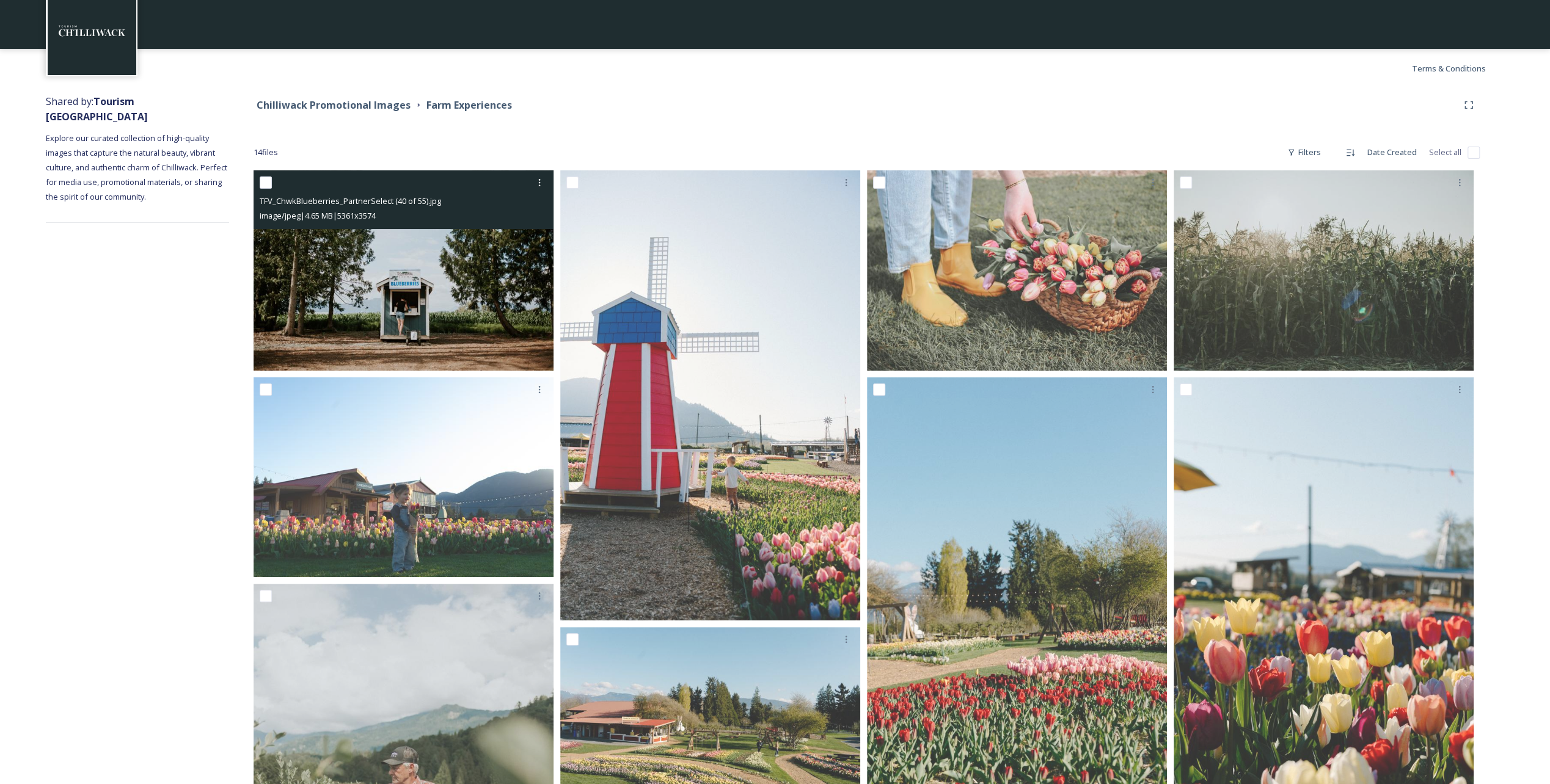
click at [453, 315] on img at bounding box center [404, 271] width 300 height 201
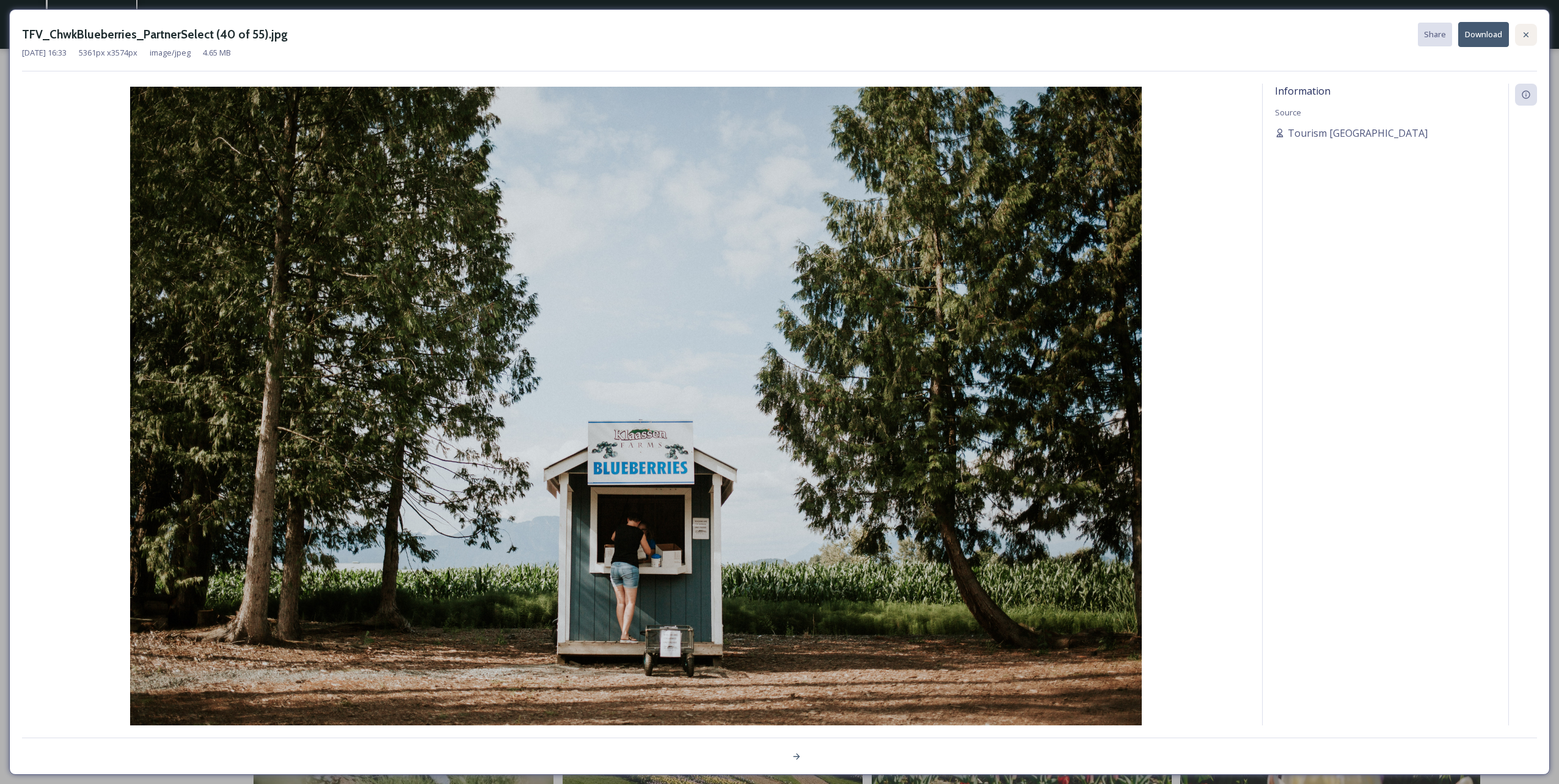
click at [776, 32] on icon at bounding box center [1526, 34] width 5 height 5
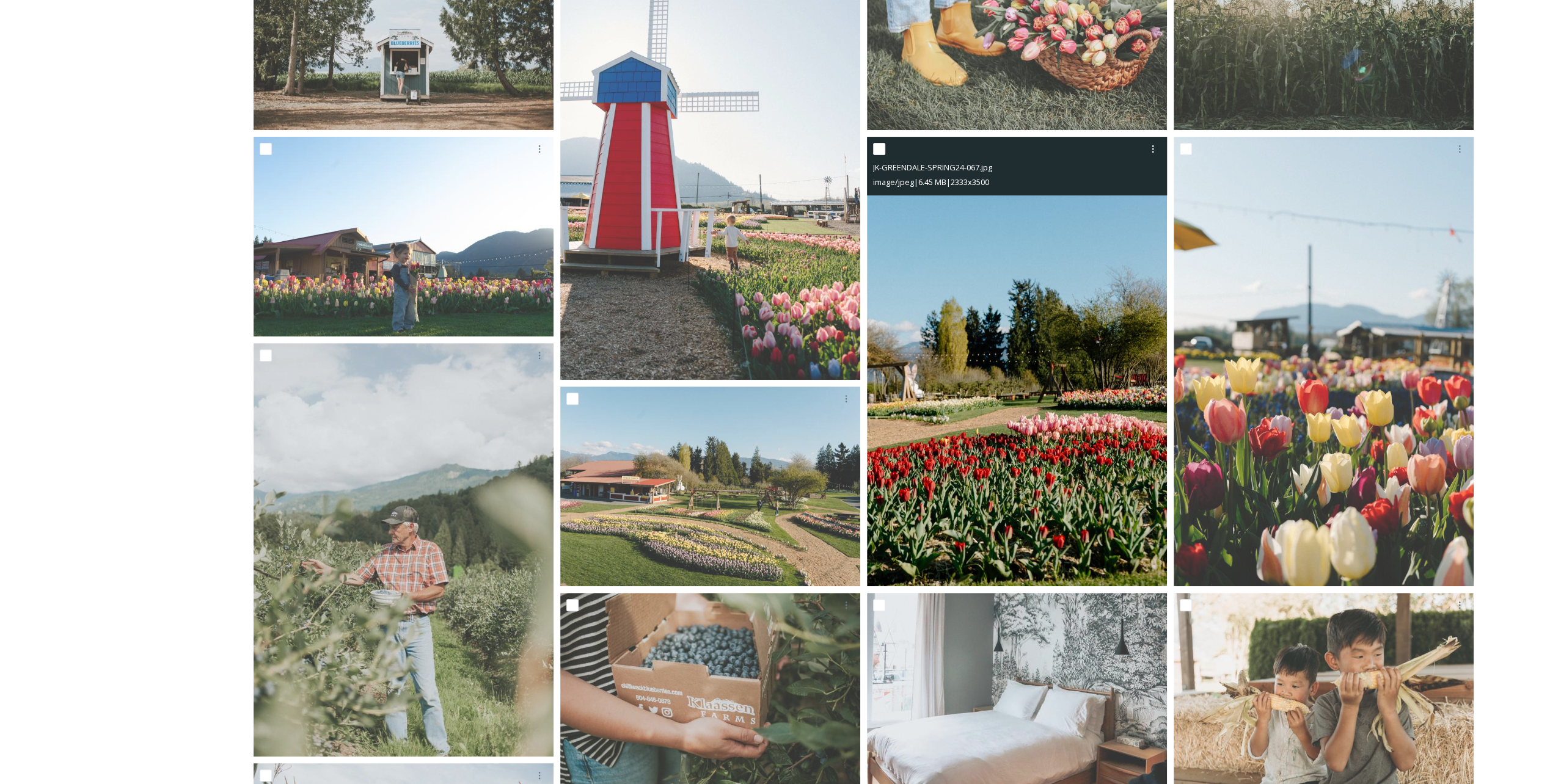
scroll to position [366, 0]
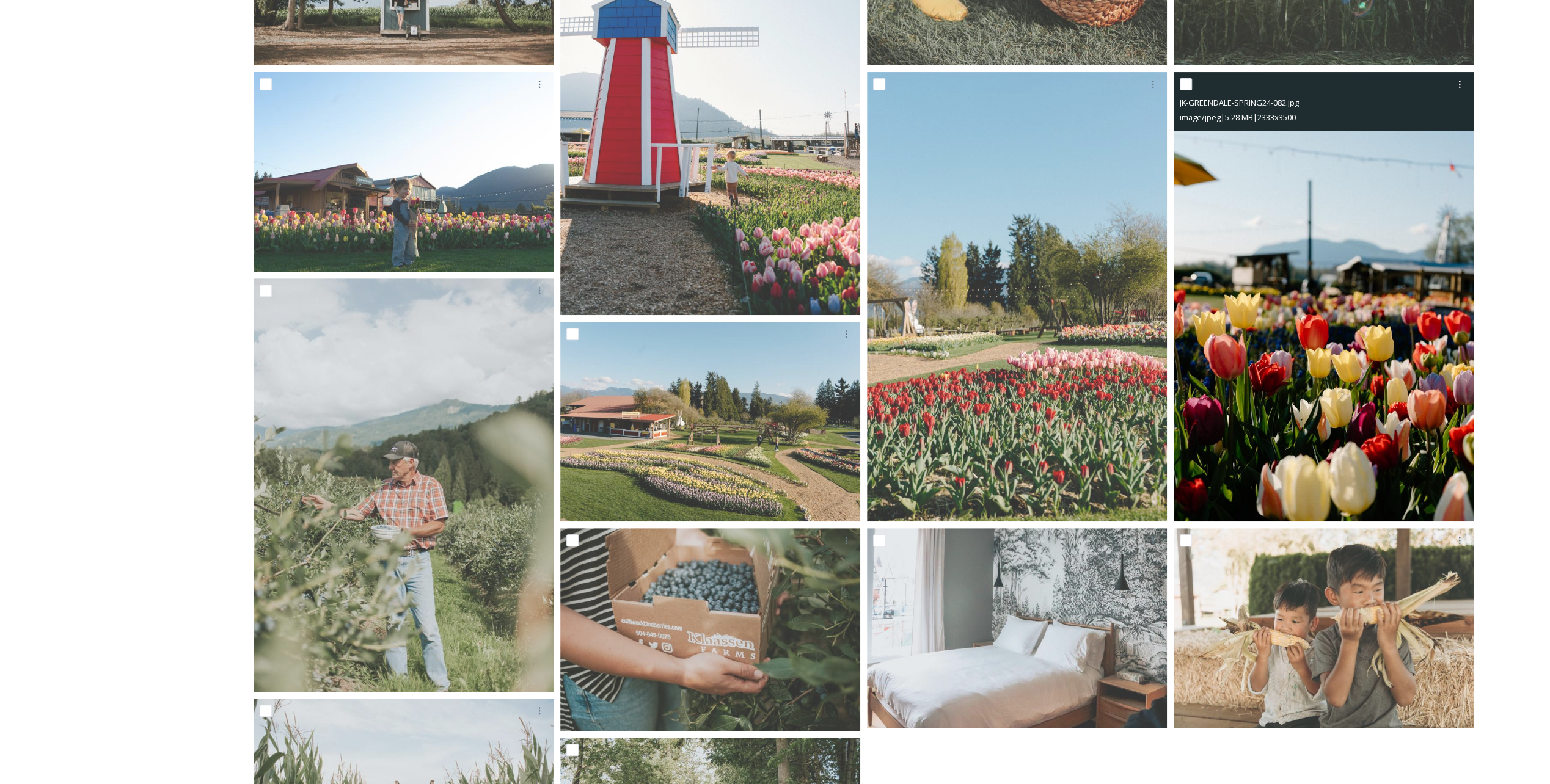
click at [777, 352] on img at bounding box center [1324, 297] width 300 height 450
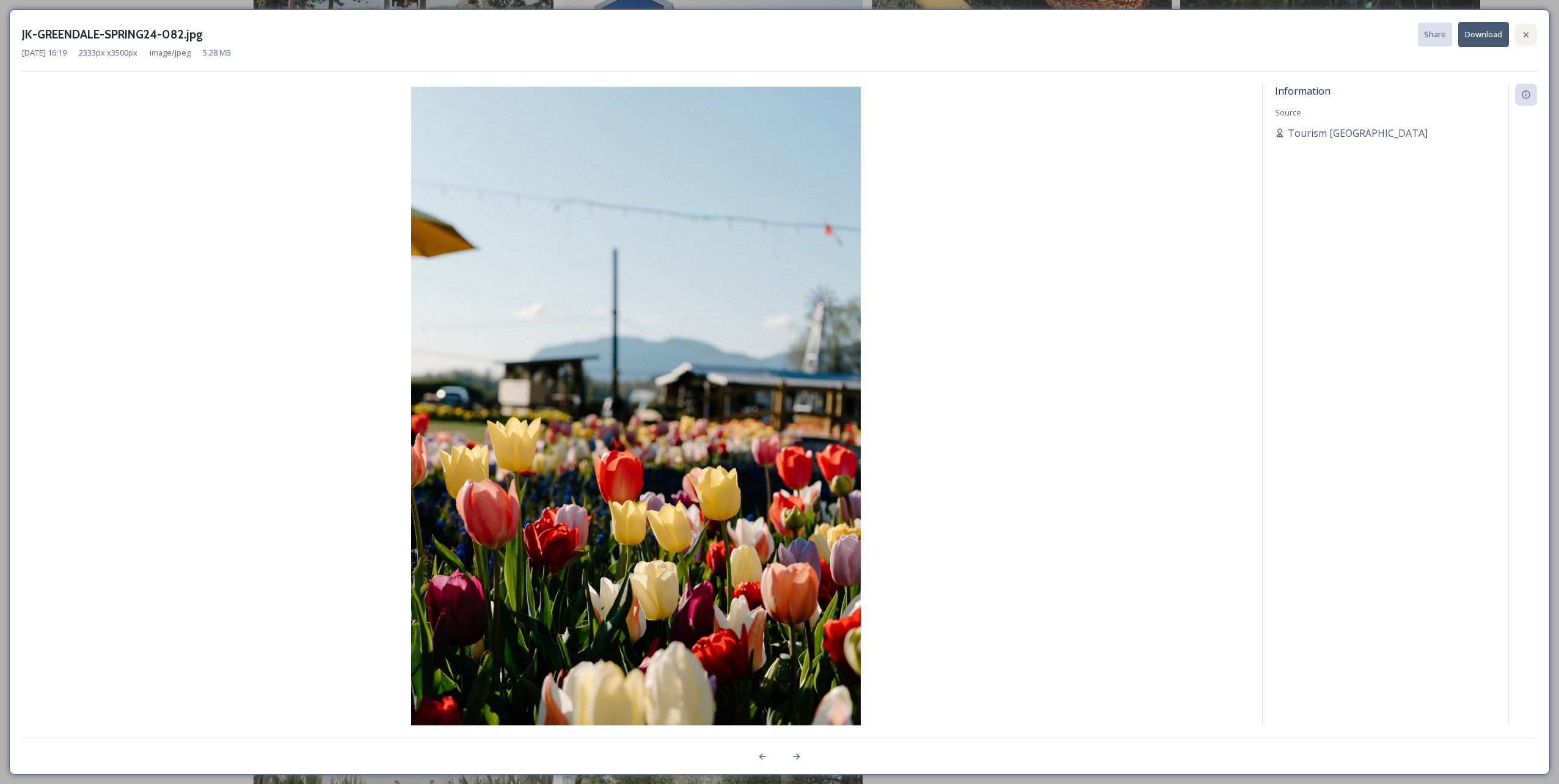
click at [776, 32] on div at bounding box center [1526, 35] width 22 height 22
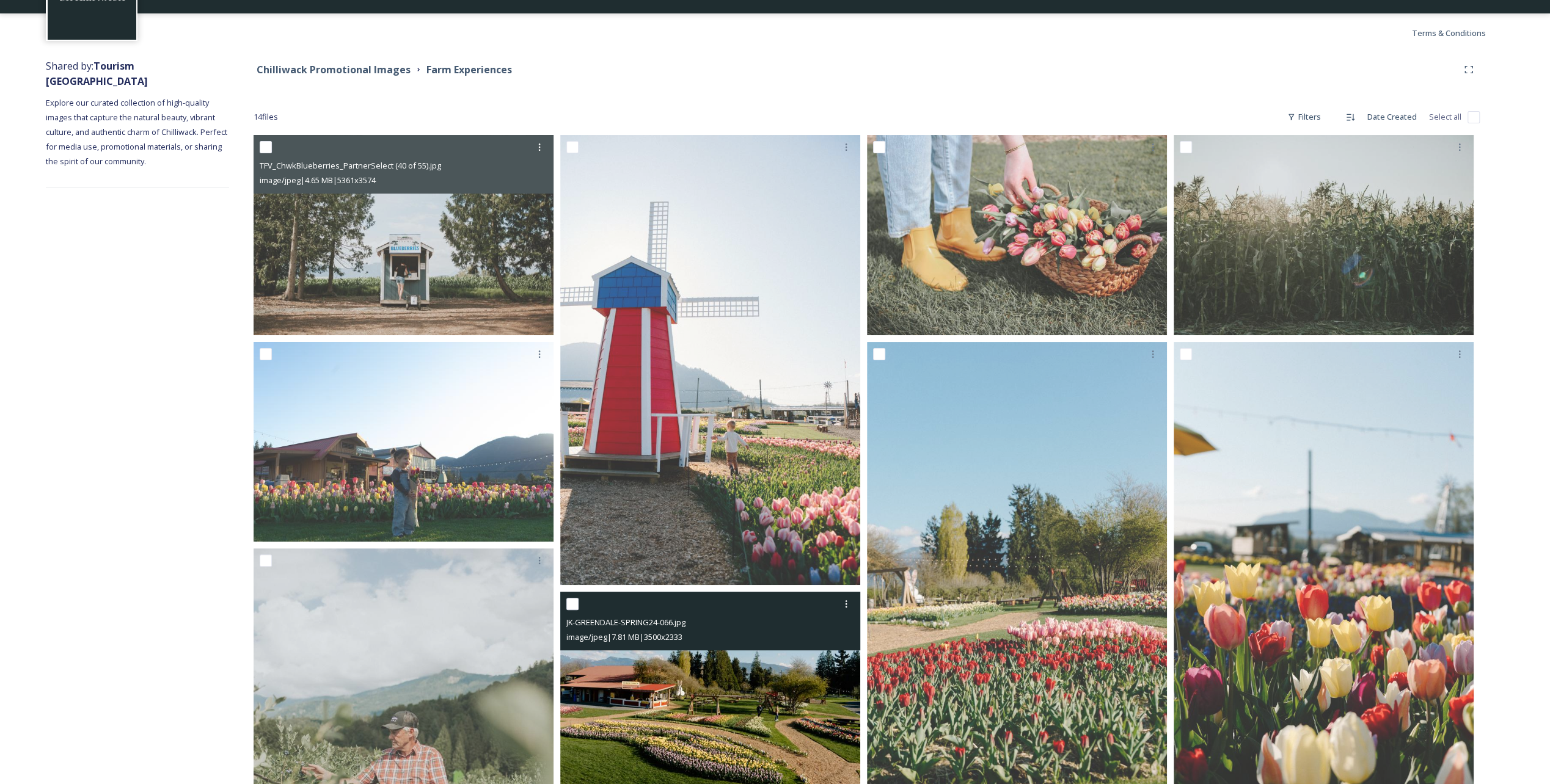
scroll to position [96, 0]
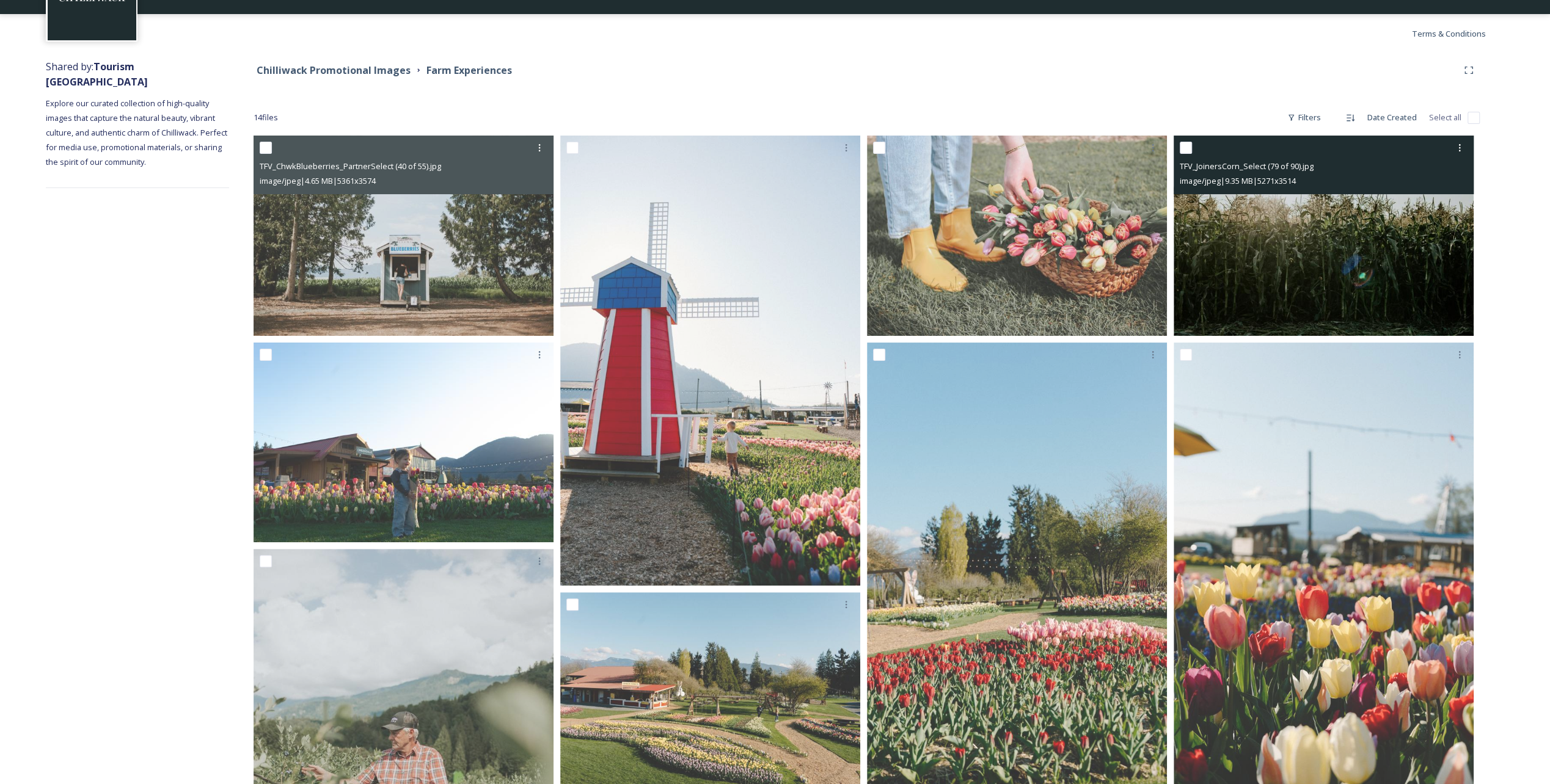
click at [777, 264] on img at bounding box center [1324, 236] width 300 height 201
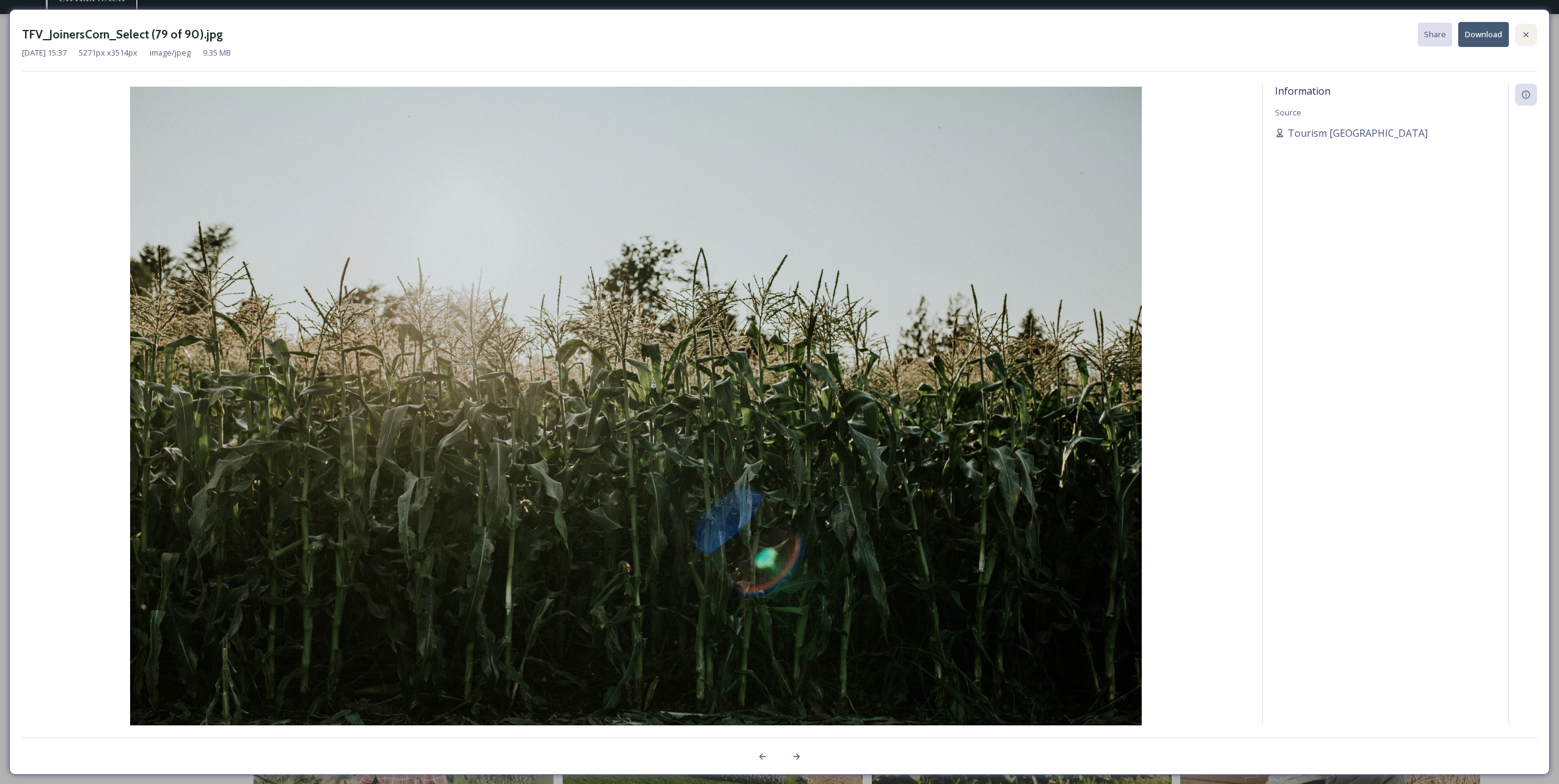
click at [776, 36] on icon at bounding box center [1526, 35] width 9 height 9
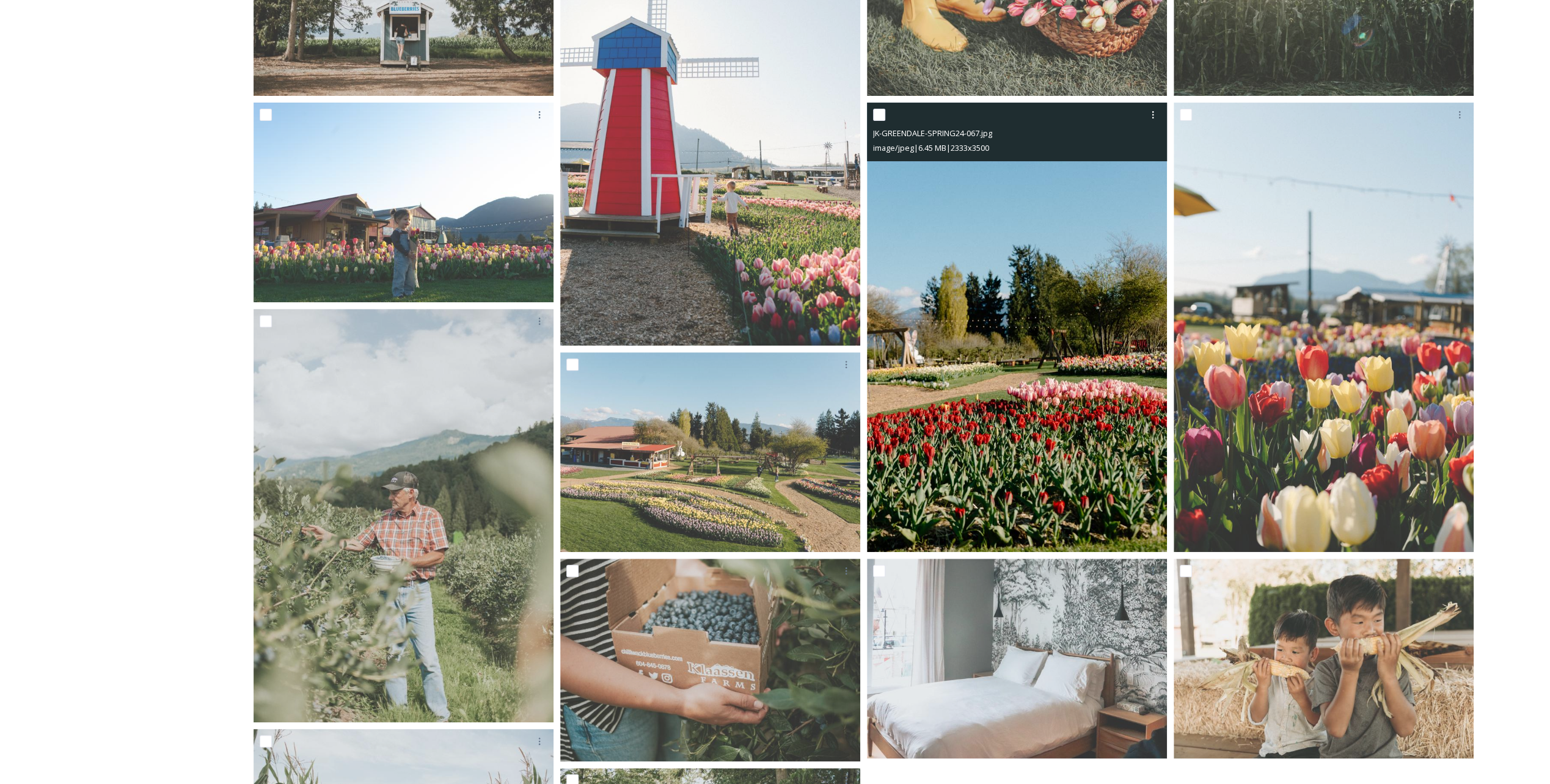
scroll to position [401, 0]
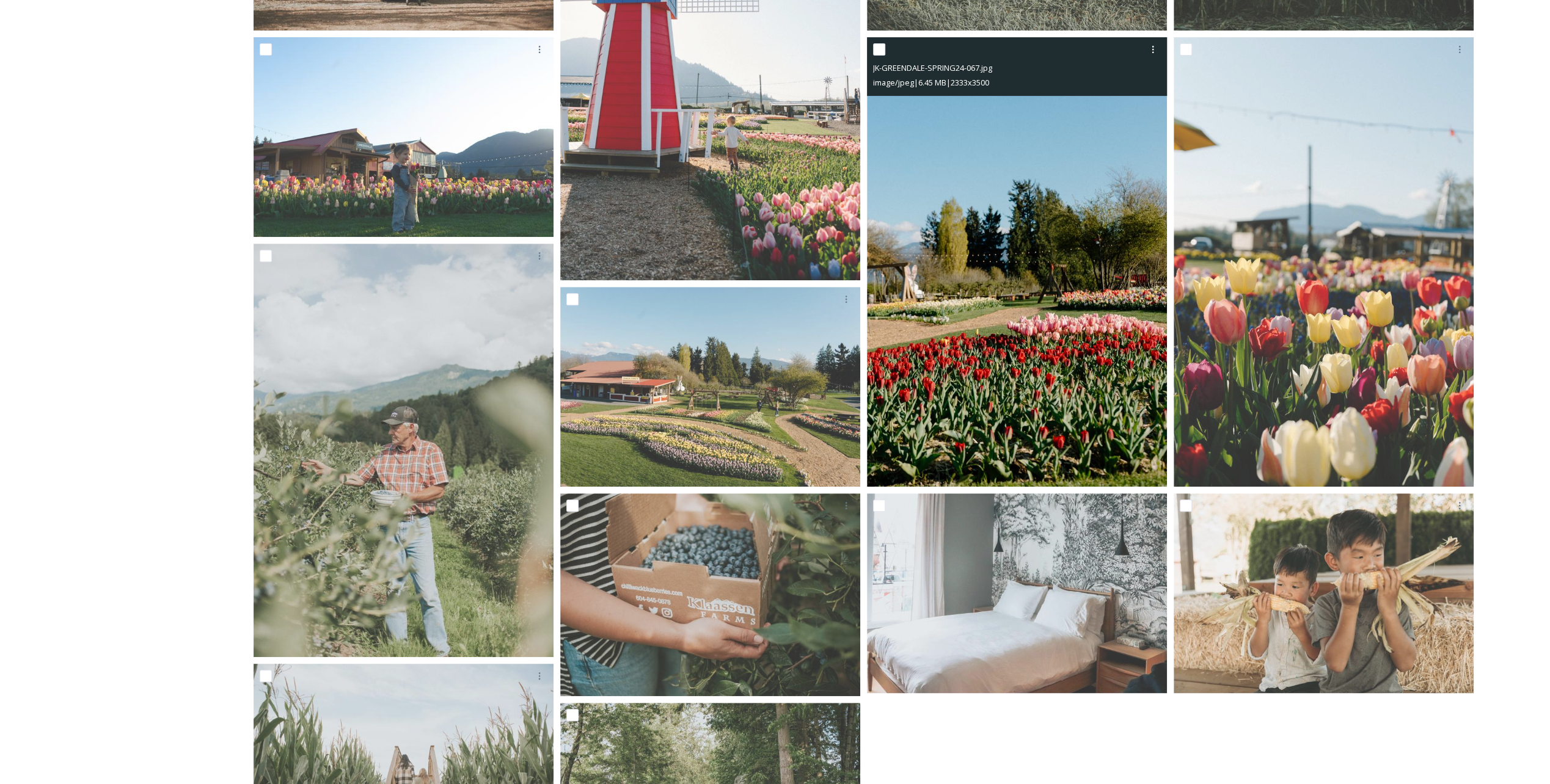
click at [777, 373] on img at bounding box center [1018, 262] width 300 height 450
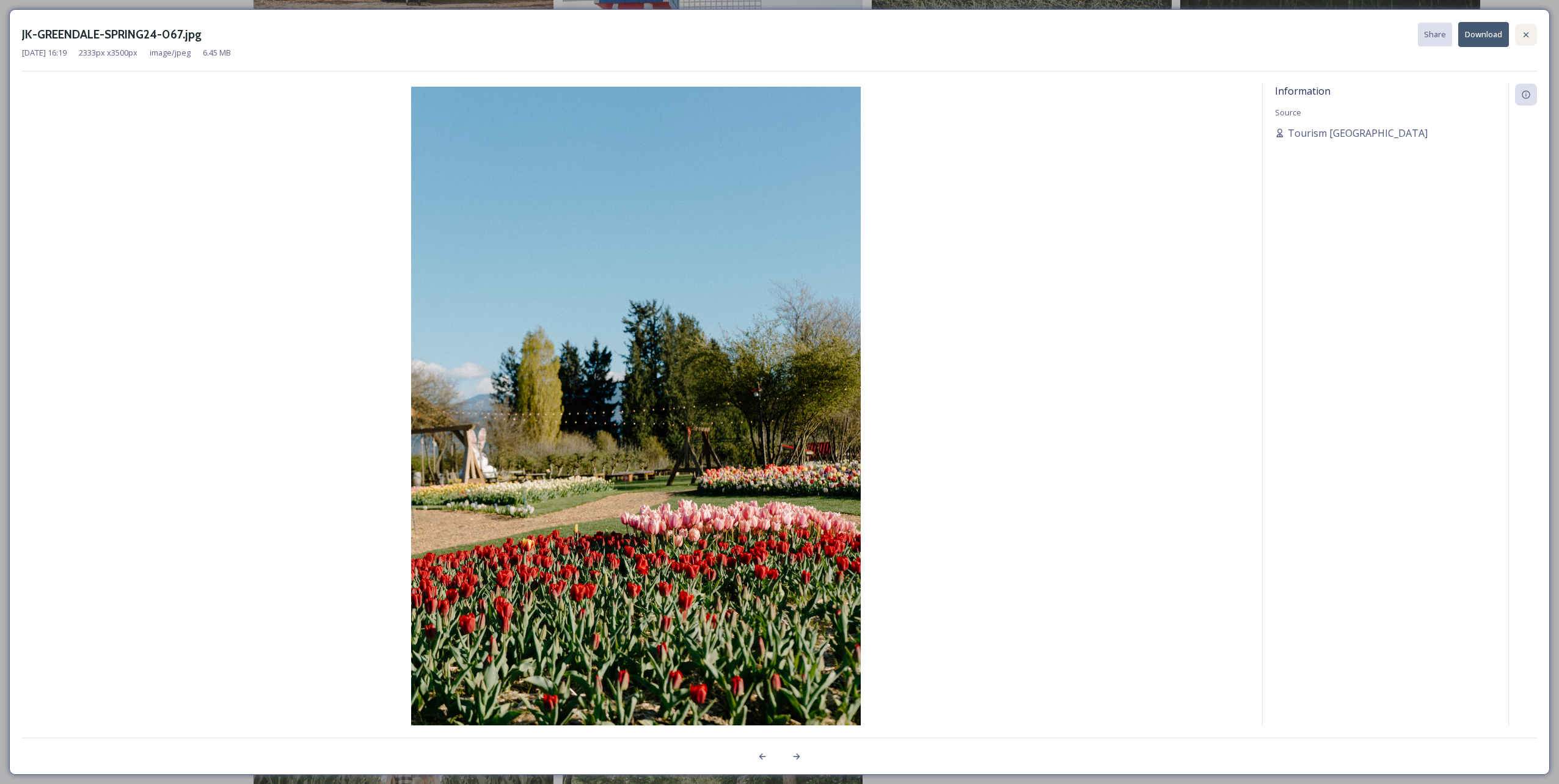
click at [776, 27] on div at bounding box center [1526, 35] width 22 height 22
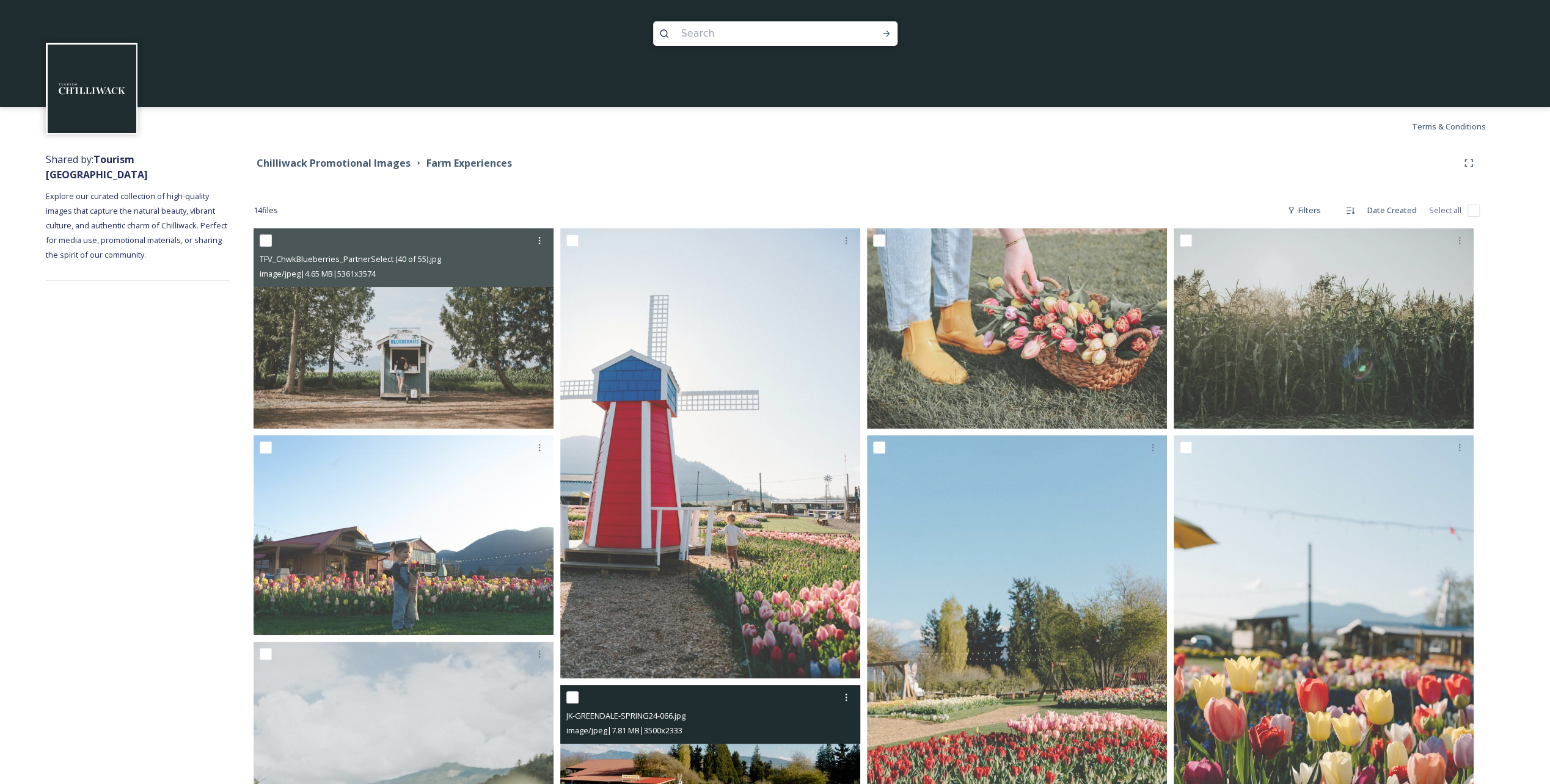
scroll to position [0, 0]
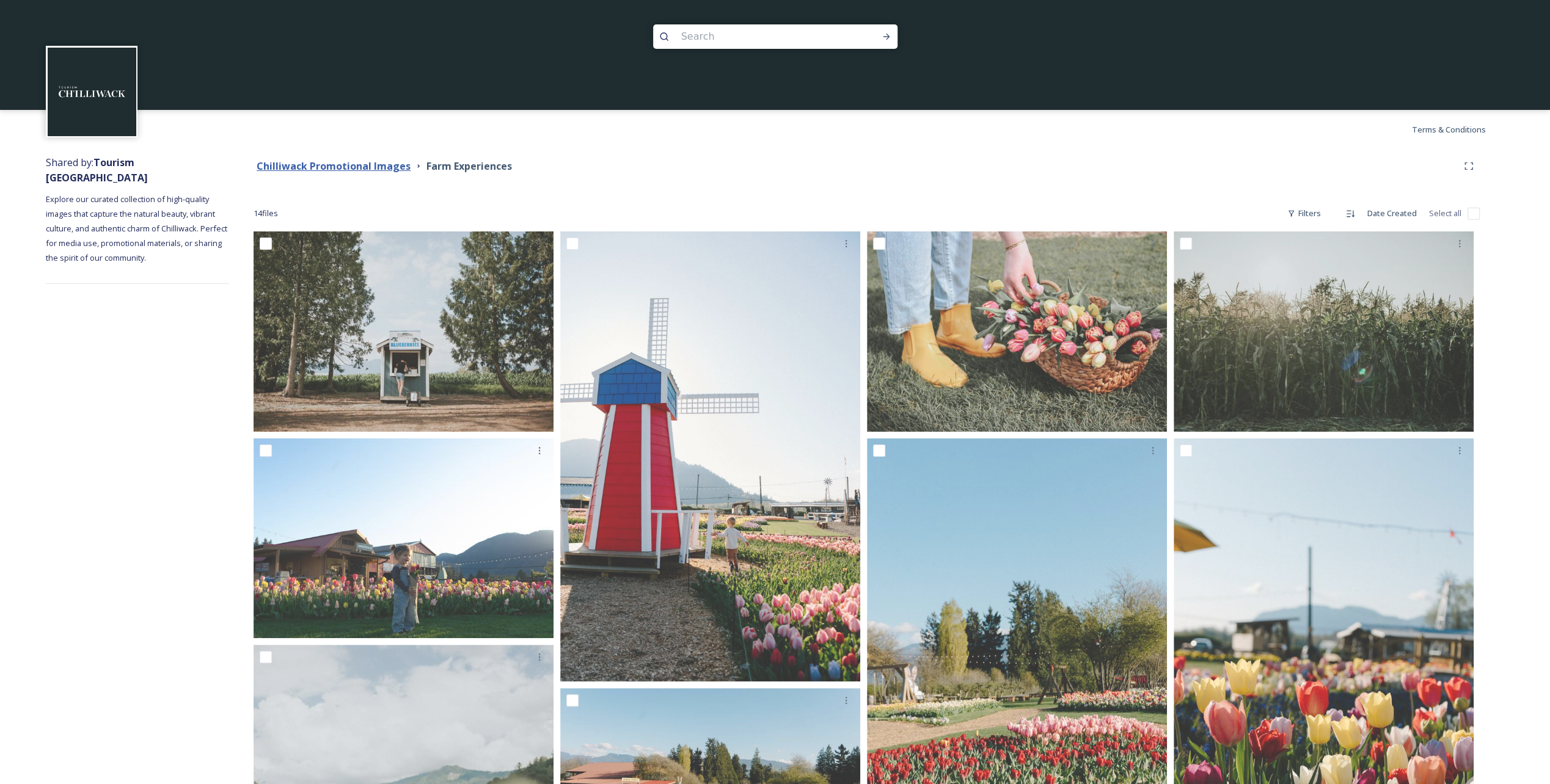
click at [352, 168] on strong "Chilliwack Promotional Images" at bounding box center [333, 166] width 154 height 13
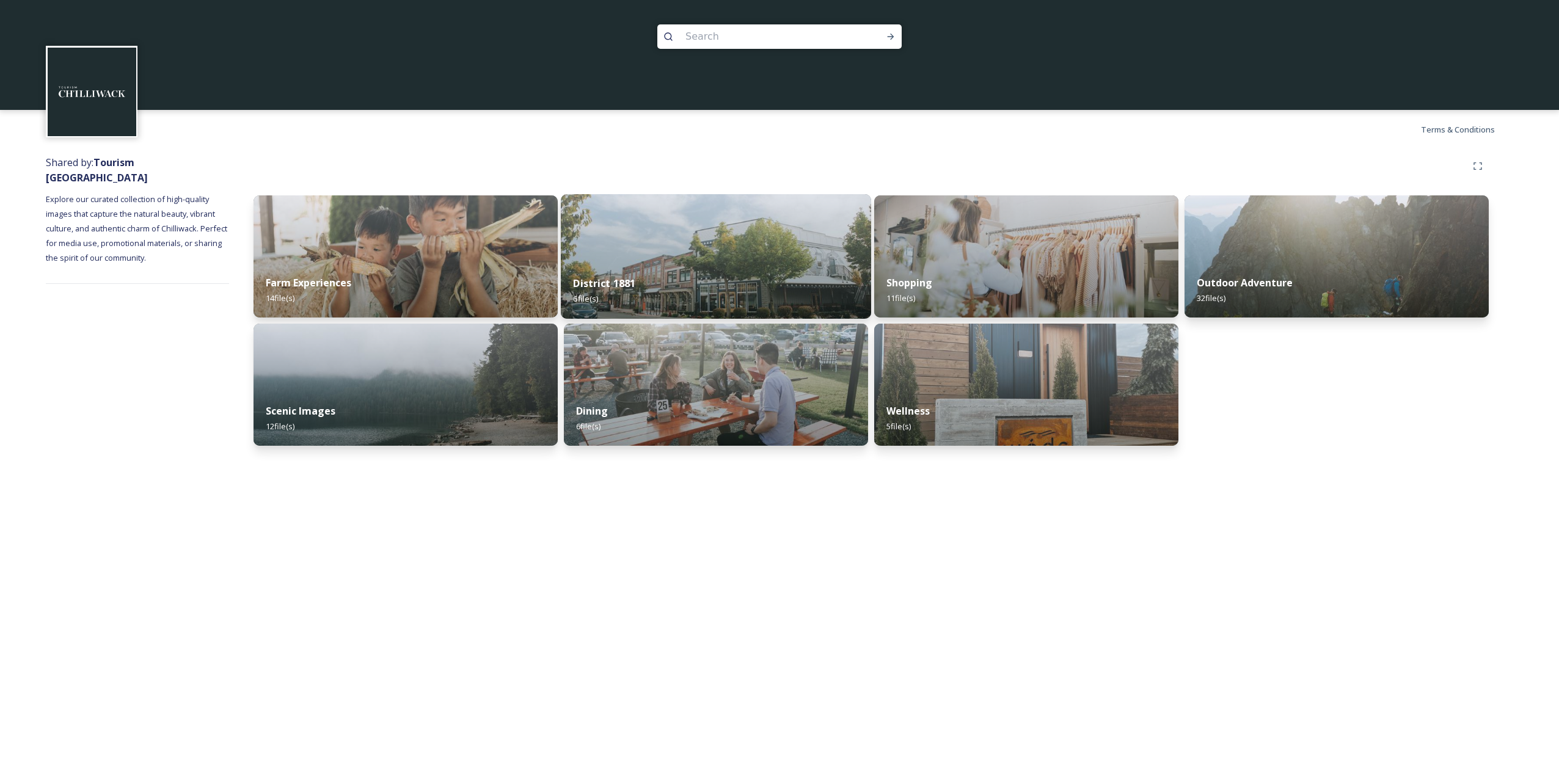
click at [712, 253] on img at bounding box center [716, 257] width 310 height 125
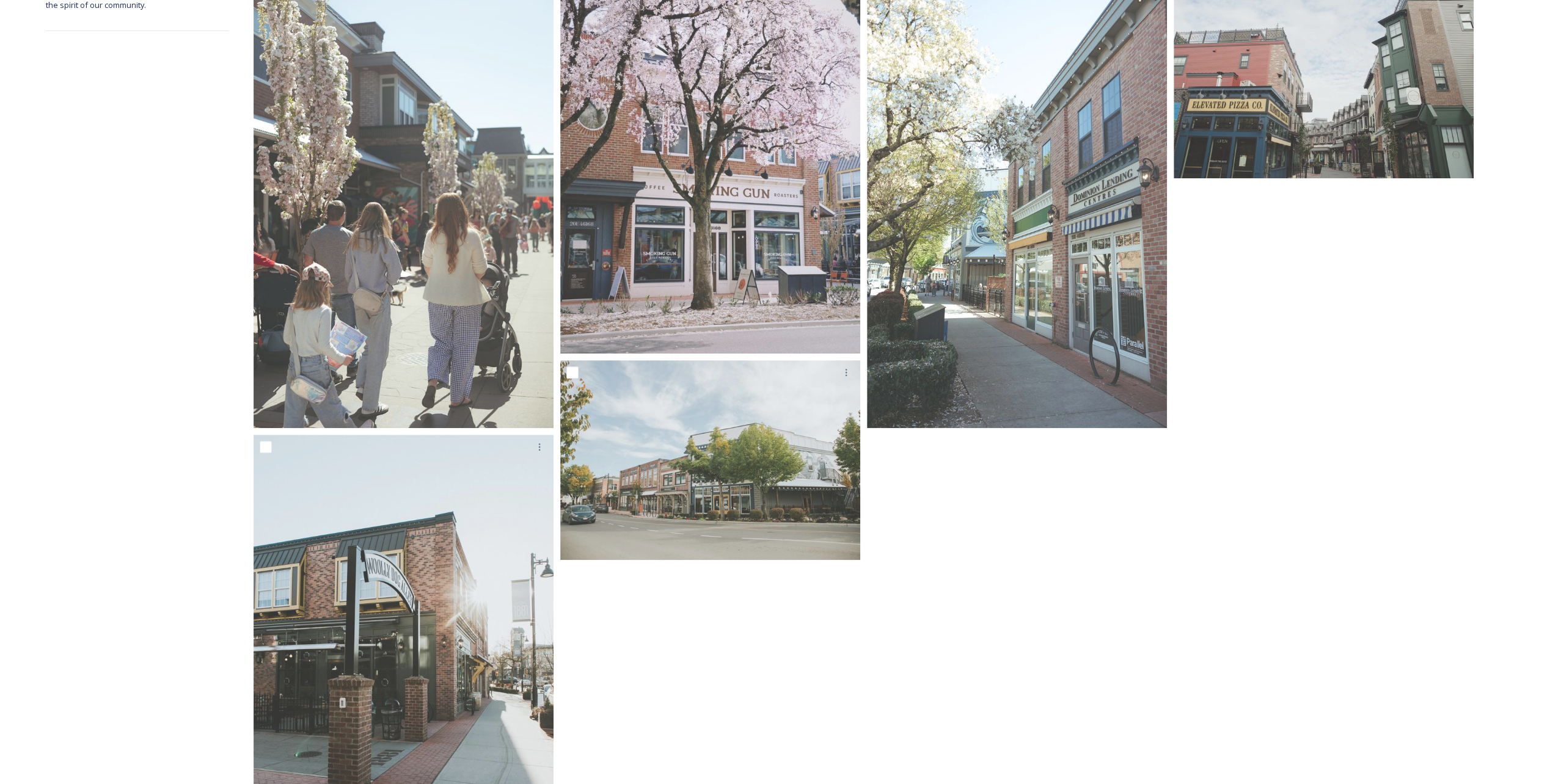
scroll to position [122, 0]
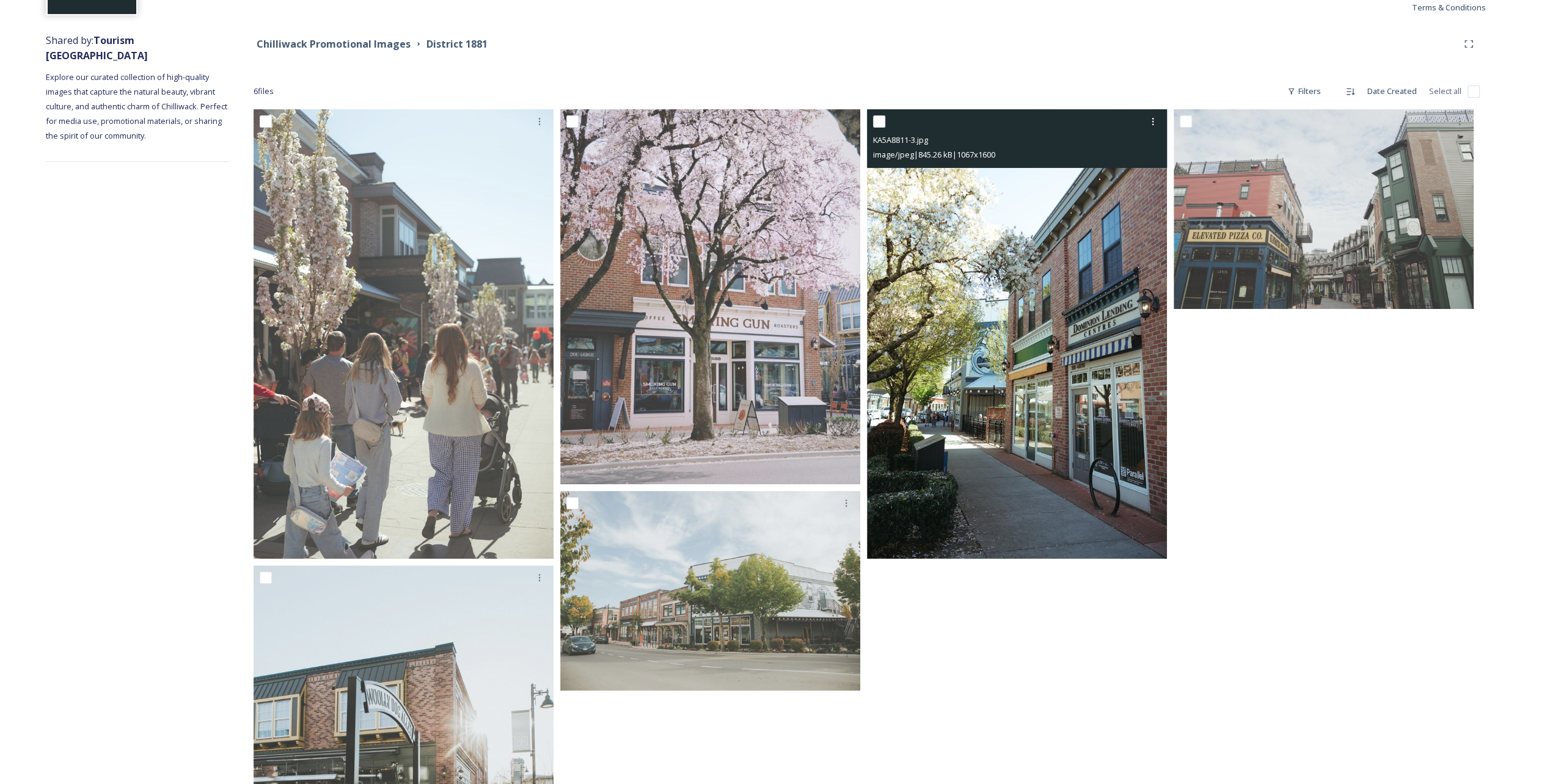
click at [777, 373] on img at bounding box center [1018, 333] width 300 height 449
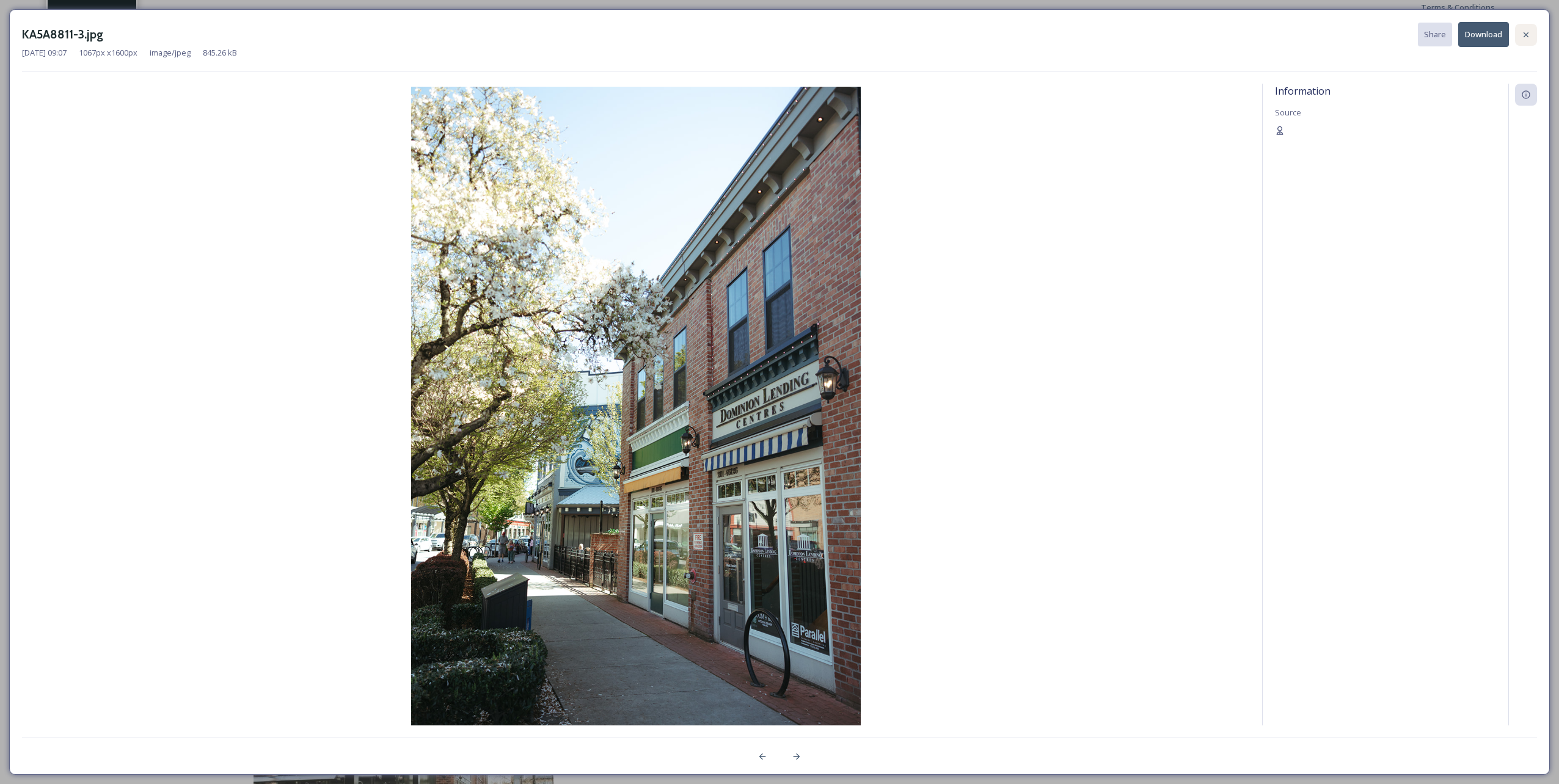
click at [776, 36] on div at bounding box center [1526, 35] width 22 height 22
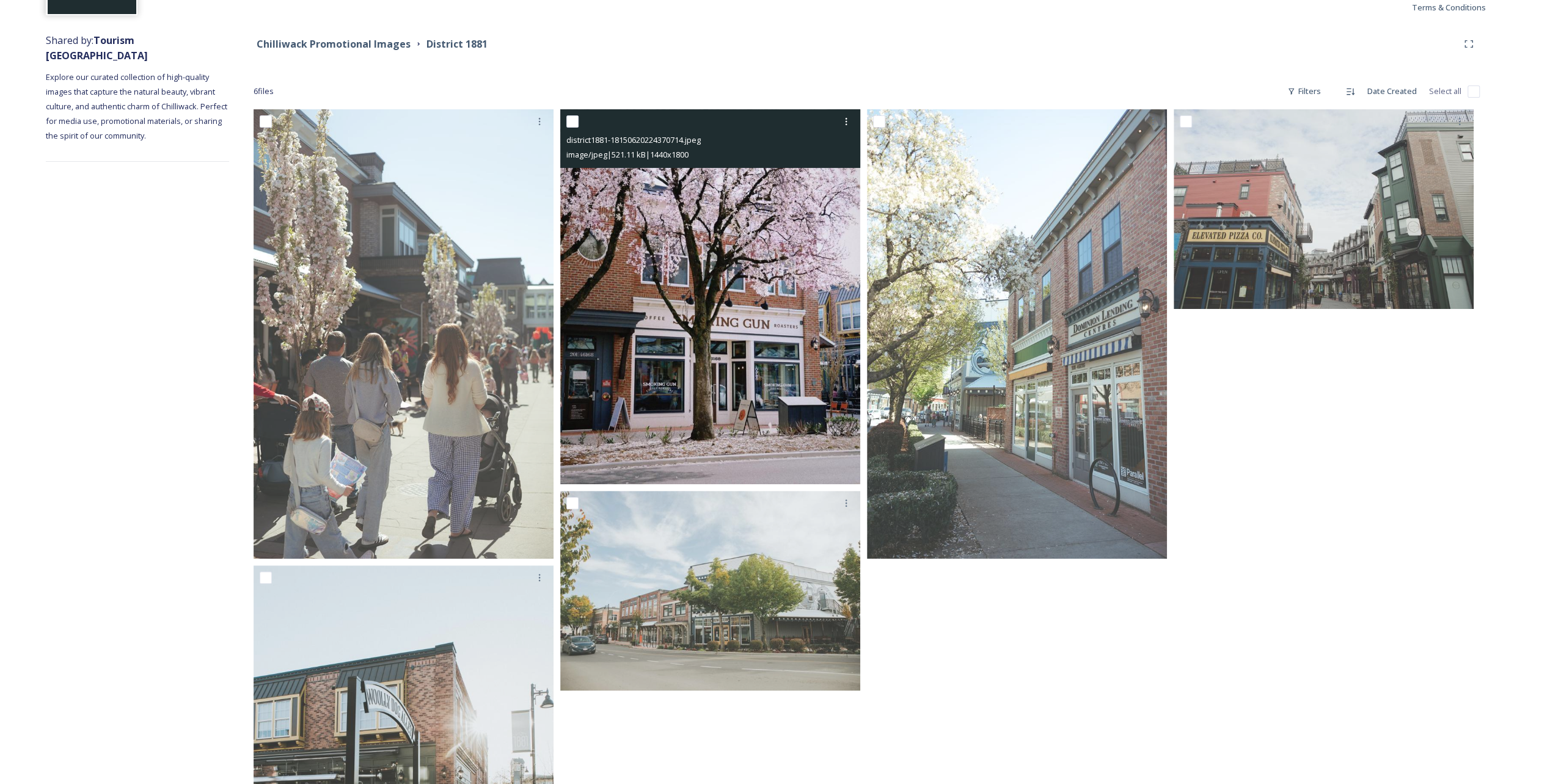
click at [777, 246] on img at bounding box center [710, 296] width 300 height 375
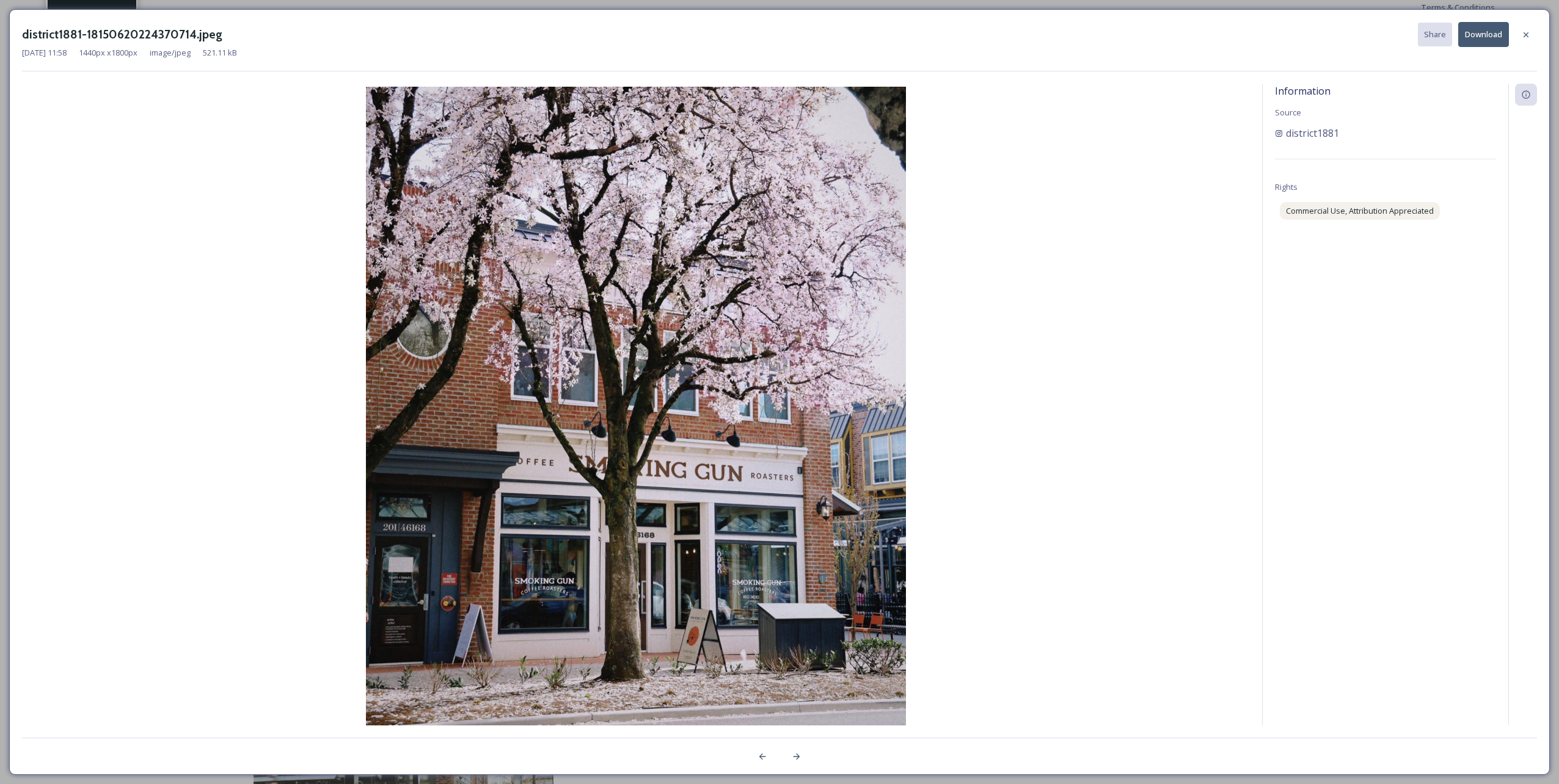
click at [776, 34] on div at bounding box center [1526, 35] width 22 height 22
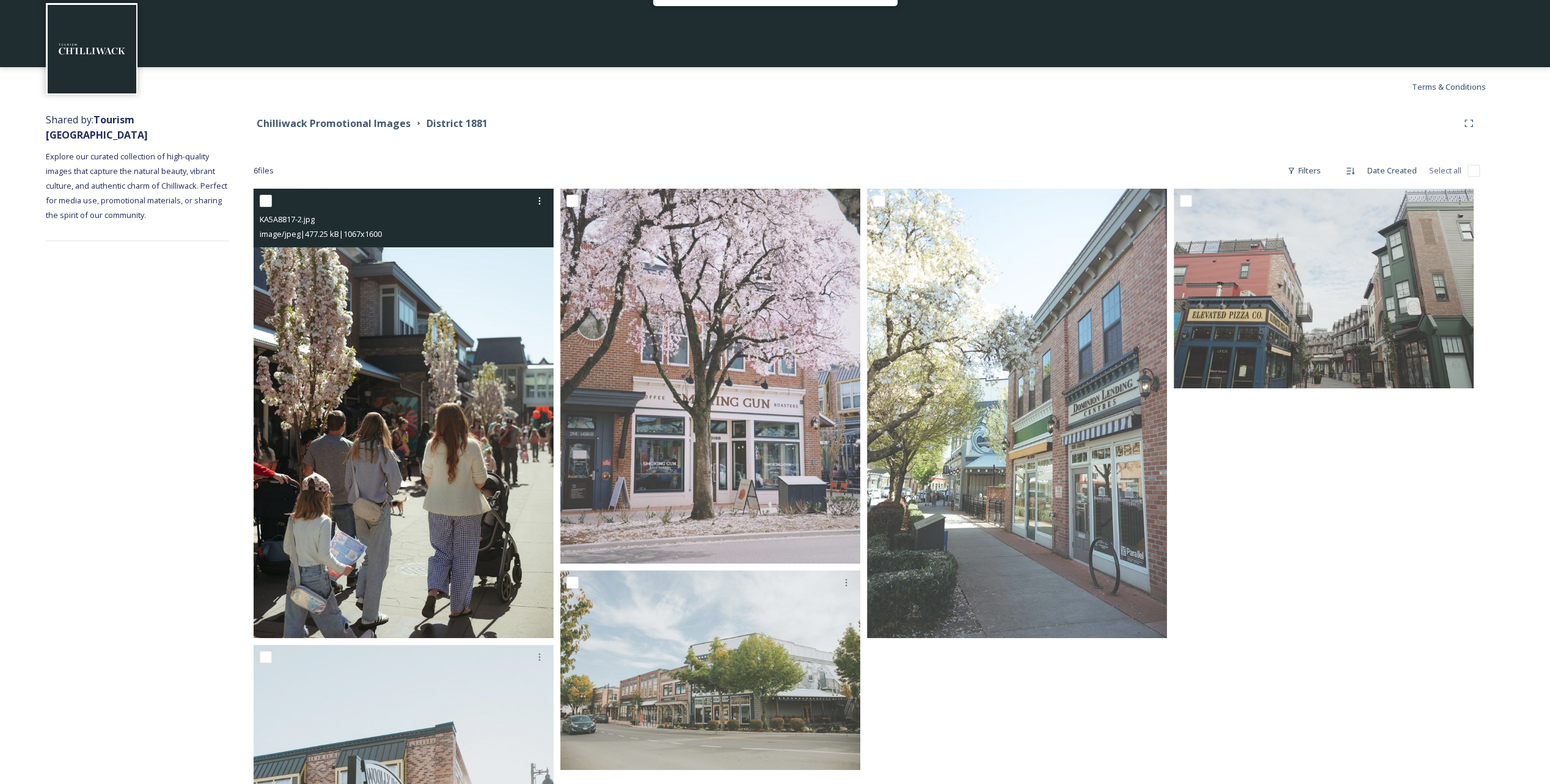
scroll to position [0, 0]
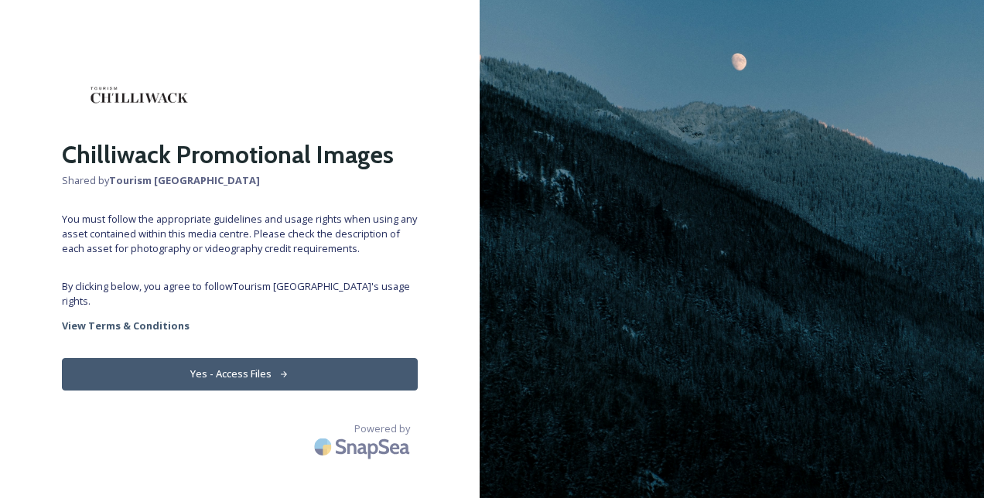
click at [927, 32] on img at bounding box center [732, 249] width 504 height 498
